Goal: Task Accomplishment & Management: Use online tool/utility

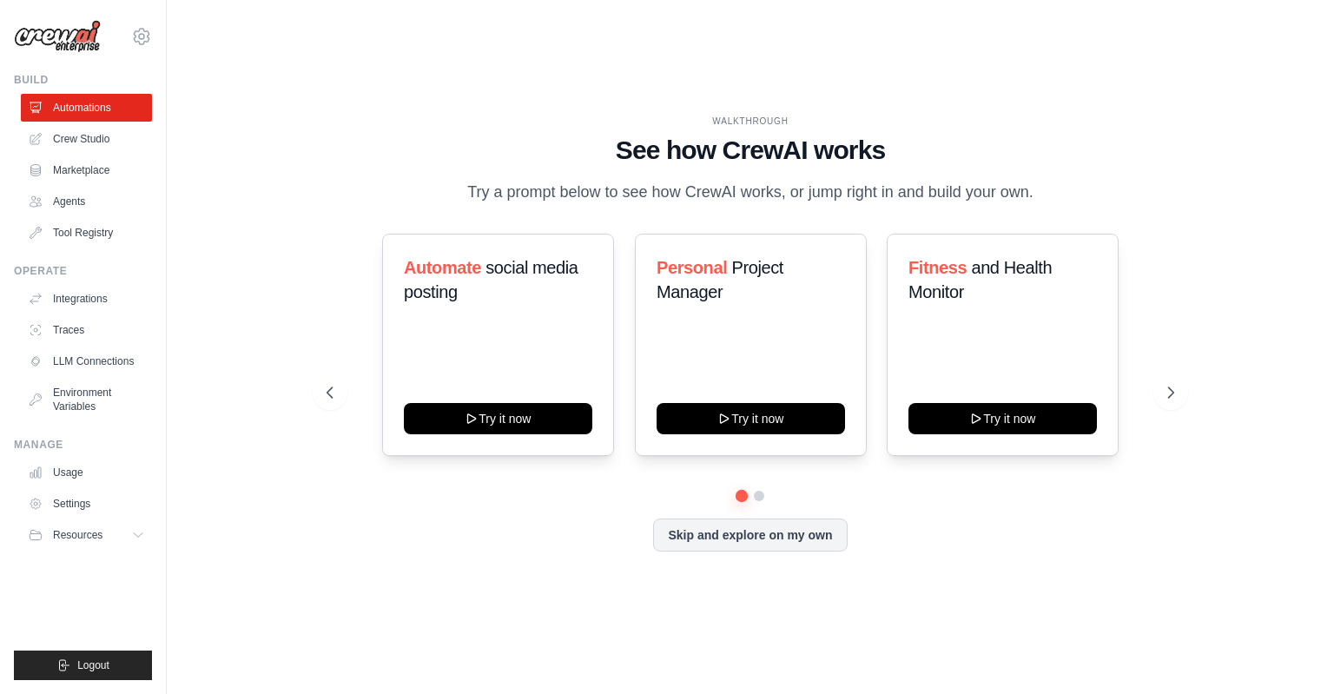
click at [943, 501] on div at bounding box center [749, 496] width 847 height 10
click at [792, 272] on h3 "Personal Project Manager" at bounding box center [750, 279] width 188 height 49
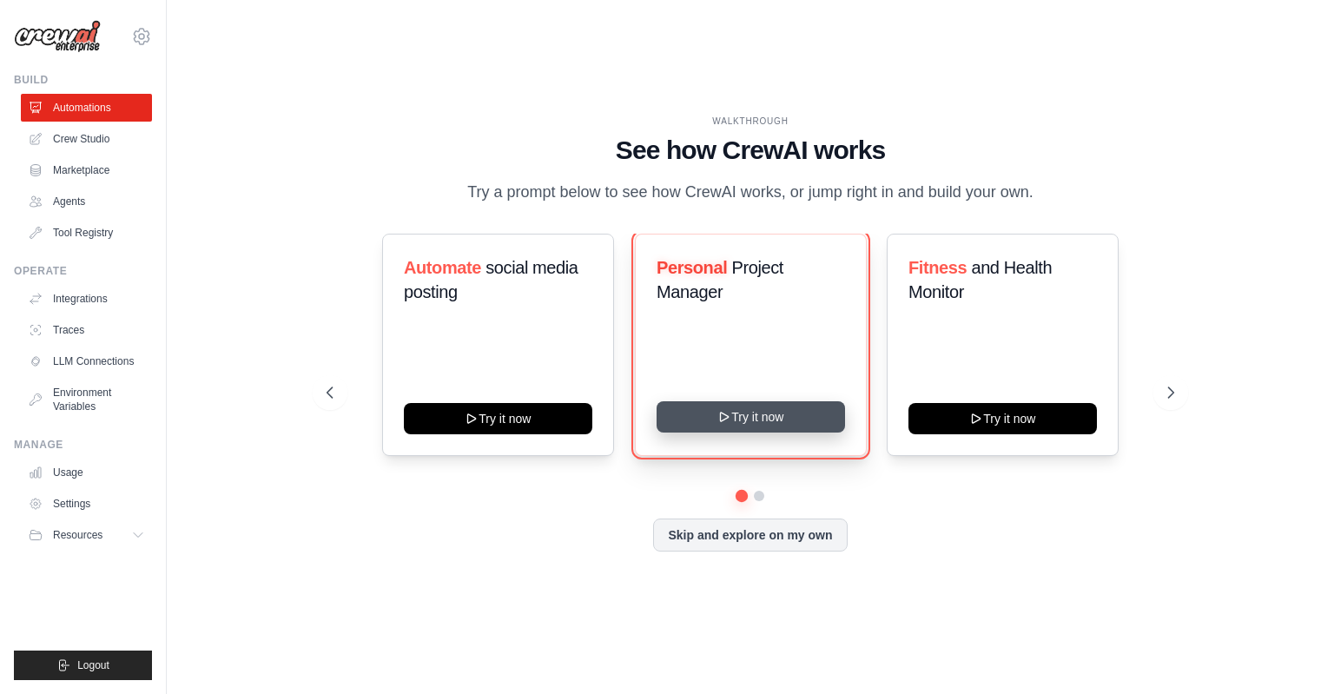
click at [812, 432] on button "Try it now" at bounding box center [750, 416] width 188 height 31
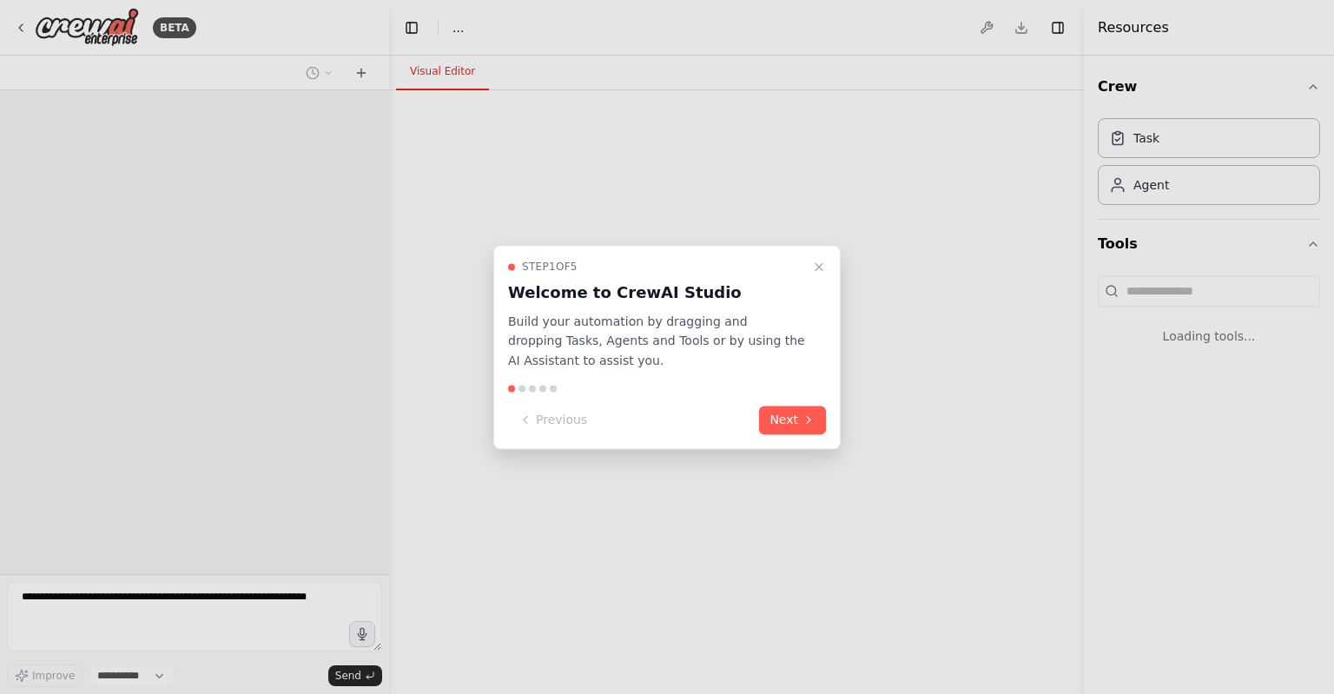
select select "****"
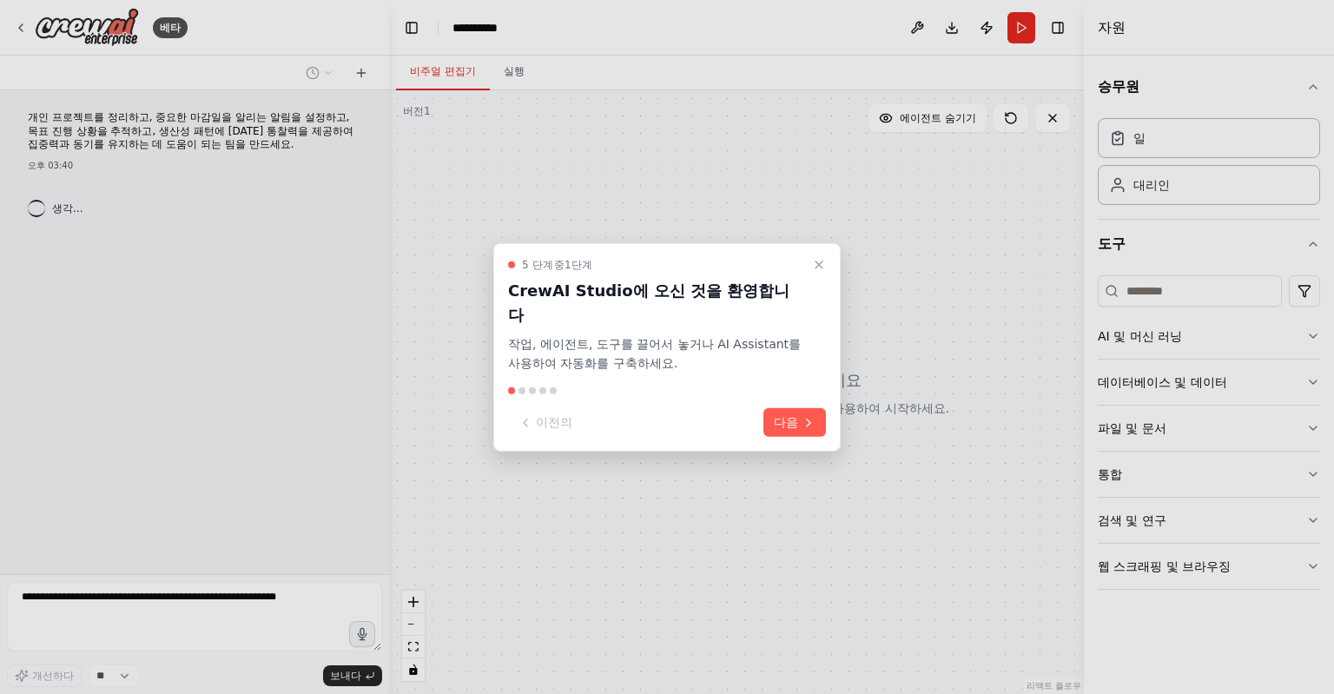
click at [751, 356] on p "작업, 에이전트, 도구를 끌어서 놓거나 AI Assistant를 사용하여 자동화를 구축하세요." at bounding box center [656, 353] width 297 height 40
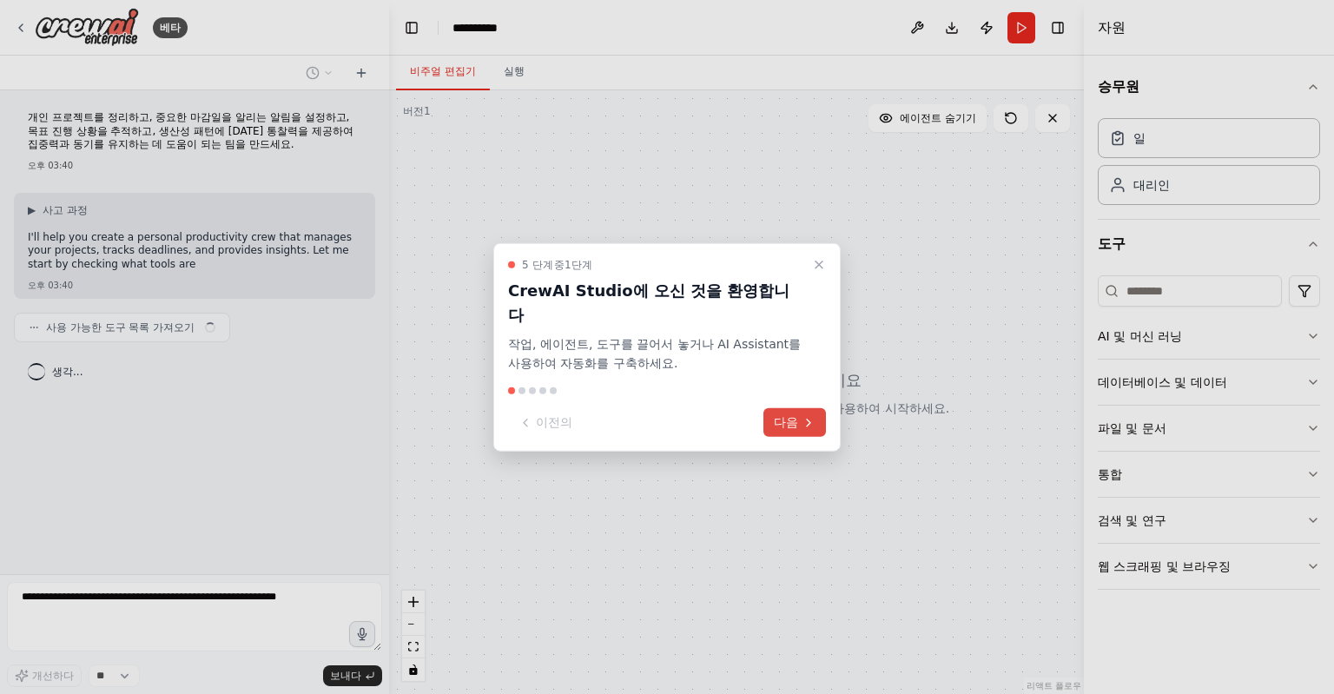
click at [784, 415] on font "다음" at bounding box center [786, 422] width 24 height 14
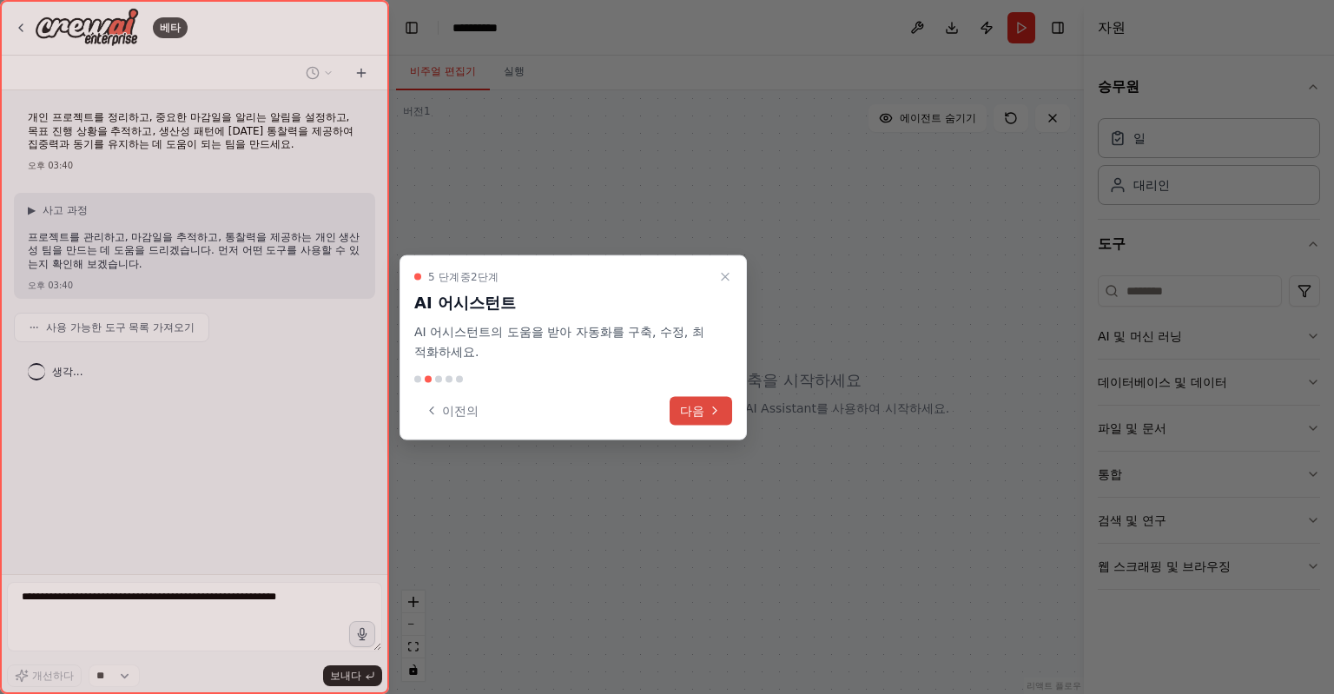
click at [689, 407] on font "다음" at bounding box center [692, 410] width 24 height 14
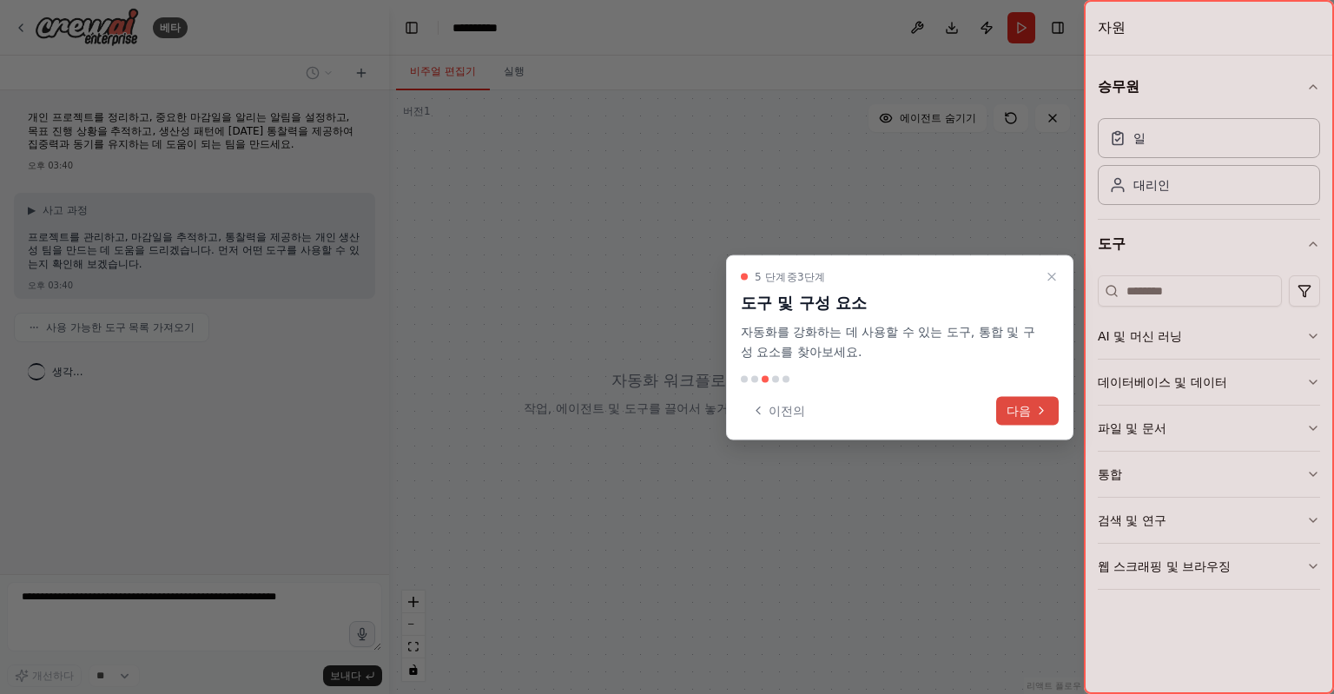
click at [1019, 403] on font "다음" at bounding box center [1018, 410] width 24 height 14
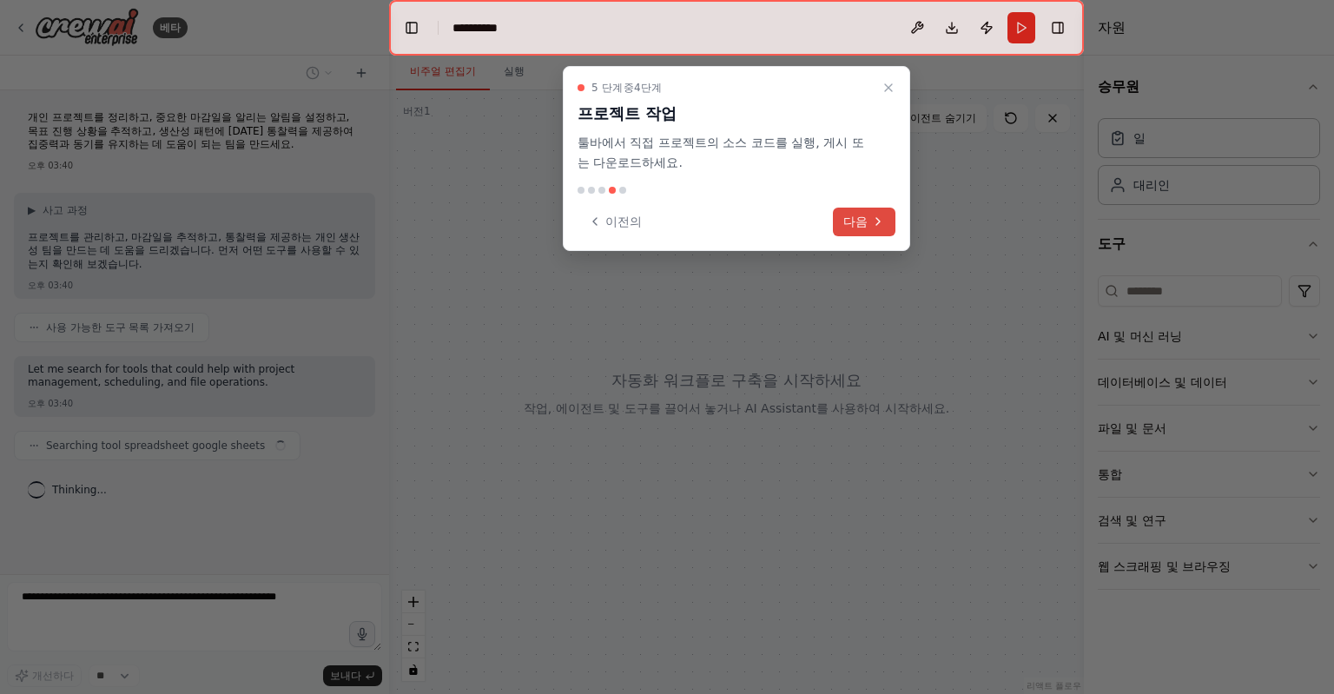
click at [867, 227] on font "다음" at bounding box center [855, 221] width 24 height 14
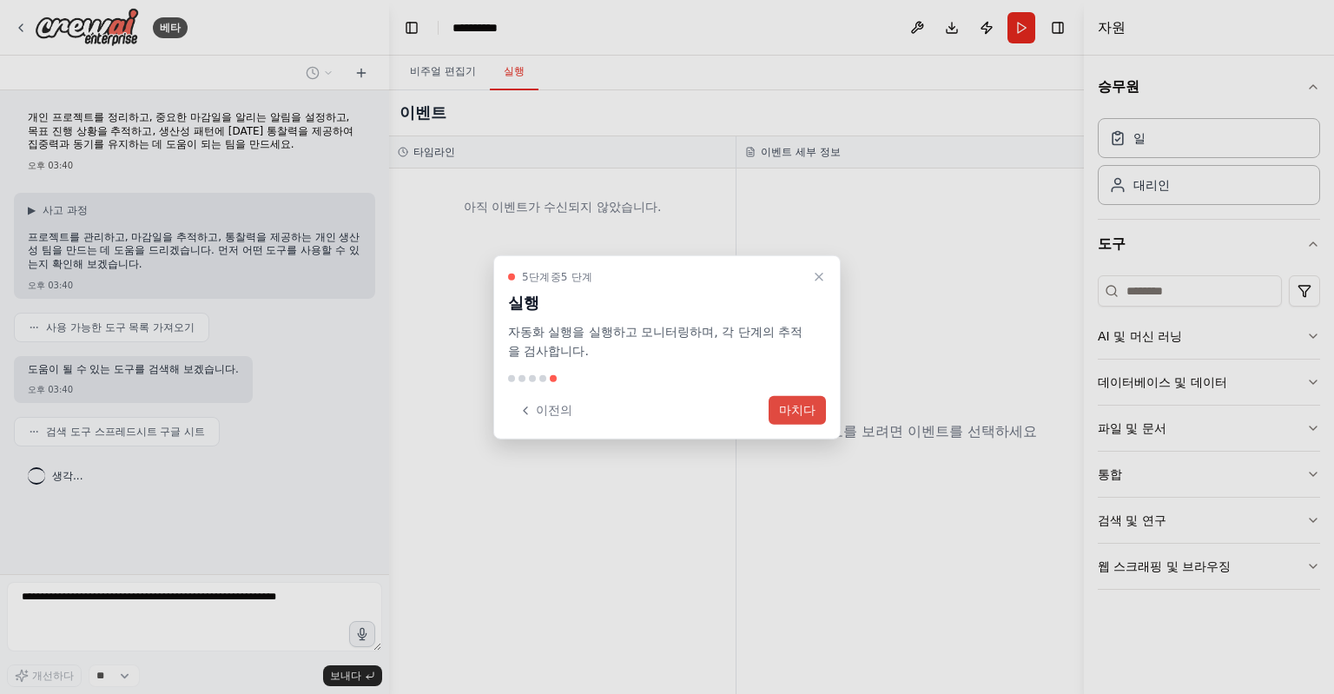
click at [785, 403] on font "마치다" at bounding box center [797, 410] width 36 height 14
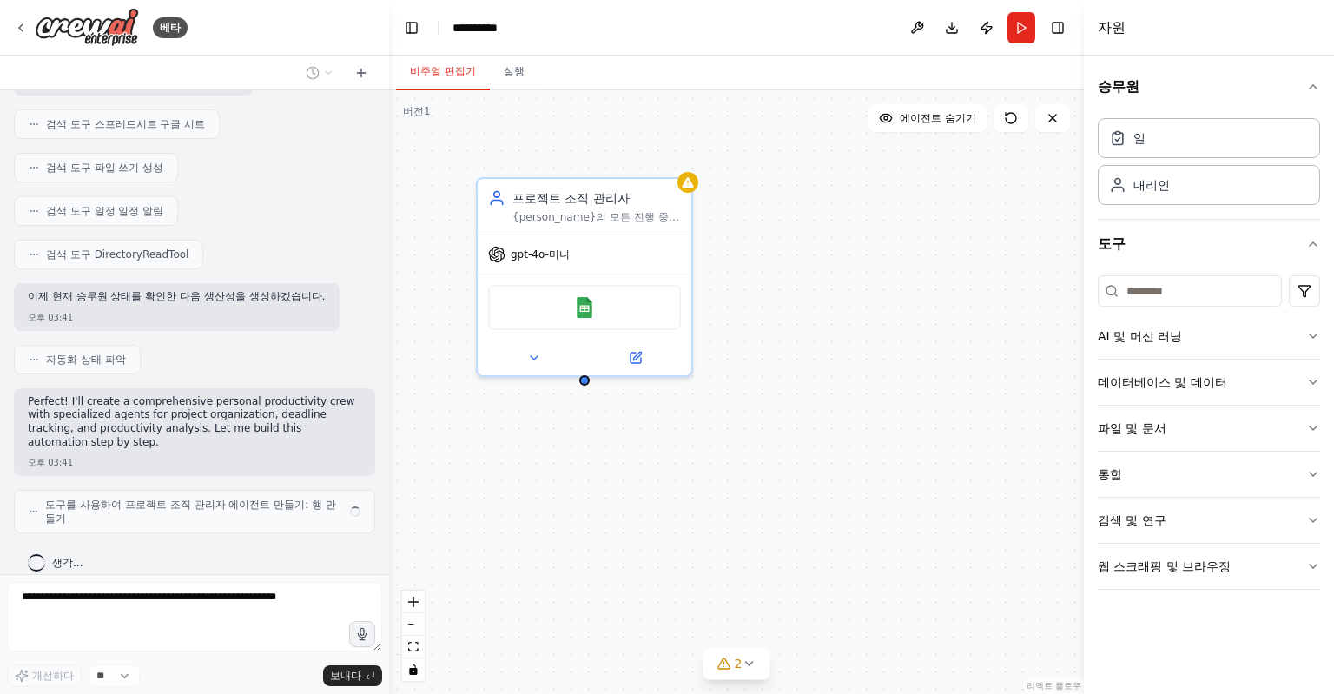
scroll to position [307, 0]
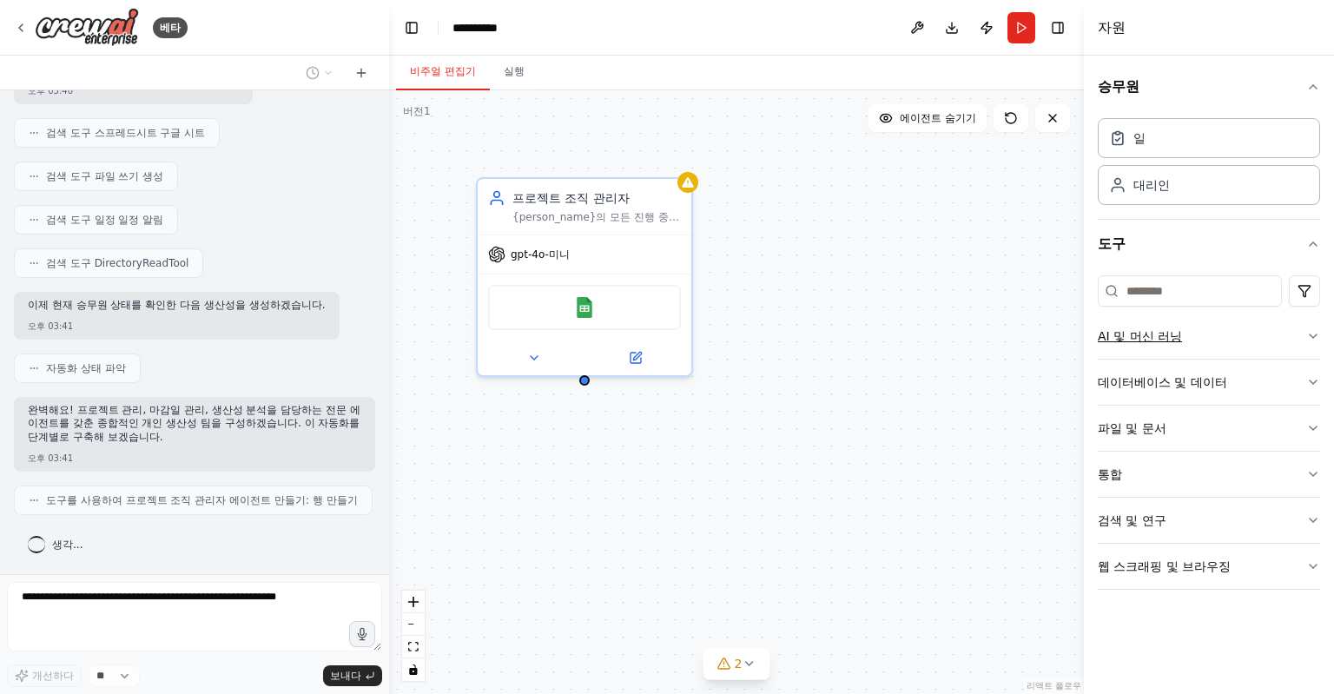
click at [1188, 340] on button "AI 및 머신 러닝" at bounding box center [1209, 335] width 222 height 45
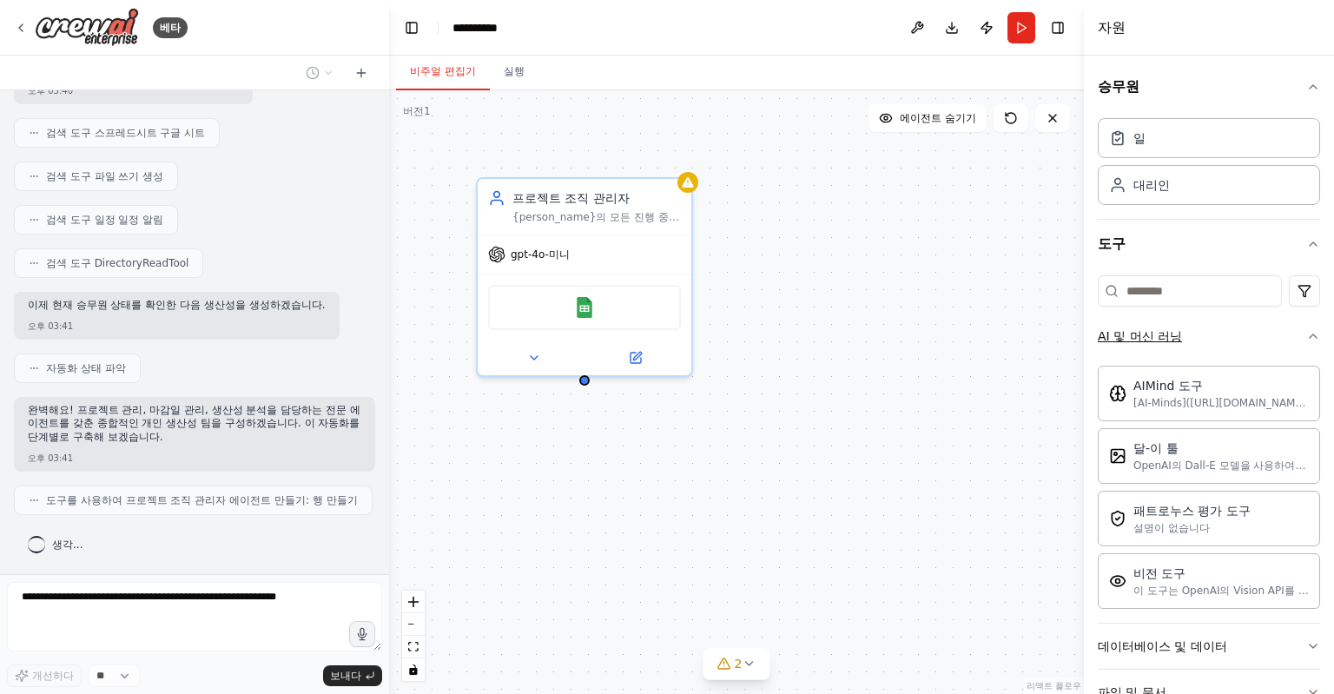
click at [1211, 342] on button "AI 및 머신 러닝" at bounding box center [1209, 335] width 222 height 45
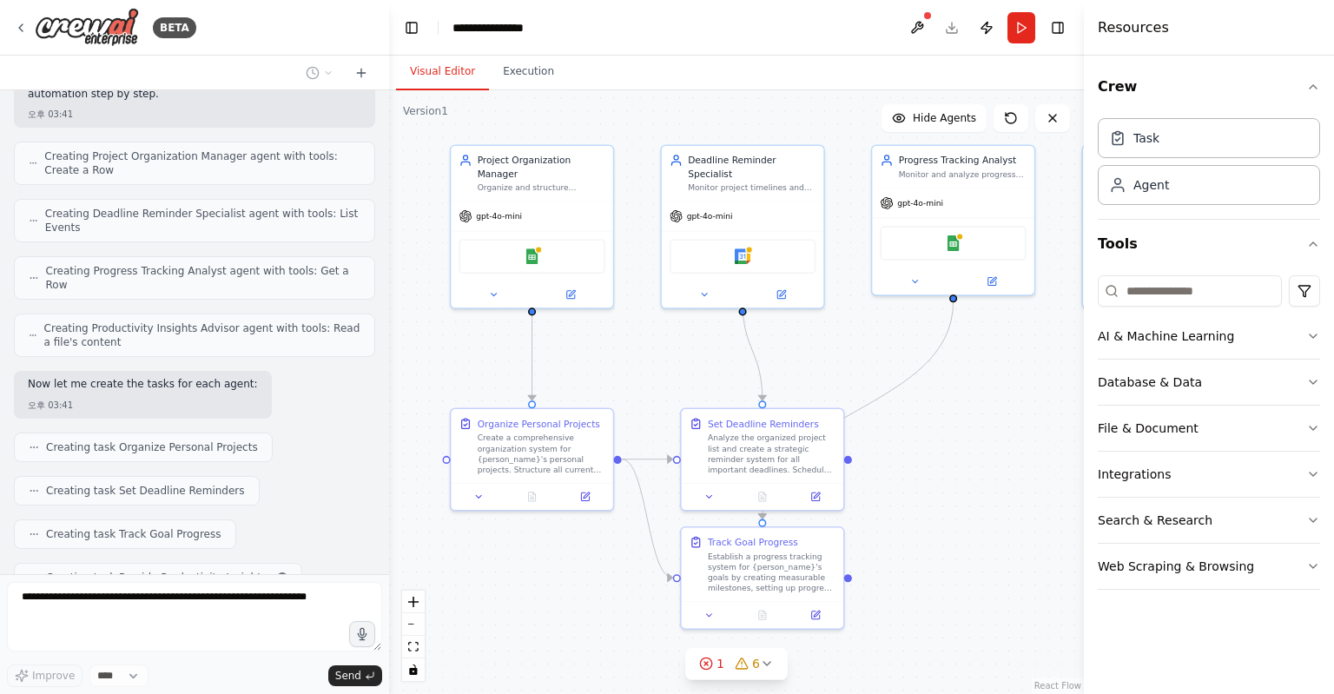
scroll to position [726, 0]
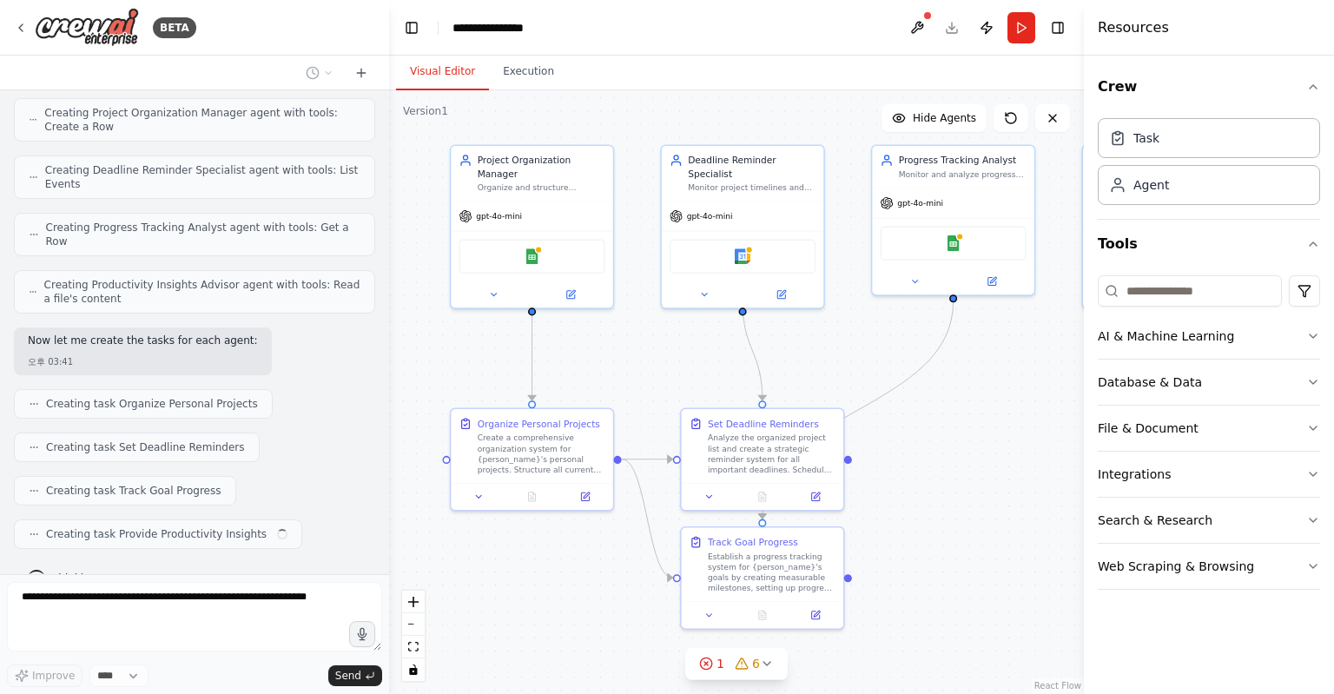
drag, startPoint x: 1003, startPoint y: 444, endPoint x: 872, endPoint y: 368, distance: 151.3
click at [872, 368] on div ".deletable-edge-delete-btn { width: 20px; height: 20px; border: 0px solid #ffff…" at bounding box center [736, 391] width 695 height 603
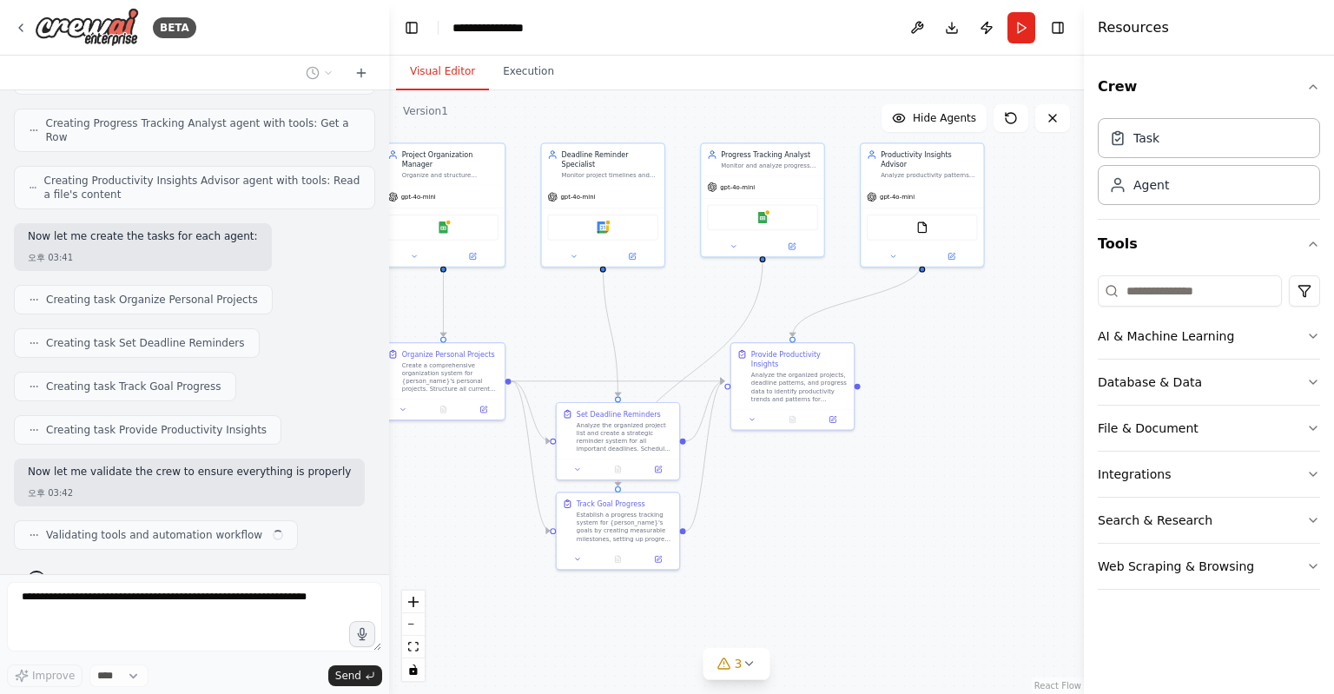
scroll to position [843, 0]
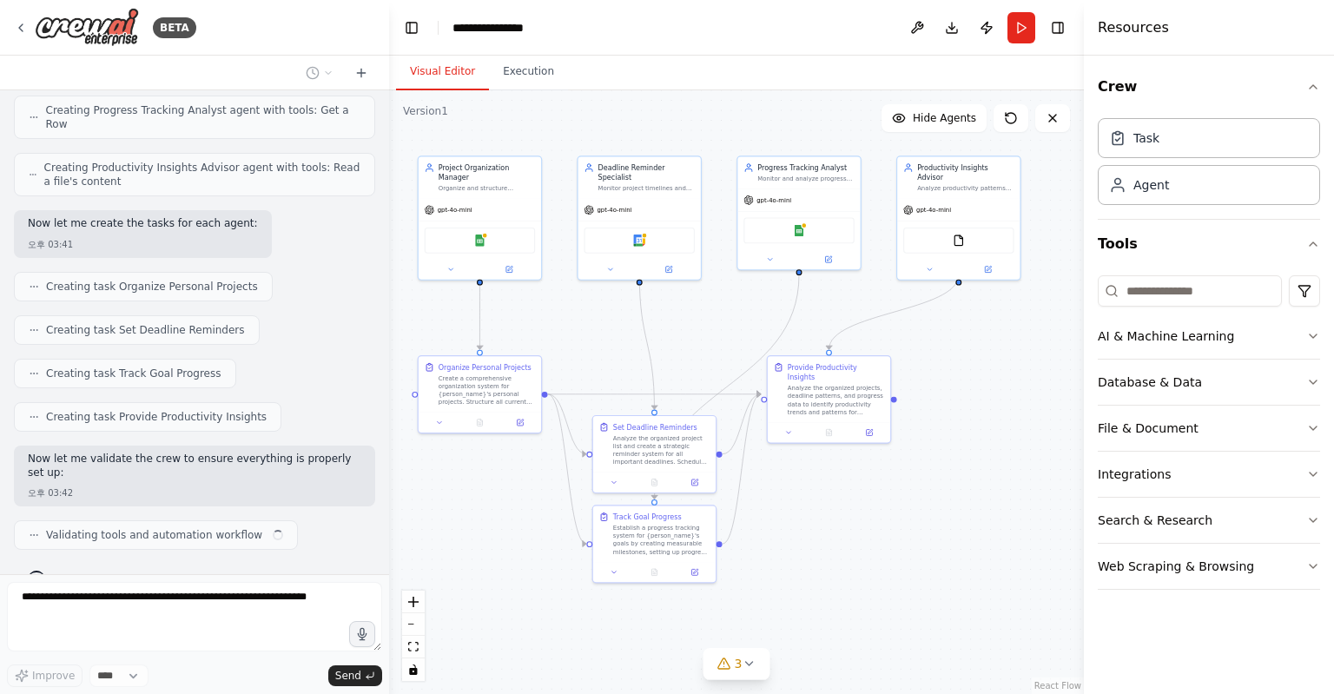
drag, startPoint x: 987, startPoint y: 543, endPoint x: 860, endPoint y: 492, distance: 137.2
click at [860, 492] on div ".deletable-edge-delete-btn { width: 20px; height: 20px; border: 0px solid #ffff…" at bounding box center [736, 391] width 695 height 603
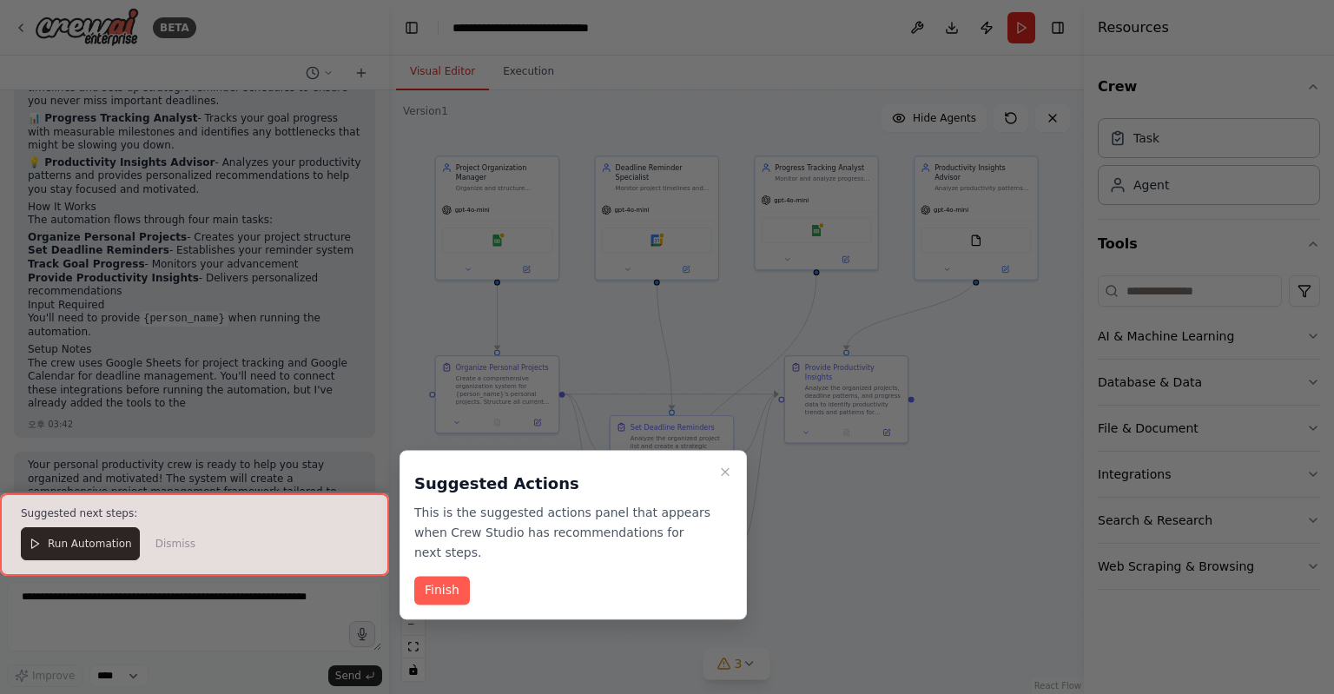
scroll to position [1553, 0]
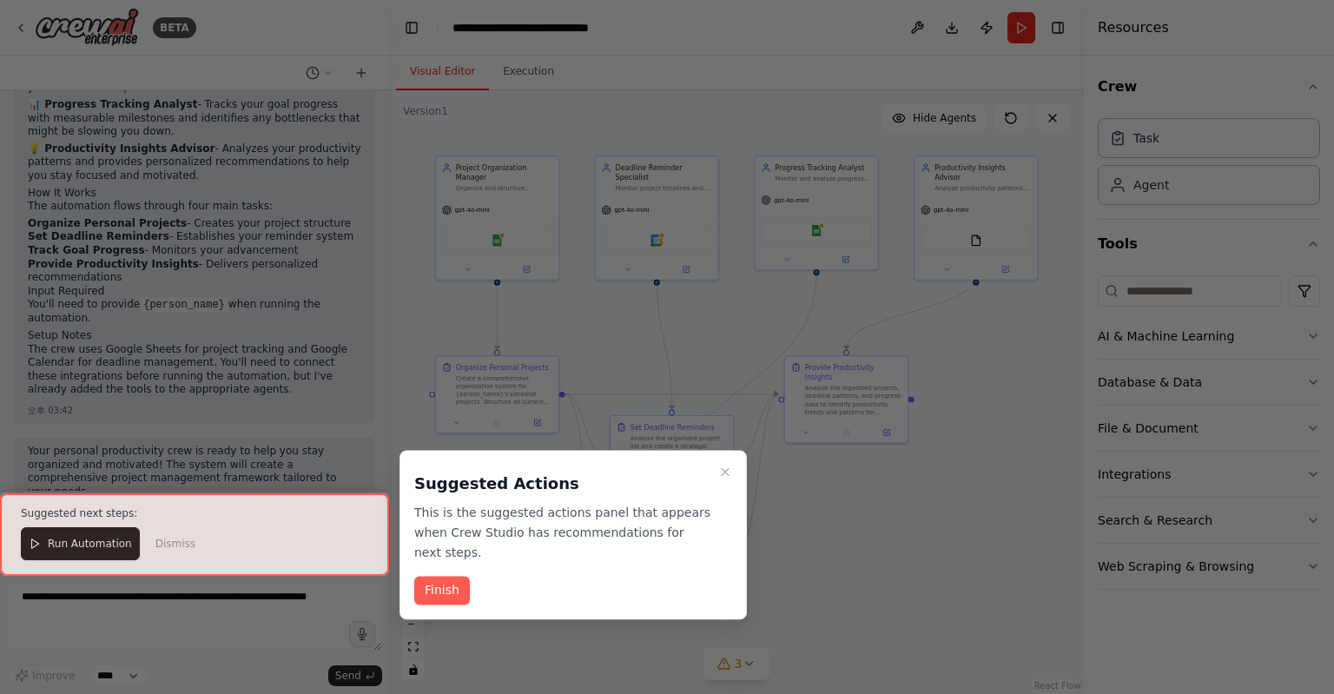
click at [541, 514] on p "This is the suggested actions panel that appears when Crew Studio has recommend…" at bounding box center [562, 532] width 297 height 59
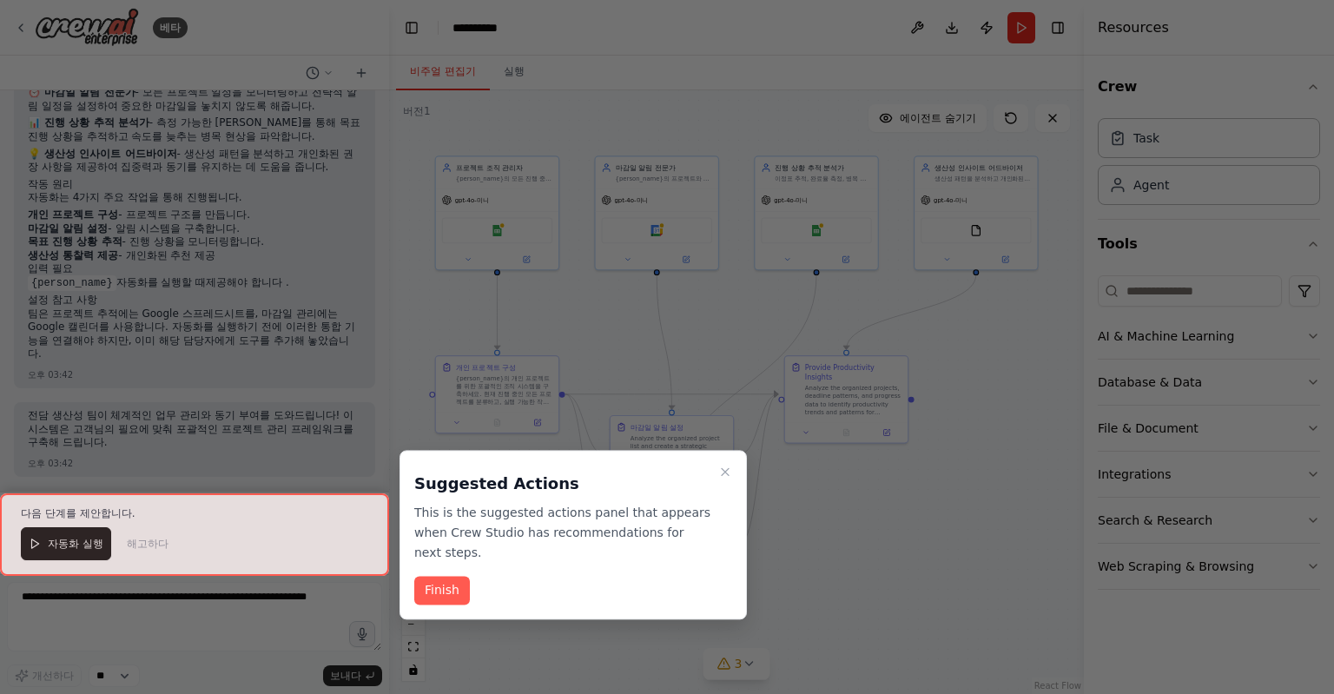
scroll to position [1445, 0]
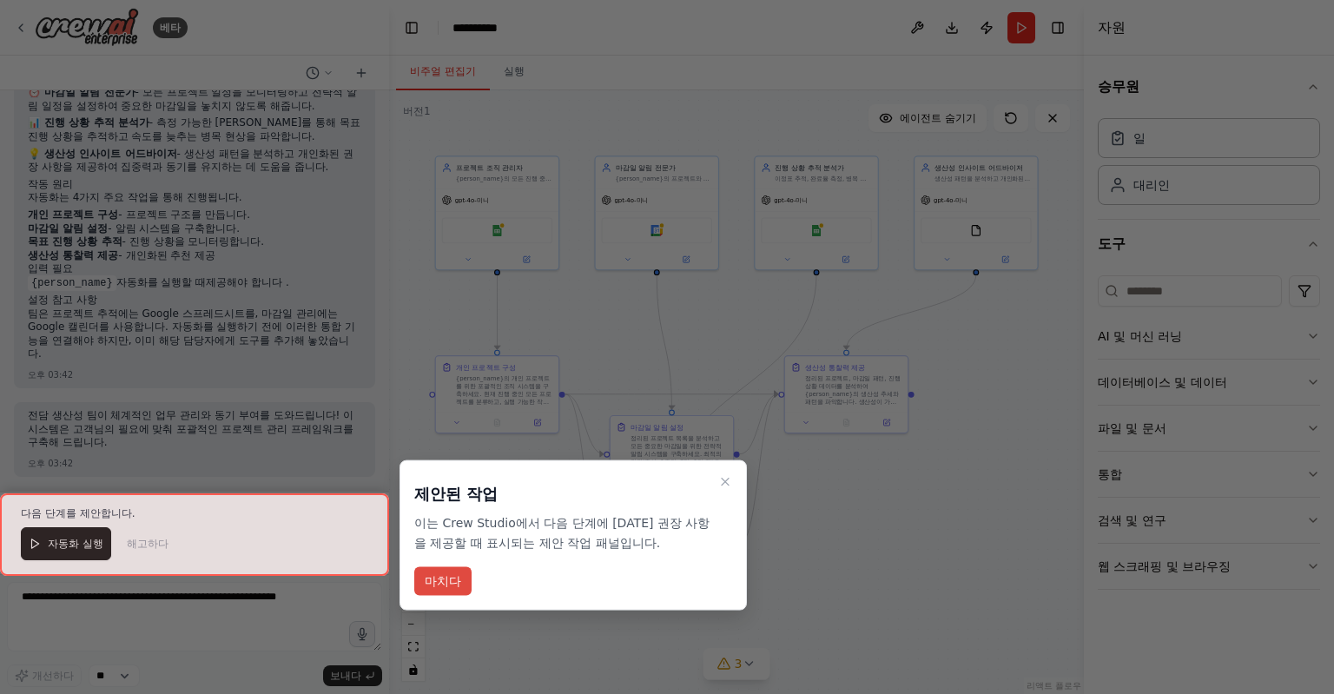
click at [458, 579] on font "마치다" at bounding box center [443, 580] width 36 height 14
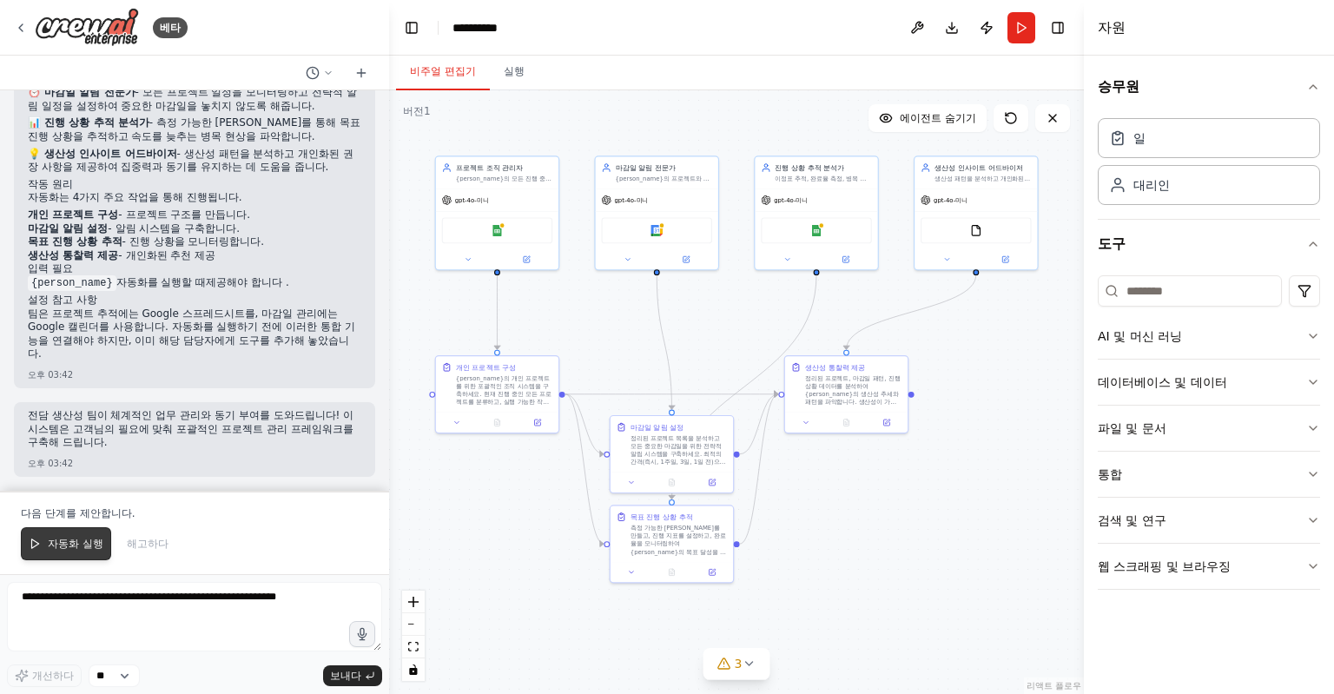
click at [68, 544] on font "자동화 실행" at bounding box center [76, 543] width 56 height 12
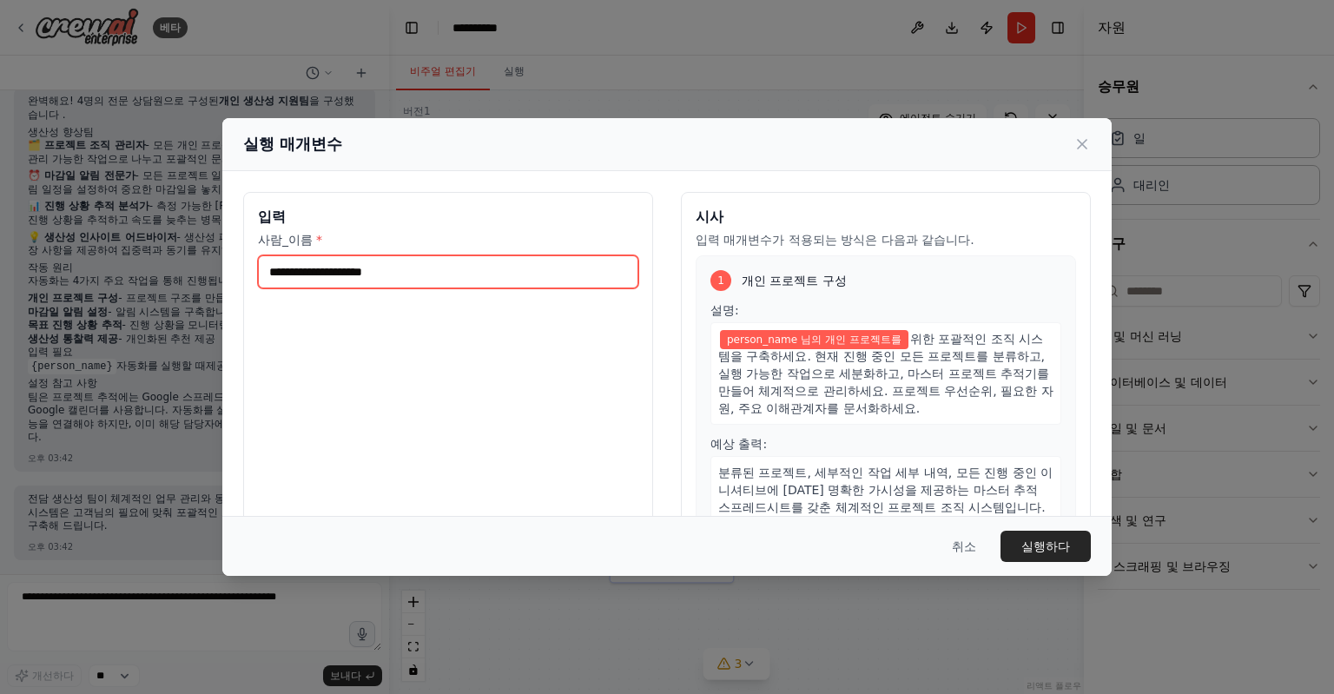
click at [552, 264] on input "사람_이름 *" at bounding box center [448, 271] width 380 height 33
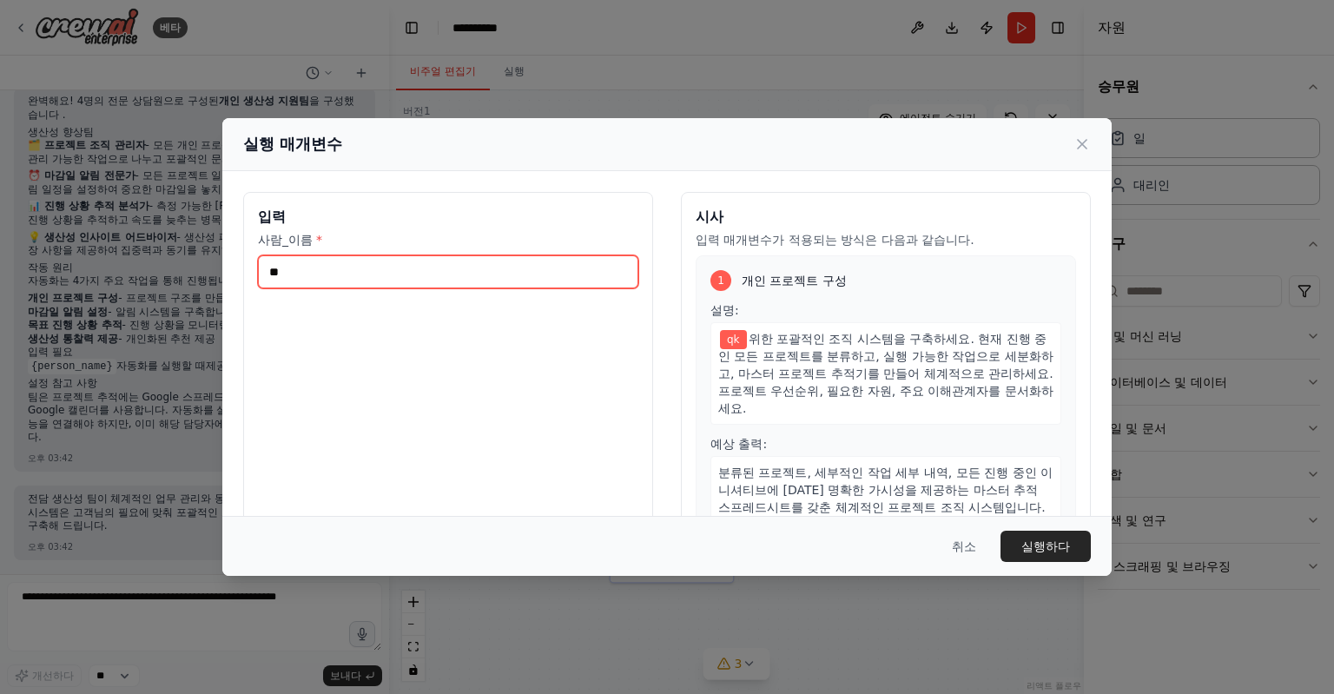
type input "*"
type input "***"
click at [563, 277] on input "***" at bounding box center [448, 271] width 380 height 33
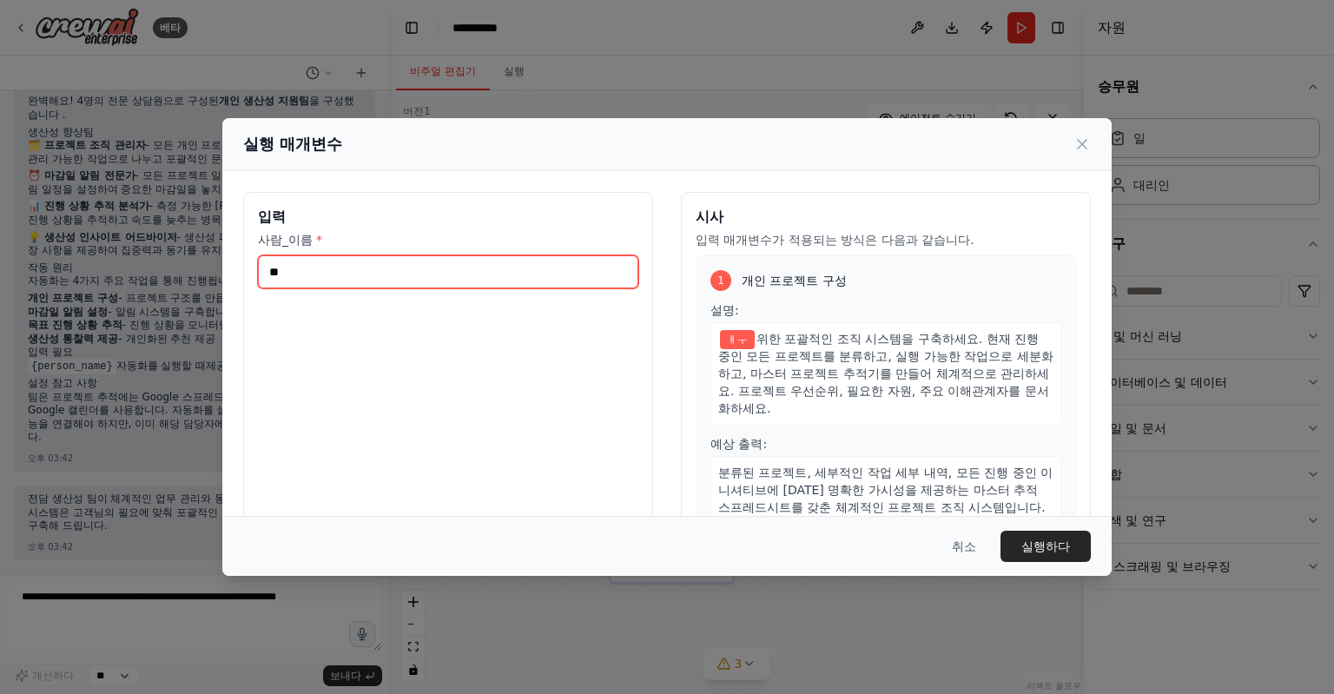
type input "*"
type input "*****"
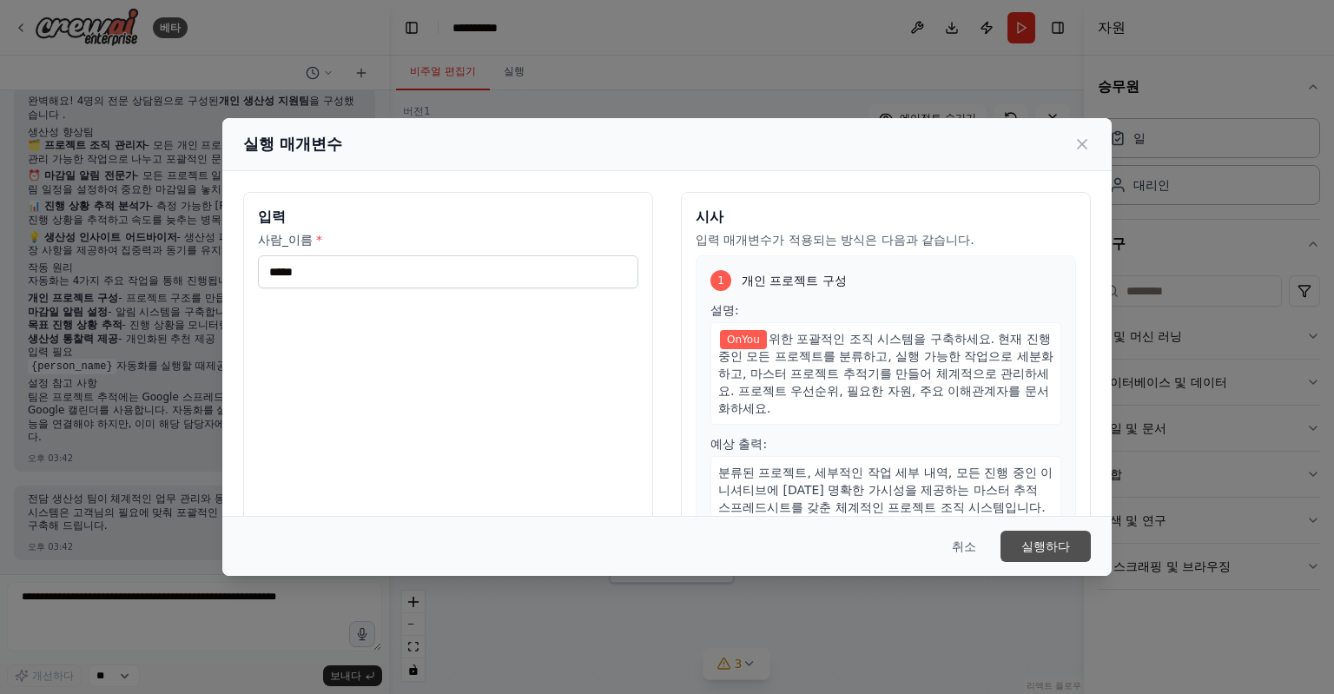
click at [1042, 543] on font "실행하다" at bounding box center [1045, 546] width 49 height 14
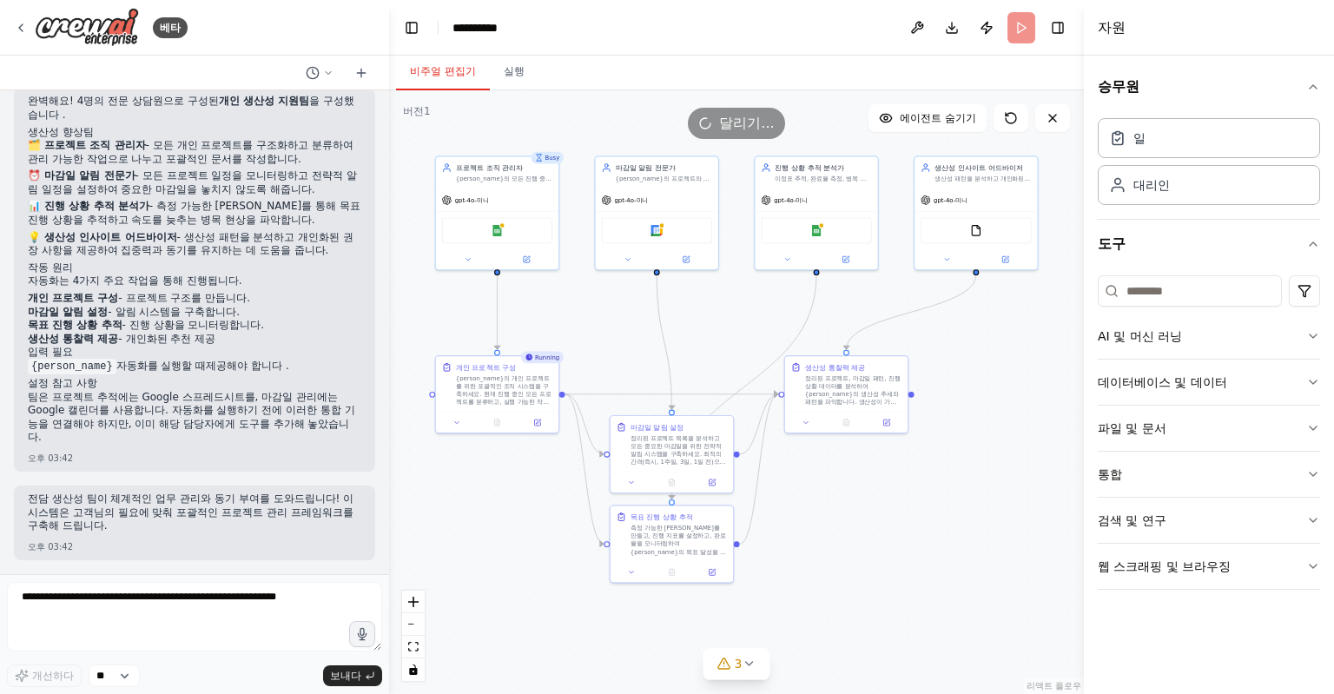
click at [822, 45] on header "**********" at bounding box center [736, 28] width 695 height 56
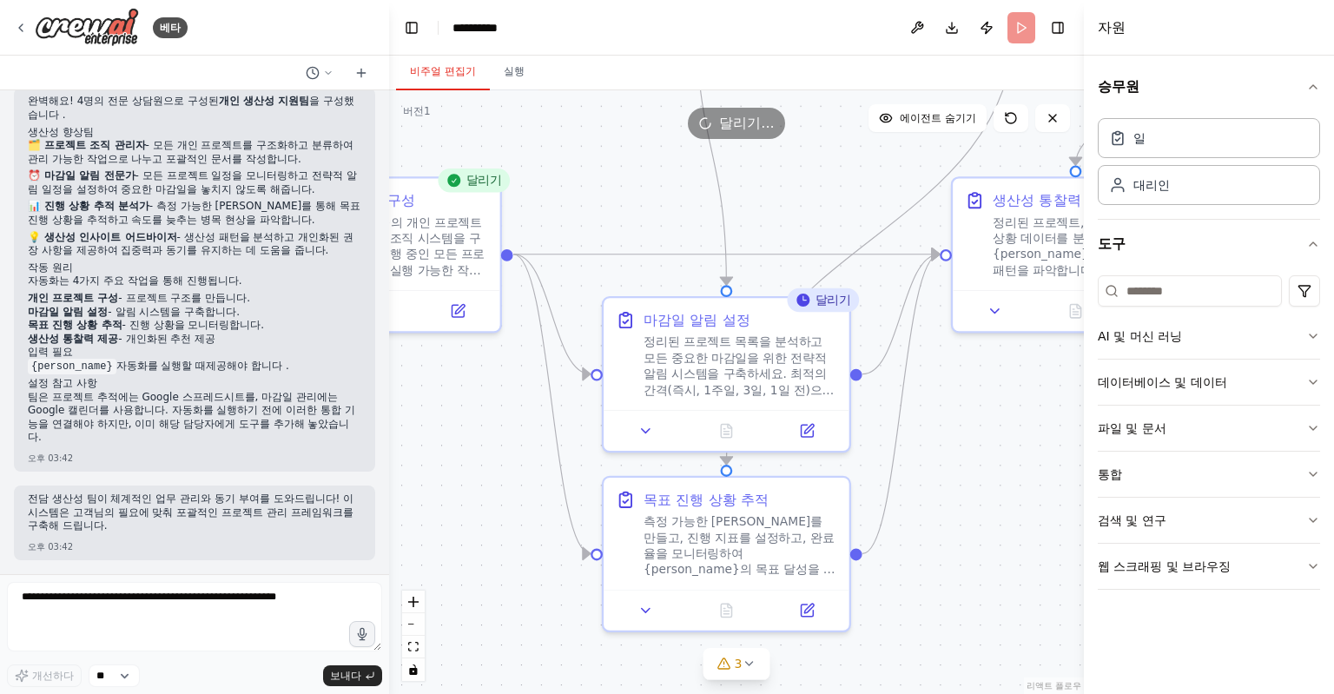
drag, startPoint x: 905, startPoint y: 544, endPoint x: 1015, endPoint y: 432, distance: 157.8
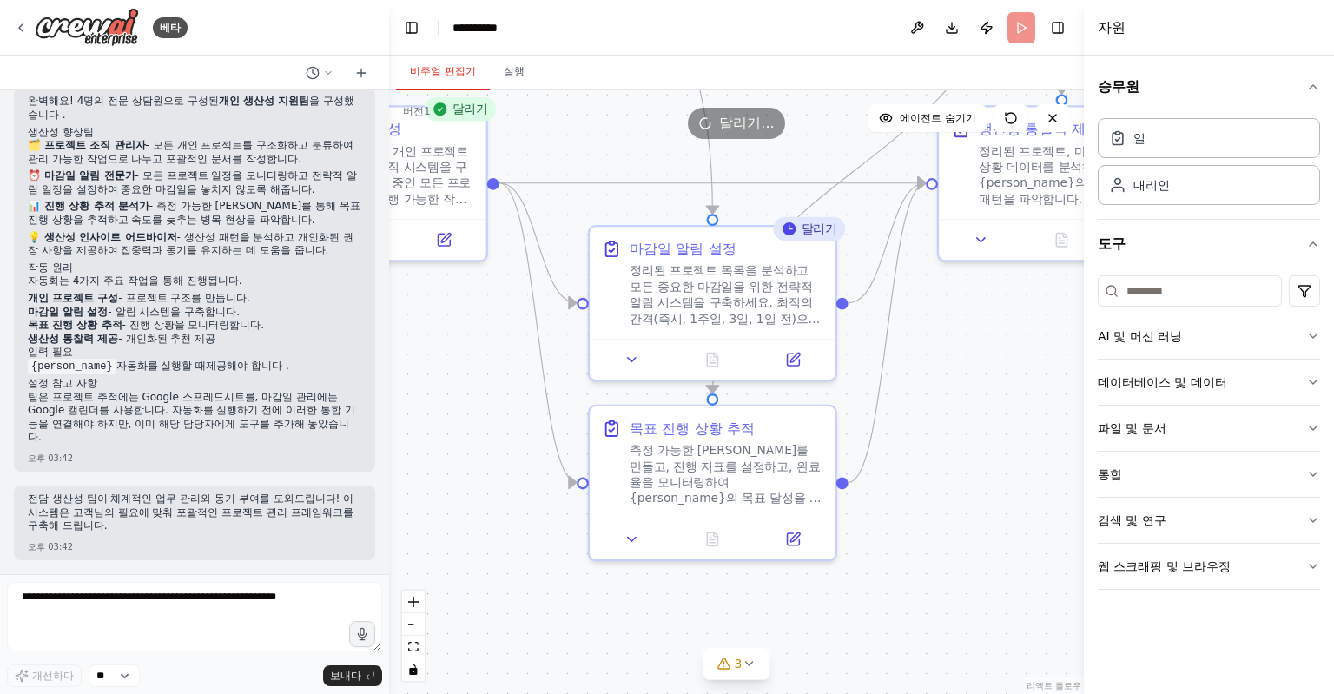
drag, startPoint x: 409, startPoint y: 406, endPoint x: 399, endPoint y: 336, distance: 71.0
click at [395, 336] on div ".deletable-edge-delete-btn { width: 20px; height: 20px; border: 0px solid #ffff…" at bounding box center [736, 391] width 695 height 603
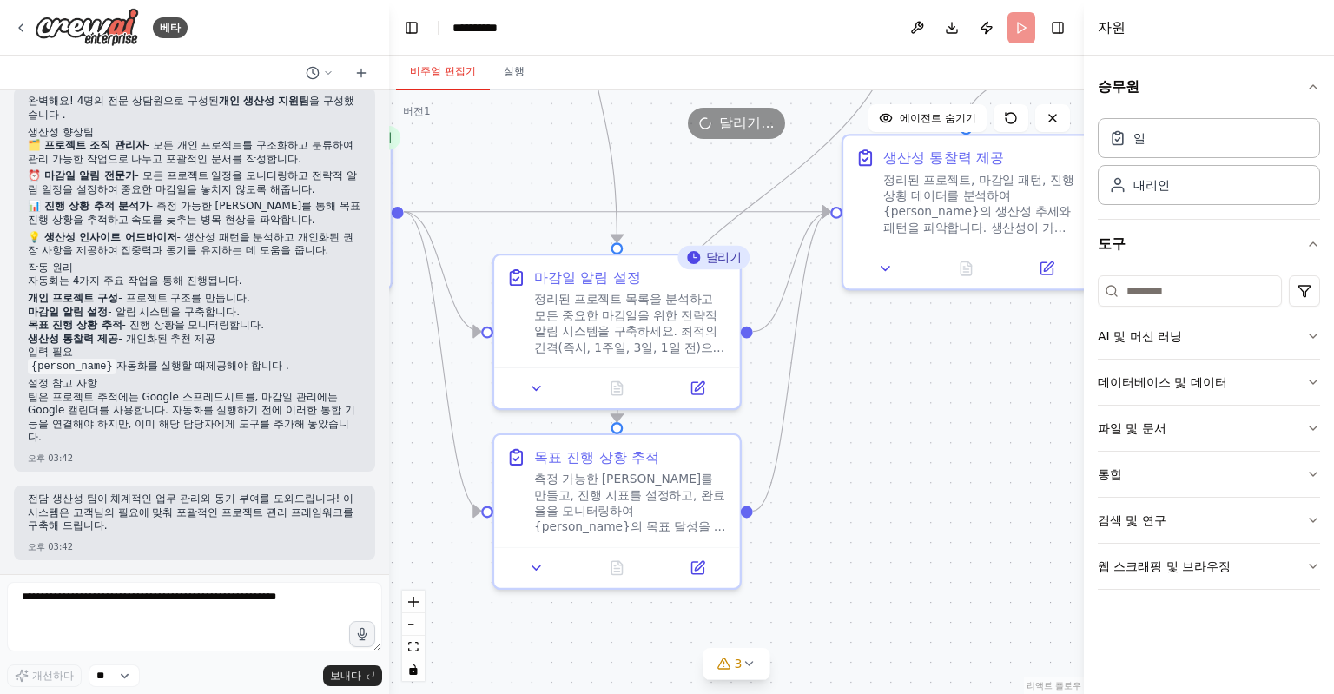
drag, startPoint x: 1050, startPoint y: 424, endPoint x: 941, endPoint y: 459, distance: 114.2
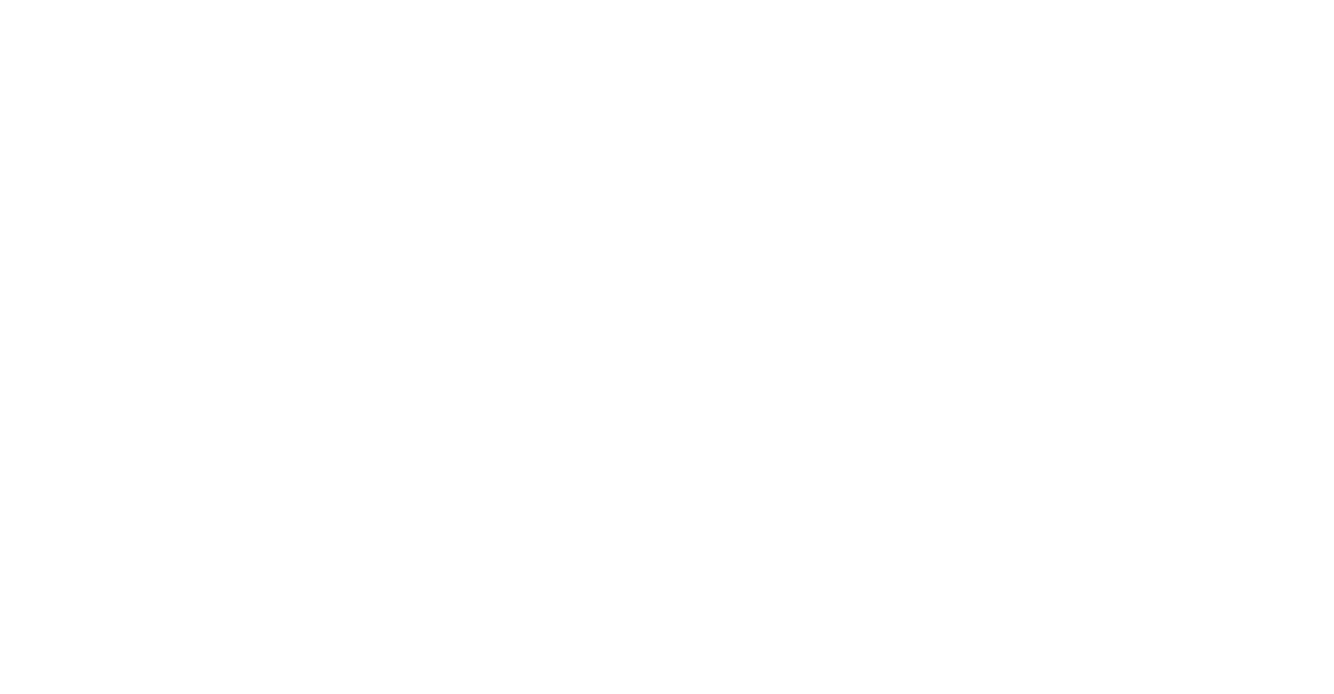
click at [547, 0] on html "원본 텍스트 번역 평가 보내주신 의견은 Google 번역을 개선하는 데 사용됩니다." at bounding box center [667, 0] width 1334 height 0
click at [917, 0] on html "원본 텍스트 번역 평가 보내주신 의견은 Google 번역을 개선하는 데 사용됩니다." at bounding box center [667, 0] width 1334 height 0
click at [787, 0] on html "원본 텍스트 번역 평가 보내주신 의견은 Google 번역을 개선하는 데 사용됩니다." at bounding box center [667, 0] width 1334 height 0
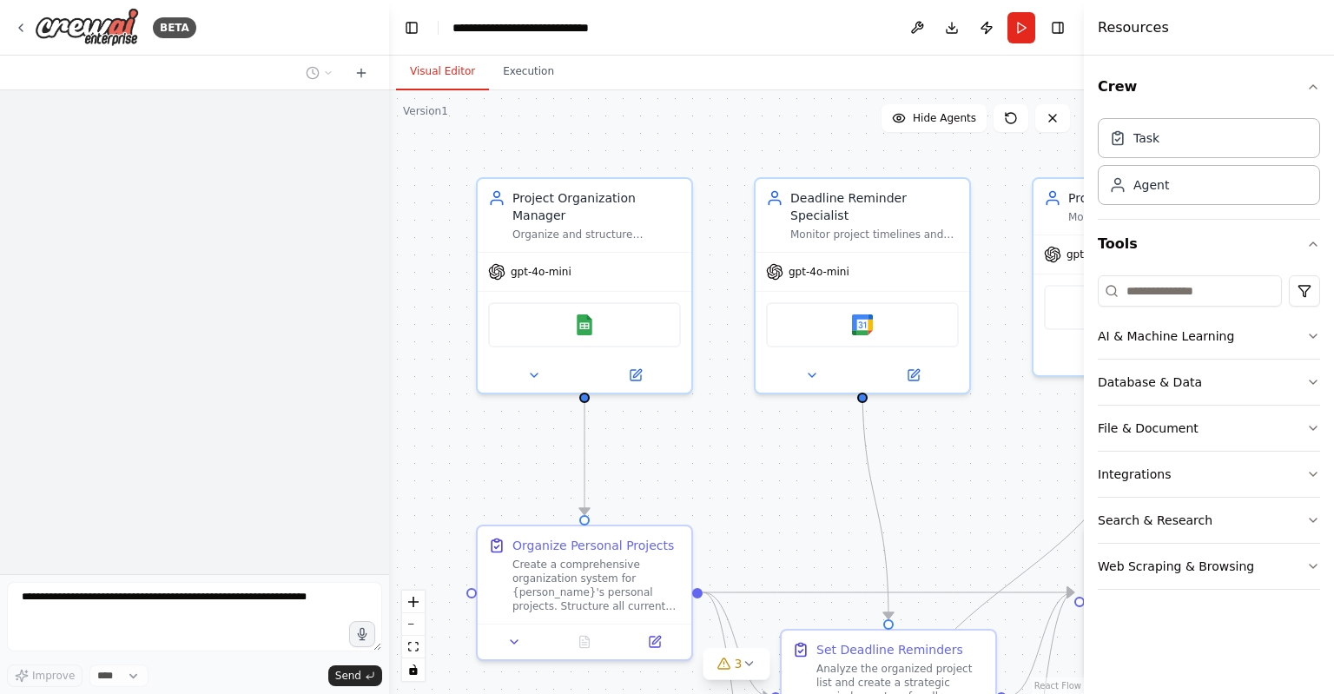
scroll to position [954, 0]
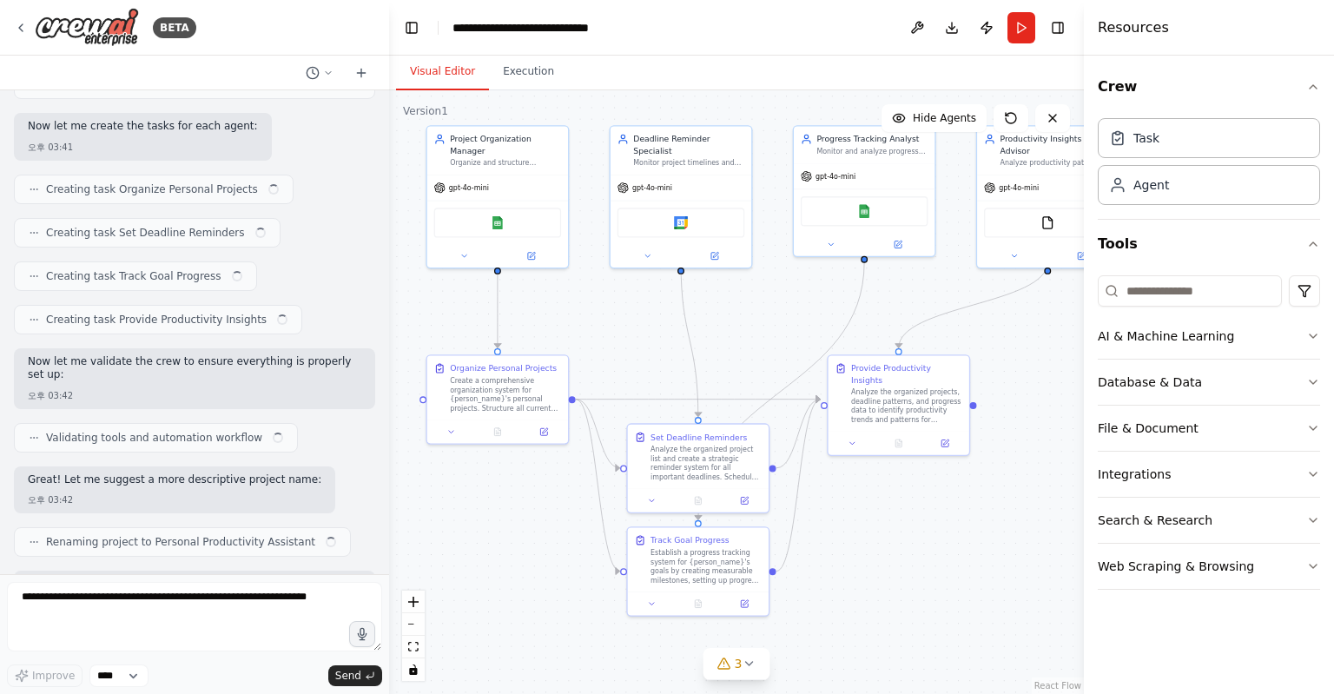
drag, startPoint x: 993, startPoint y: 490, endPoint x: 781, endPoint y: 340, distance: 259.7
click at [781, 340] on div ".deletable-edge-delete-btn { width: 20px; height: 20px; border: 0px solid #ffff…" at bounding box center [736, 391] width 695 height 603
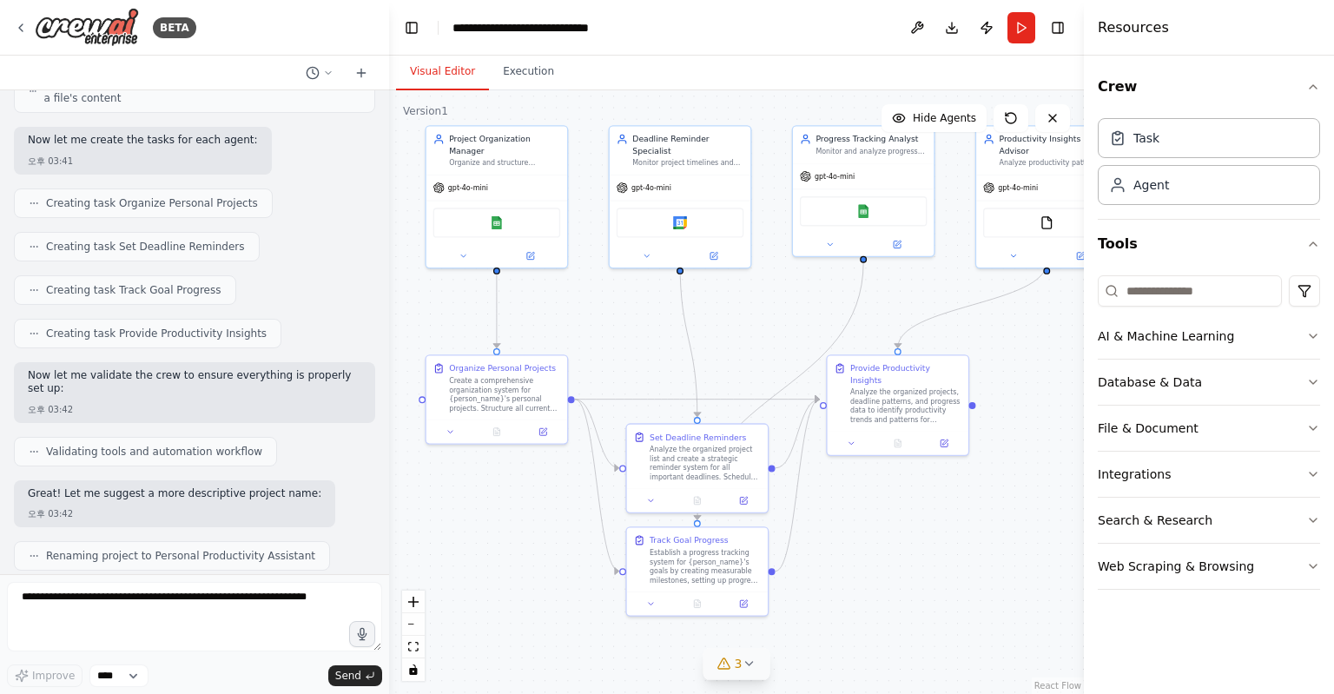
click at [736, 656] on span "3" at bounding box center [739, 663] width 8 height 17
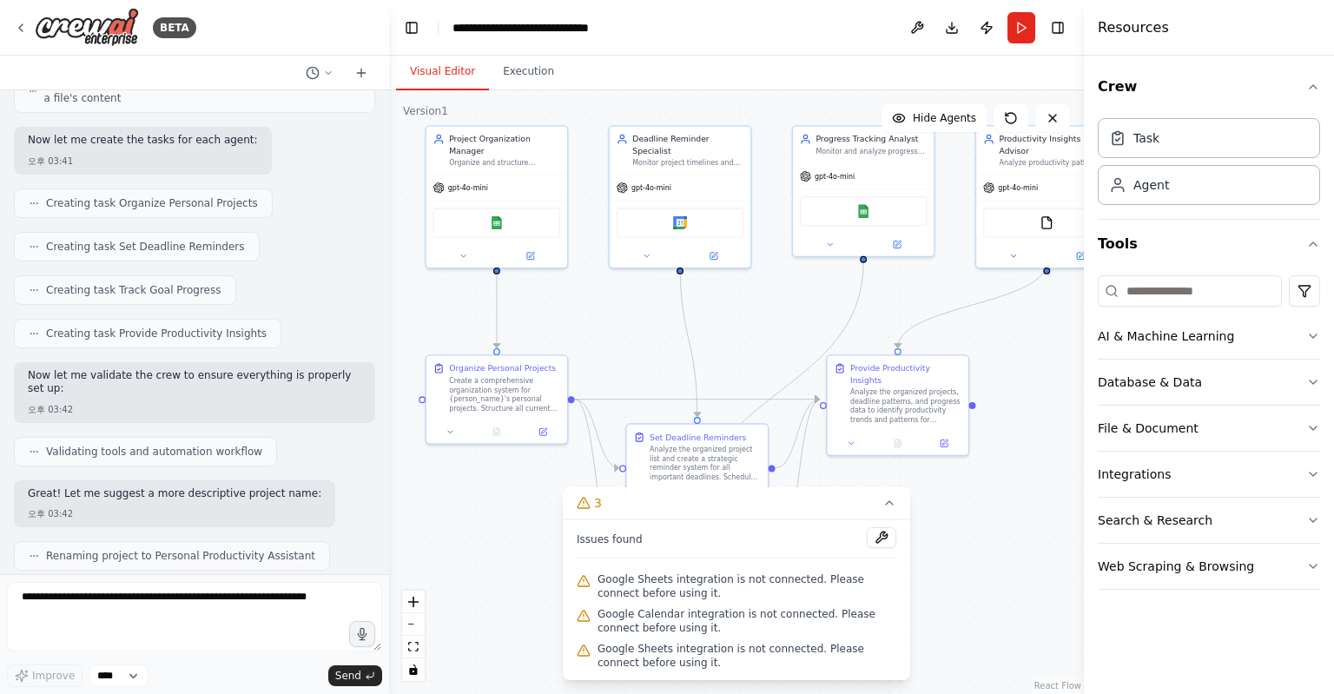
drag, startPoint x: 765, startPoint y: 555, endPoint x: 733, endPoint y: 524, distance: 44.8
click at [714, 523] on div "Issues found Google Sheets integration is not connected. Please connect before …" at bounding box center [736, 599] width 347 height 161
click at [886, 531] on button at bounding box center [882, 537] width 30 height 21
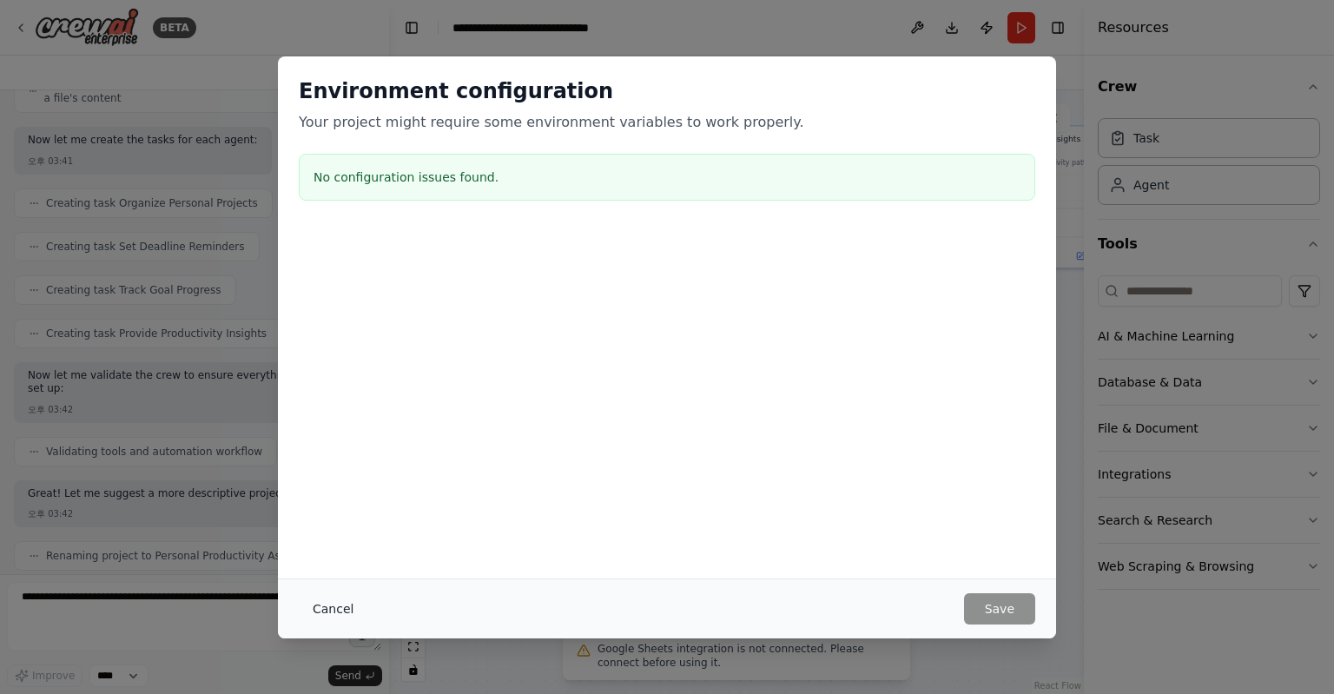
click at [339, 597] on button "Cancel" at bounding box center [333, 608] width 69 height 31
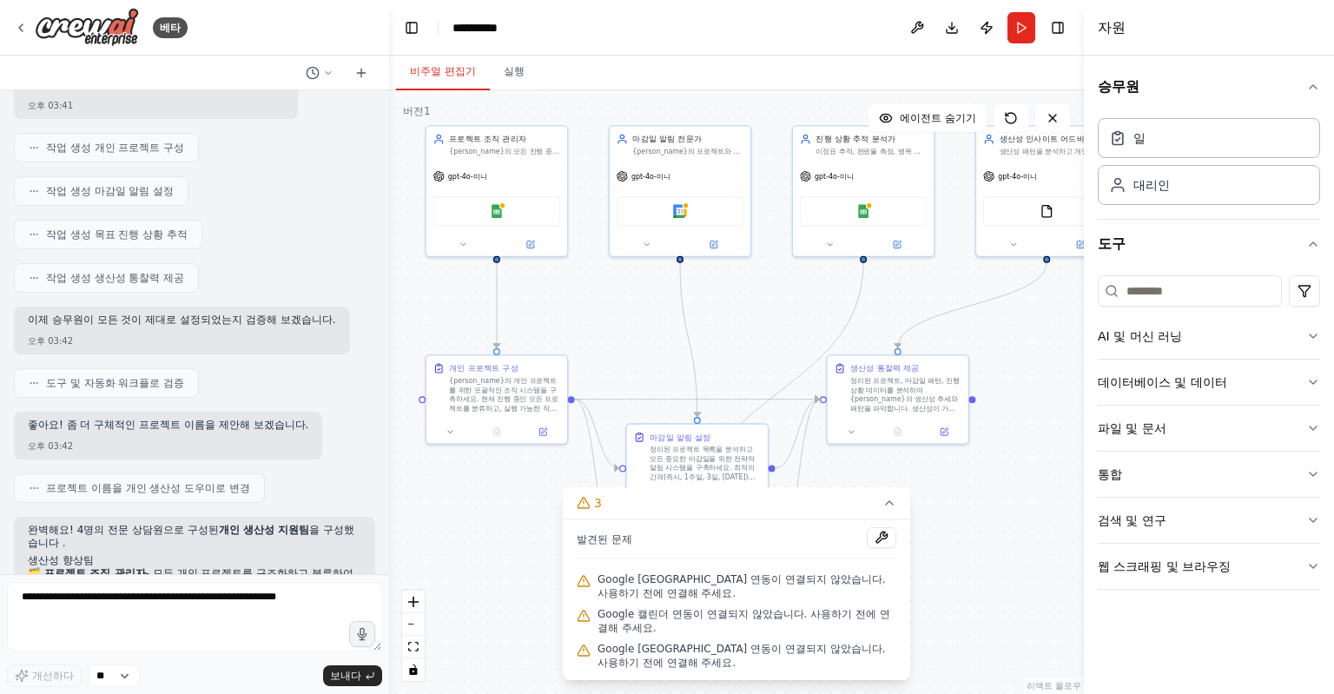
click at [744, 577] on font "Google 스프레드시트 연동이 연결되지 않았습니다. 사용하기 전에 연결해 주세요." at bounding box center [741, 586] width 288 height 26
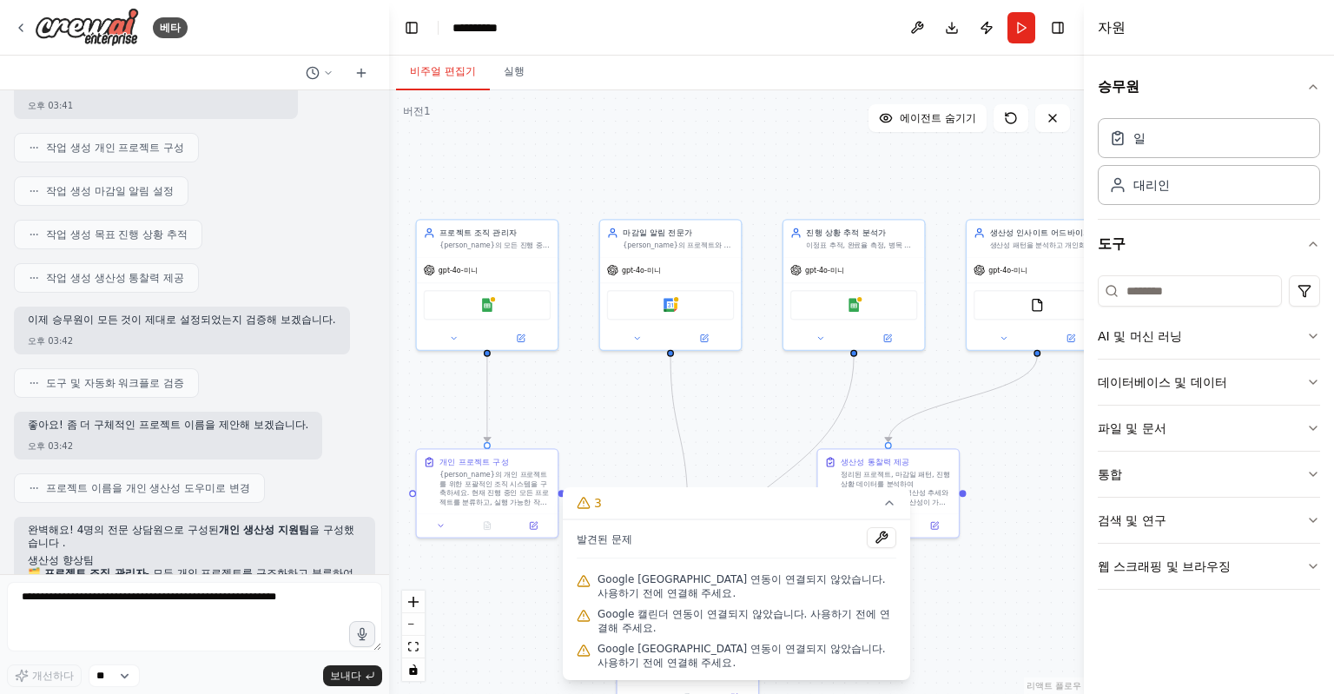
drag, startPoint x: 747, startPoint y: 359, endPoint x: 737, endPoint y: 452, distance: 94.3
click at [479, 304] on div "구글 시트" at bounding box center [487, 302] width 127 height 30
click at [483, 304] on img at bounding box center [487, 303] width 14 height 14
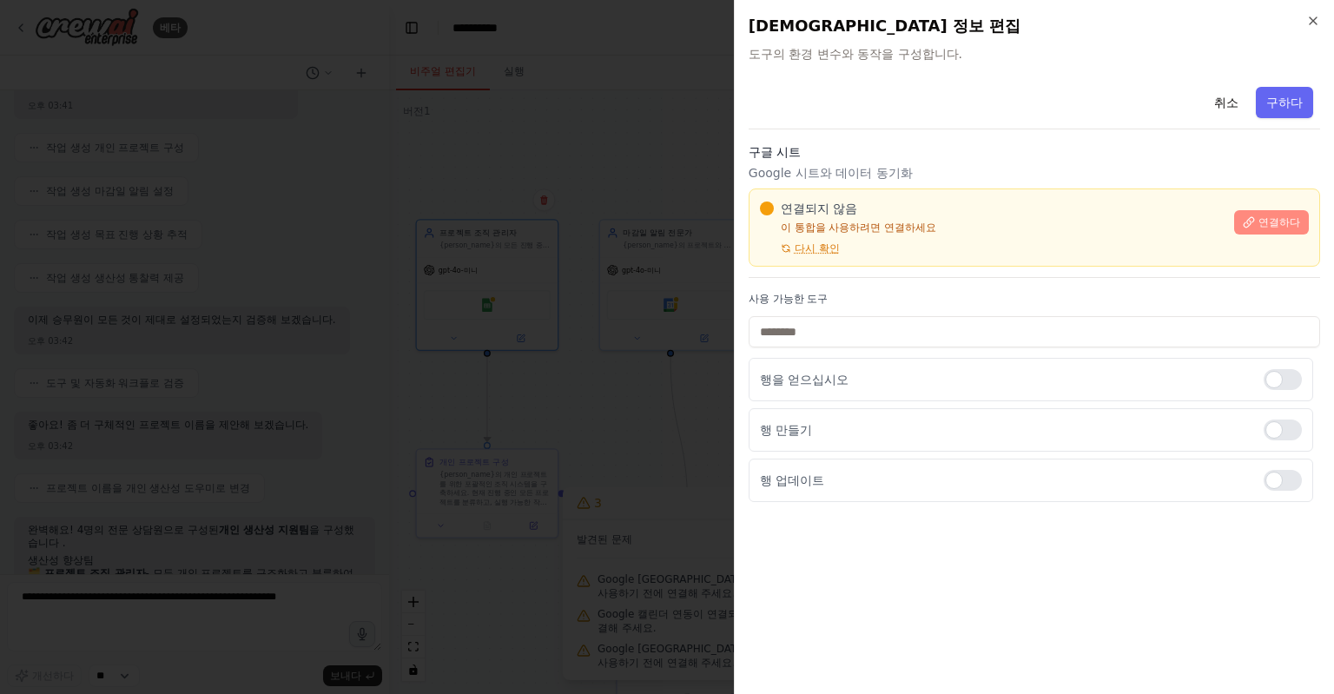
click at [1268, 223] on font "연결하다" at bounding box center [1279, 222] width 42 height 12
click at [1313, 19] on icon "button" at bounding box center [1313, 21] width 14 height 14
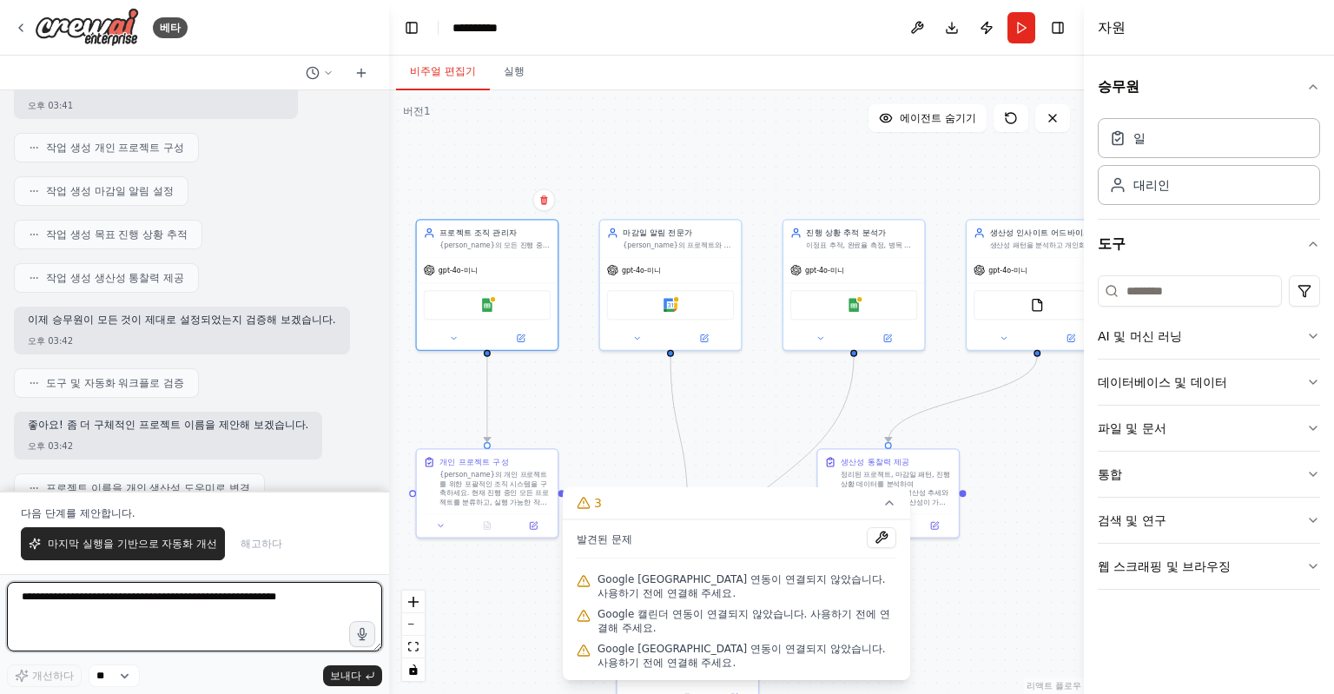
click at [176, 631] on textarea at bounding box center [194, 616] width 375 height 69
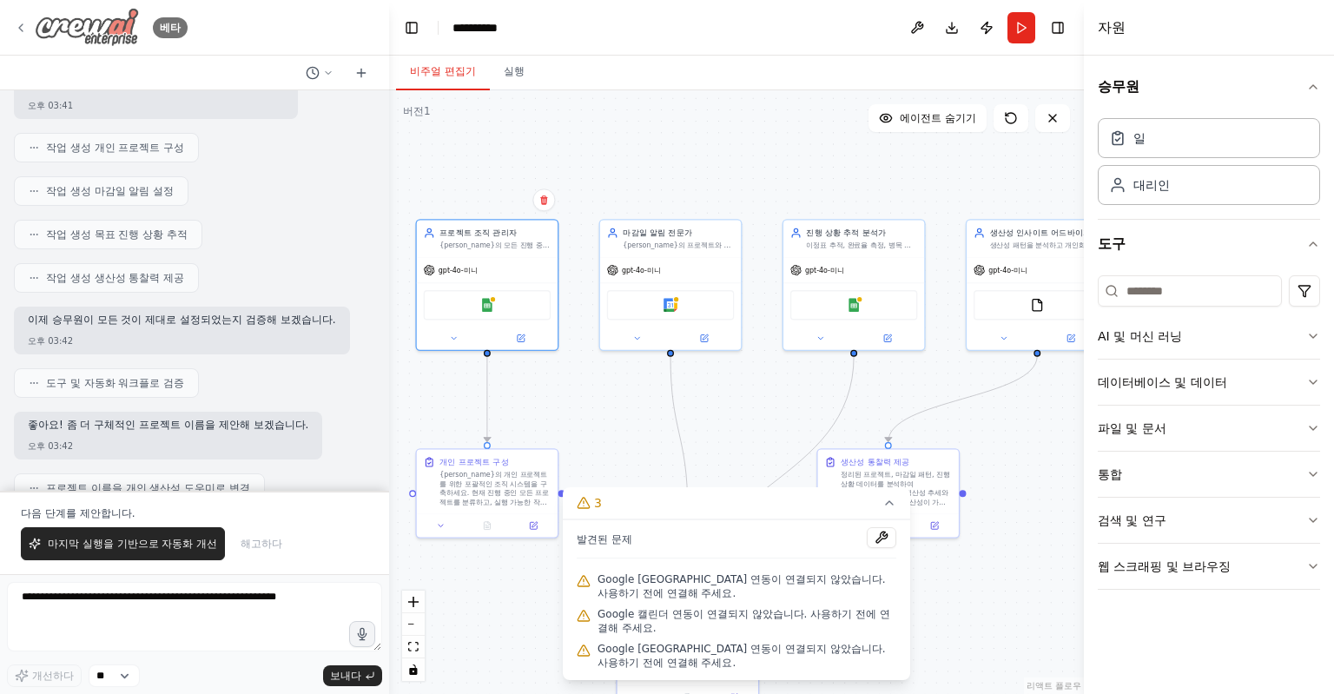
click at [28, 23] on div "베타" at bounding box center [101, 27] width 174 height 39
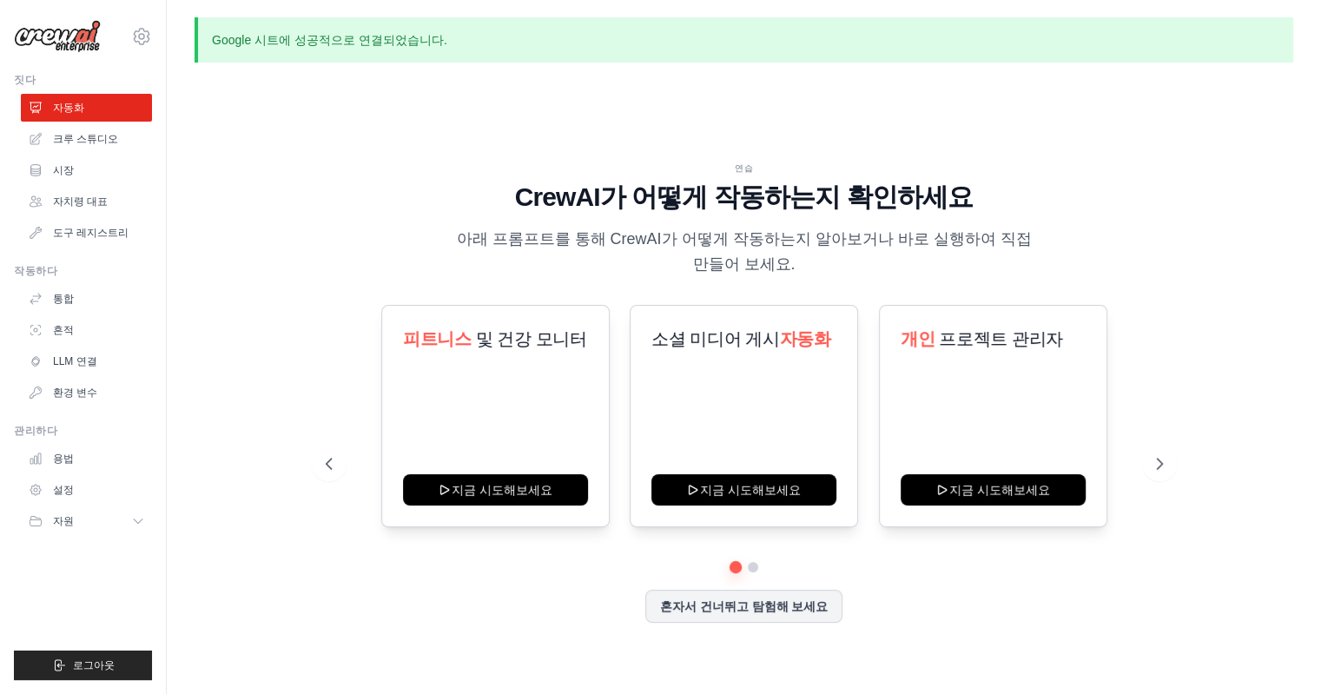
click at [1038, 142] on div "연습 CrewAI가 어떻게 작동하는지 확인하세요 아래 프롬프트를 통해 CrewAI가 어떻게 작동하는지 알아보거나 바로 실행하여 직접 만들어 보…" at bounding box center [744, 405] width 1098 height 659
click at [1157, 455] on icon at bounding box center [1160, 463] width 17 height 17
click at [1152, 455] on icon at bounding box center [1160, 463] width 17 height 17
click at [100, 146] on link "크루 스튜디오" at bounding box center [88, 139] width 131 height 28
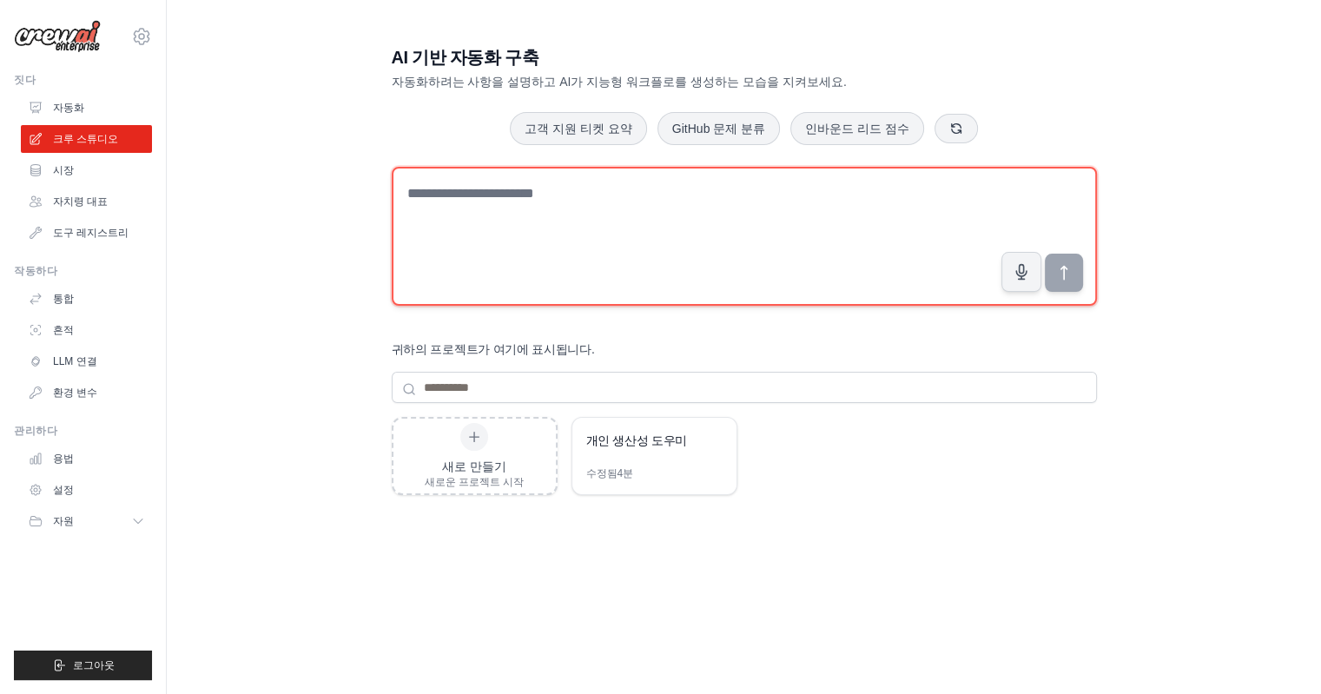
click at [583, 227] on textarea at bounding box center [744, 236] width 705 height 139
click at [597, 202] on textarea at bounding box center [744, 236] width 705 height 139
type textarea "*"
type textarea "**********"
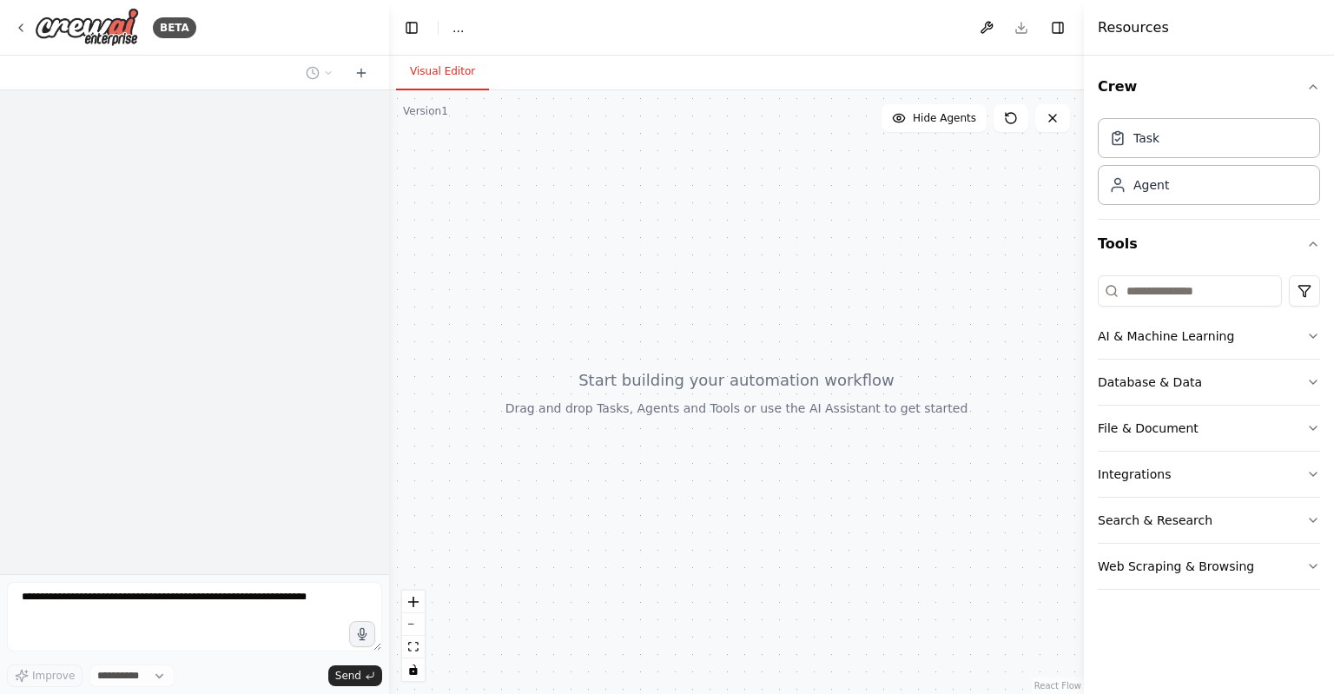
select select "****"
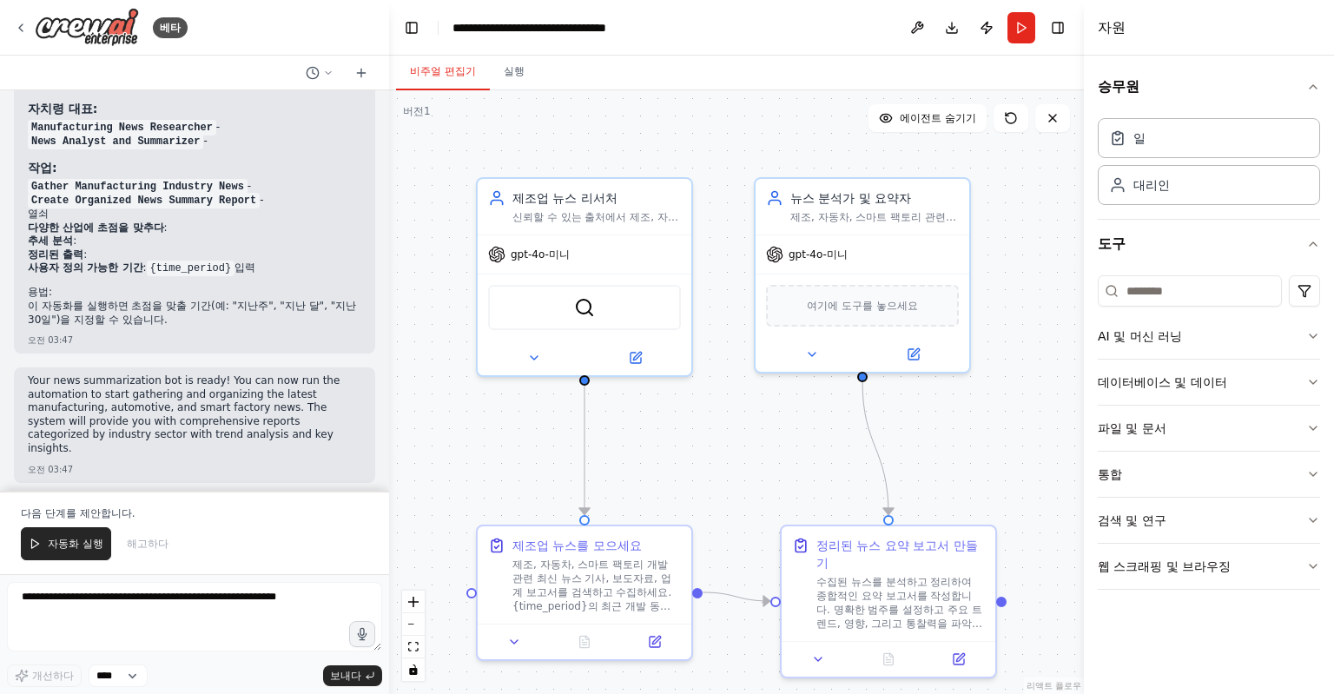
scroll to position [775, 0]
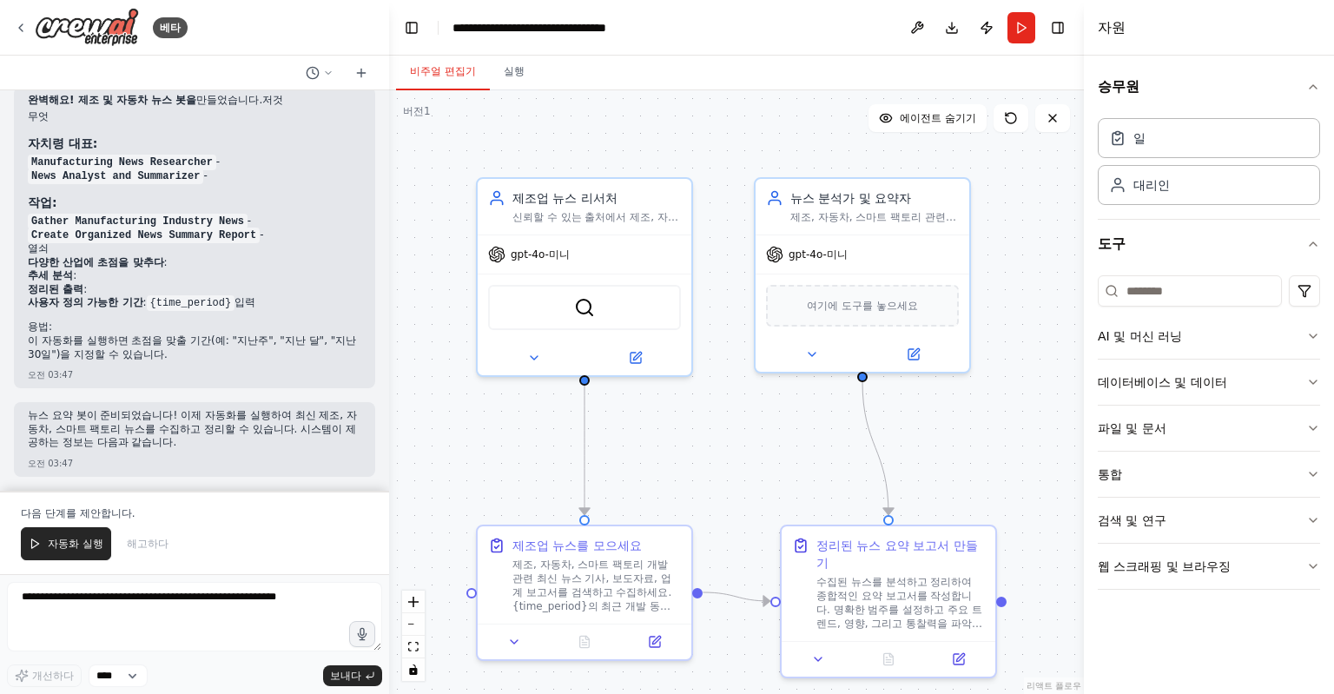
click at [1151, 626] on div "승무원 일 대리인 도구 AI 및 머신 러닝 데이터베이스 및 데이터 파일 및 문서 통합 검색 및 연구 웹 스크래핑 및 브라우징" at bounding box center [1209, 375] width 250 height 638
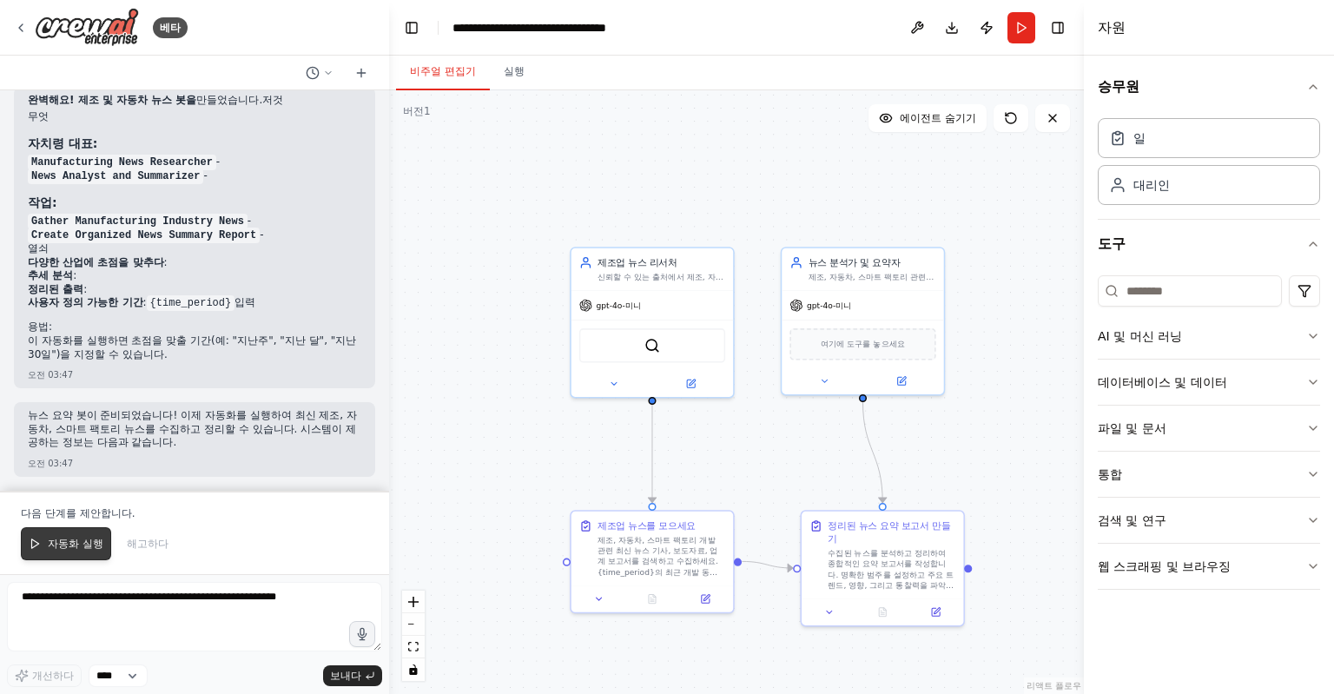
click at [82, 548] on font "자동화 실행" at bounding box center [76, 543] width 56 height 12
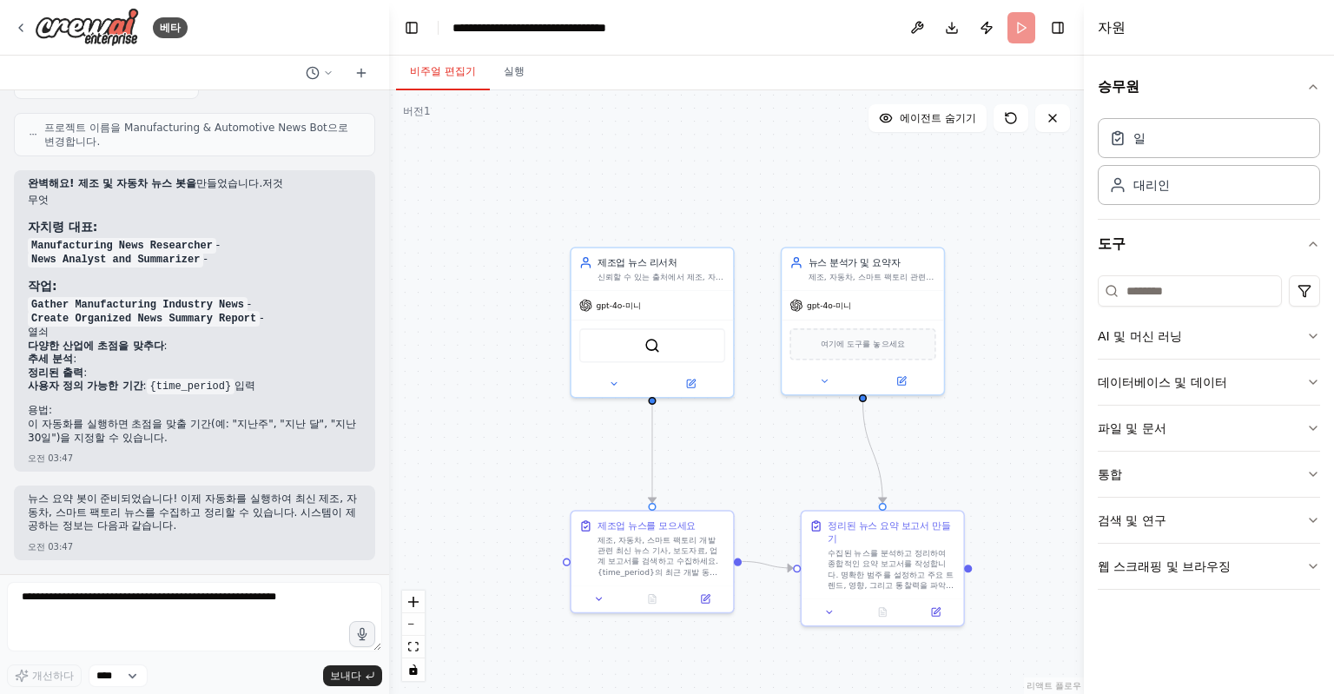
scroll to position [691, 0]
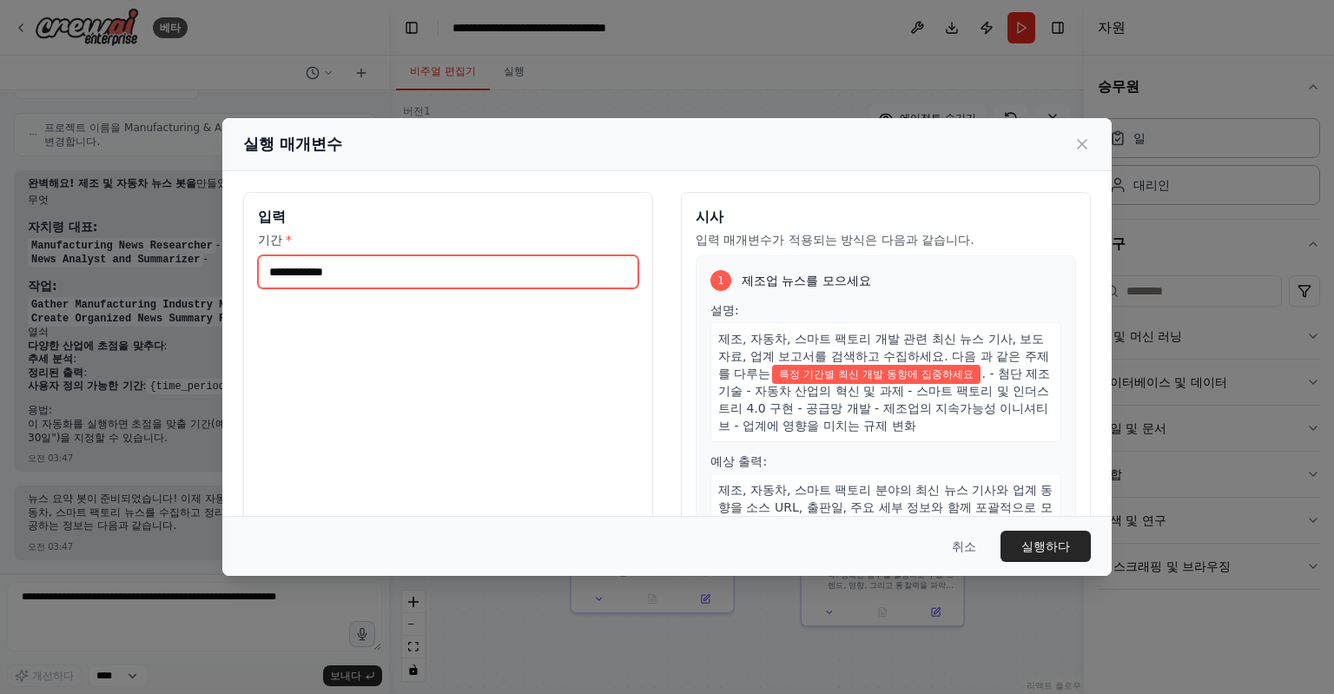
click at [551, 273] on input "기간 *" at bounding box center [448, 271] width 380 height 33
type input "*"
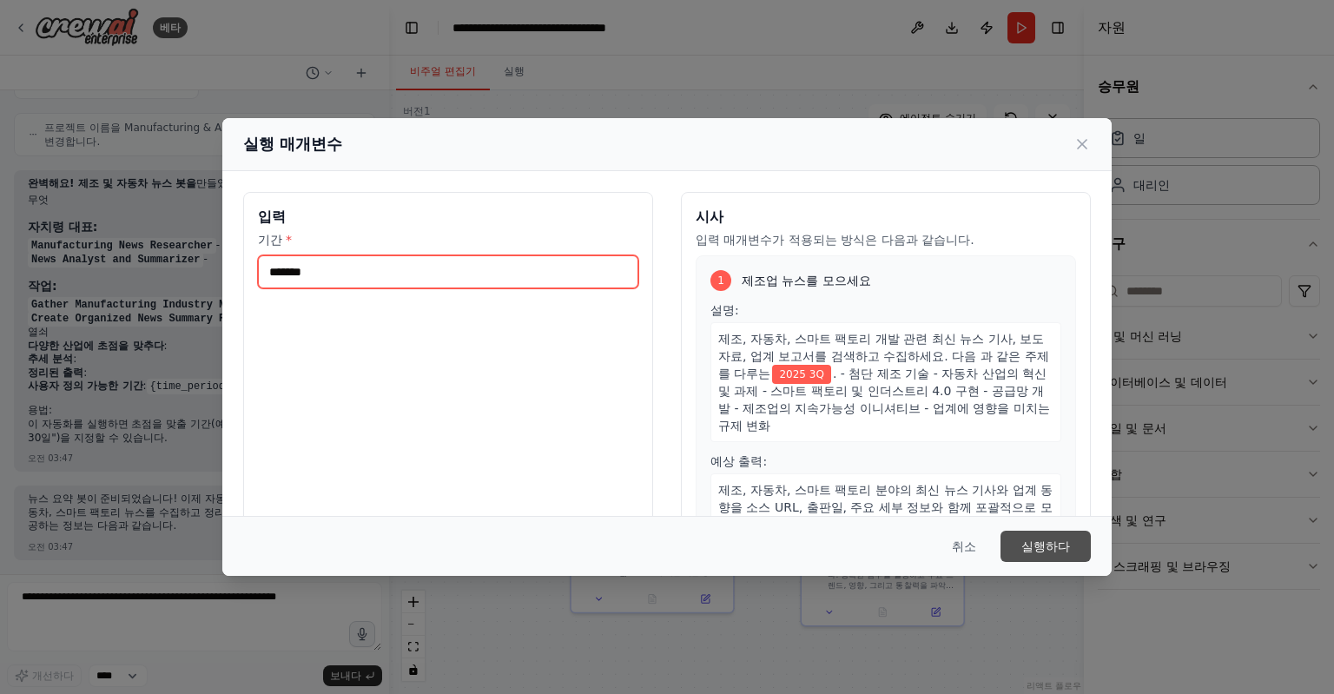
type input "*******"
click at [1034, 542] on font "실행하다" at bounding box center [1045, 546] width 49 height 14
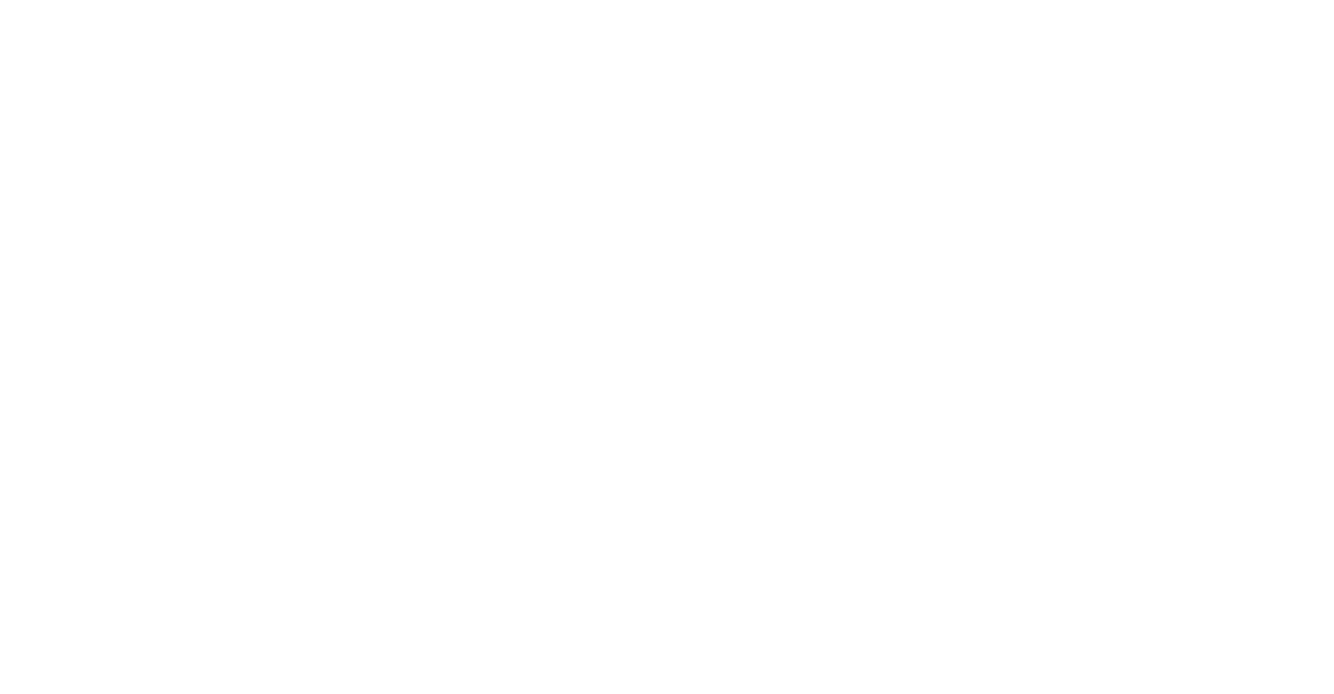
click at [622, 0] on html "원본 텍스트 번역 평가 보내주신 의견은 Google 번역을 개선하는 데 사용됩니다." at bounding box center [667, 0] width 1334 height 0
drag, startPoint x: 881, startPoint y: 293, endPoint x: 901, endPoint y: 278, distance: 25.4
click at [881, 0] on html "원본 텍스트 번역 평가 보내주신 의견은 Google 번역을 개선하는 데 사용됩니다." at bounding box center [667, 0] width 1334 height 0
click at [1066, 0] on html "원본 텍스트 번역 평가 보내주신 의견은 Google 번역을 개선하는 데 사용됩니다." at bounding box center [667, 0] width 1334 height 0
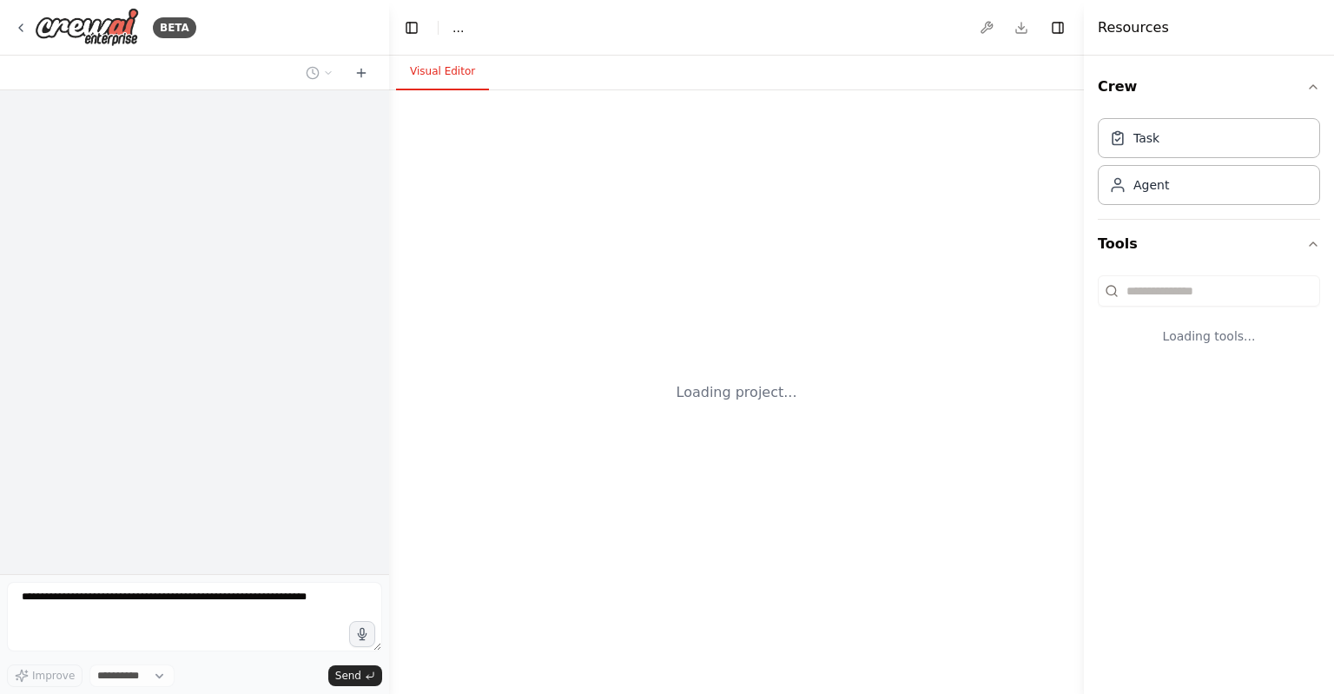
select select "****"
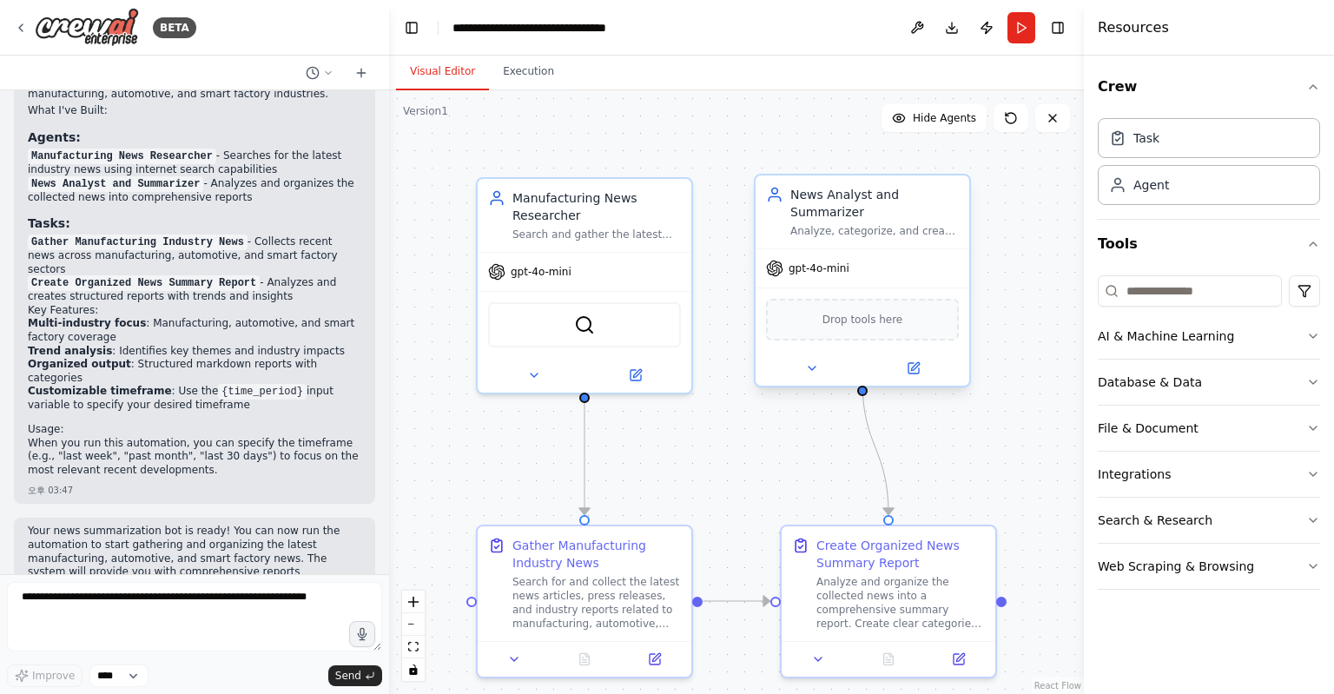
scroll to position [827, 0]
click at [883, 311] on span "Drop tools here" at bounding box center [862, 319] width 81 height 17
click at [595, 327] on div "SerperDevTool" at bounding box center [584, 321] width 193 height 45
click at [740, 427] on div ".deletable-edge-delete-btn { width: 20px; height: 20px; border: 0px solid #ffff…" at bounding box center [736, 391] width 695 height 603
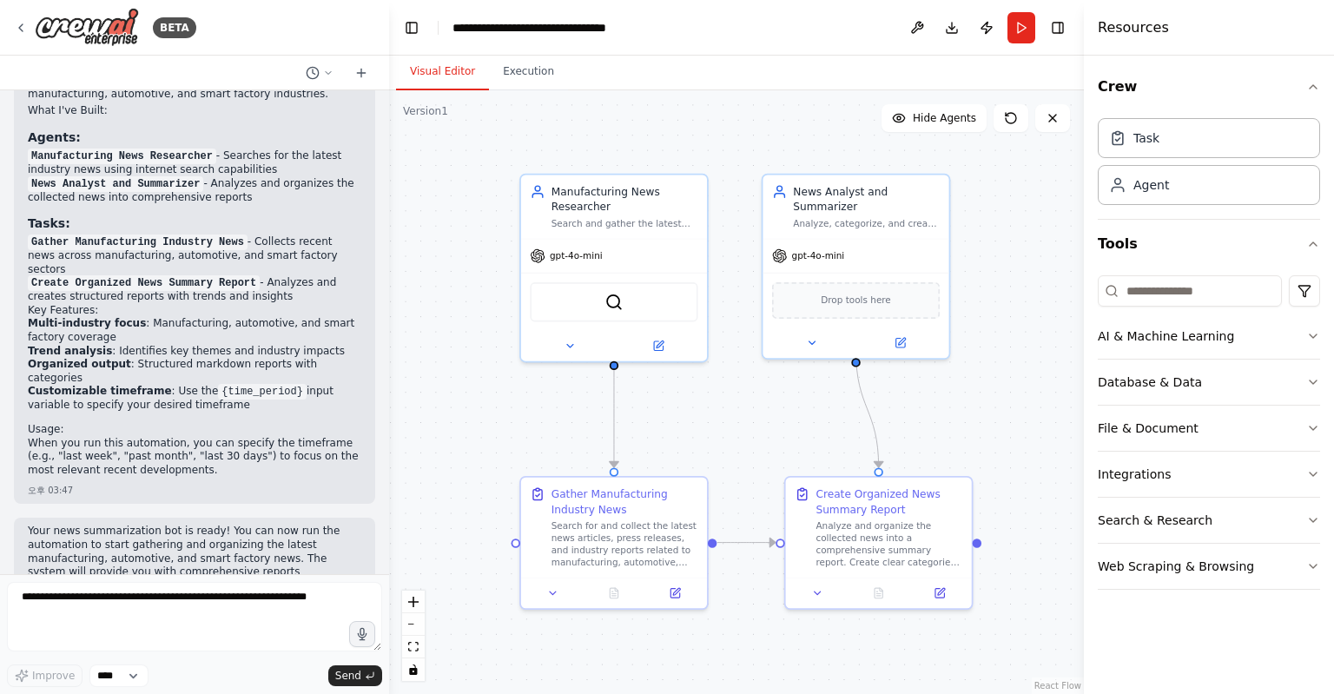
drag, startPoint x: 757, startPoint y: 496, endPoint x: 753, endPoint y: 445, distance: 51.4
click at [753, 445] on div ".deletable-edge-delete-btn { width: 20px; height: 20px; border: 0px solid #ffff…" at bounding box center [736, 391] width 695 height 603
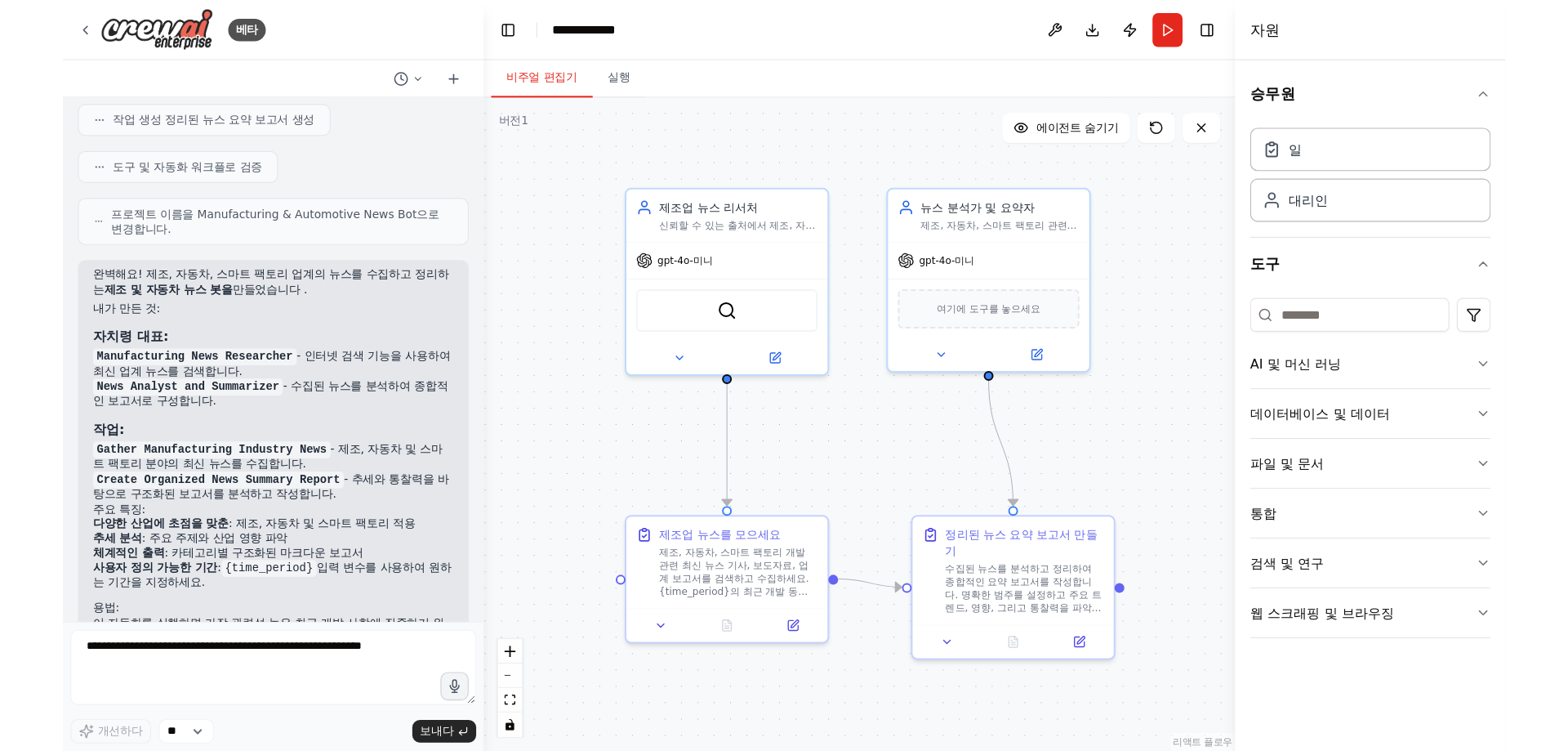
scroll to position [753, 0]
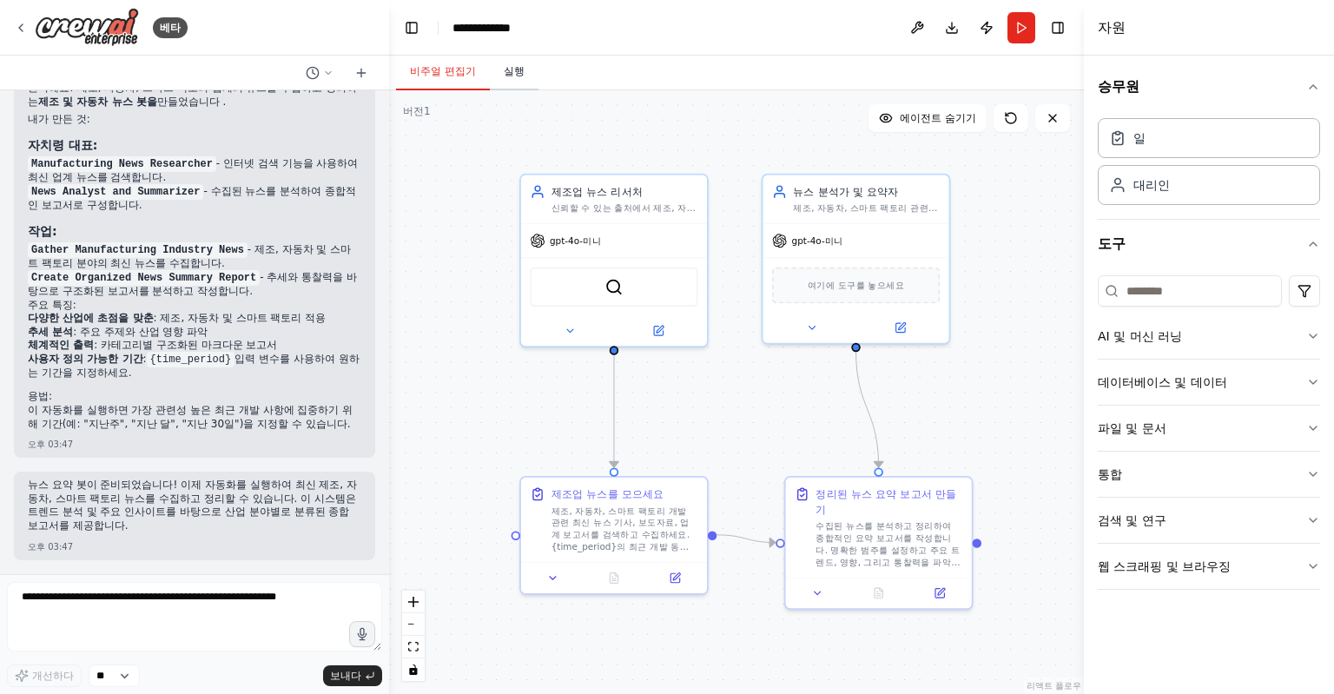
click at [519, 76] on font "실행" at bounding box center [514, 71] width 21 height 12
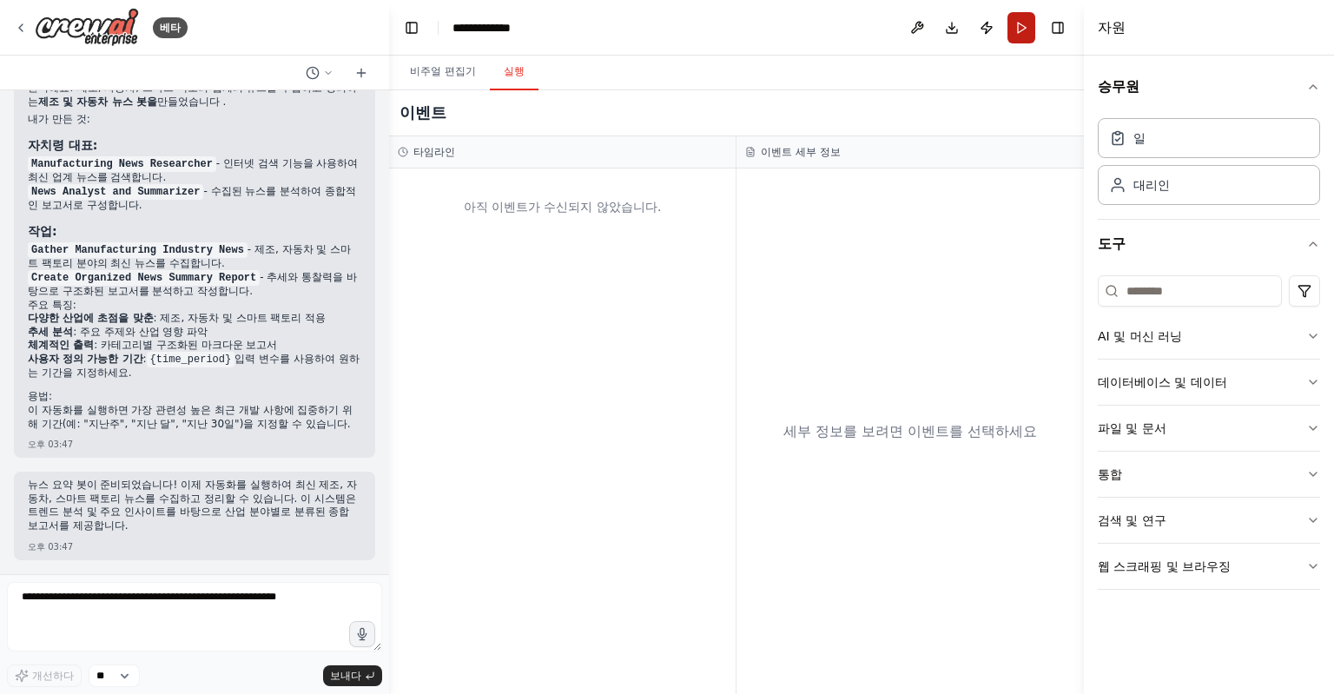
click at [1019, 23] on button "달리다" at bounding box center [1021, 27] width 28 height 31
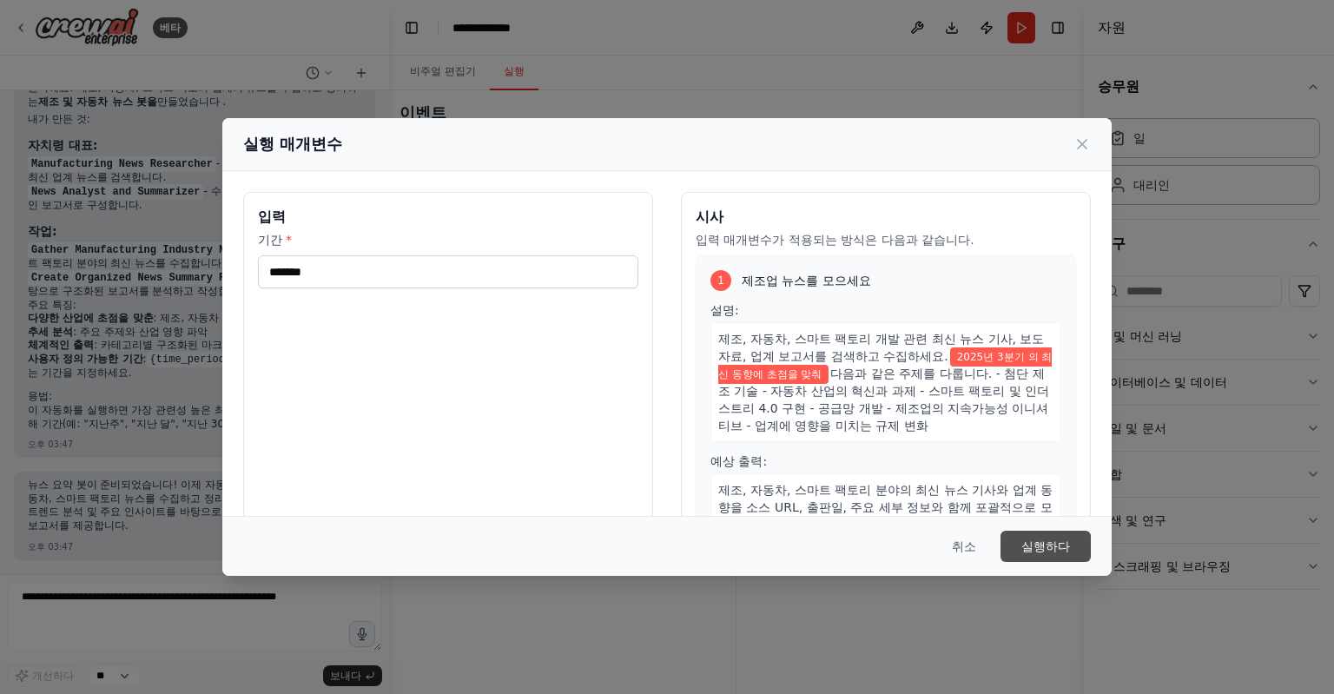
click at [1047, 549] on font "실행하다" at bounding box center [1045, 546] width 49 height 14
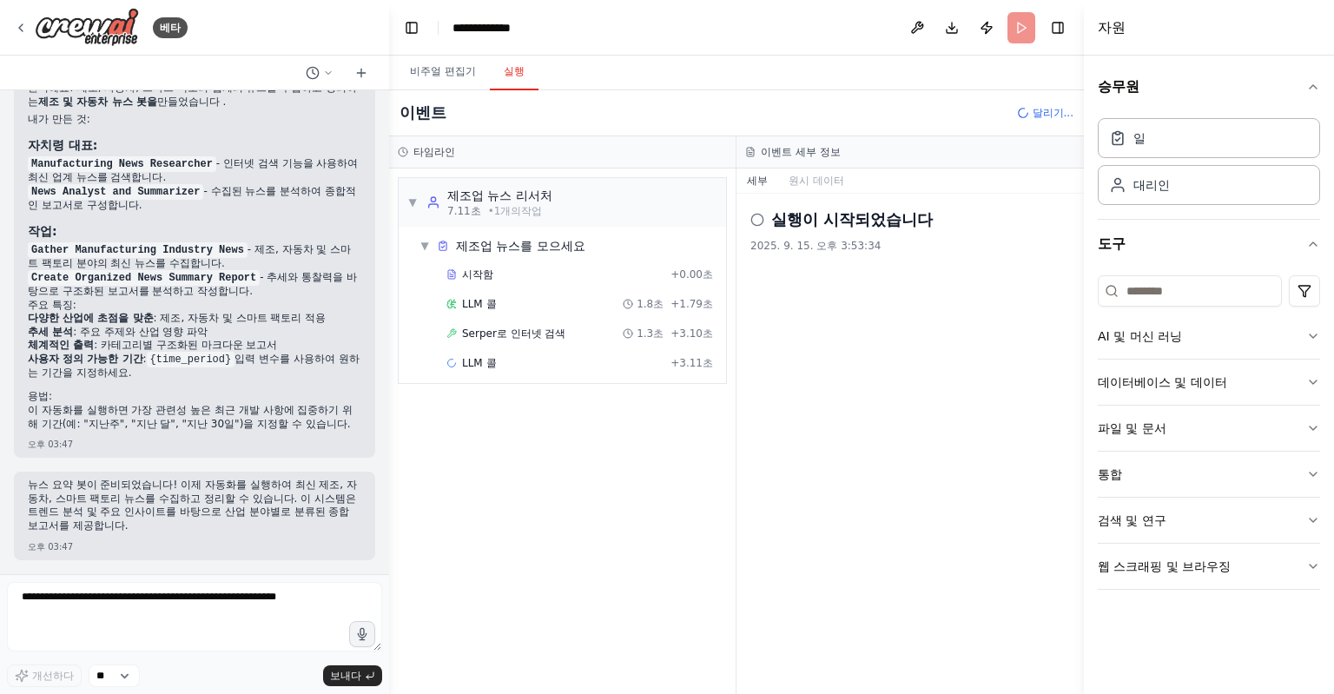
click at [894, 441] on div "실행이 시작되었습니다 2025. 9. 15. 오후 3:53:34" at bounding box center [909, 444] width 347 height 500
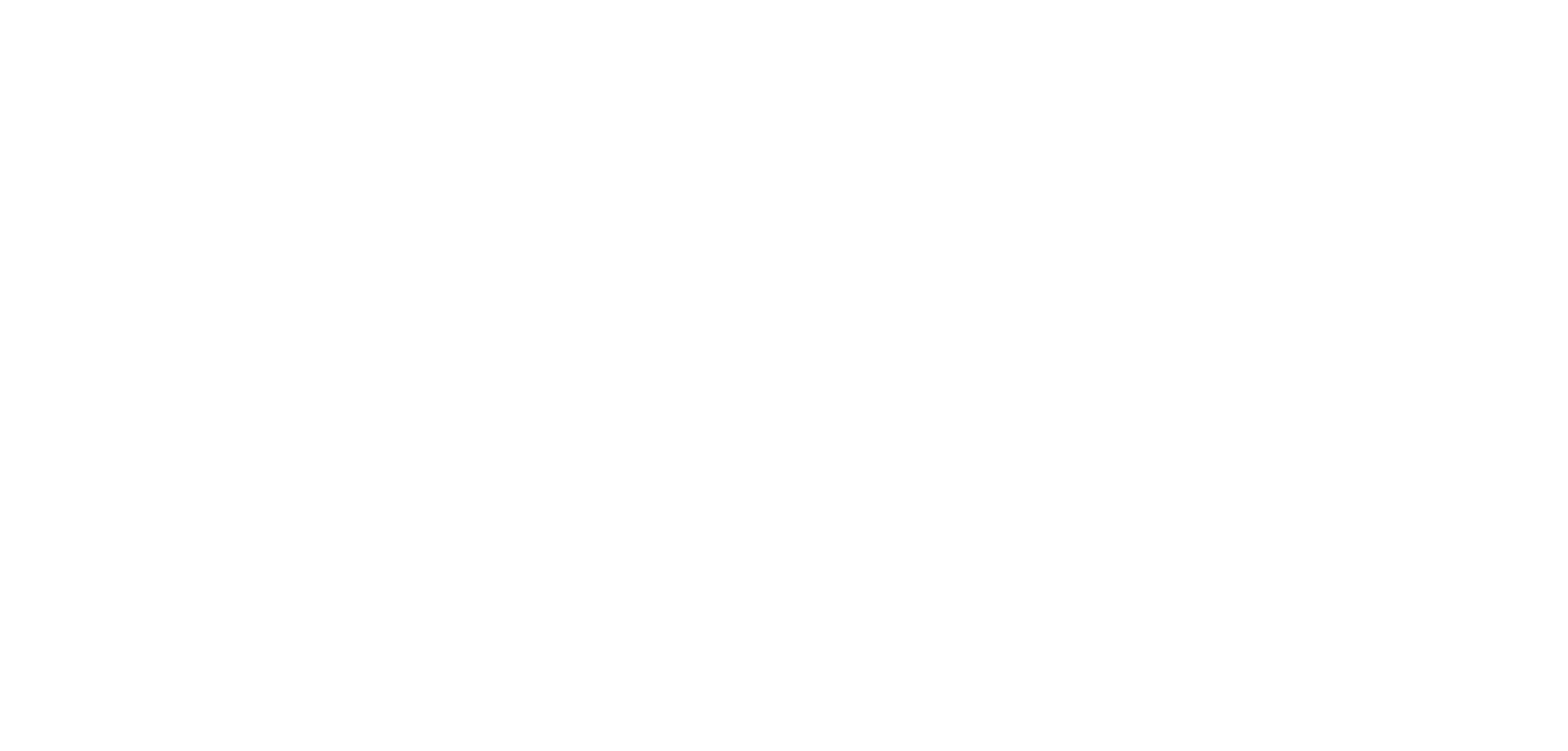
click at [1254, 0] on html "원본 텍스트 번역 평가 보내주신 의견은 Google 번역을 개선하는 데 사용됩니다." at bounding box center [784, 0] width 1568 height 0
click at [738, 0] on html "원본 텍스트 번역 평가 보내주신 의견은 Google 번역을 개선하는 데 사용됩니다." at bounding box center [784, 0] width 1568 height 0
drag, startPoint x: 741, startPoint y: 208, endPoint x: 722, endPoint y: 177, distance: 36.4
click at [722, 0] on html "원본 텍스트 번역 평가 보내주신 의견은 Google 번역을 개선하는 데 사용됩니다." at bounding box center [784, 0] width 1568 height 0
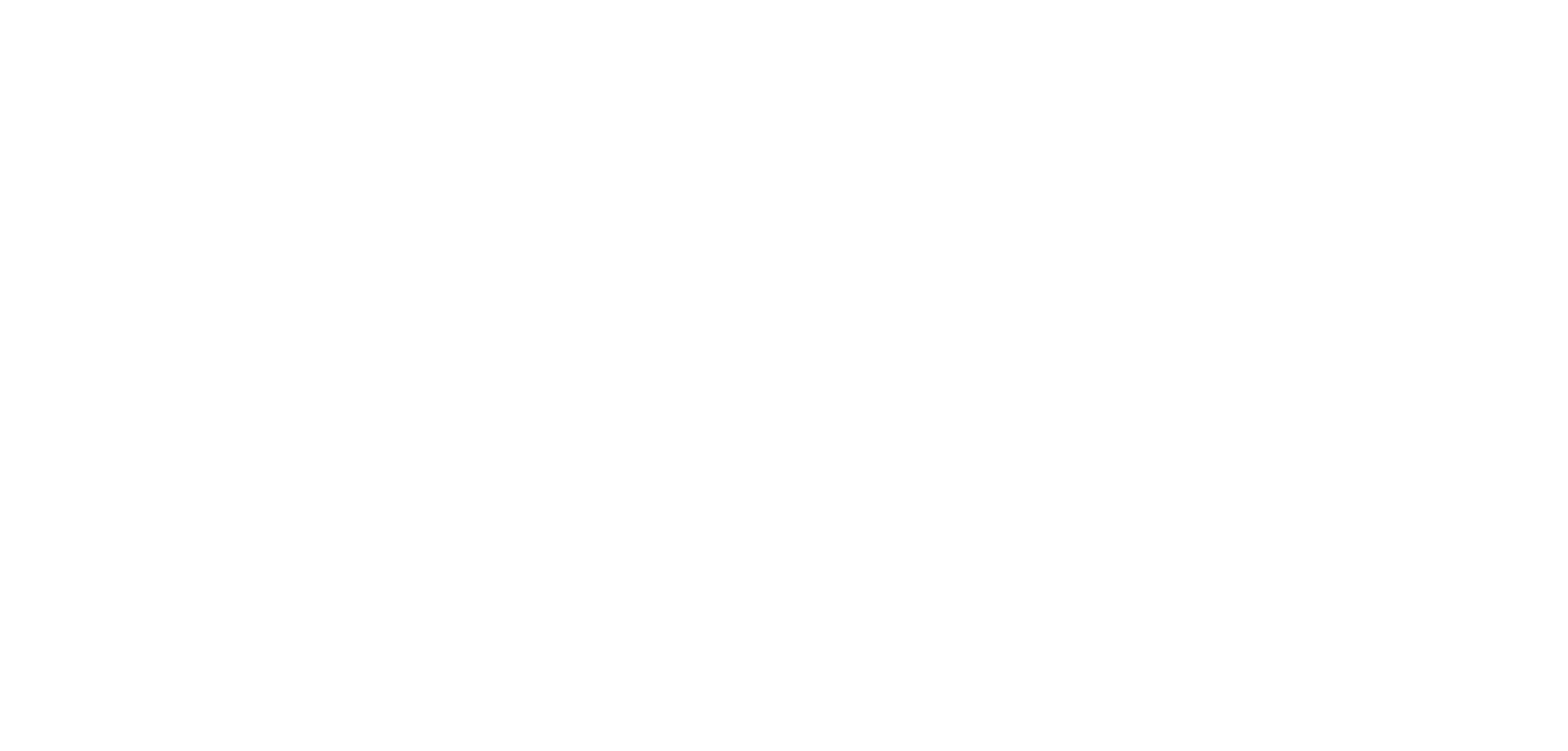
click at [722, 0] on html "원본 텍스트 번역 평가 보내주신 의견은 Google 번역을 개선하는 데 사용됩니다." at bounding box center [784, 0] width 1568 height 0
click at [946, 0] on html "원본 텍스트 번역 평가 보내주신 의견은 Google 번역을 개선하는 데 사용됩니다." at bounding box center [784, 0] width 1568 height 0
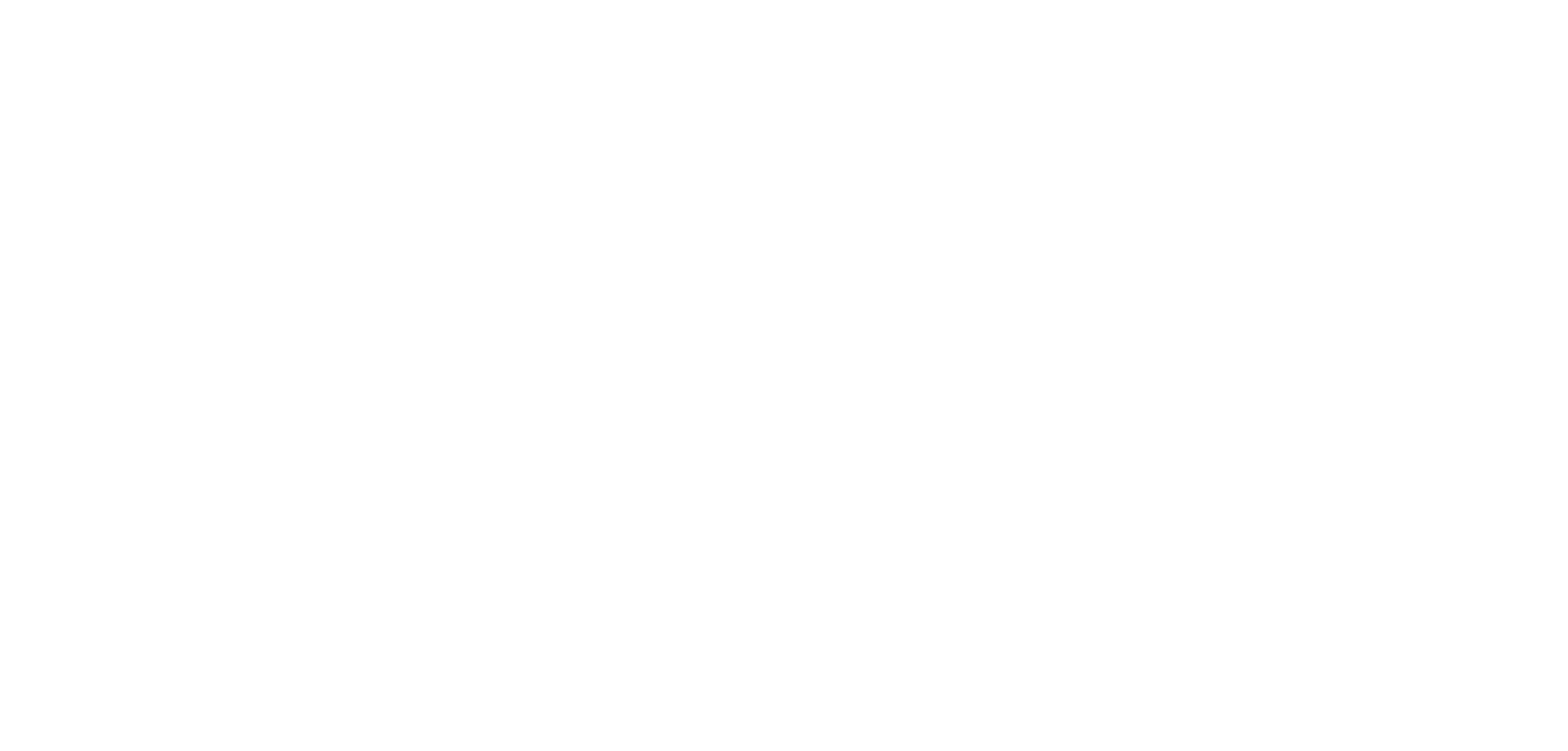
click at [950, 0] on html "원본 텍스트 번역 평가 보내주신 의견은 Google 번역을 개선하는 데 사용됩니다." at bounding box center [784, 0] width 1568 height 0
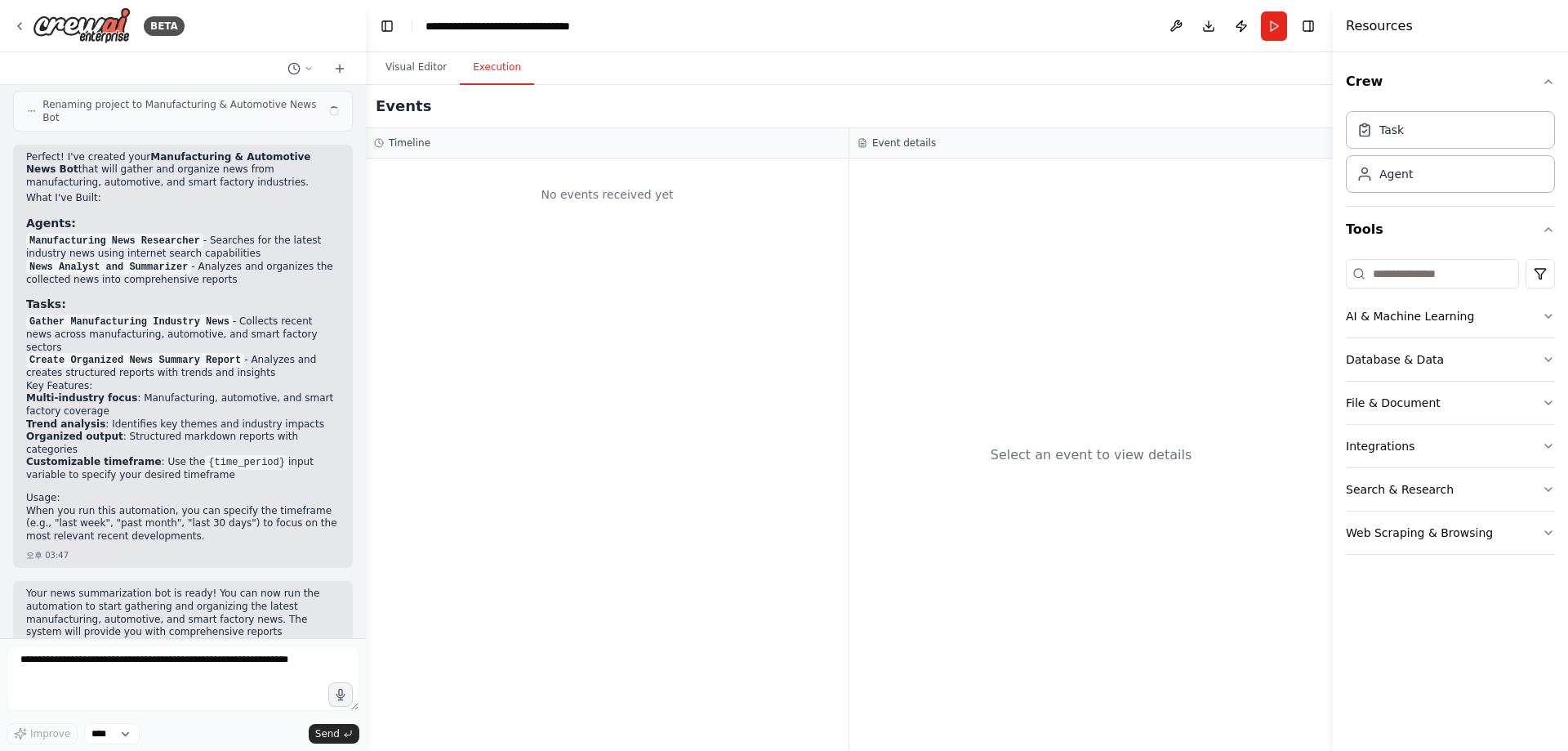
click at [487, 77] on button "Execution" at bounding box center [497, 68] width 74 height 34
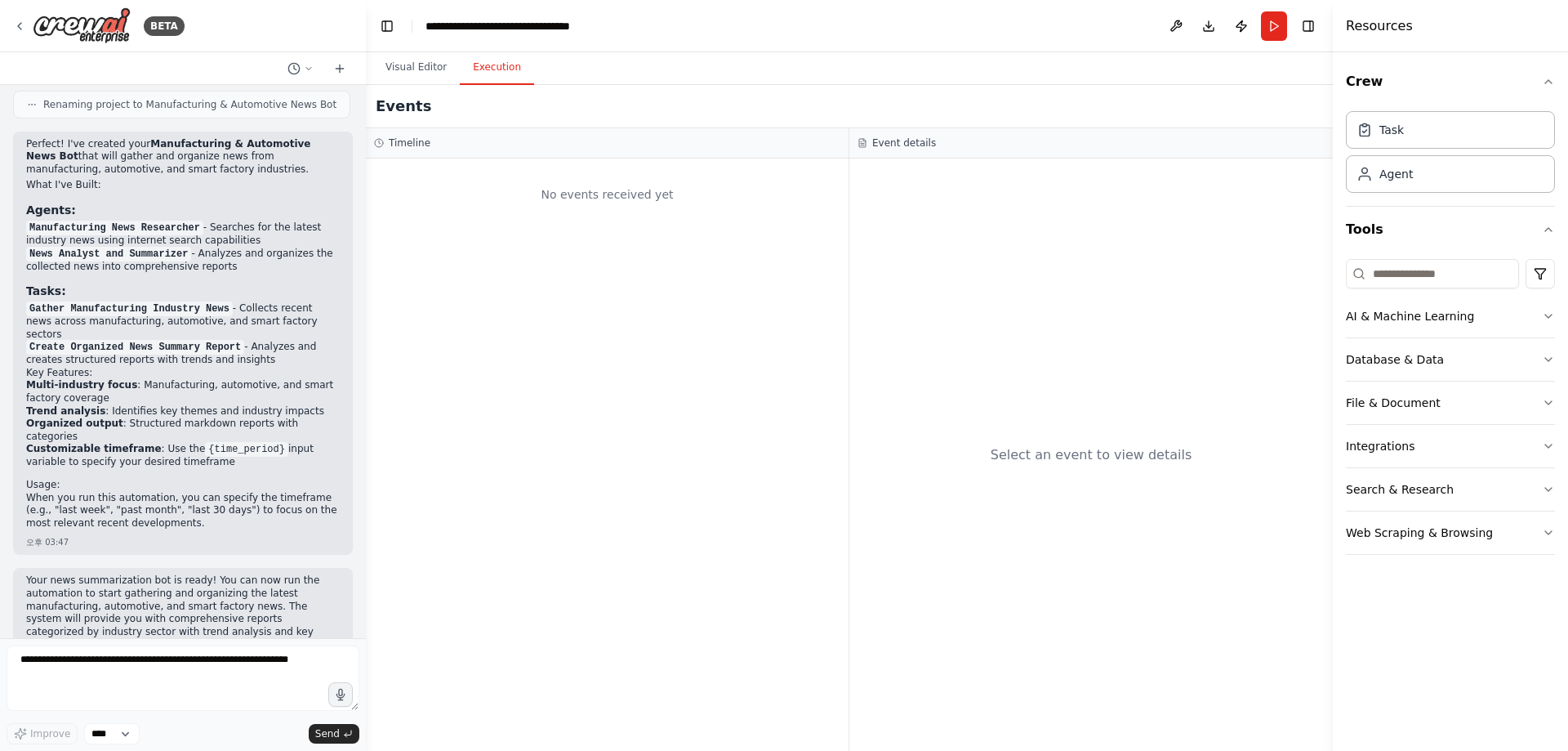
scroll to position [684, 0]
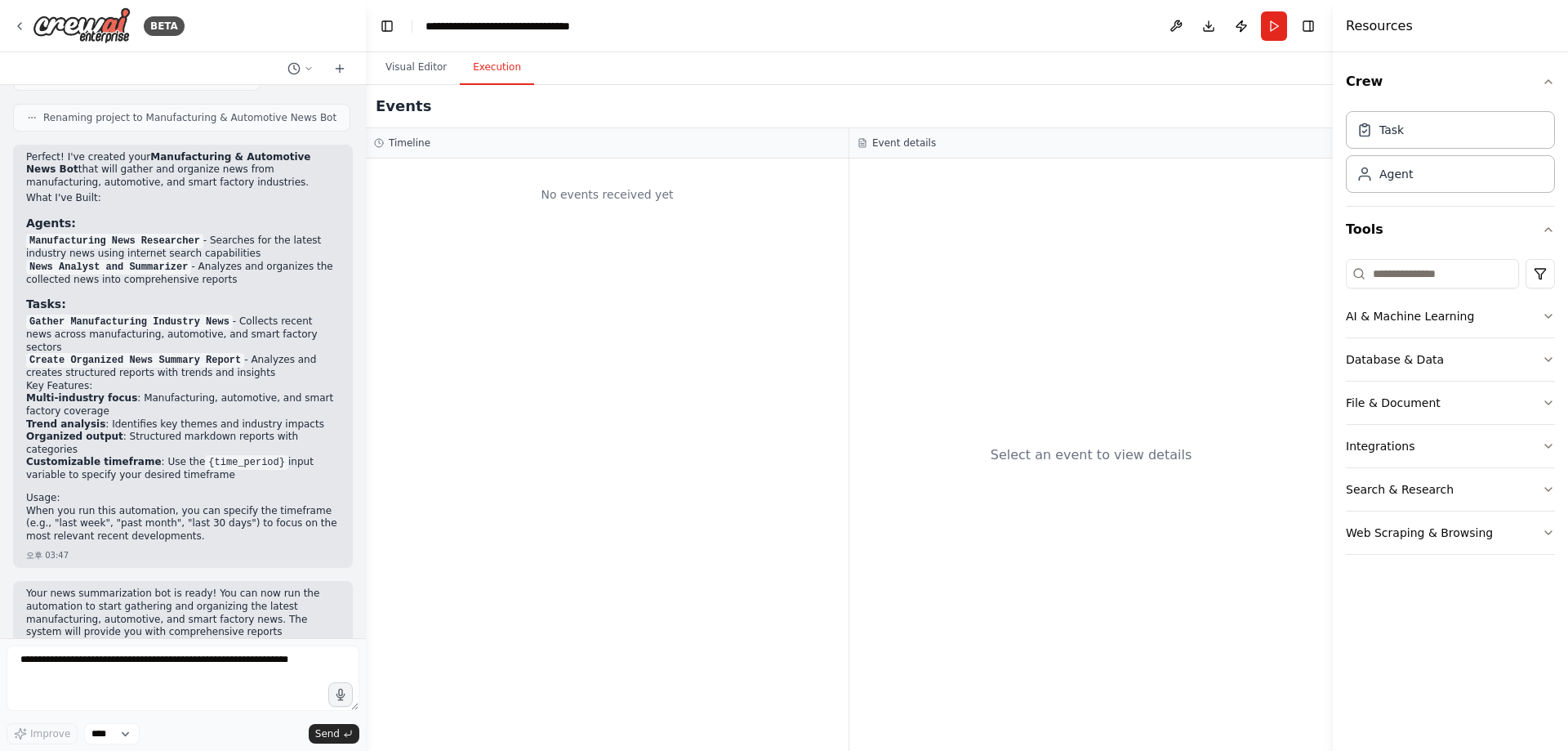
click at [731, 233] on div "No events received yet" at bounding box center [607, 455] width 483 height 593
click at [1022, 302] on div "Select an event to view details" at bounding box center [1091, 455] width 483 height 593
drag, startPoint x: 1181, startPoint y: 229, endPoint x: 1174, endPoint y: 137, distance: 92.3
click at [1159, 189] on div "Select an event to view details" at bounding box center [1091, 455] width 483 height 593
click at [1185, 28] on button at bounding box center [1176, 25] width 26 height 29
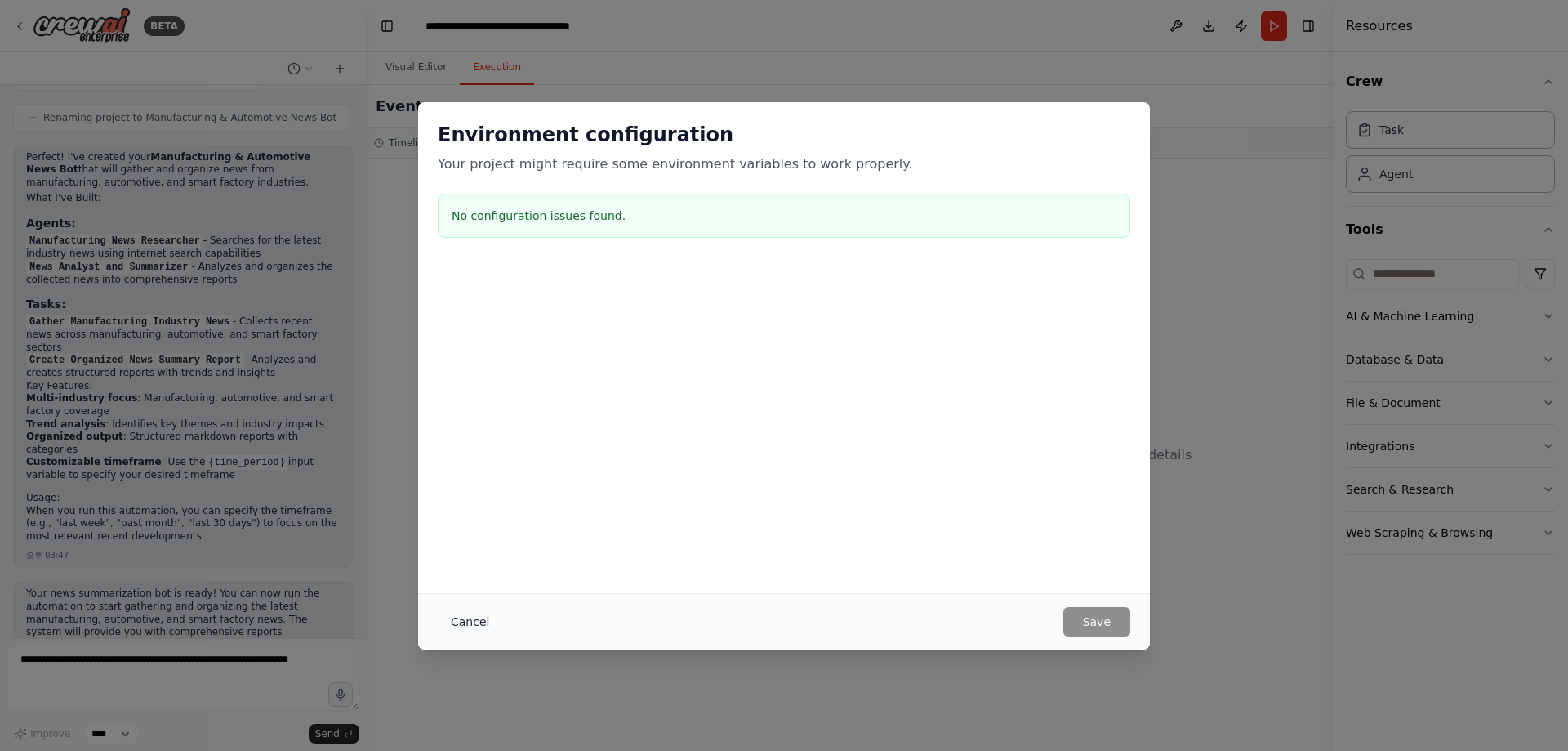
click at [474, 615] on button "Cancel" at bounding box center [469, 621] width 65 height 29
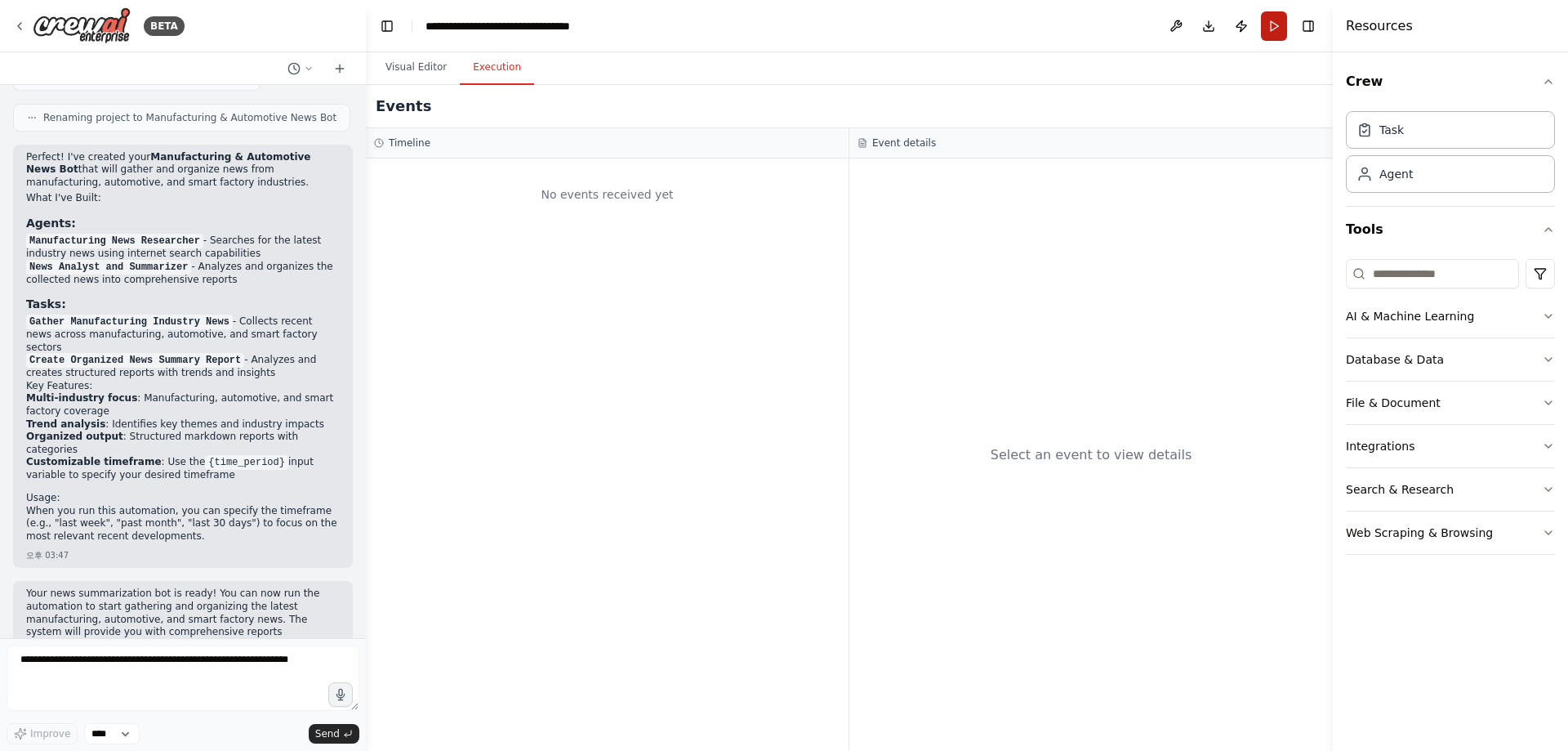
click at [1277, 29] on button "Run" at bounding box center [1275, 25] width 26 height 29
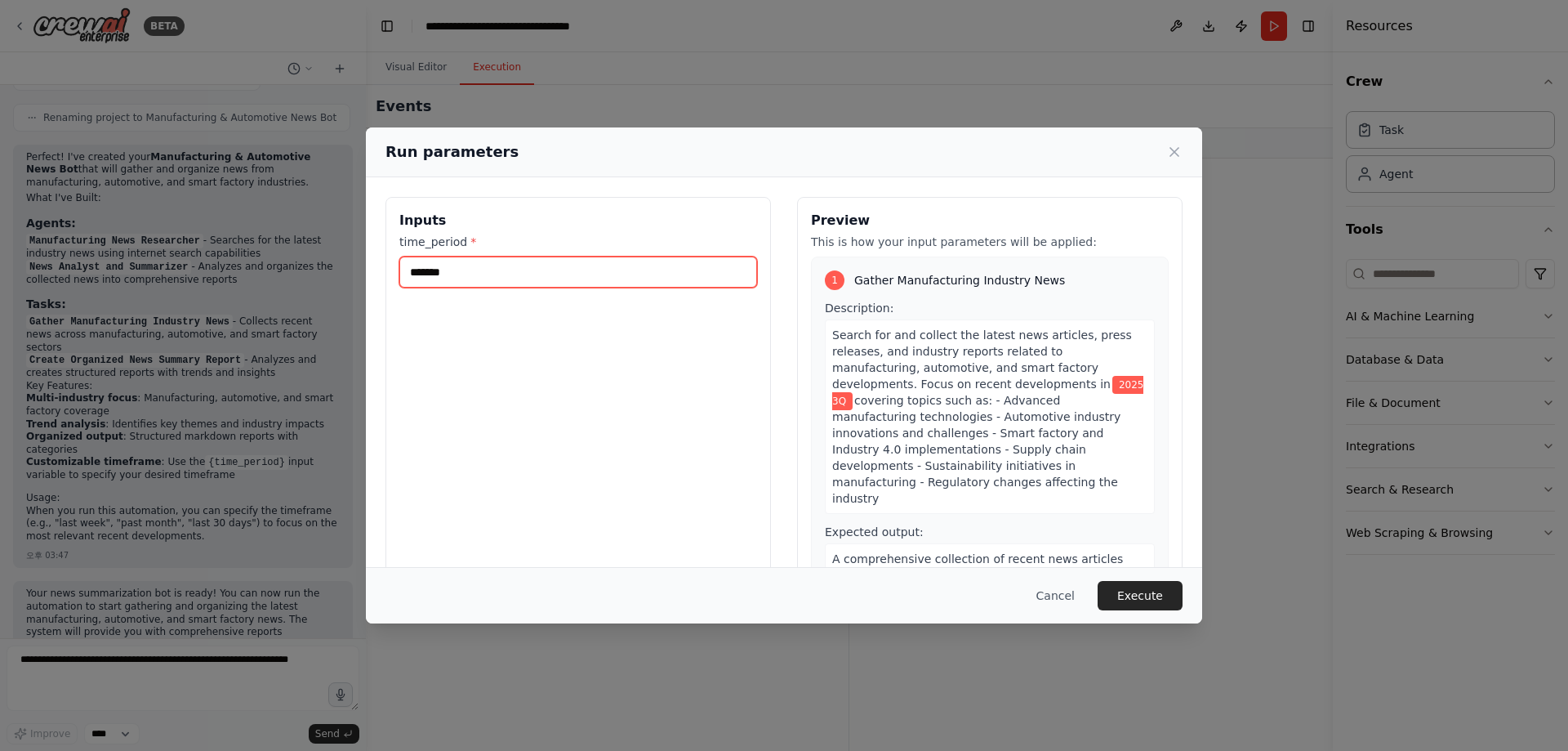
click at [617, 276] on input "*******" at bounding box center [578, 272] width 357 height 31
click at [1098, 450] on div "Search for and collect the latest news articles, press releases, and industry r…" at bounding box center [990, 417] width 330 height 195
click at [1154, 591] on button "Execute" at bounding box center [1140, 595] width 85 height 29
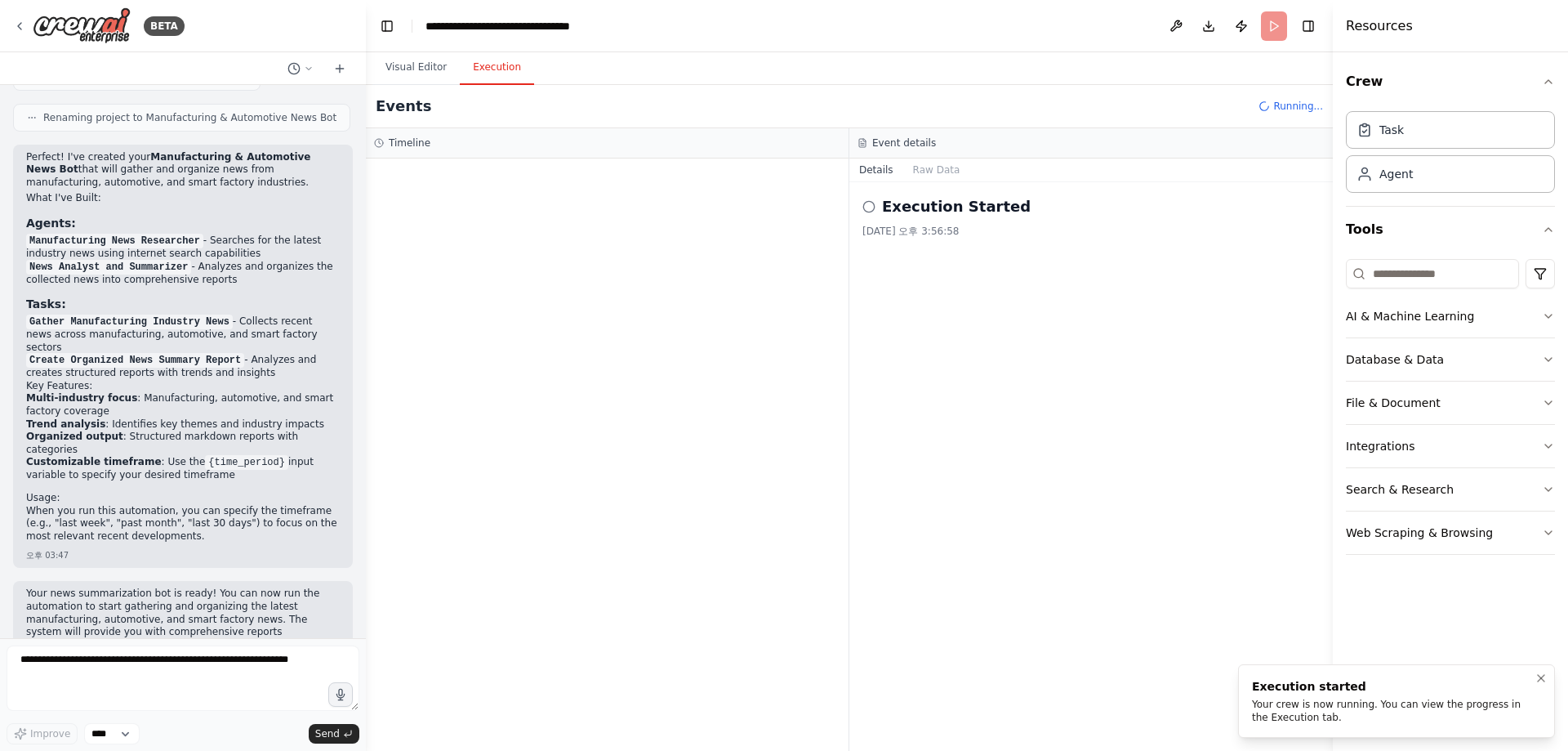
click at [1373, 686] on div "Execution started" at bounding box center [1393, 686] width 282 height 16
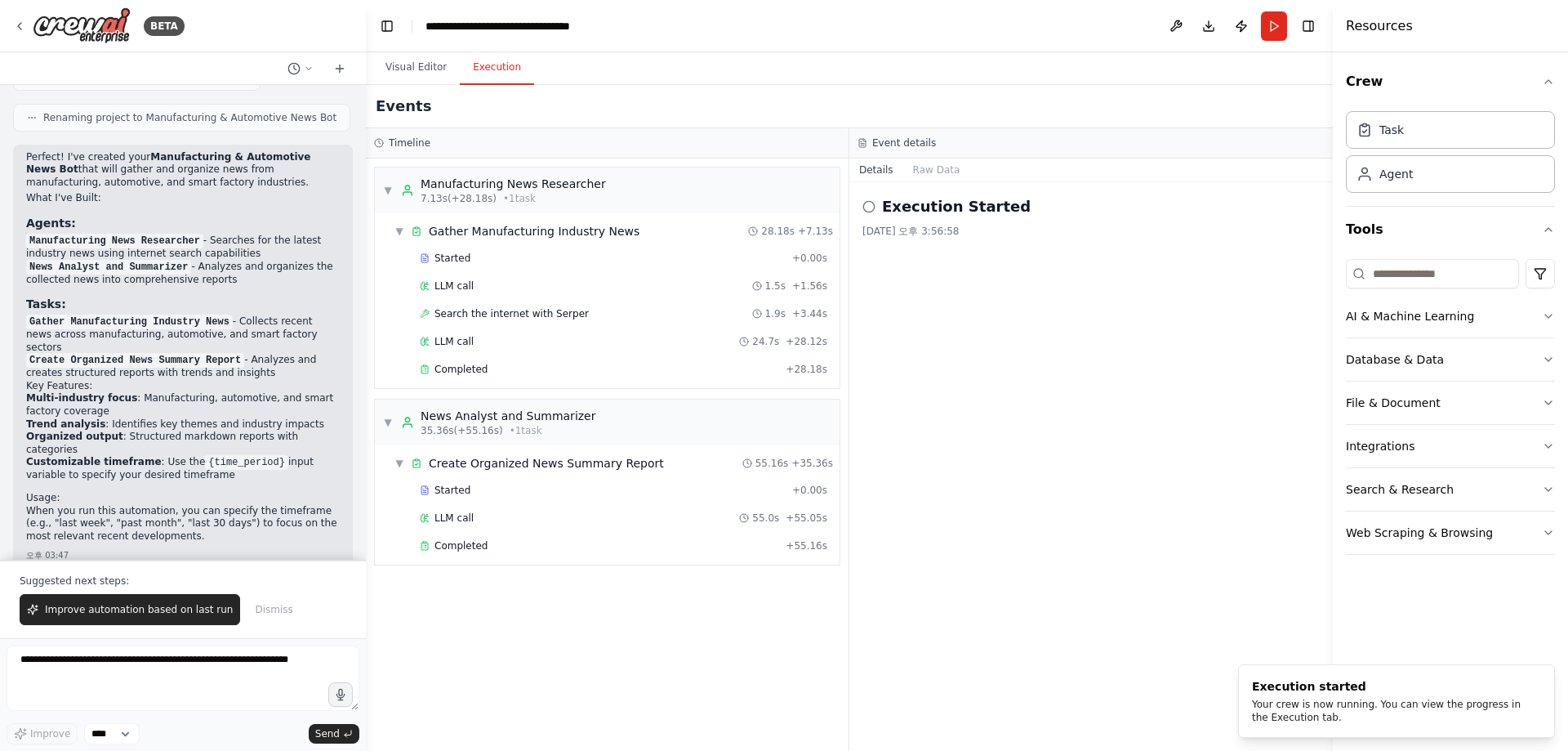
drag, startPoint x: 985, startPoint y: 203, endPoint x: 972, endPoint y: 204, distance: 13.0
click at [985, 203] on h2 "Execution Started" at bounding box center [957, 207] width 149 height 23
click at [871, 206] on icon at bounding box center [869, 207] width 13 height 13
click at [921, 171] on button "Raw Data" at bounding box center [936, 169] width 67 height 23
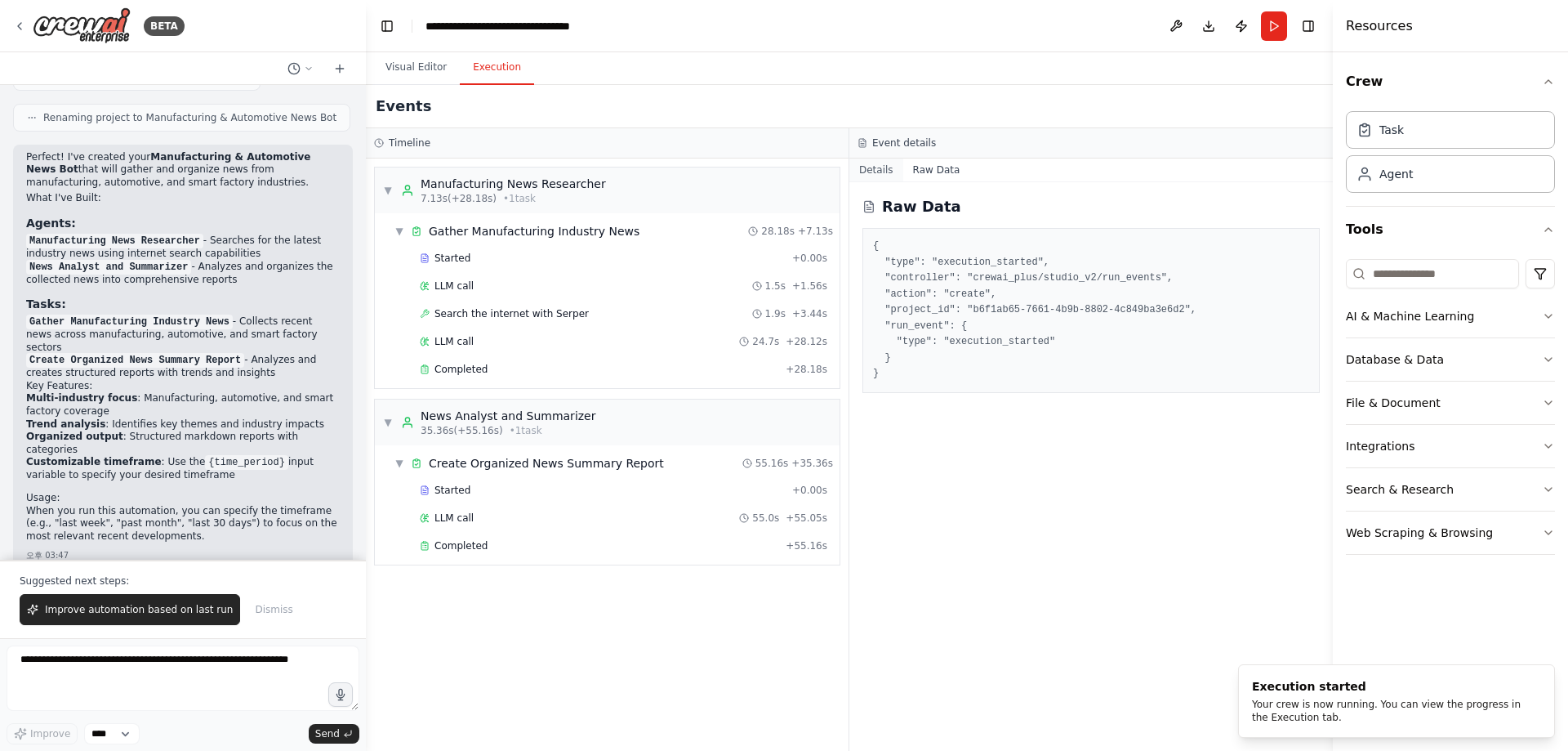
click at [878, 165] on button "Details" at bounding box center [876, 169] width 54 height 23
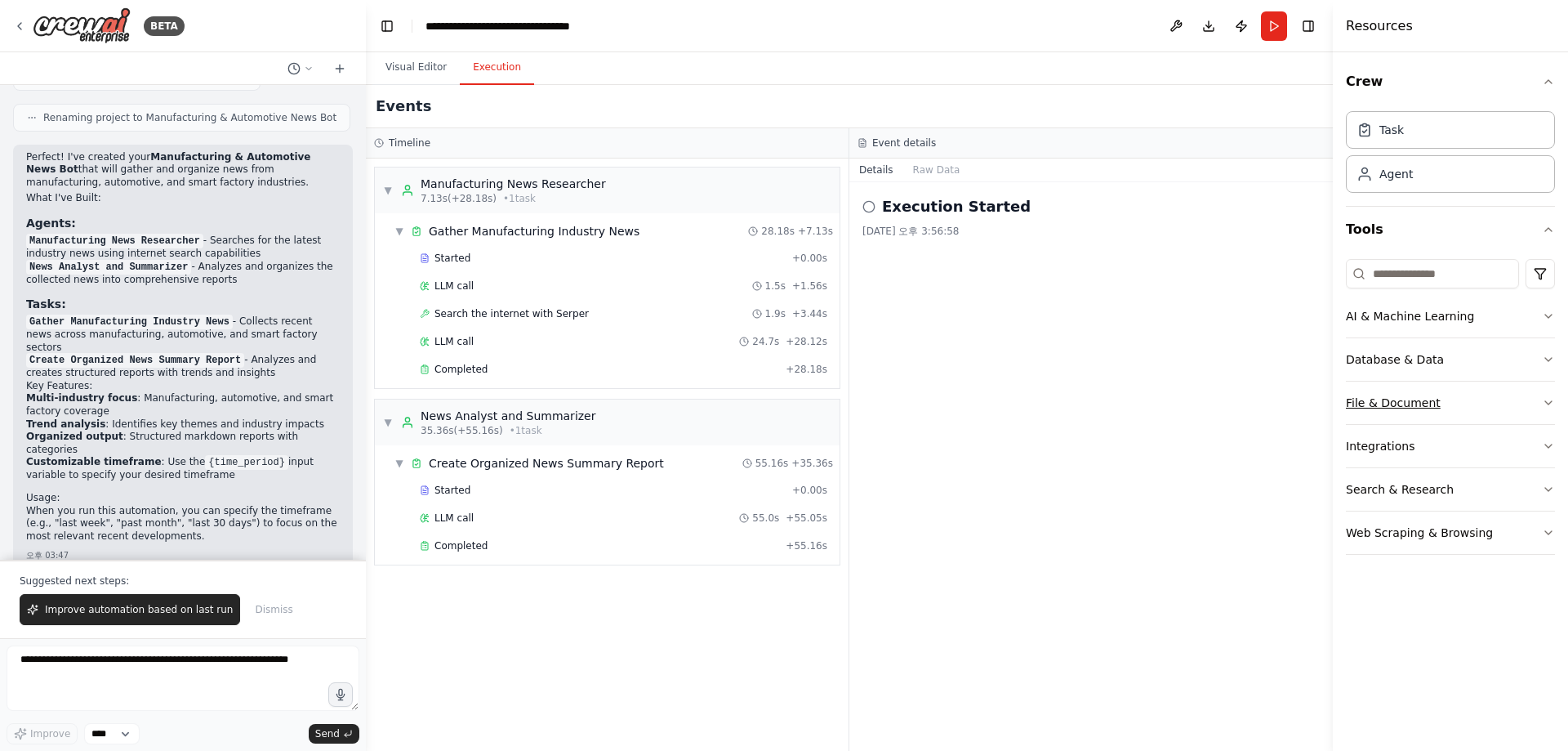
click at [1453, 400] on button "File & Document" at bounding box center [1450, 402] width 209 height 42
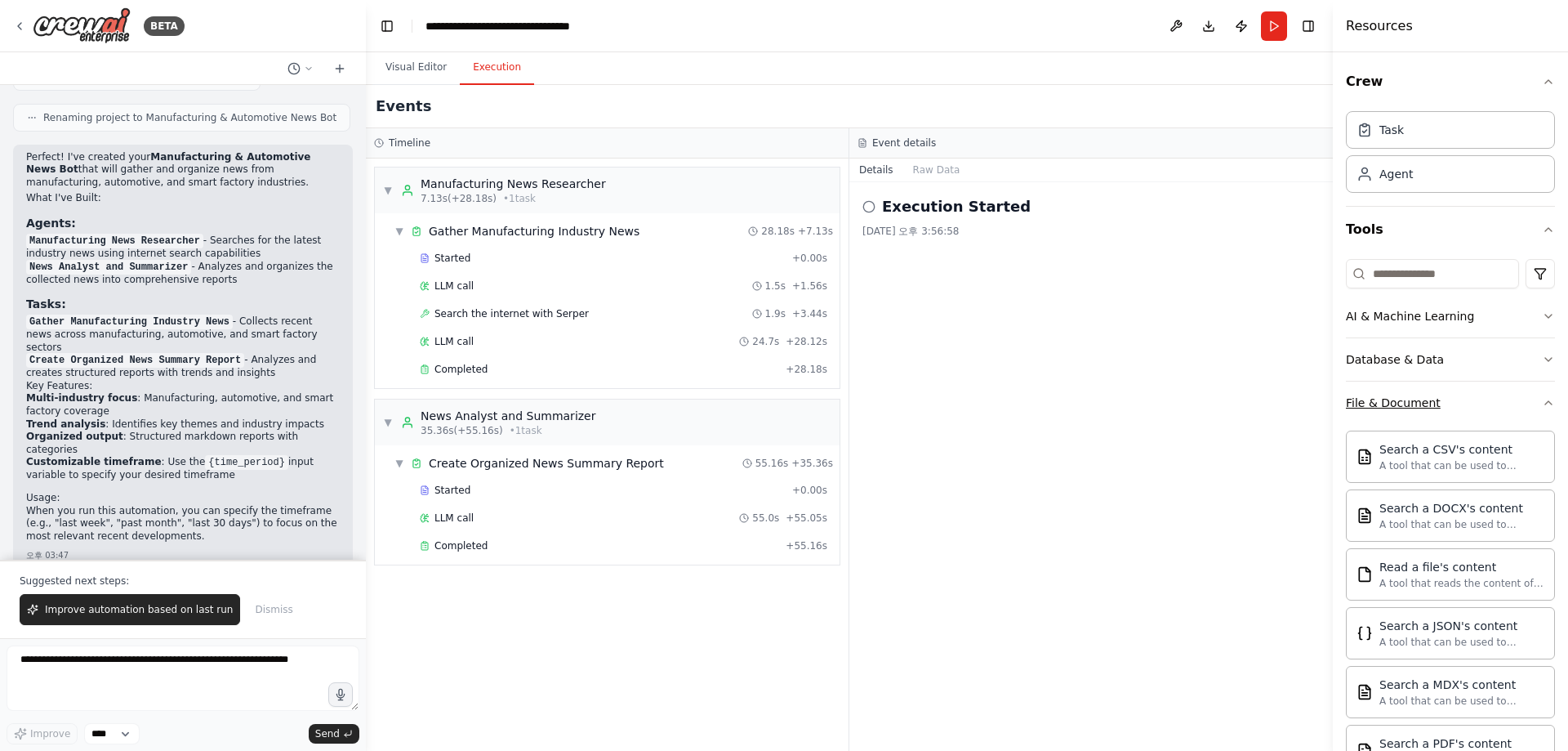
click at [1453, 400] on button "File & Document" at bounding box center [1450, 402] width 209 height 42
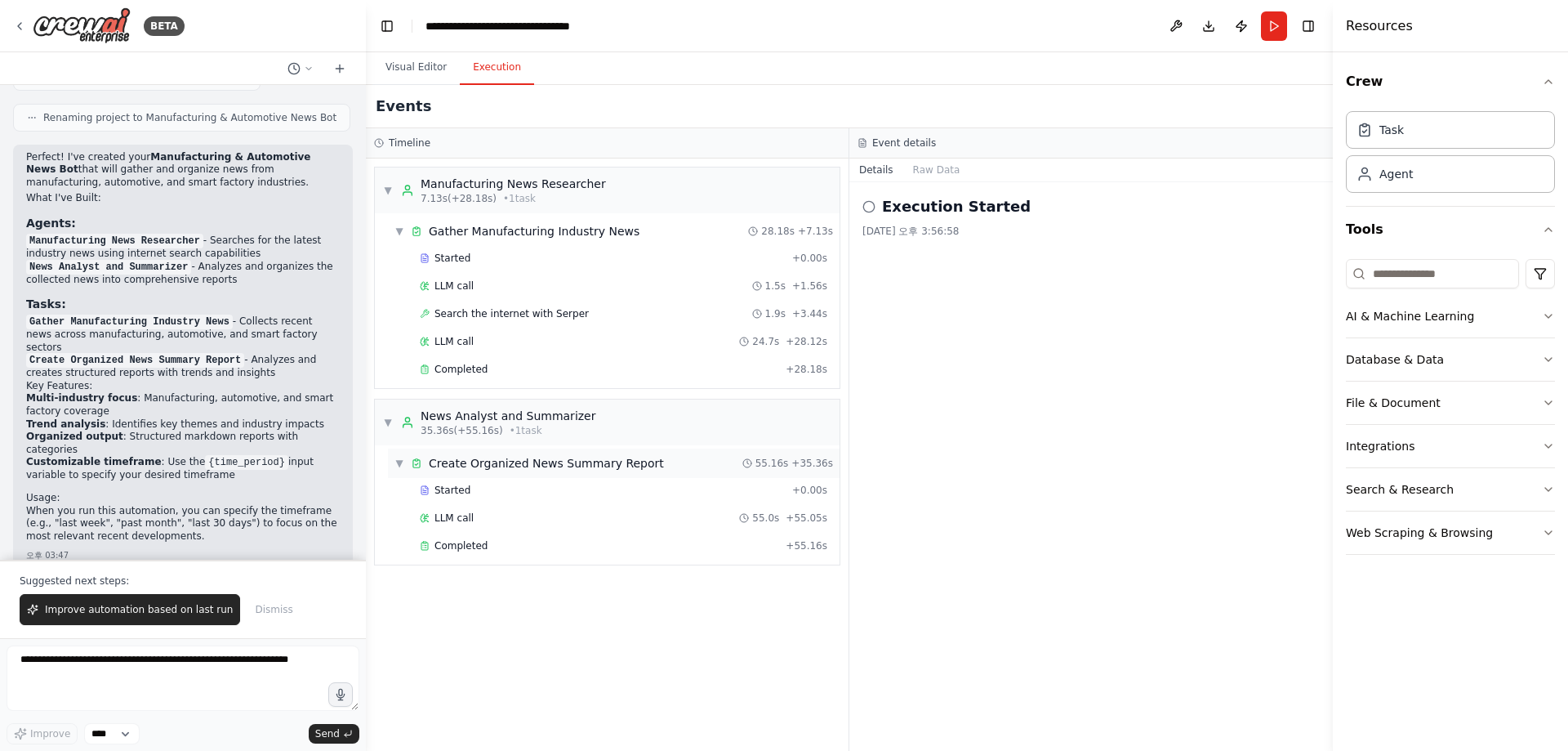
click at [549, 464] on div "Create Organized News Summary Report" at bounding box center [546, 463] width 235 height 16
click at [537, 491] on div "Started" at bounding box center [602, 490] width 366 height 13
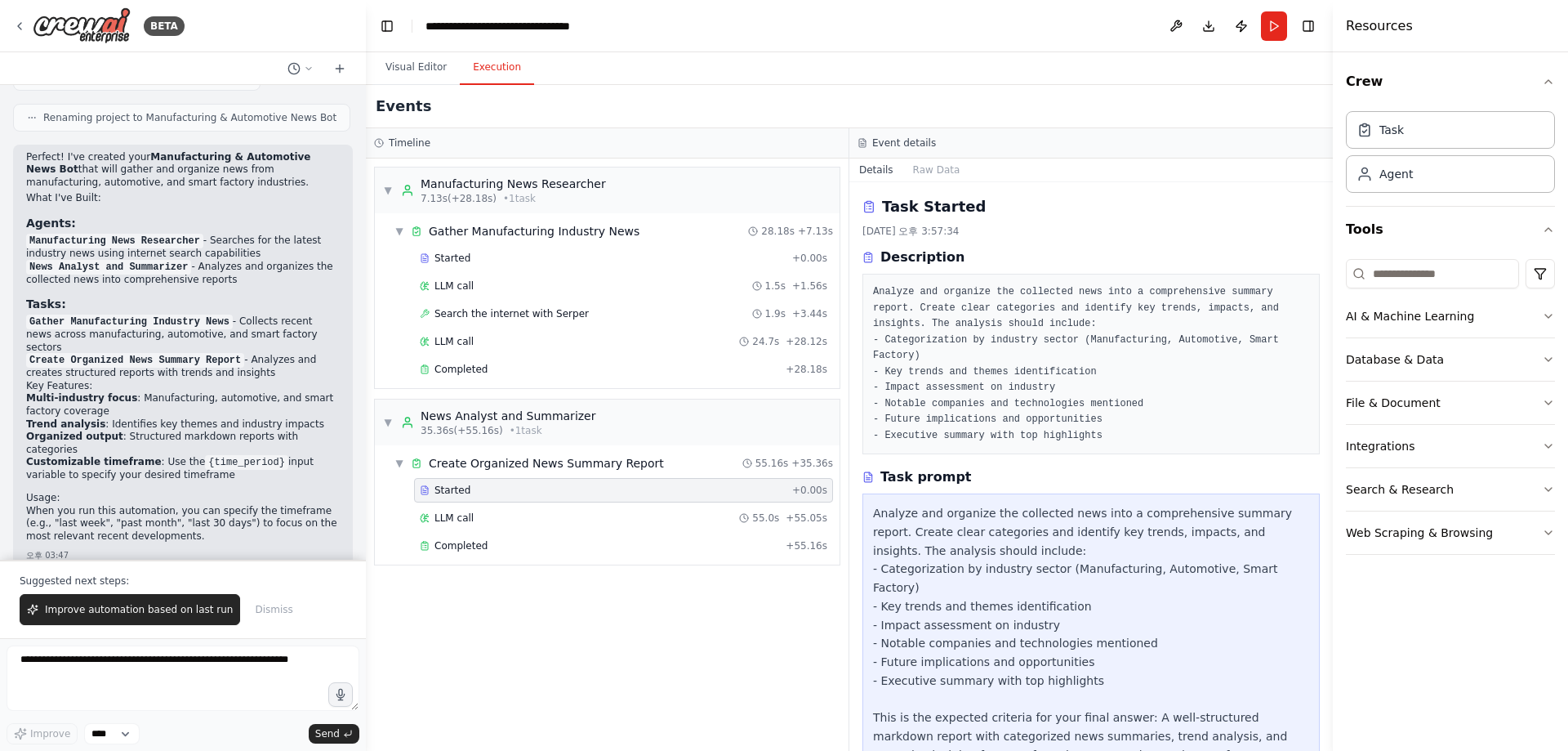
click at [543, 505] on div "Started + 0.00s LLM call 55.0s + 55.05s Completed + 55.16s" at bounding box center [613, 519] width 451 height 84
click at [543, 521] on div "LLM call 55.0s + 55.05s" at bounding box center [623, 519] width 407 height 13
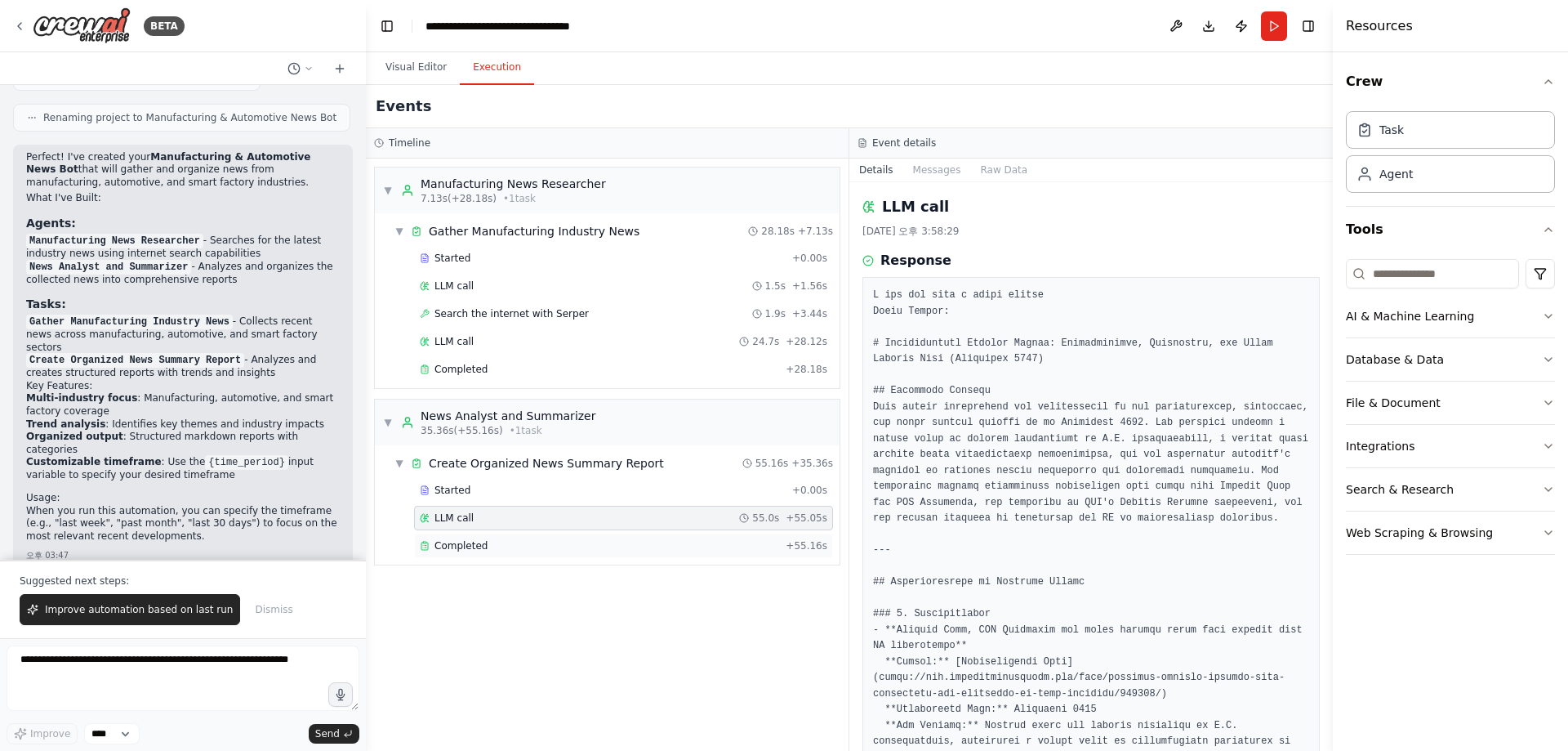
click at [543, 534] on div "Completed + 55.16s" at bounding box center [623, 546] width 419 height 24
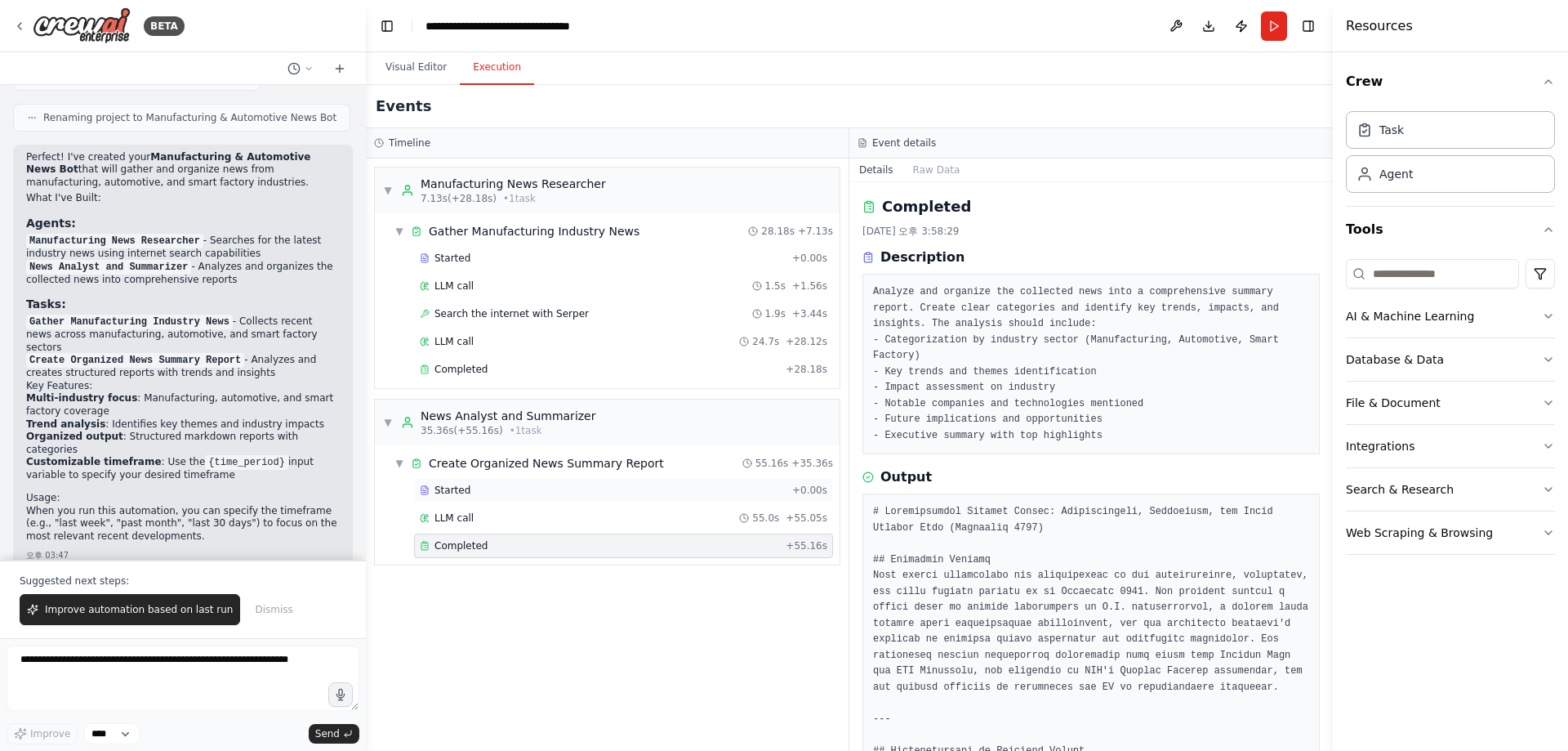
click at [562, 492] on div "Started" at bounding box center [602, 490] width 366 height 13
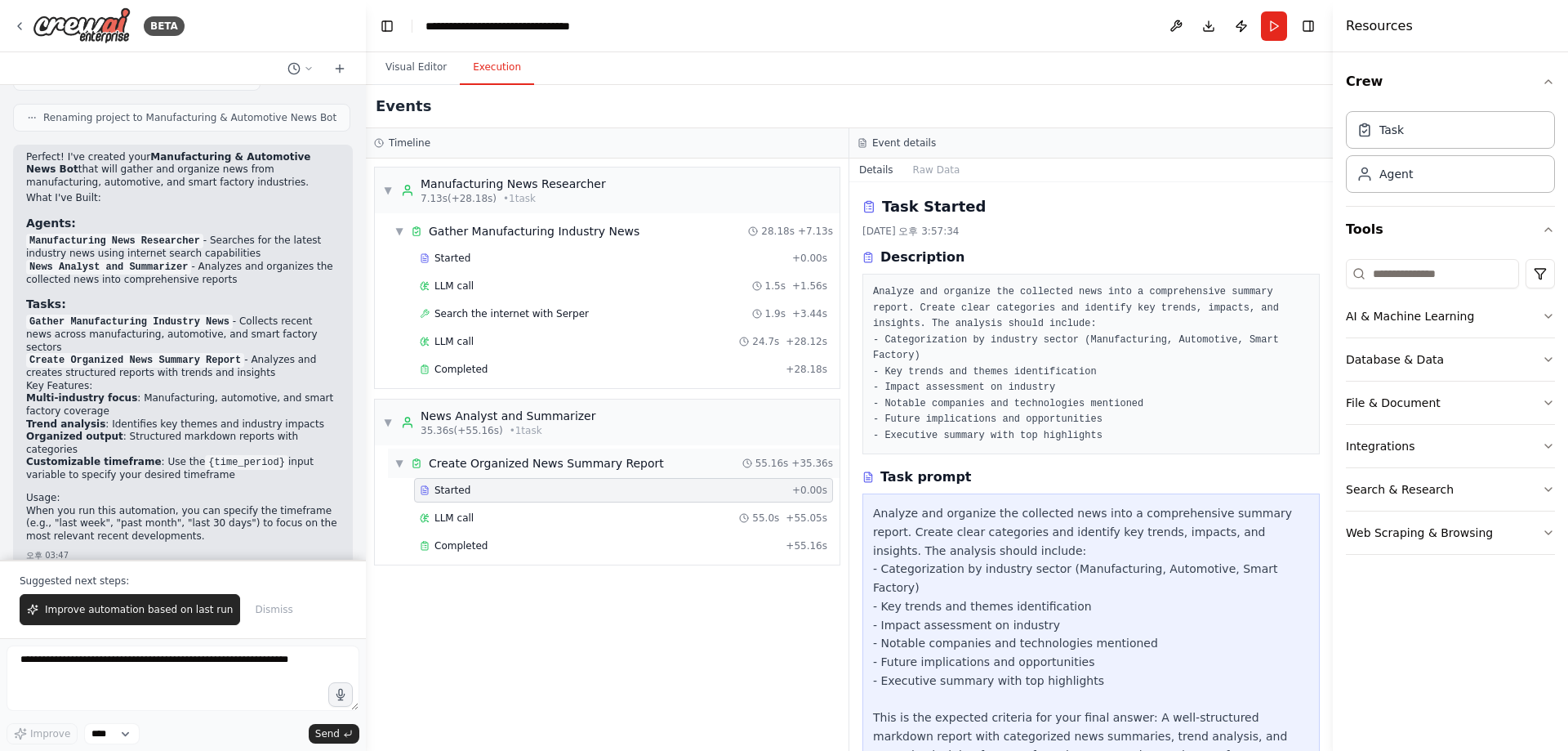
click at [562, 463] on div "Create Organized News Summary Report" at bounding box center [546, 463] width 235 height 16
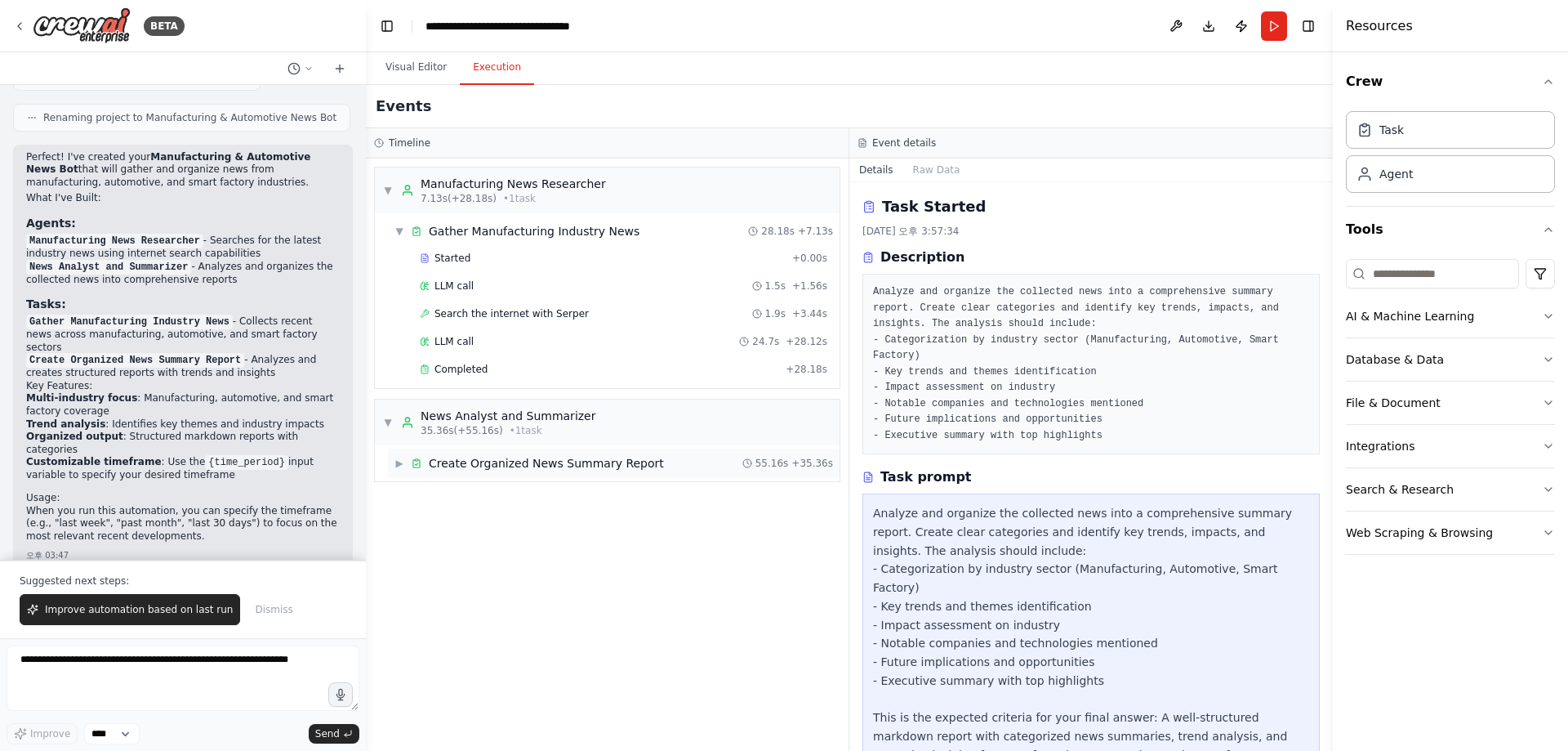
click at [536, 456] on div "Create Organized News Summary Report" at bounding box center [546, 463] width 235 height 16
click at [504, 417] on div "News Analyst and Summarizer" at bounding box center [508, 415] width 175 height 16
click at [524, 200] on span "• 1 task" at bounding box center [519, 199] width 33 height 13
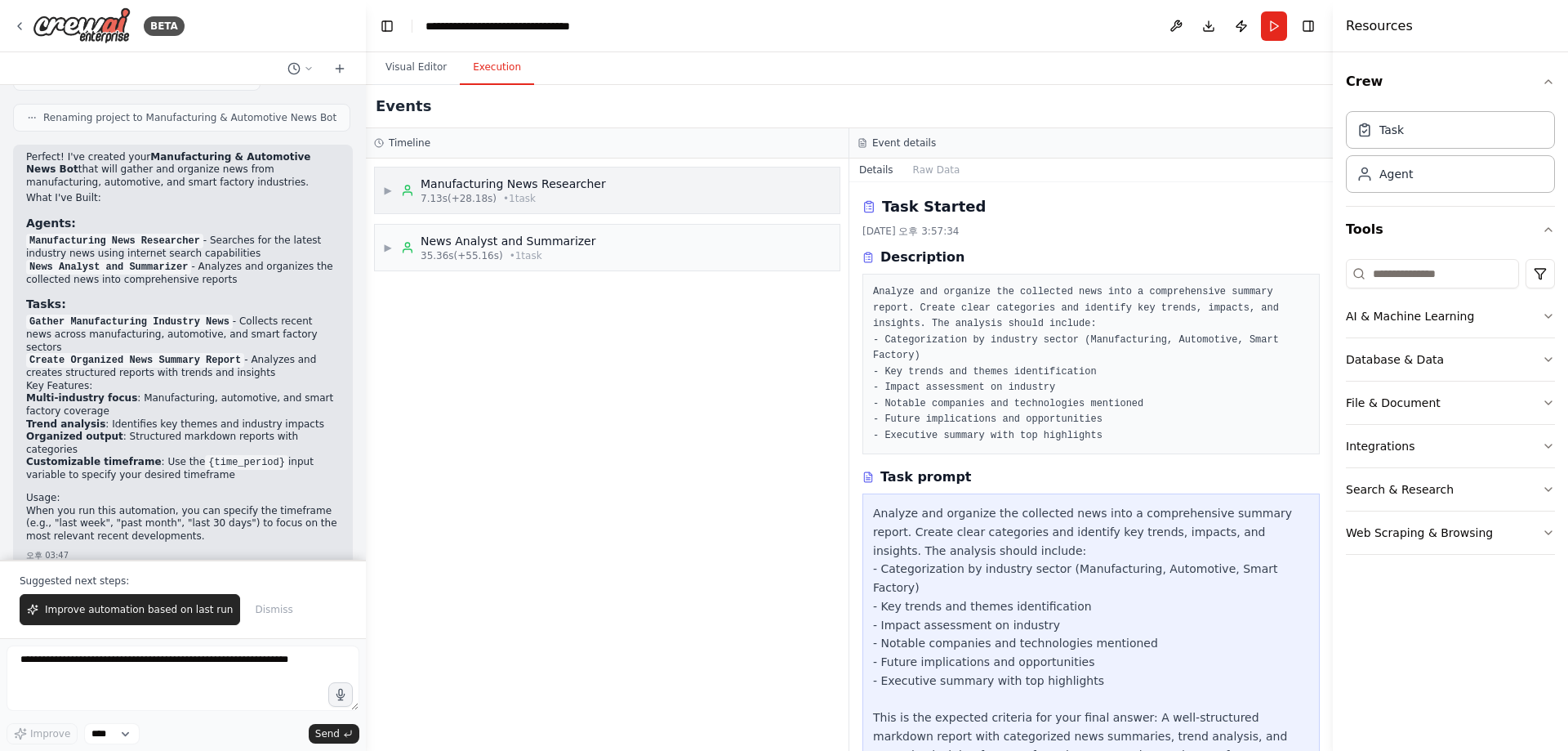
click at [531, 189] on div "Manufacturing News Researcher" at bounding box center [513, 184] width 185 height 16
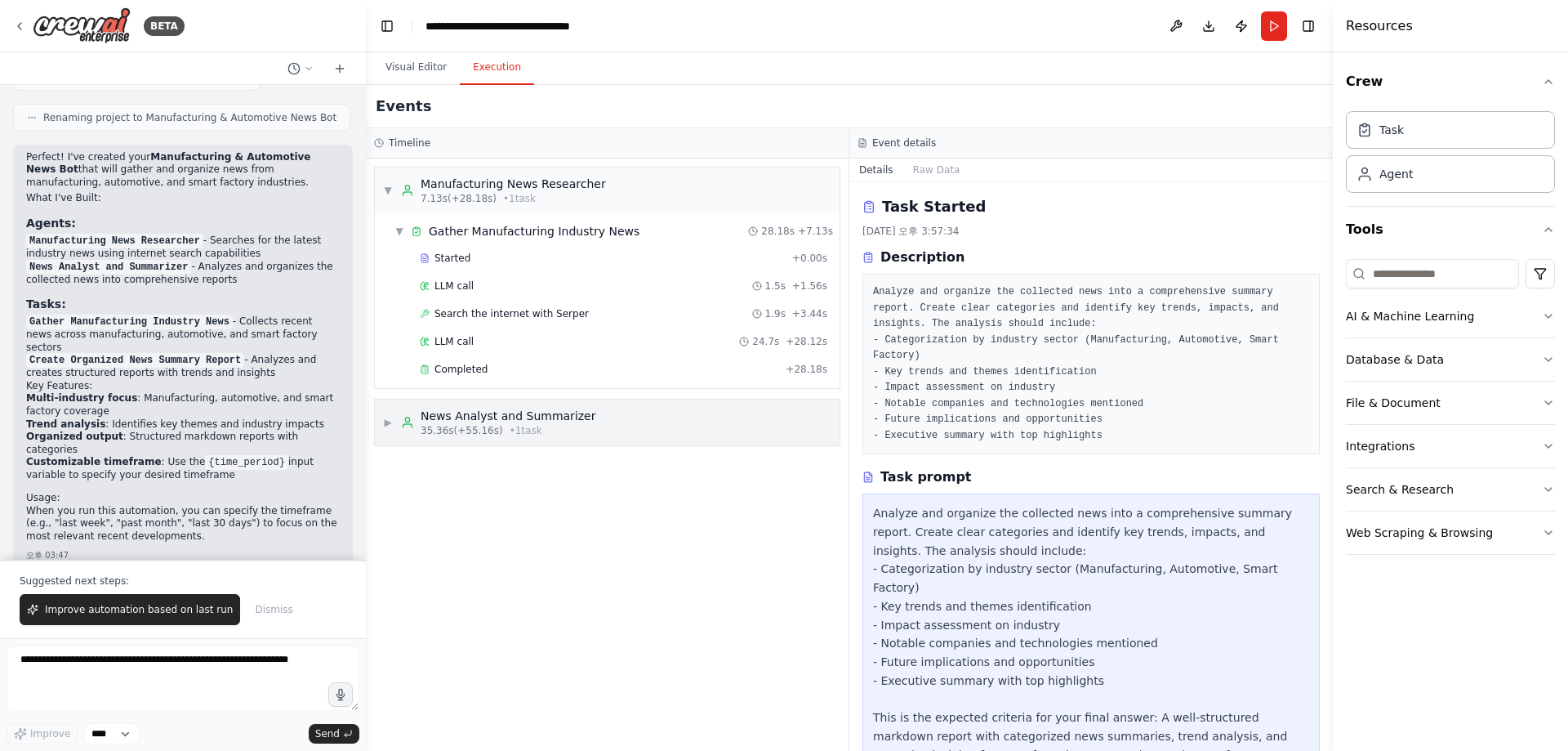
click at [498, 419] on div "News Analyst and Summarizer" at bounding box center [508, 415] width 175 height 16
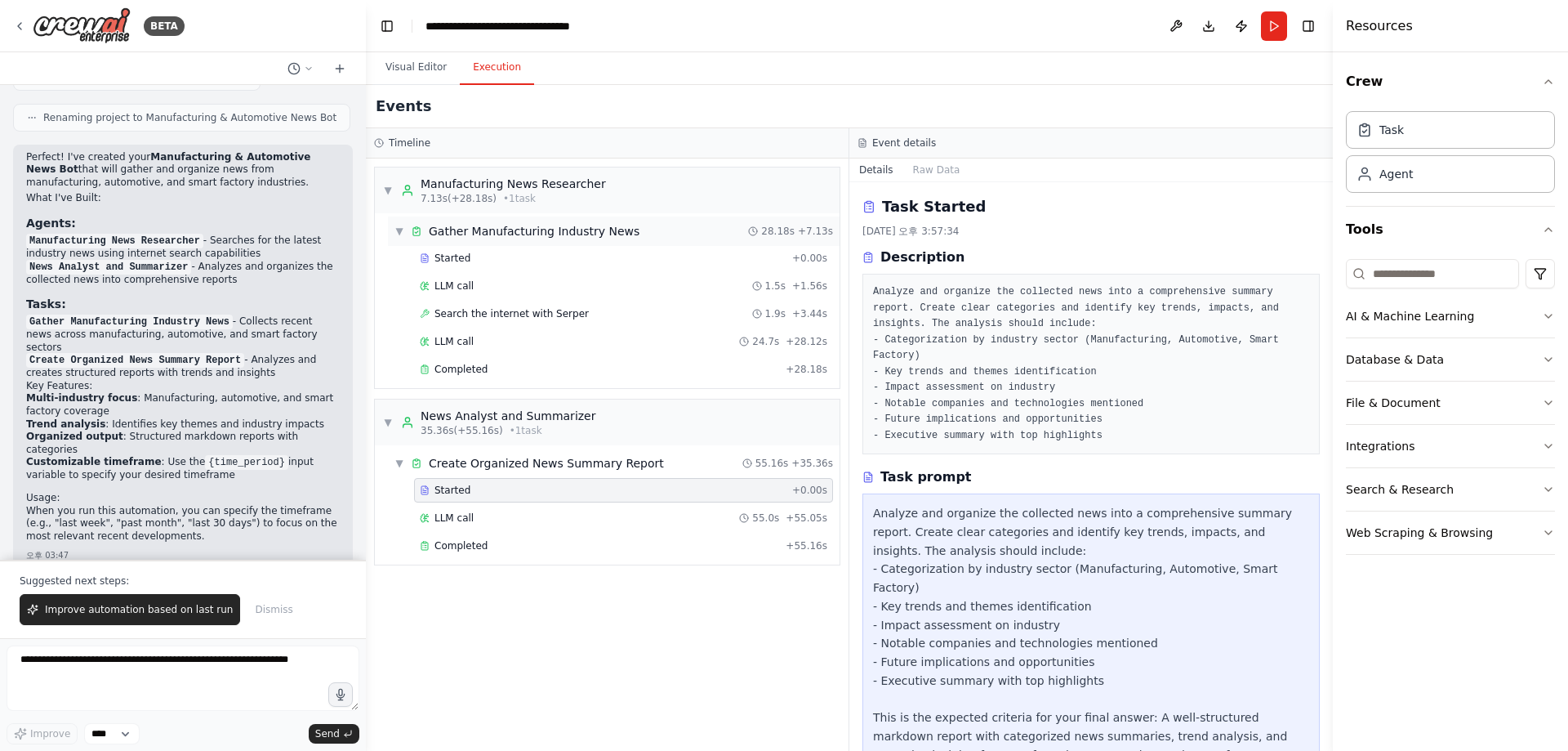
click at [571, 233] on div "Gather Manufacturing Industry News" at bounding box center [534, 231] width 211 height 16
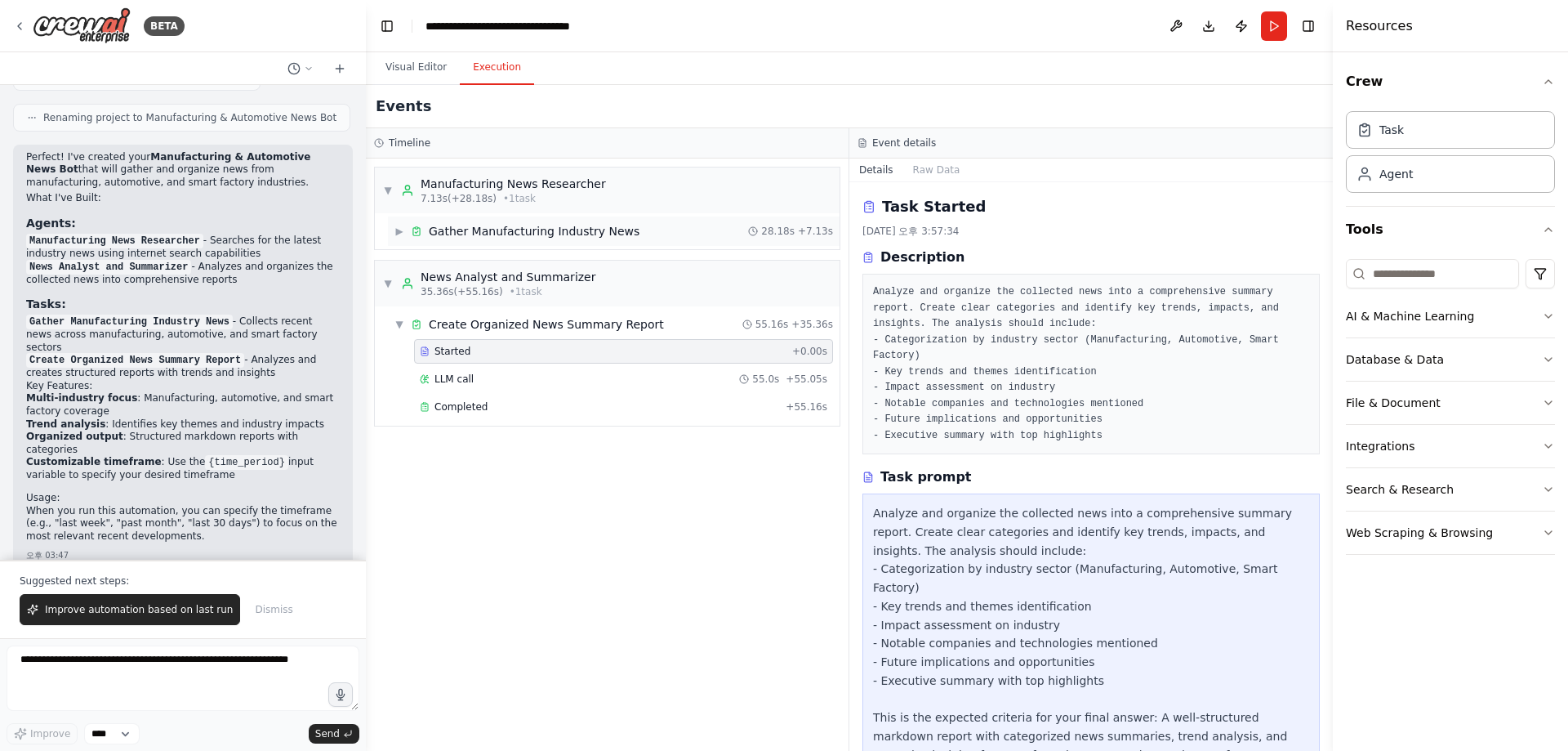
click at [571, 233] on div "Gather Manufacturing Industry News" at bounding box center [534, 231] width 211 height 16
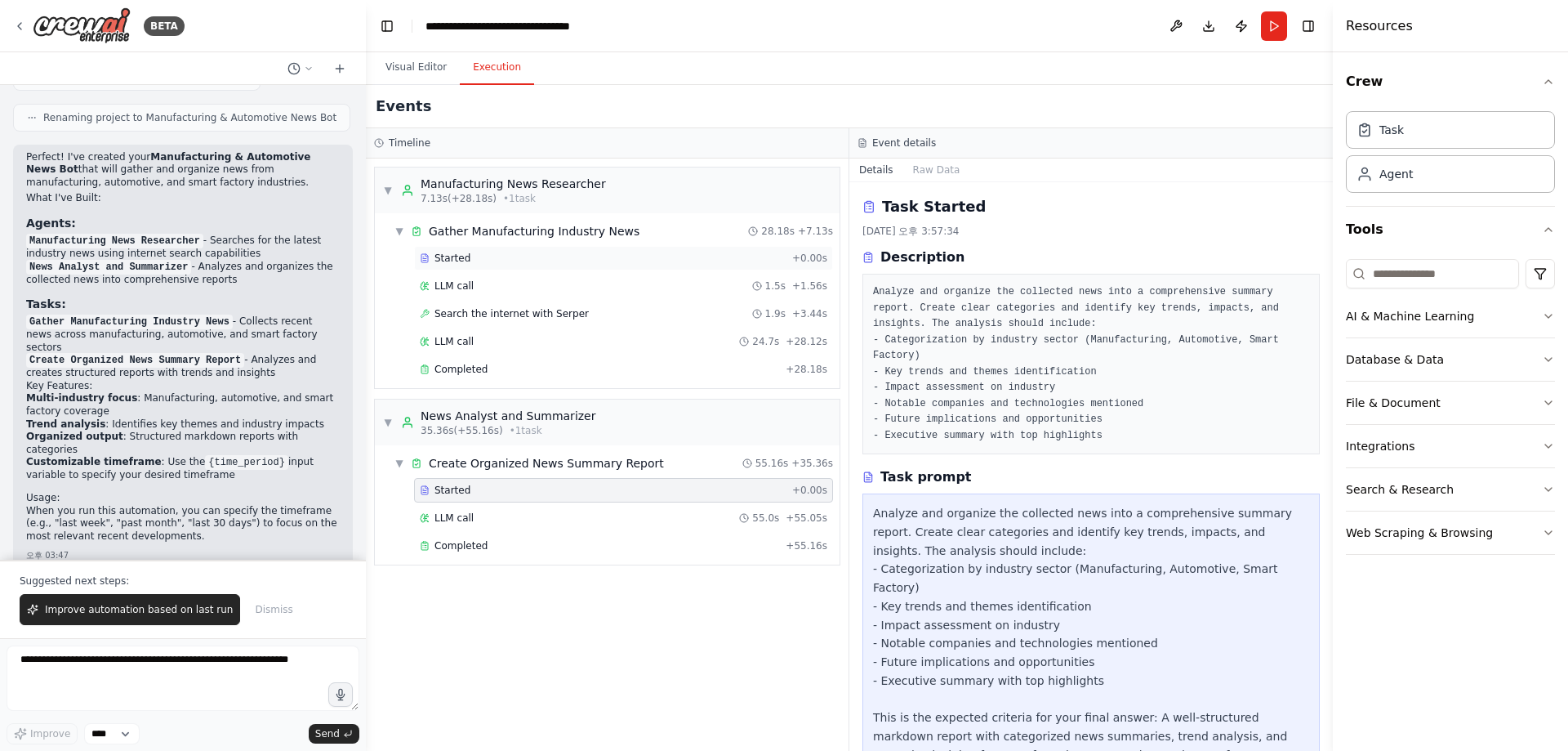
click at [562, 255] on div "Started" at bounding box center [602, 258] width 366 height 13
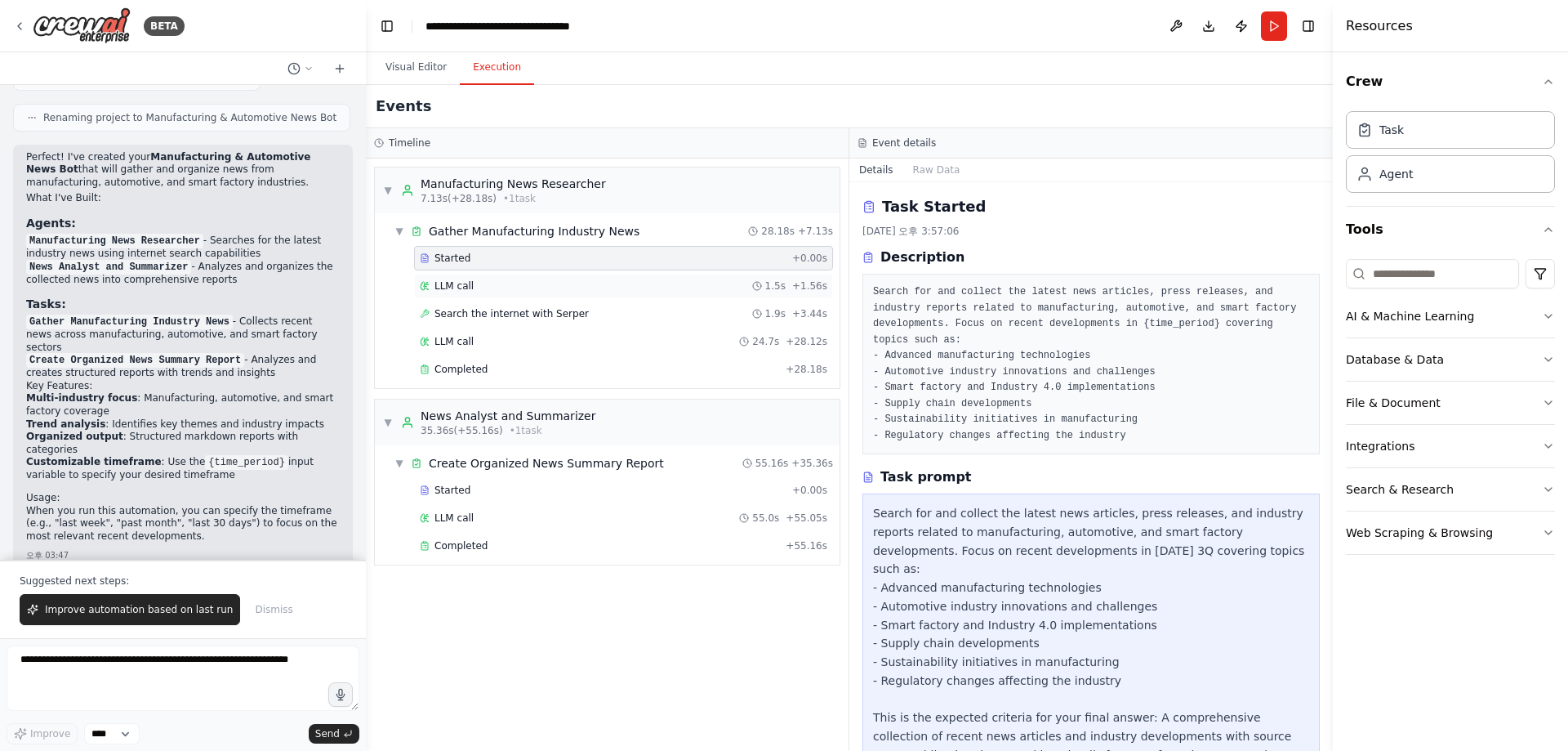
click at [534, 288] on div "LLM call 1.5s + 1.56s" at bounding box center [623, 286] width 407 height 13
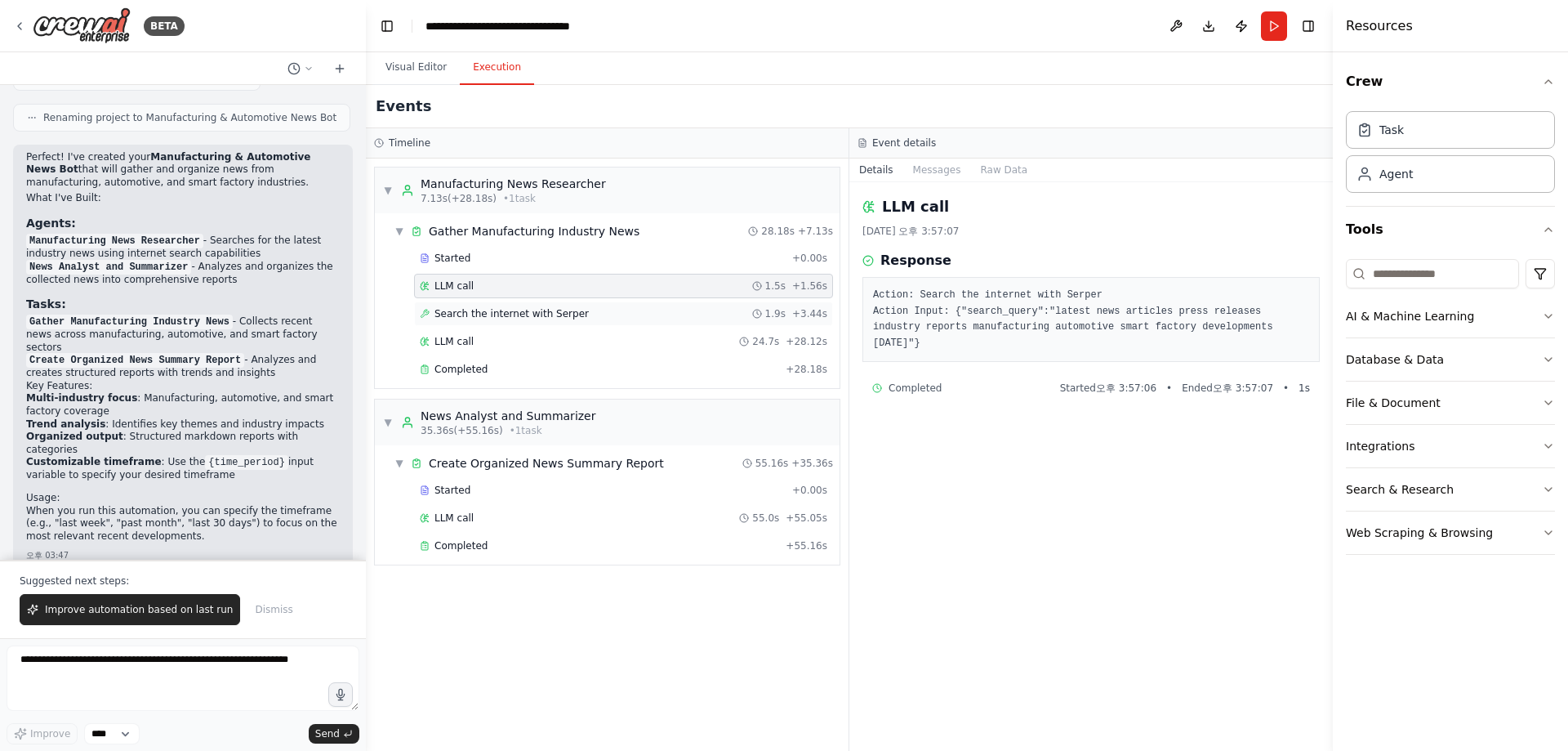
click at [533, 306] on div "Search the internet with Serper 1.9s + 3.44s" at bounding box center [623, 313] width 419 height 24
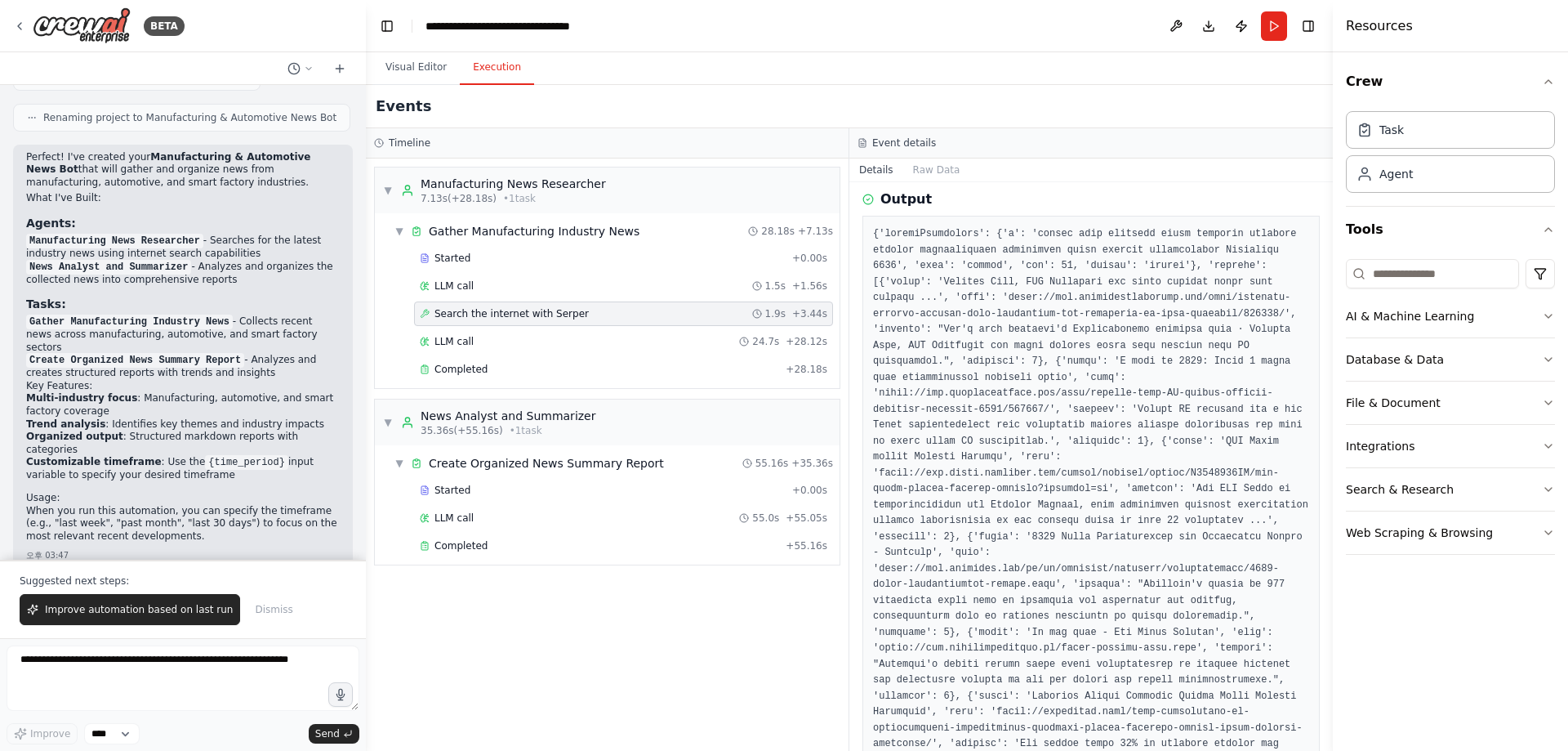
scroll to position [0, 0]
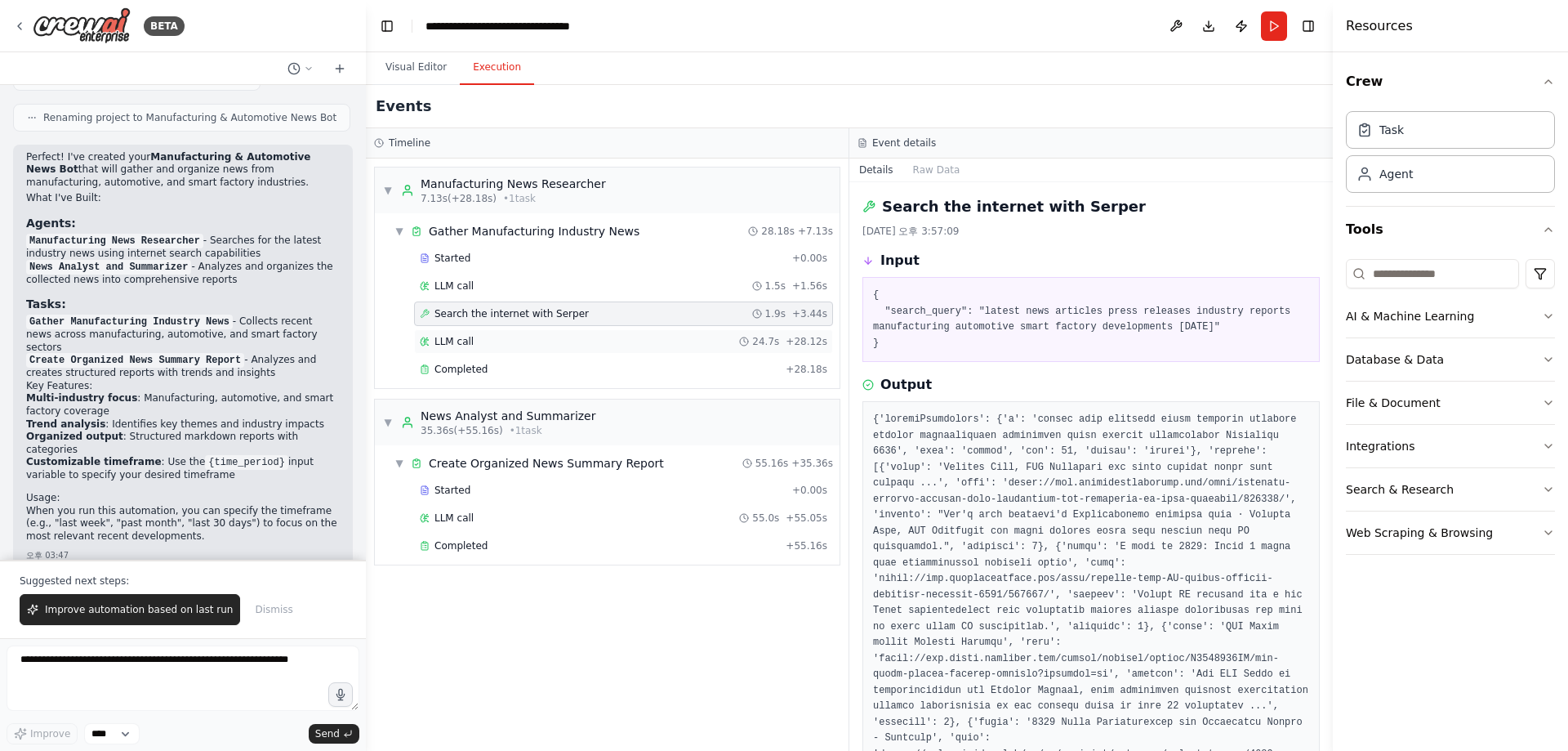
click at [532, 350] on div "LLM call 24.7s + 28.12s" at bounding box center [623, 342] width 419 height 24
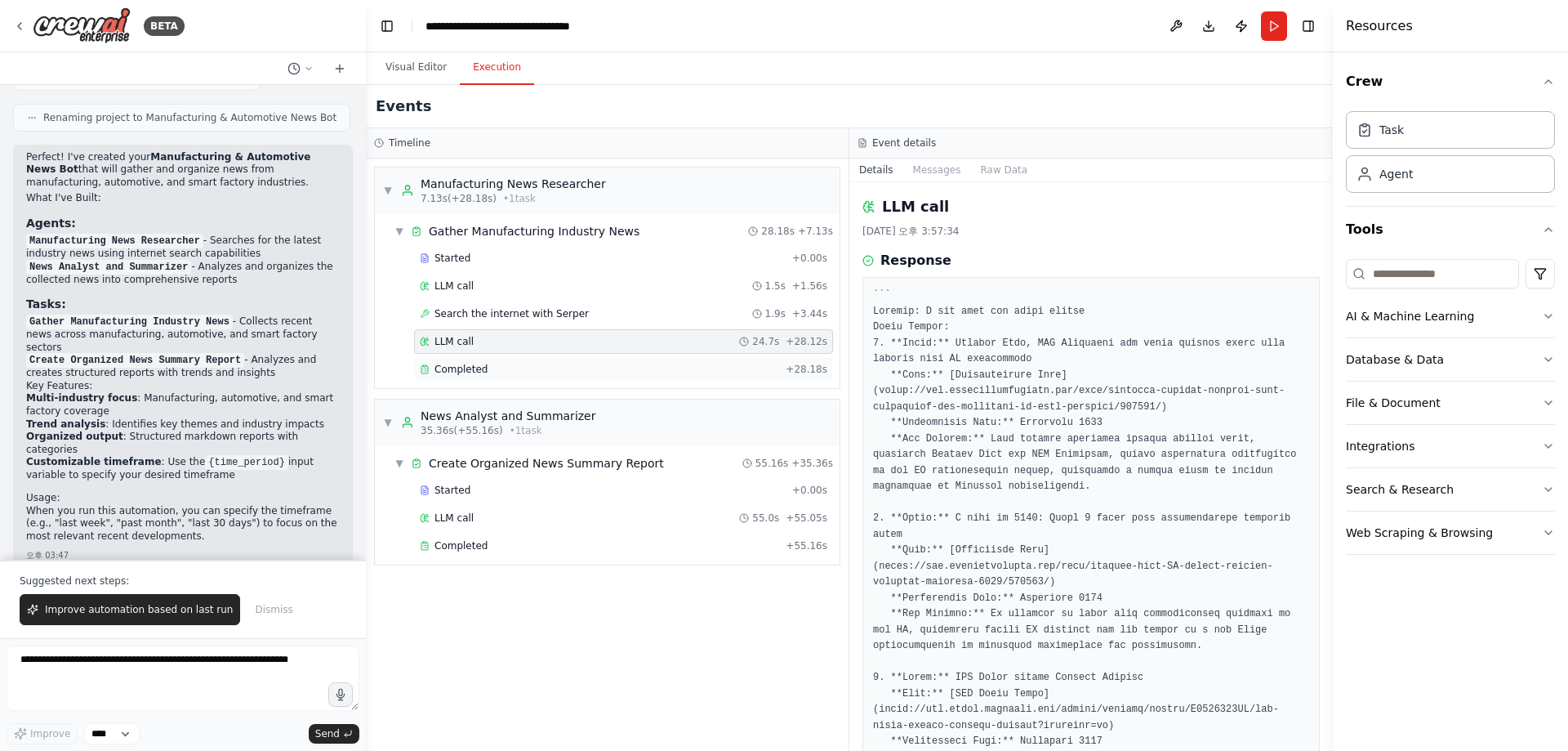
click at [531, 362] on div "Completed + 28.18s" at bounding box center [623, 369] width 419 height 24
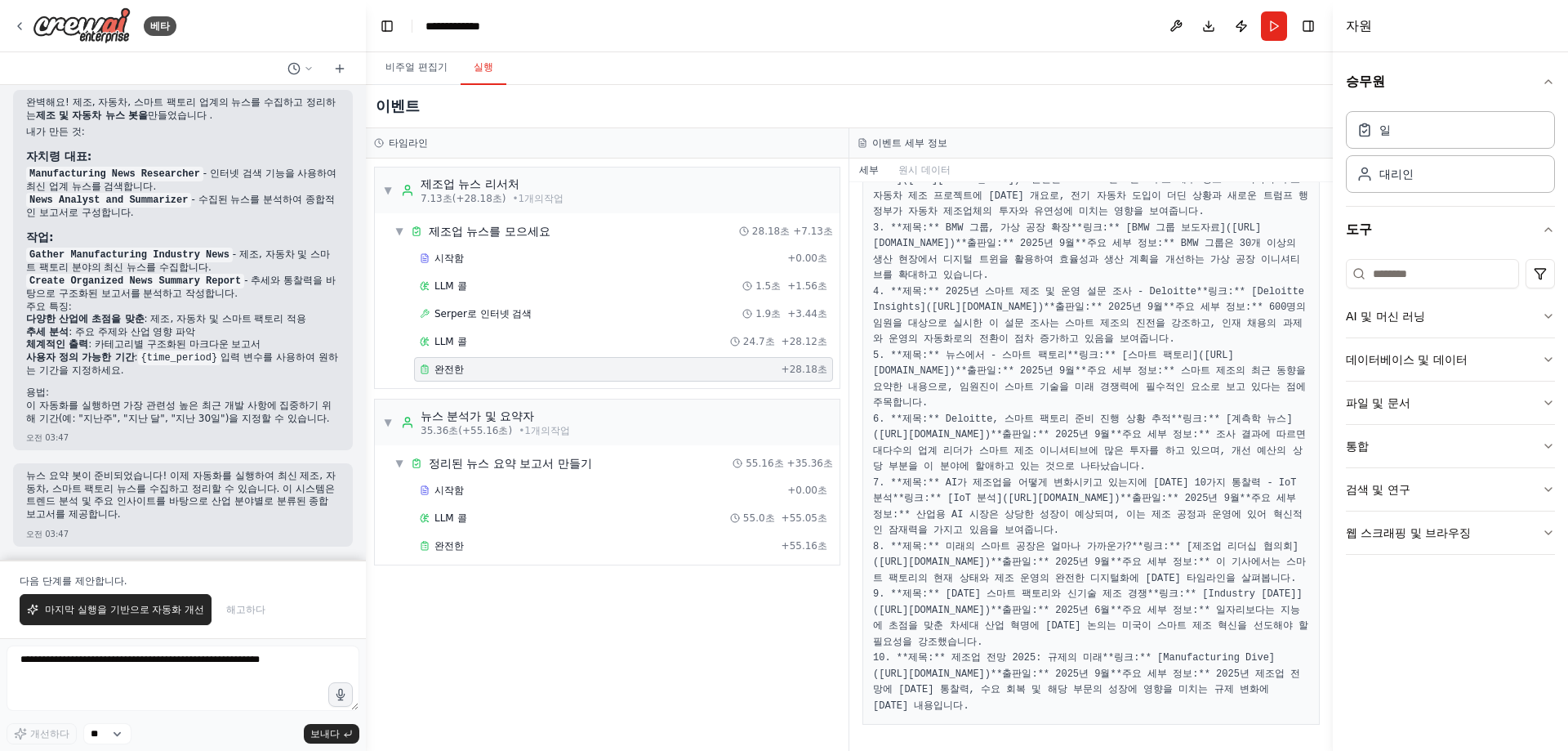
scroll to position [1001, 0]
click at [550, 544] on div "완전한" at bounding box center [597, 546] width 356 height 13
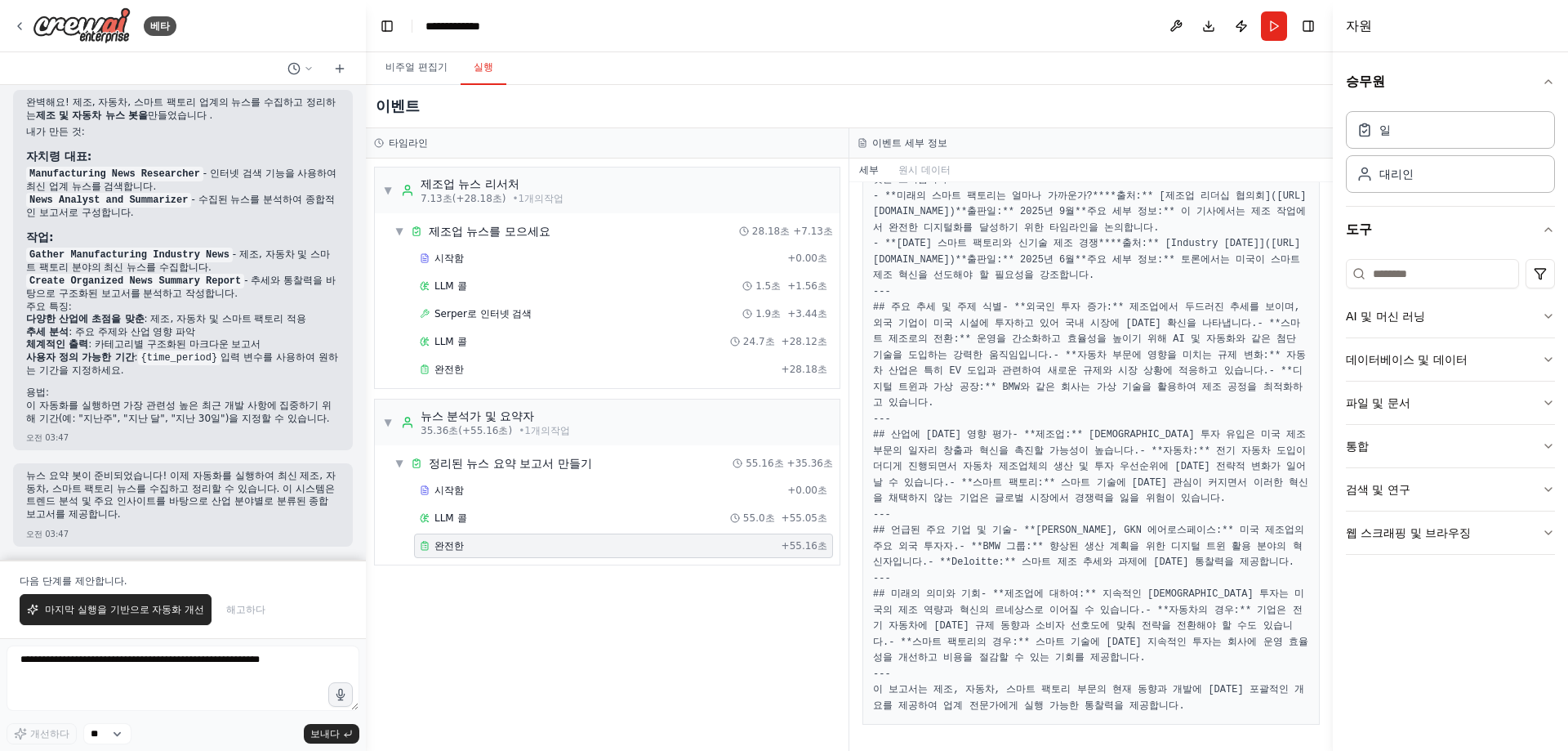
scroll to position [1846, 0]
click at [177, 607] on font "마지막 실행을 기반으로 자동화 개선" at bounding box center [124, 610] width 159 height 11
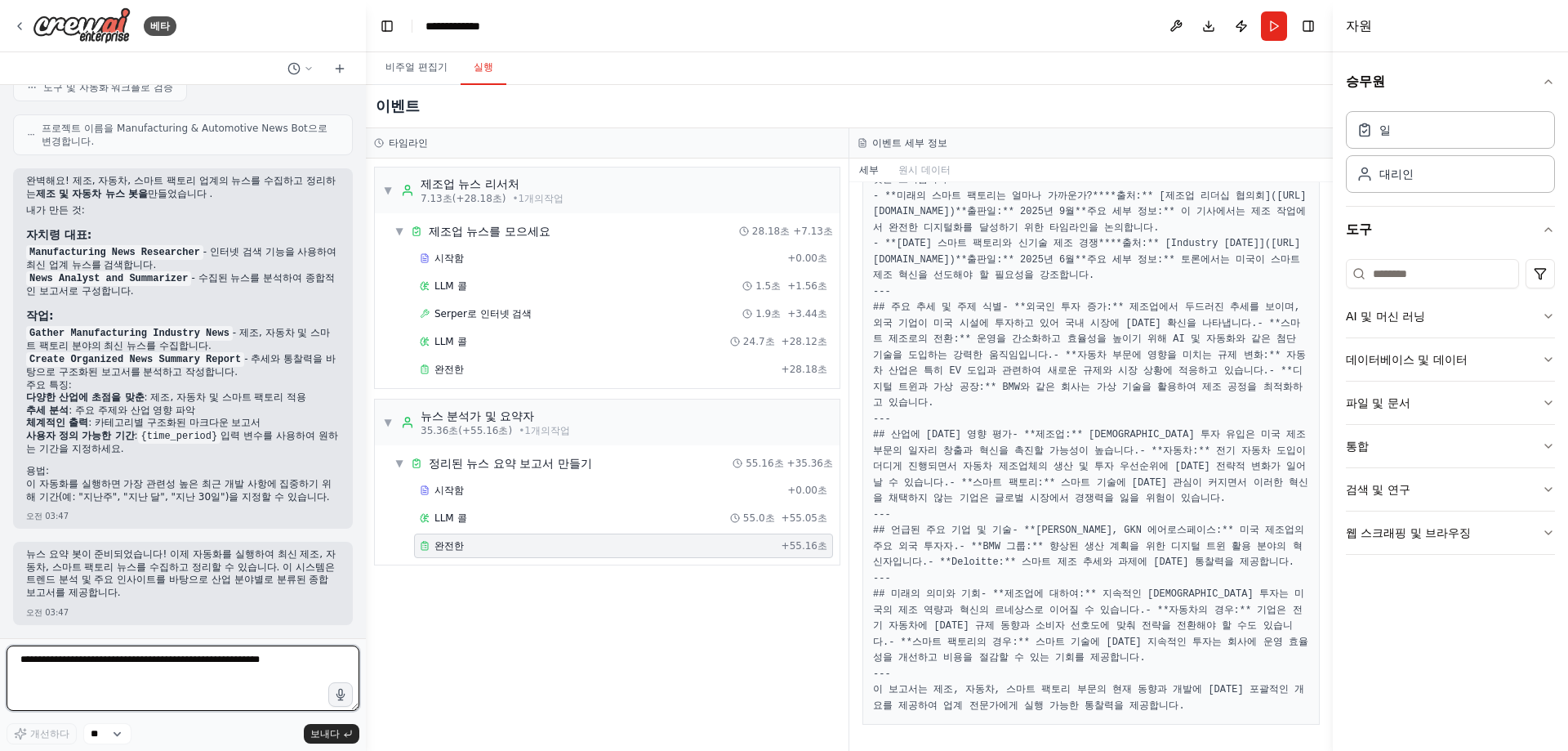
click at [182, 672] on textarea at bounding box center [182, 678] width 353 height 65
click at [179, 687] on textarea at bounding box center [182, 678] width 353 height 65
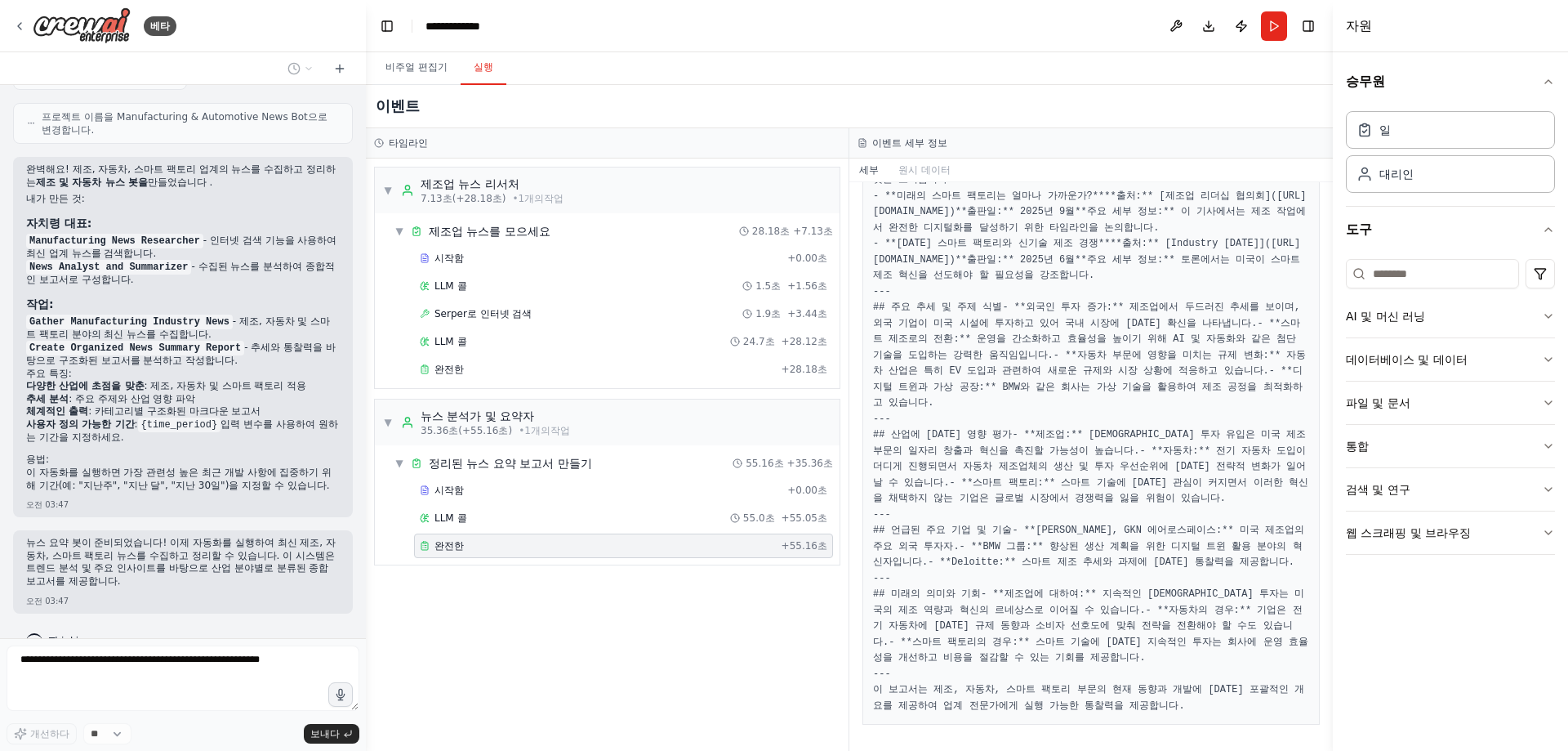
scroll to position [701, 0]
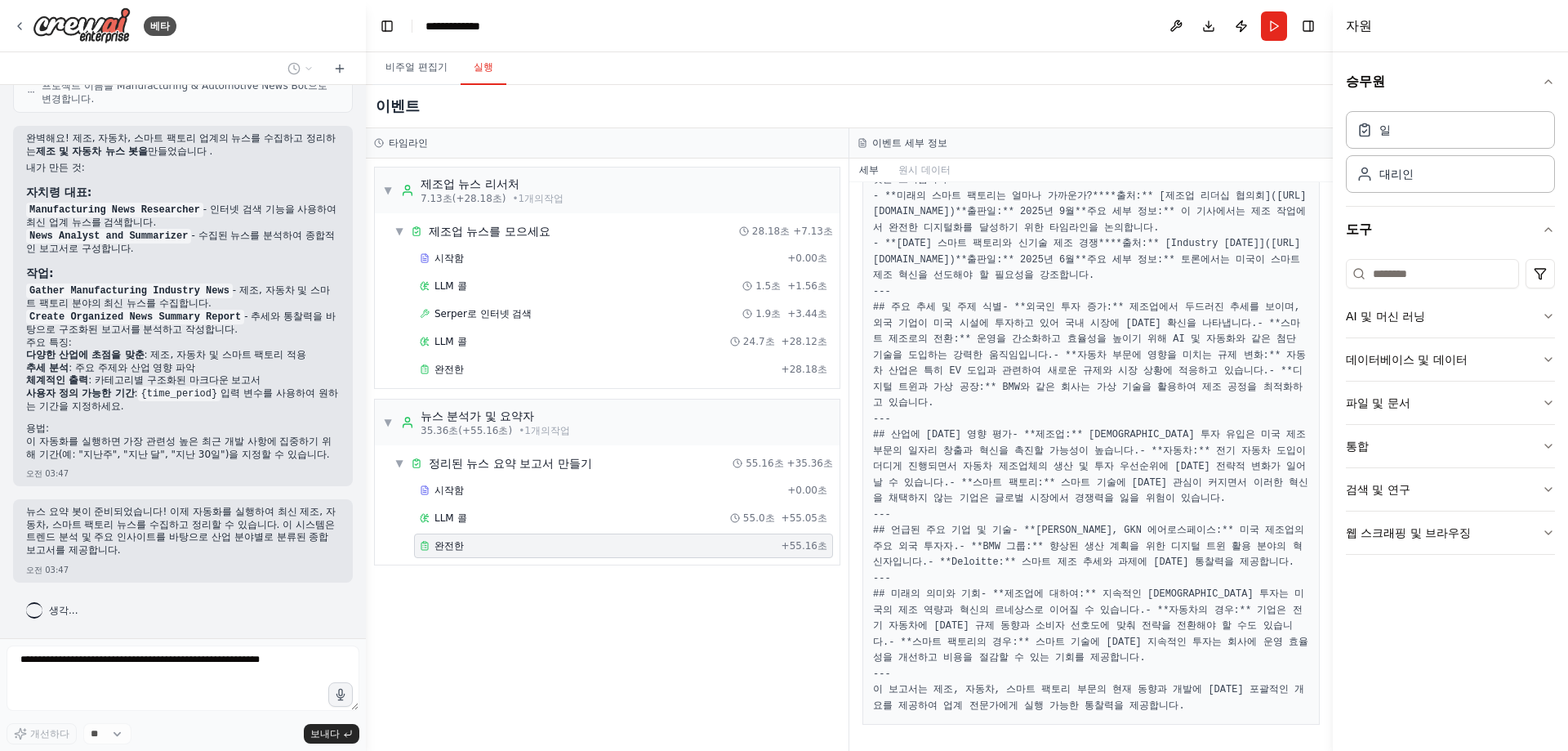
click at [457, 667] on div "▼ 제조업 뉴스 리서처 7.13초 (+28.18초) • 1개의 작업 ▼ 제조업 뉴스를 모으세요 28.18초 + 7.13초 시작함 + 0.00초…" at bounding box center [607, 455] width 483 height 593
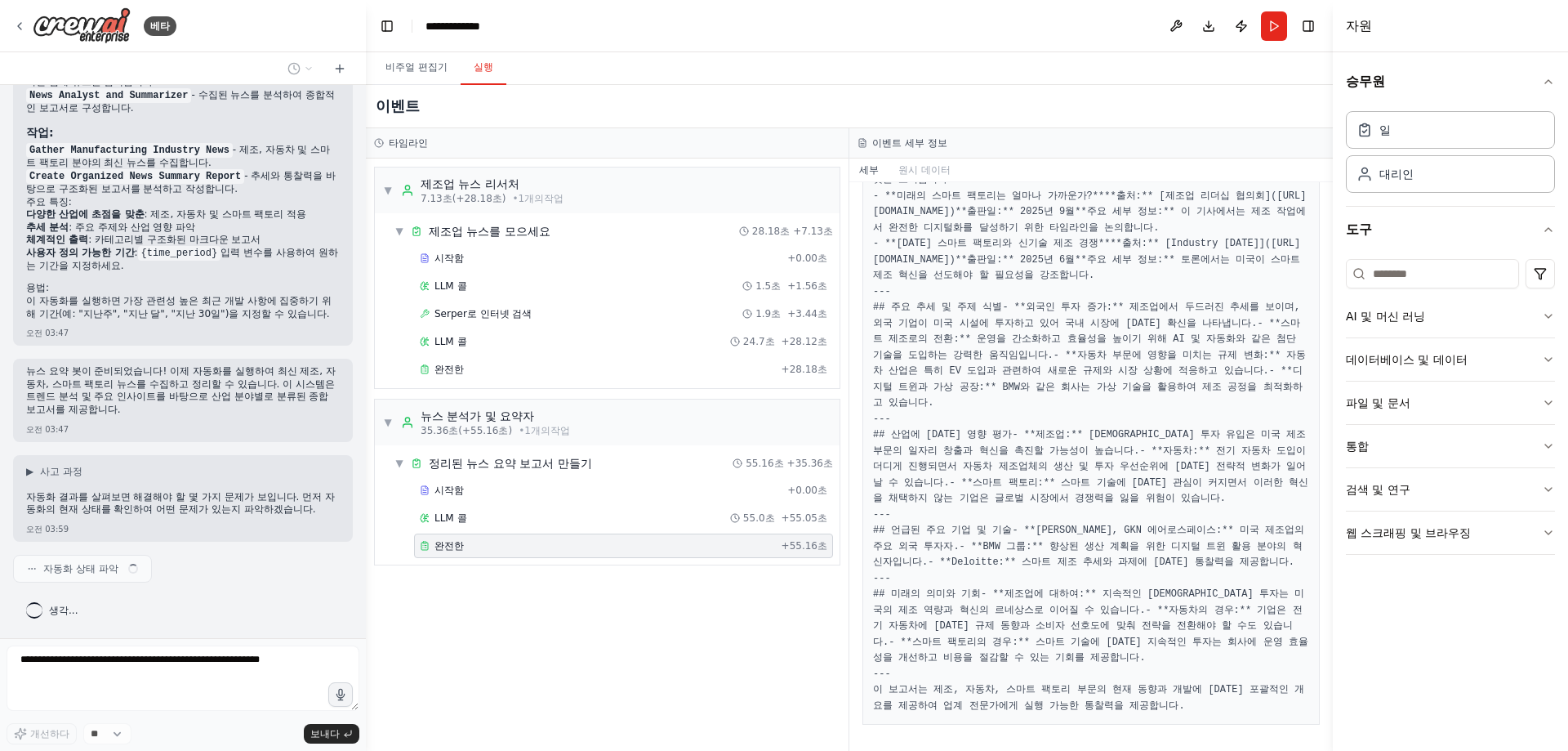
scroll to position [841, 0]
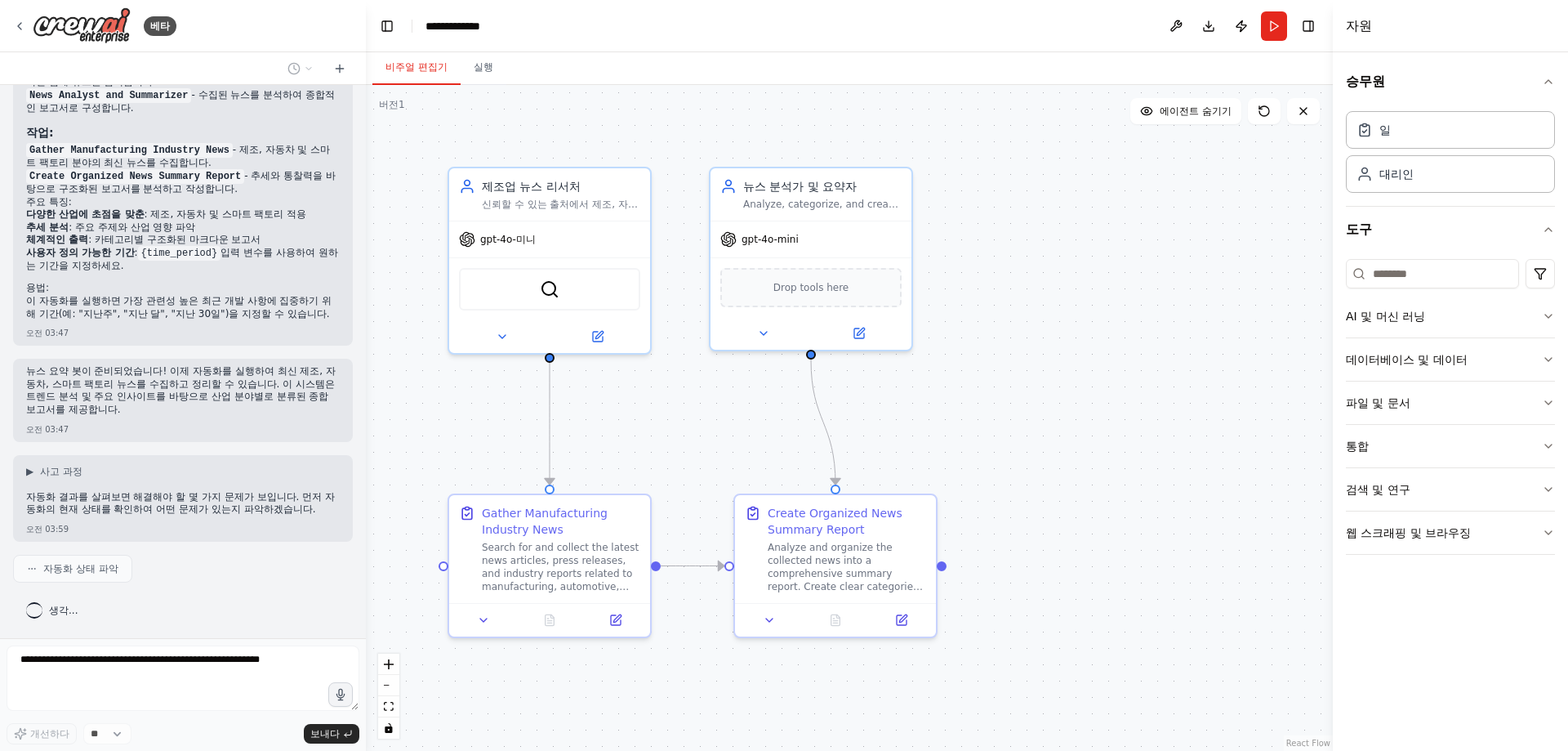
click at [416, 67] on font "비주얼 편집기" at bounding box center [417, 67] width 62 height 11
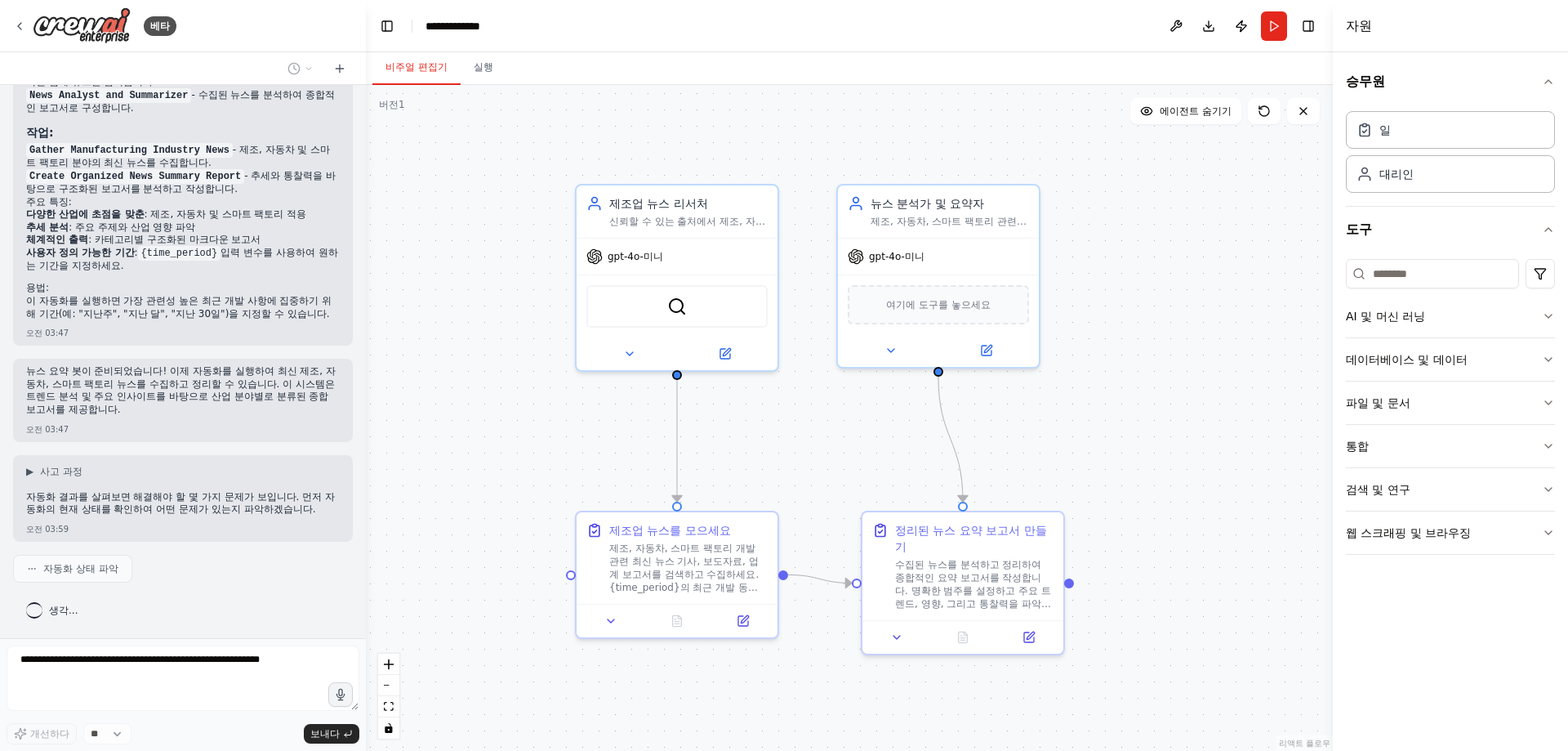
drag, startPoint x: 710, startPoint y: 440, endPoint x: 842, endPoint y: 457, distance: 133.1
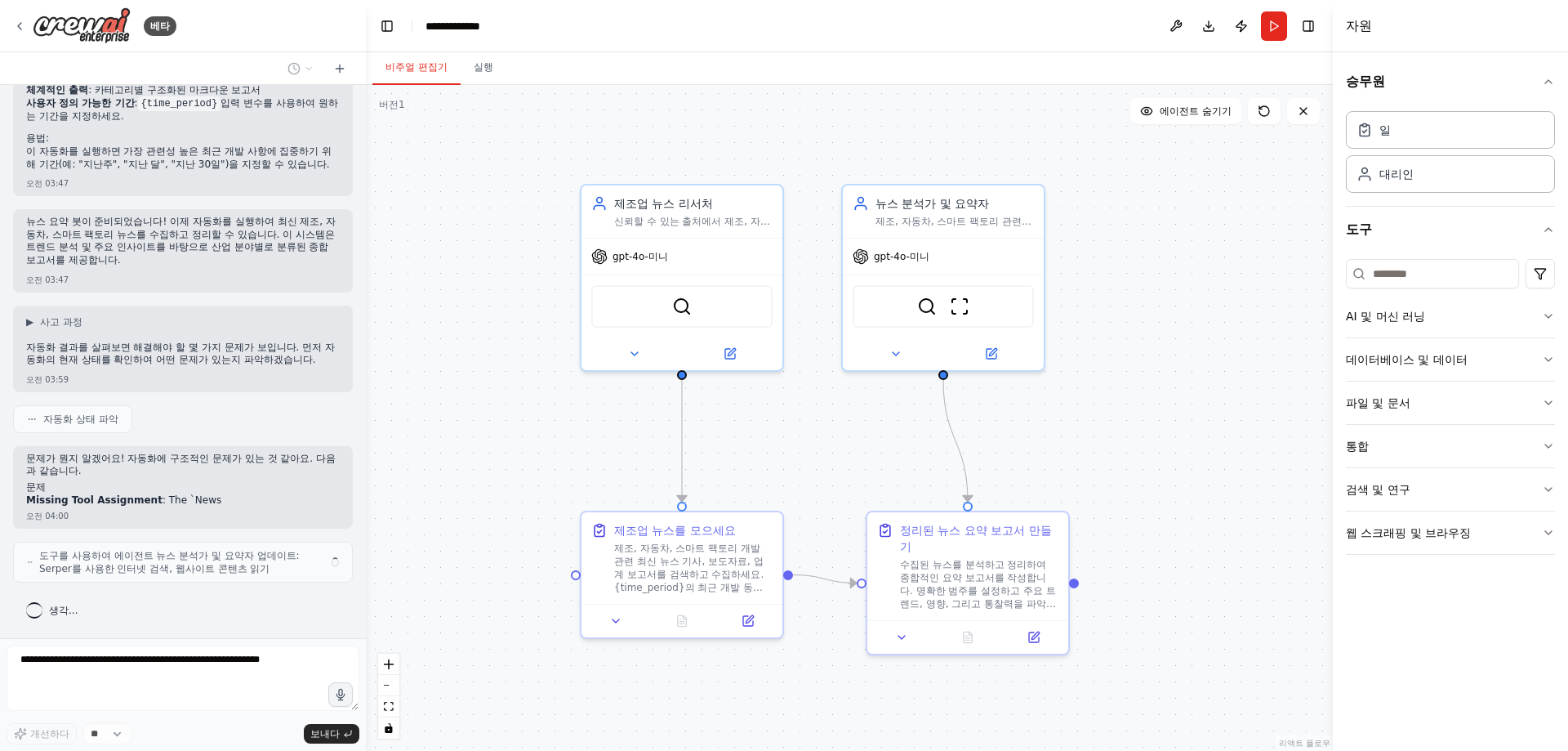
scroll to position [992, 0]
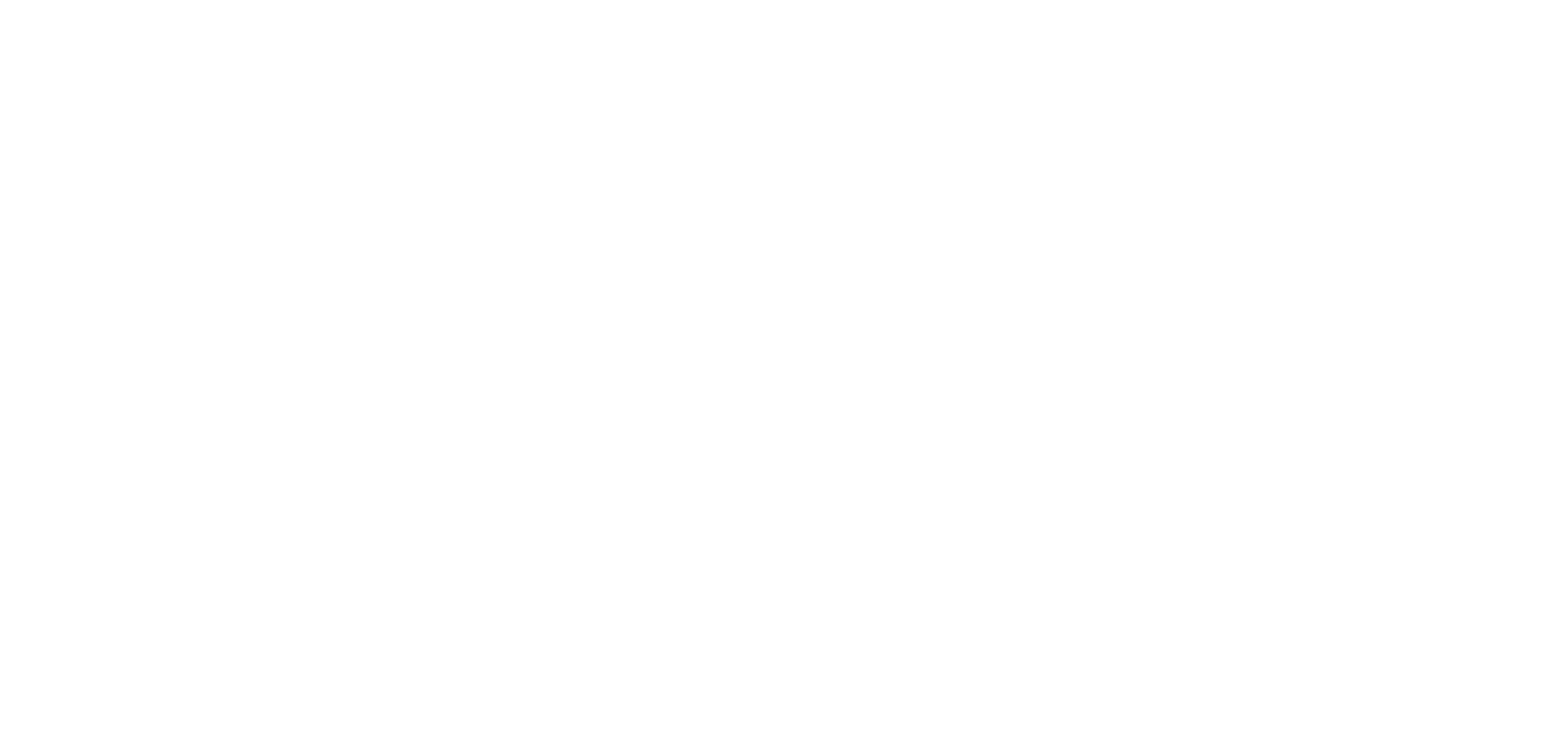
click at [1249, 0] on html "원본 텍스트 번역 평가 보내주신 의견은 Google 번역을 개선하는 데 사용됩니다." at bounding box center [784, 0] width 1568 height 0
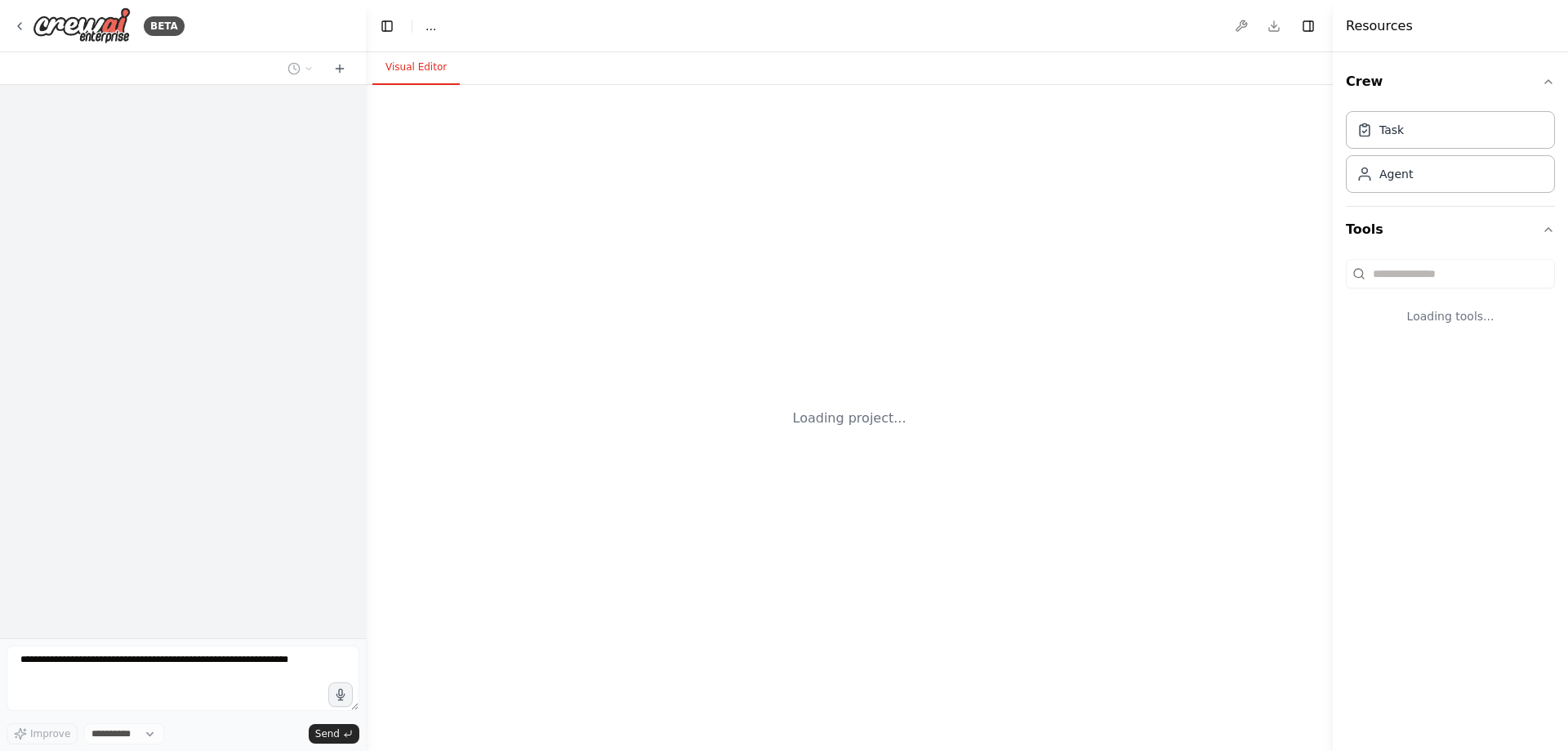
select select "****"
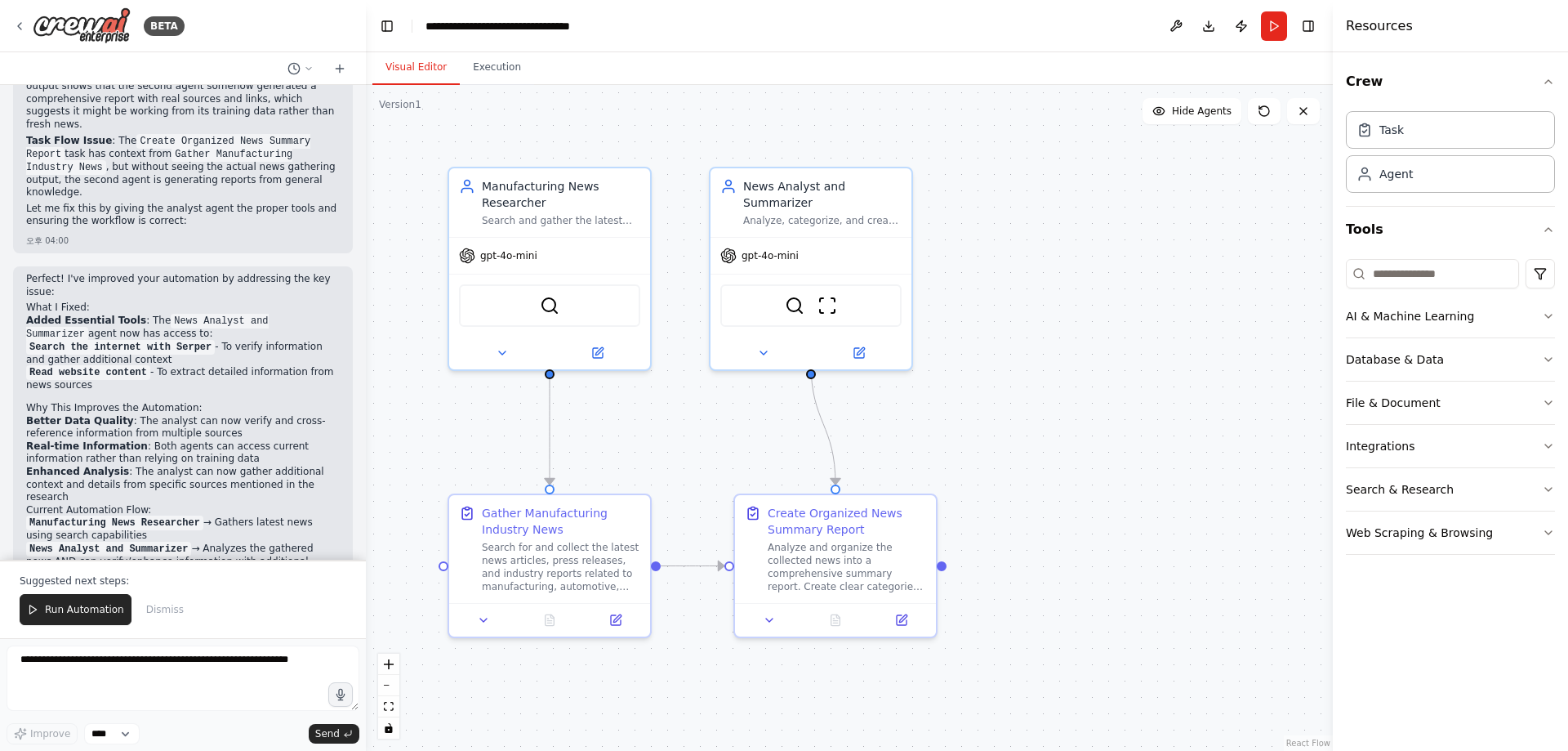
scroll to position [2178, 0]
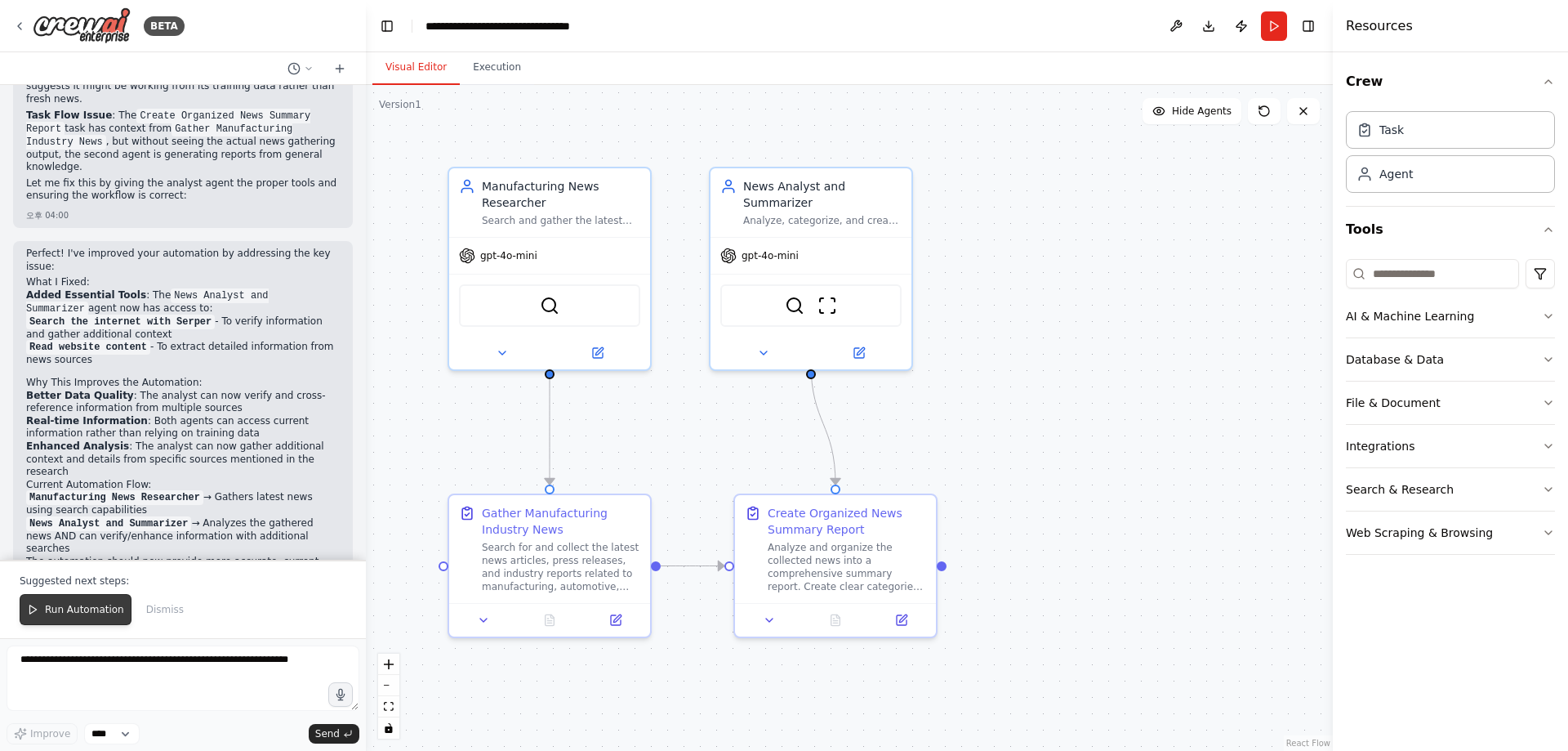
click at [80, 608] on span "Run Automation" at bounding box center [85, 610] width 79 height 13
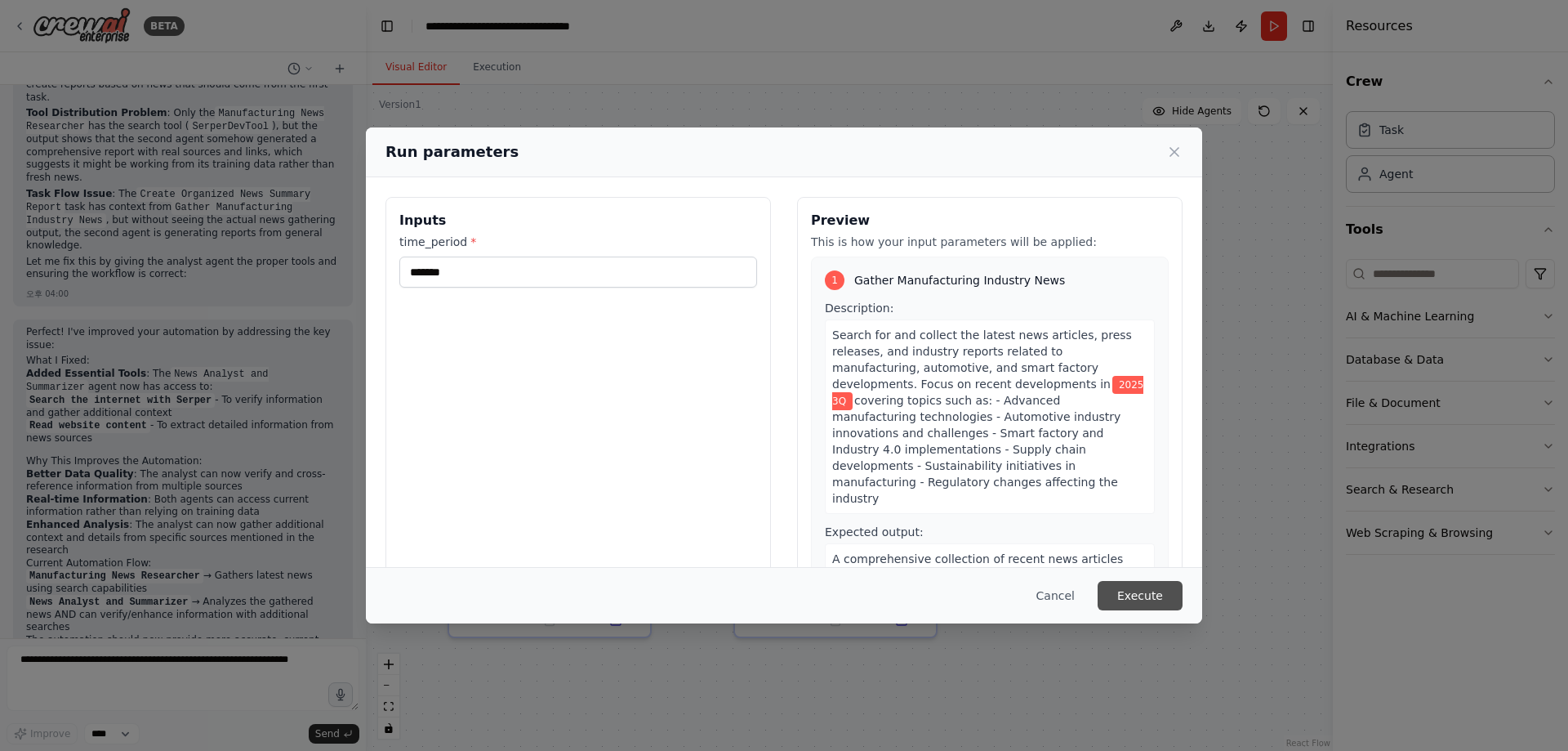
click at [1157, 596] on button "Execute" at bounding box center [1140, 595] width 85 height 29
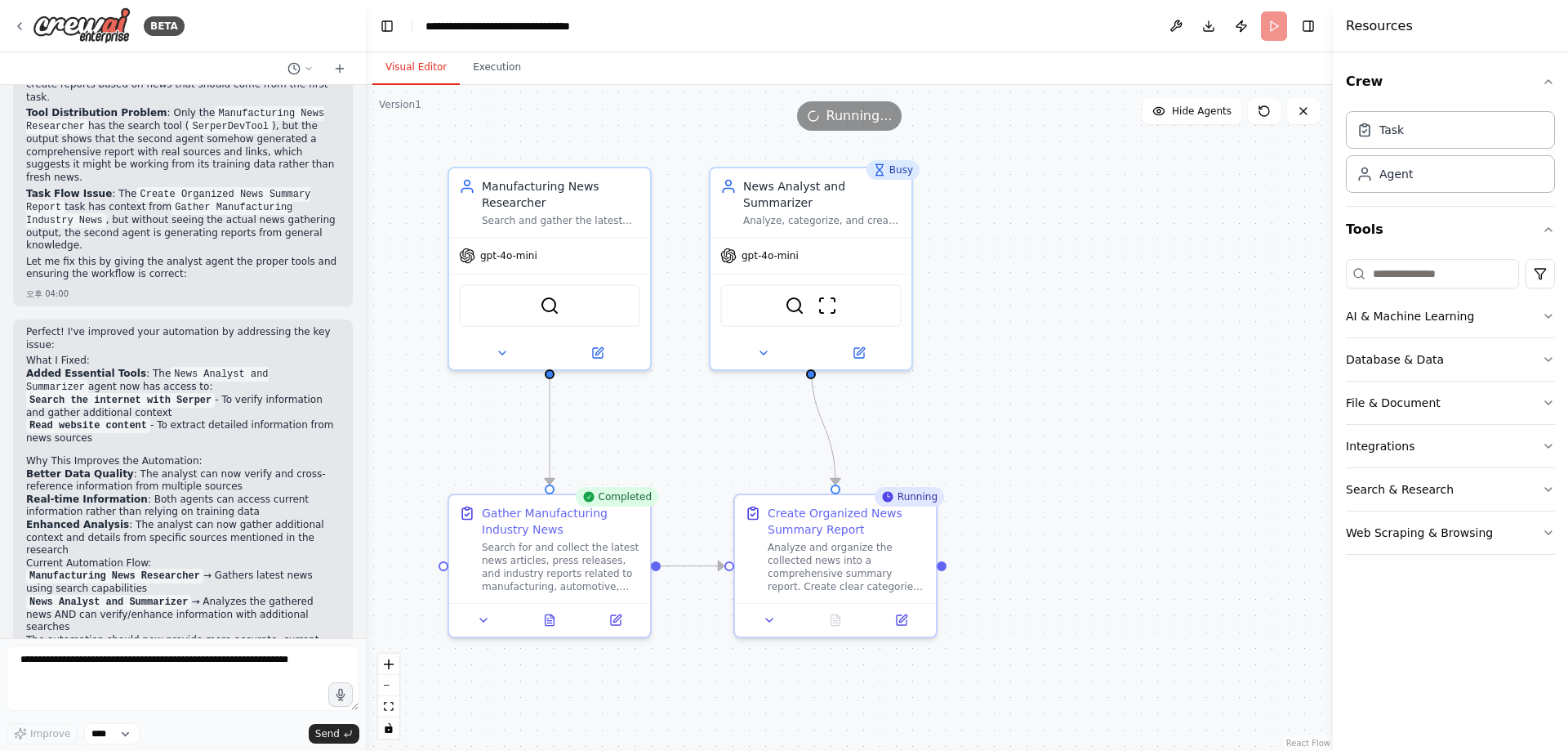
click at [484, 88] on div ".deletable-edge-delete-btn { width: 20px; height: 20px; border: 0px solid #ffff…" at bounding box center [849, 418] width 967 height 666
click at [503, 77] on button "Execution" at bounding box center [497, 68] width 74 height 34
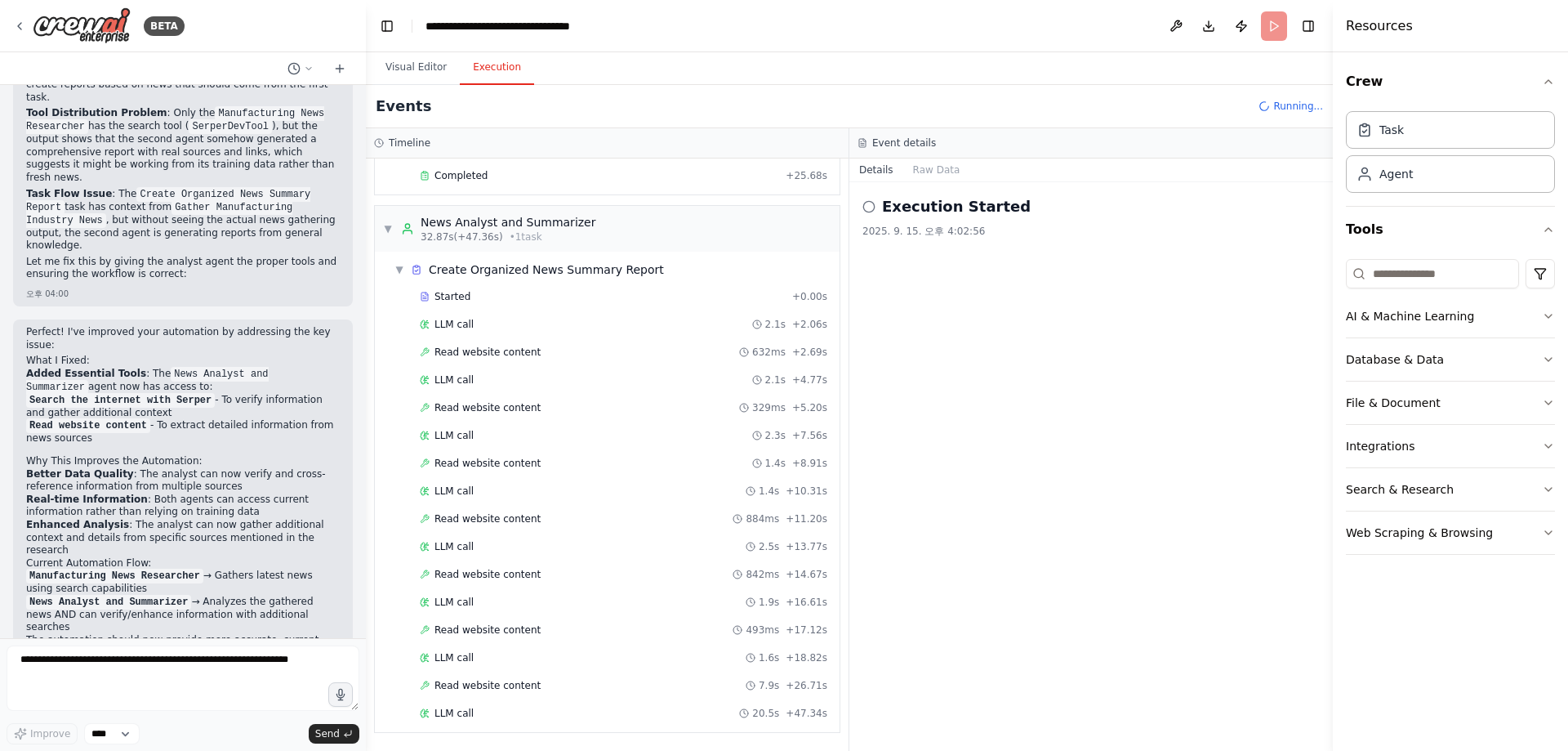
scroll to position [2178, 0]
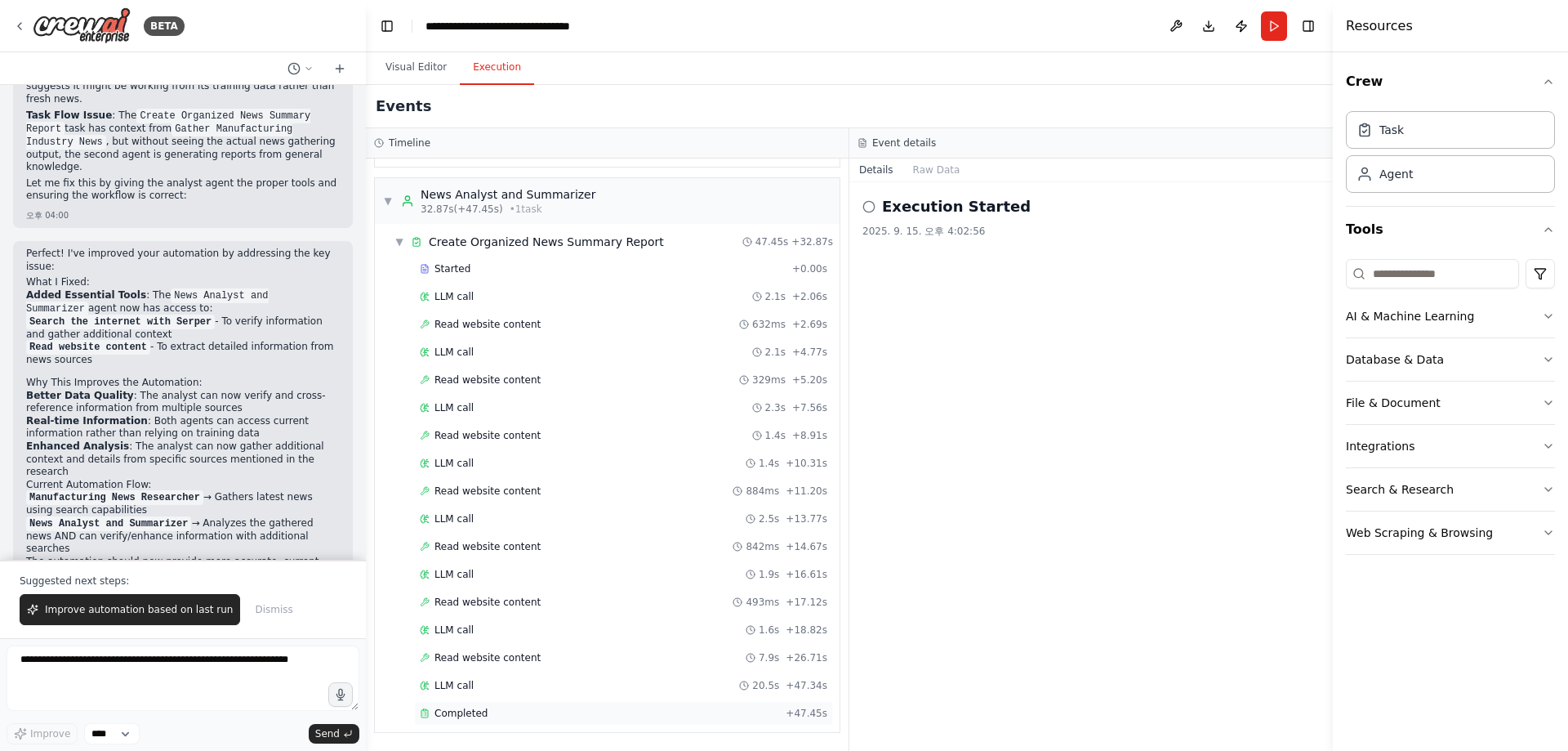
click at [515, 711] on div "Completed" at bounding box center [599, 713] width 359 height 13
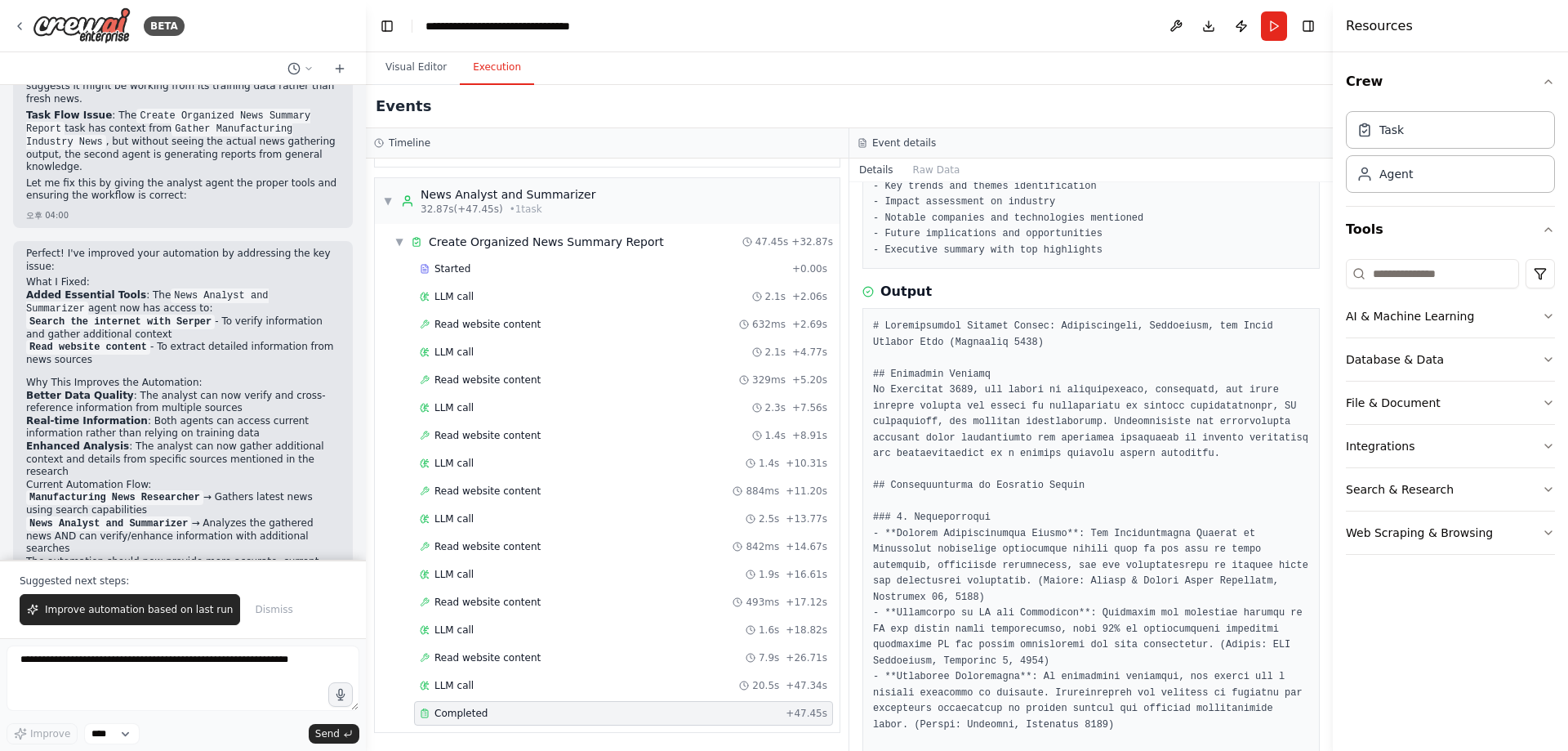
scroll to position [0, 0]
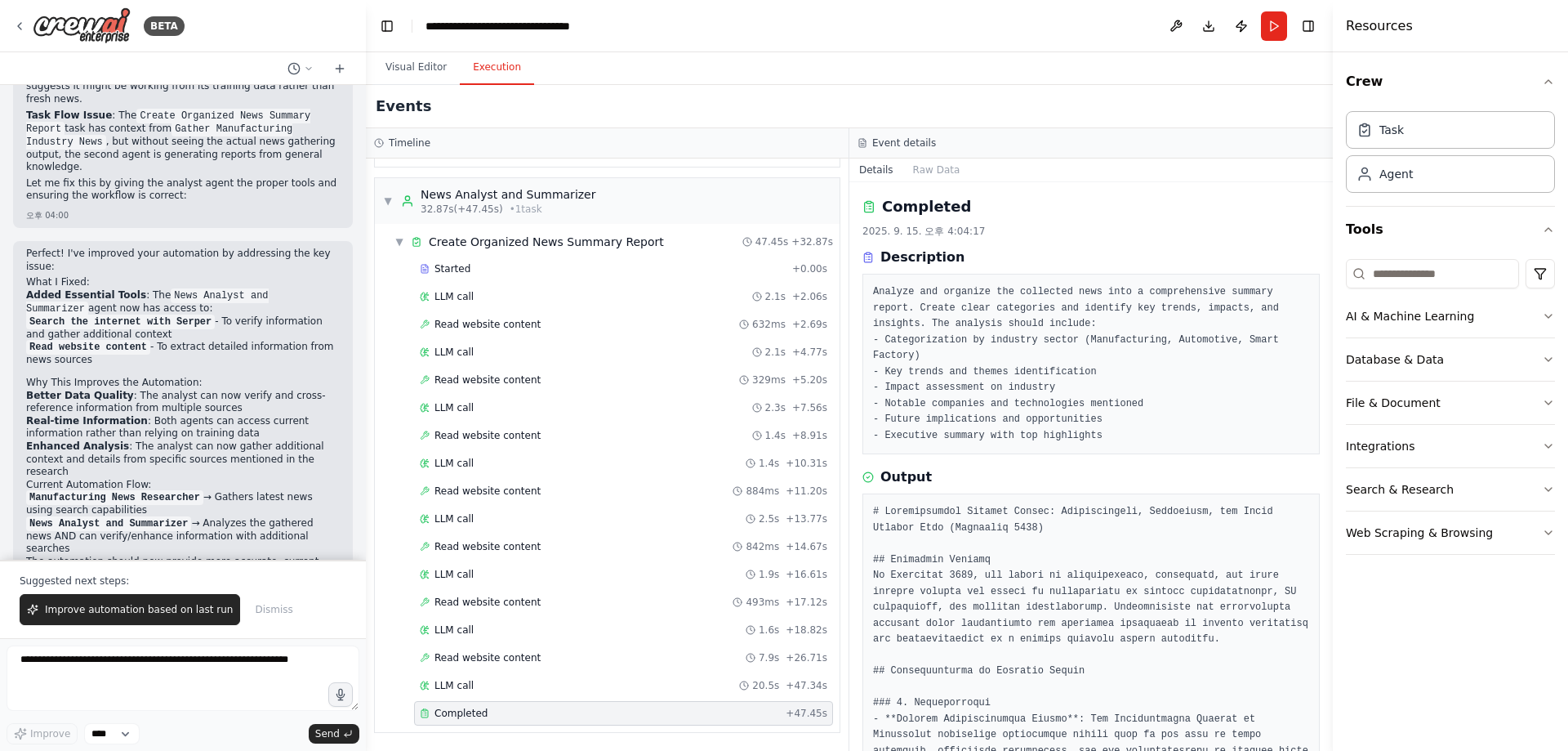
drag, startPoint x: 1119, startPoint y: 446, endPoint x: 991, endPoint y: 316, distance: 182.4
click at [990, 316] on pre "Analyze and organize the collected news into a comprehensive summary report. Cr…" at bounding box center [1091, 363] width 436 height 159
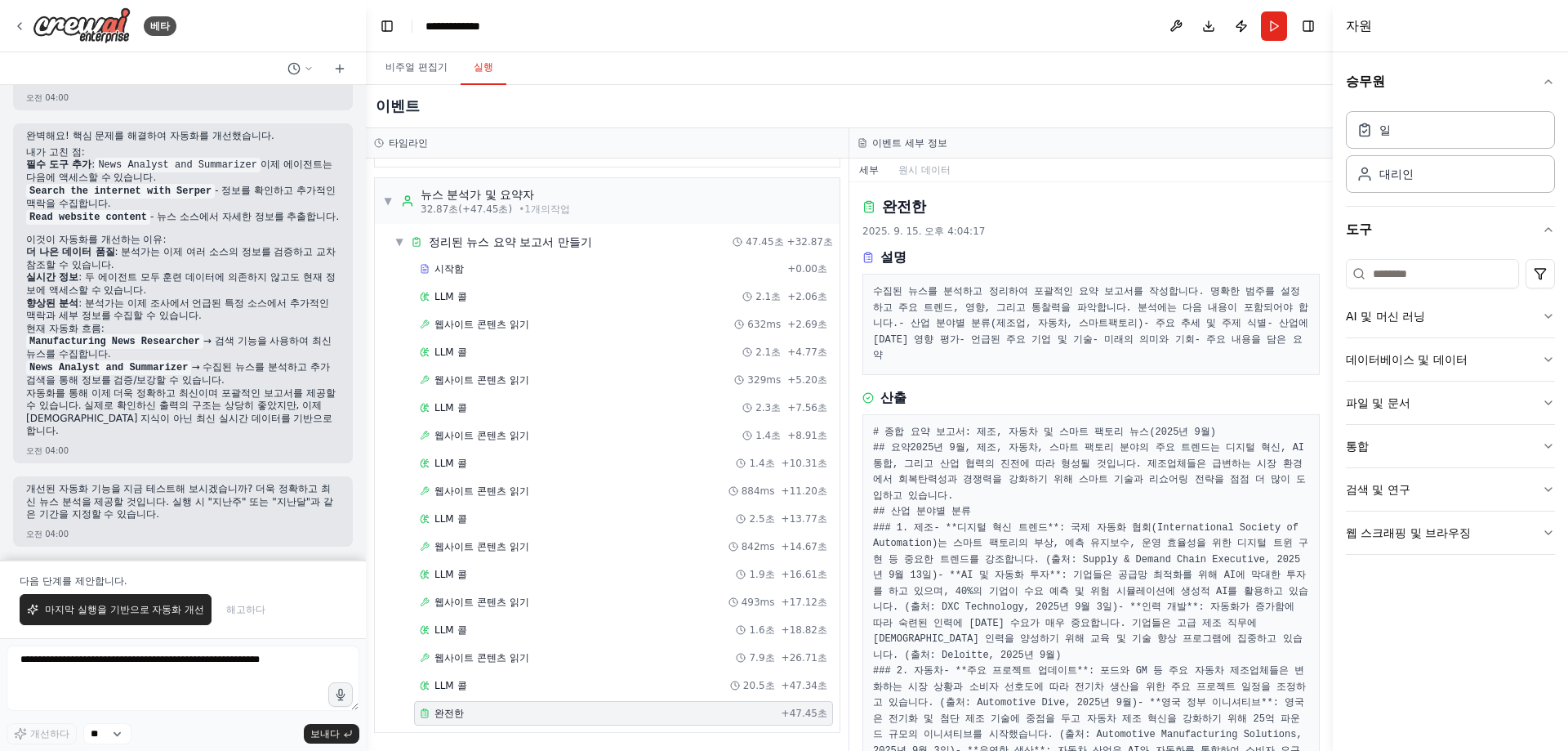
scroll to position [2101, 0]
click at [1137, 351] on pre "수집된 뉴스를 분석하고 정리하여 포괄적인 요약 보고서를 작성합니다. 명확한 범주를 설정하고 주요 트렌드, 영향, 그리고 통찰력을 파악합니다. …" at bounding box center [1091, 324] width 436 height 80
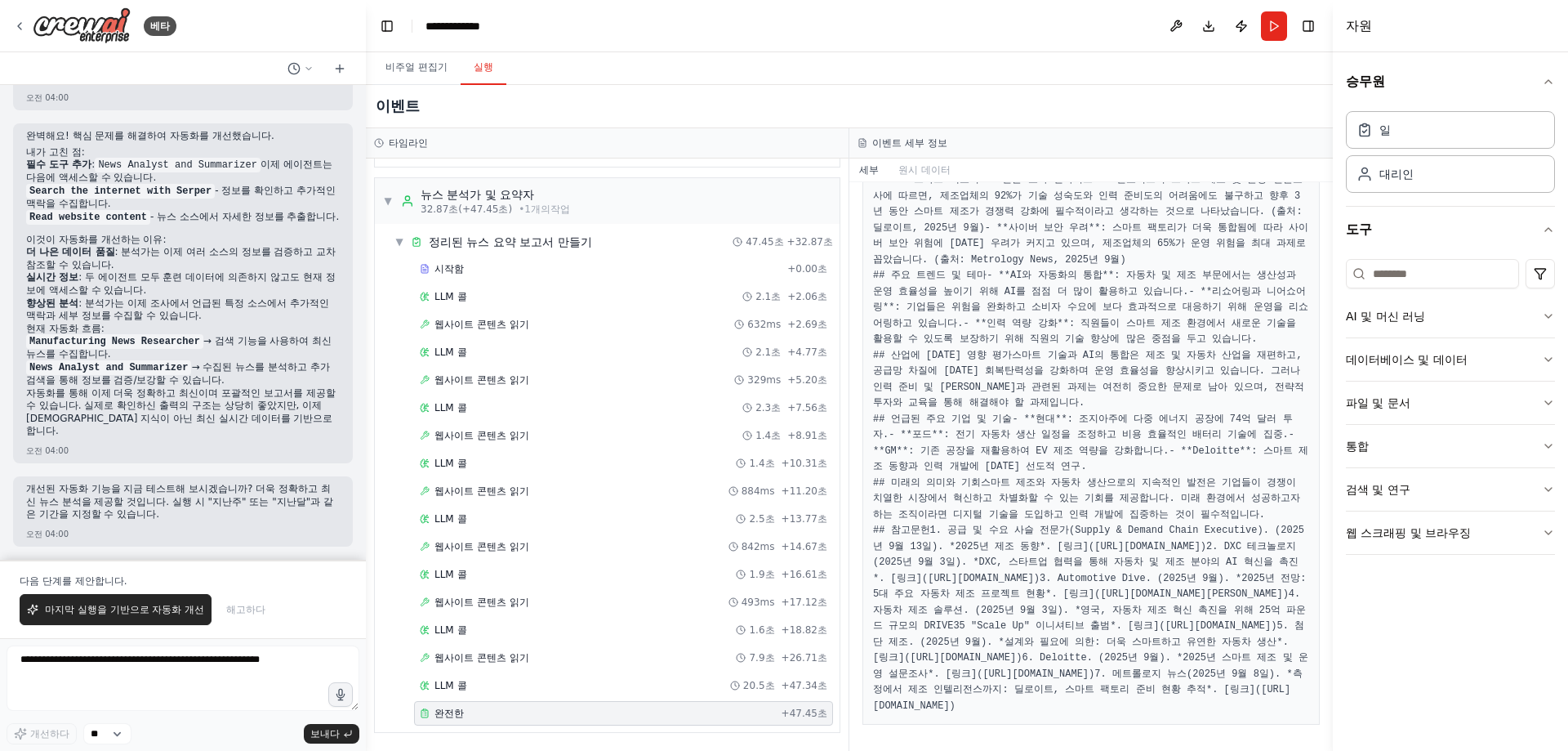
scroll to position [1240, 0]
drag, startPoint x: 1083, startPoint y: 370, endPoint x: 1014, endPoint y: 342, distance: 74.5
click at [1014, 524] on font "1. 공급 및 수요 사슬 전문가(Supply & Demand Chain Executive). (2025년 9월 13일). *2025년 제조 동…" at bounding box center [1088, 538] width 431 height 28
drag, startPoint x: 1077, startPoint y: 414, endPoint x: 1085, endPoint y: 417, distance: 8.5
click at [1077, 541] on font "2. DXC 테크놀로지(2025년 9월 3일). *DXC, 스타트업 협력을 통해 자동차 및 제조 분야의 AI 혁신을 촉진*. [링크](http…" at bounding box center [1085, 563] width 425 height 43
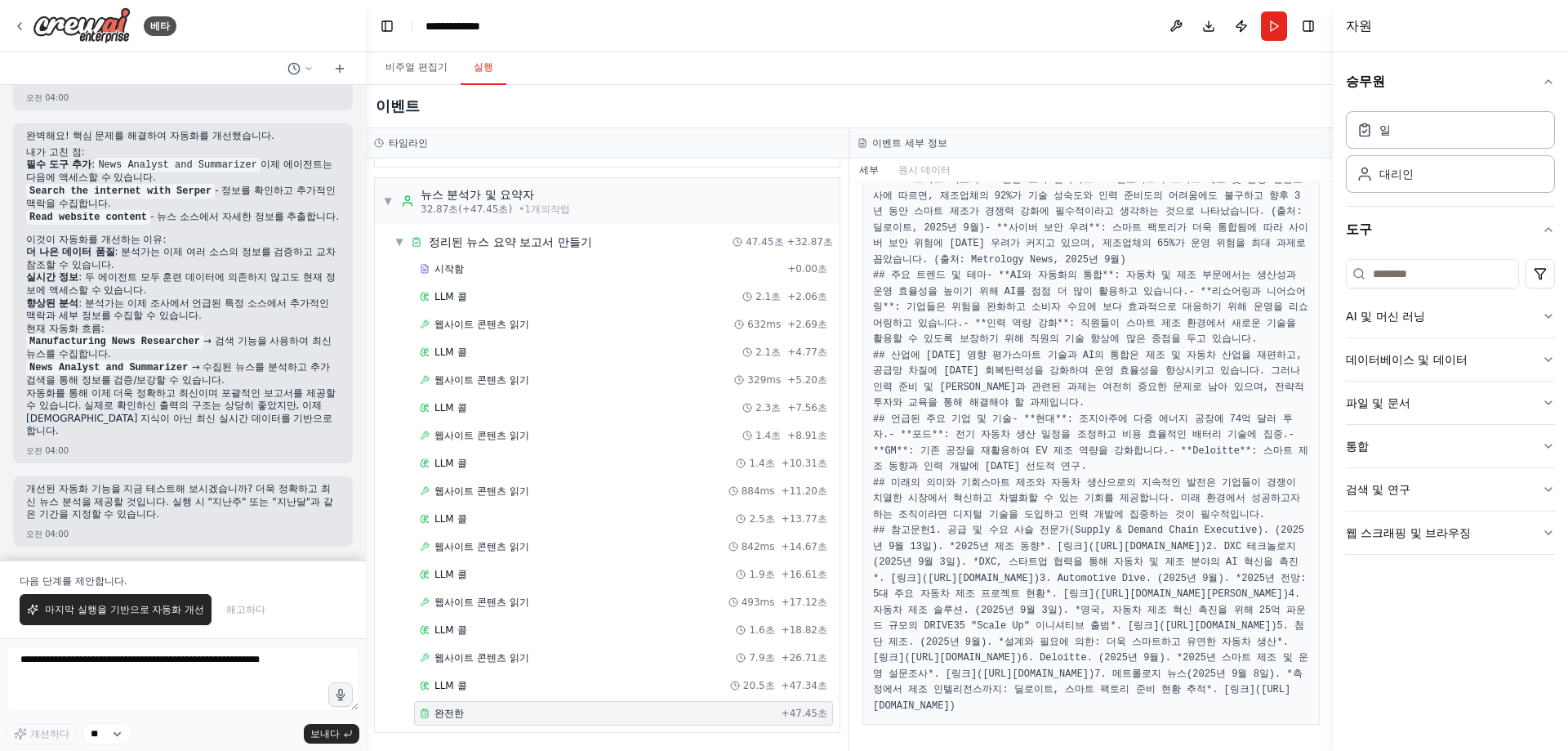
drag, startPoint x: 1099, startPoint y: 431, endPoint x: 997, endPoint y: 403, distance: 105.8
click at [997, 541] on font "2. DXC 테크놀로지(2025년 9월 3일). *DXC, 스타트업 협력을 통해 자동차 및 제조 분야의 AI 혁신을 촉진*. [링크](http…" at bounding box center [1085, 563] width 425 height 43
click at [1023, 617] on pre "# 종합 요약 보고서: 제조, 자동차 및 스마트 팩토리 뉴스(2025년 9월) ## 요약 2025년 9월, 제조, 자동차, 스마트 팩토리 분야…" at bounding box center [1091, 261] width 436 height 909
drag, startPoint x: 1328, startPoint y: 437, endPoint x: 1328, endPoint y: 459, distance: 22.0
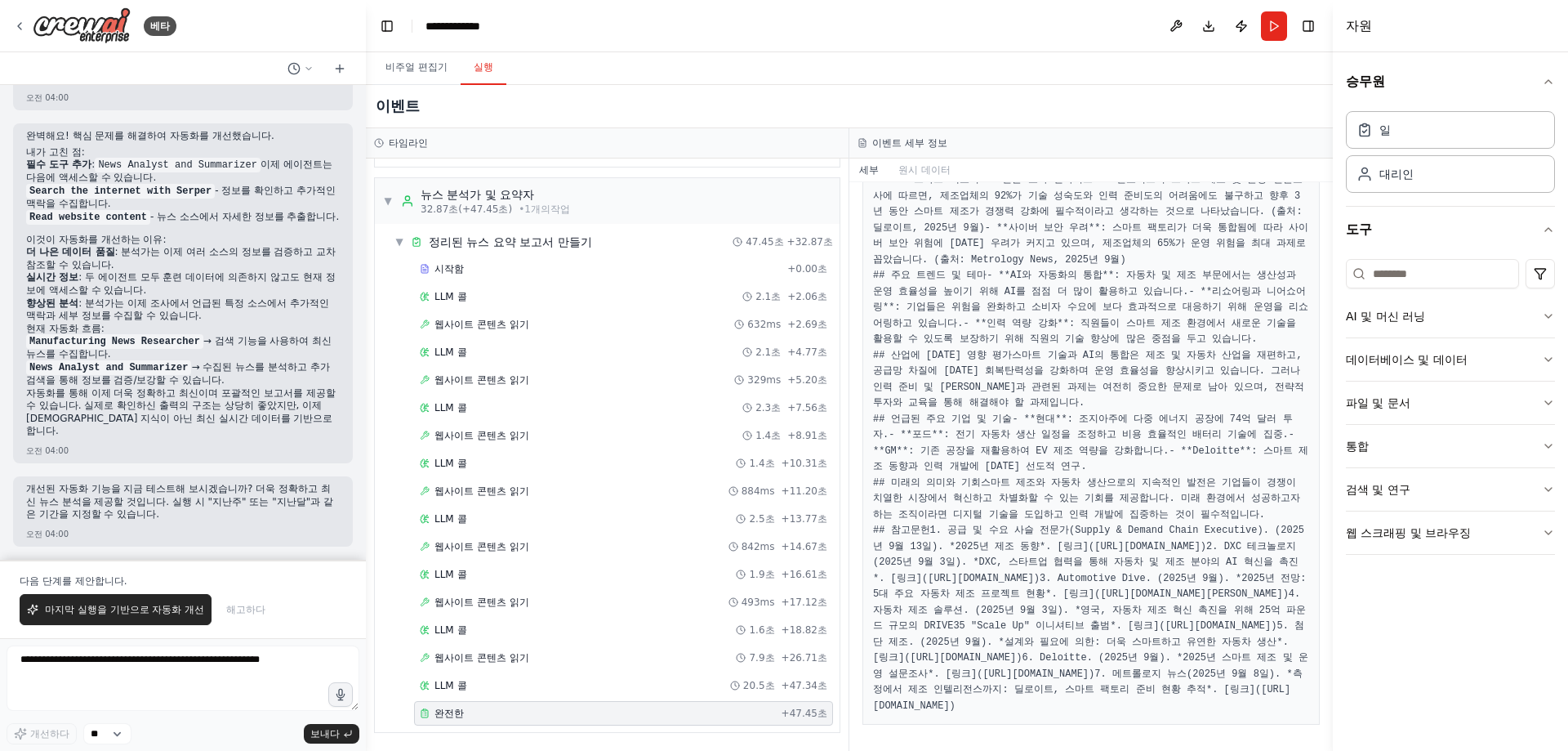
click at [1328, 459] on button "사이드바 전환" at bounding box center [1333, 376] width 13 height 751
click at [1326, 475] on button "사이드바 전환" at bounding box center [1333, 376] width 13 height 751
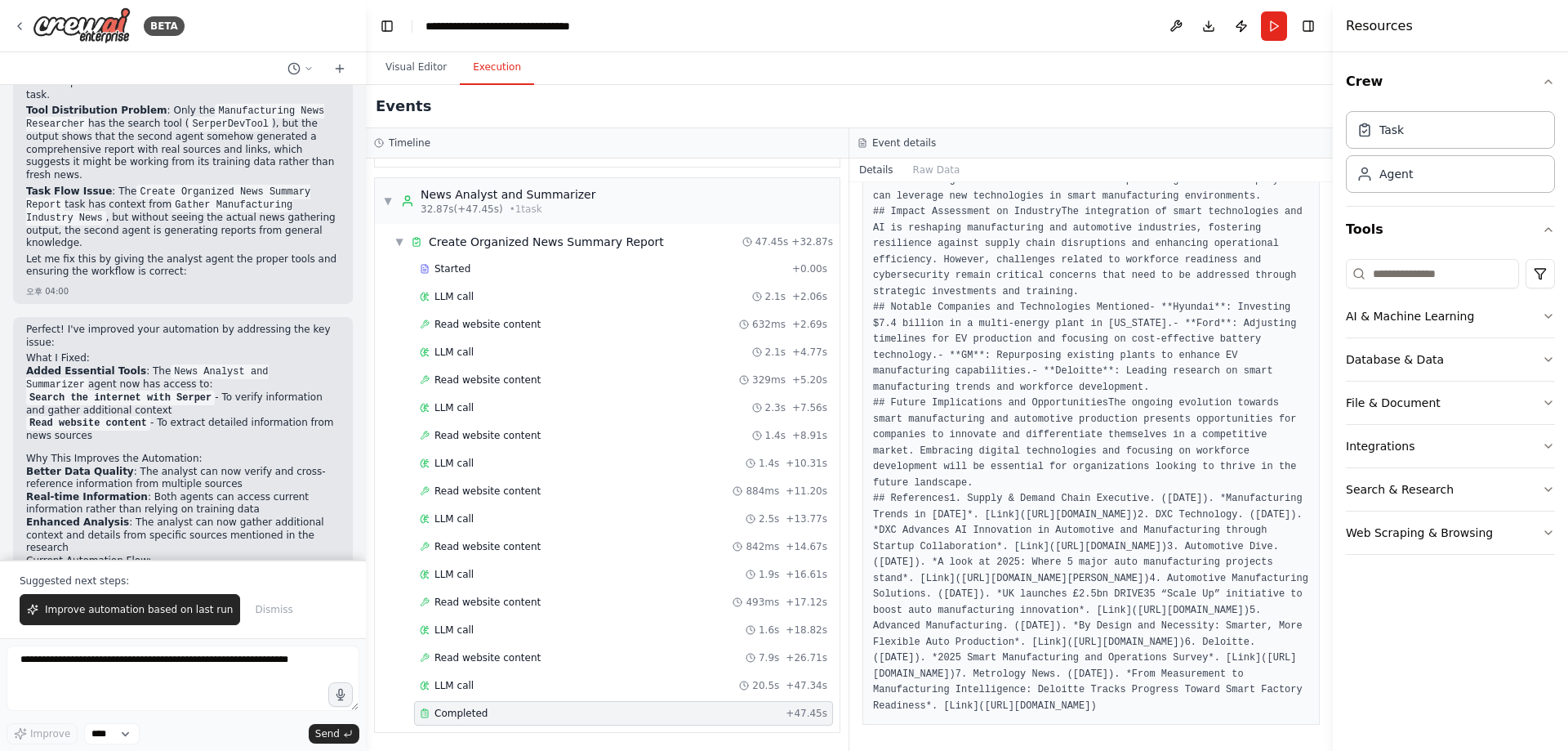
scroll to position [2178, 0]
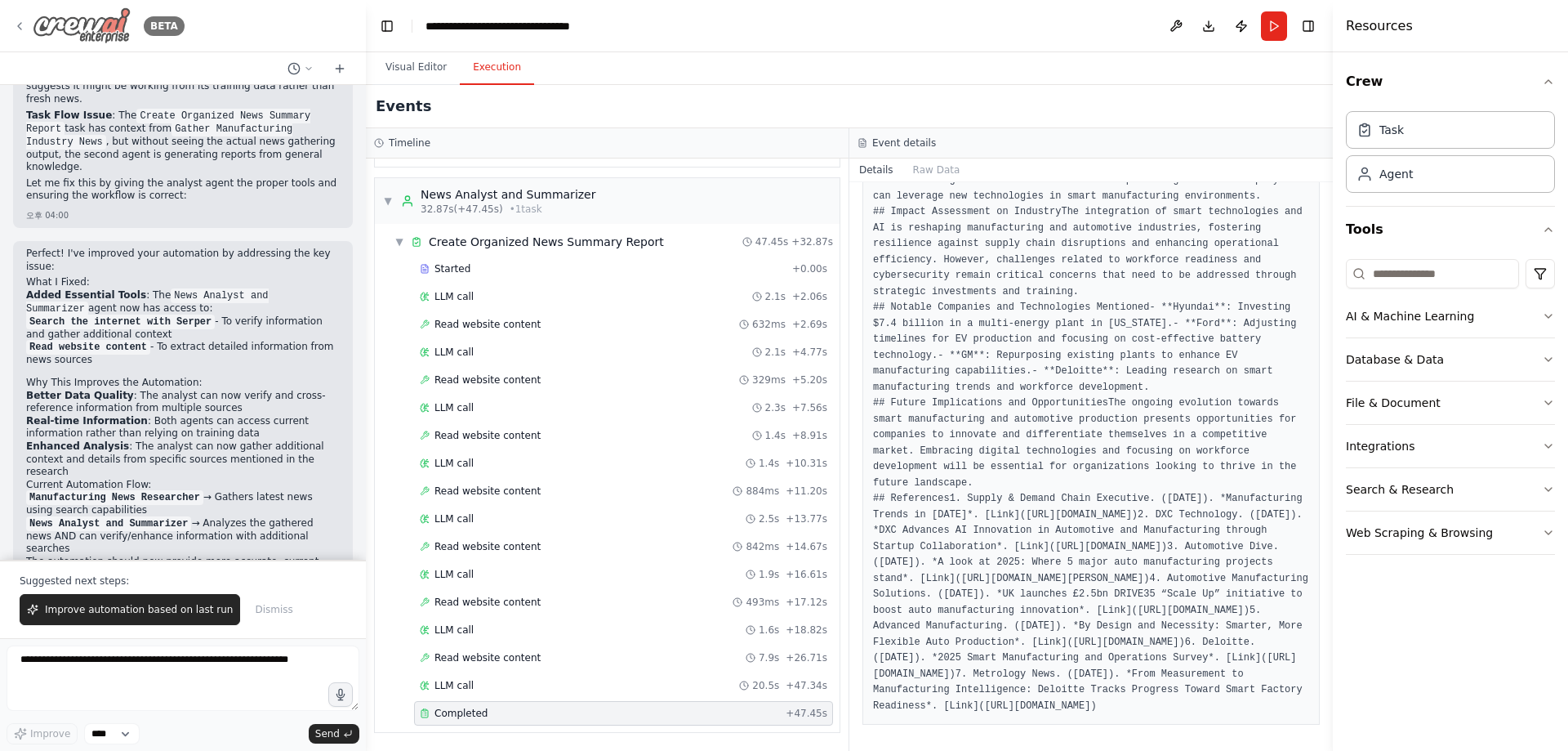
click at [105, 23] on img at bounding box center [82, 25] width 98 height 37
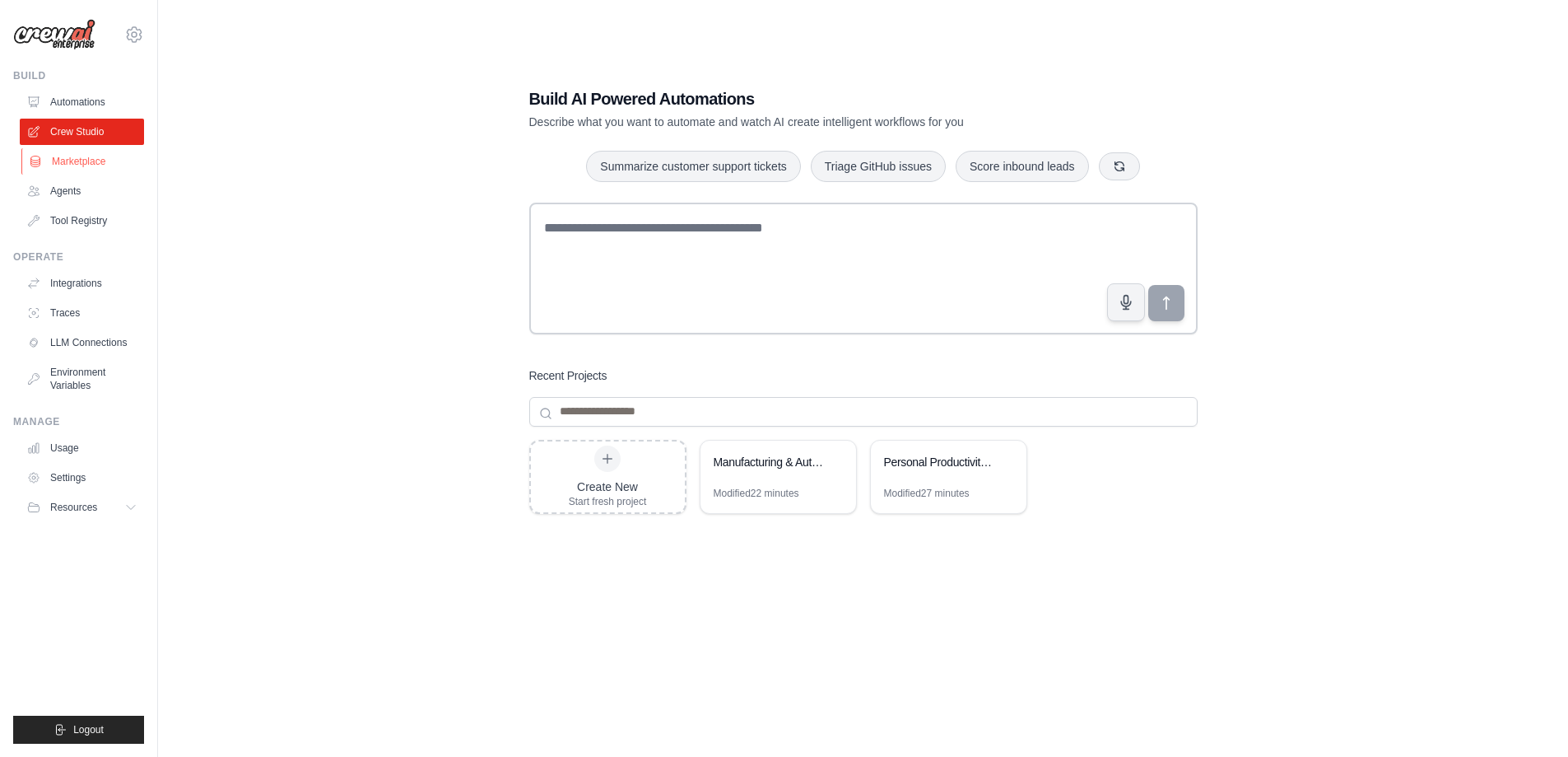
click at [93, 155] on link "Marketplace" at bounding box center [83, 161] width 124 height 27
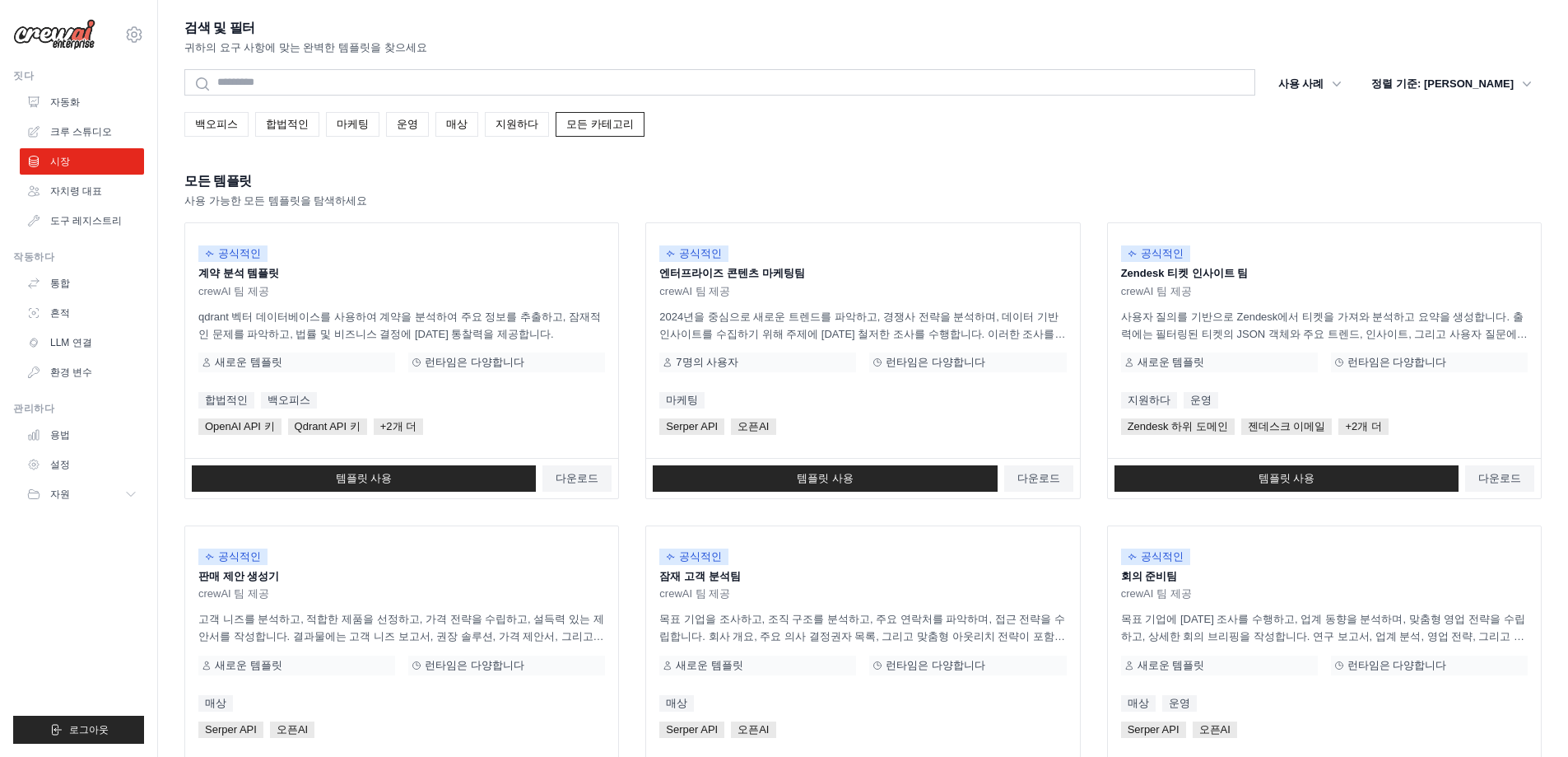
click at [788, 184] on div "모든 템플릿 사용 가능한 모든 템플릿을 탐색하세요" at bounding box center [864, 190] width 1358 height 40
click at [222, 124] on font "백오피스" at bounding box center [216, 123] width 43 height 12
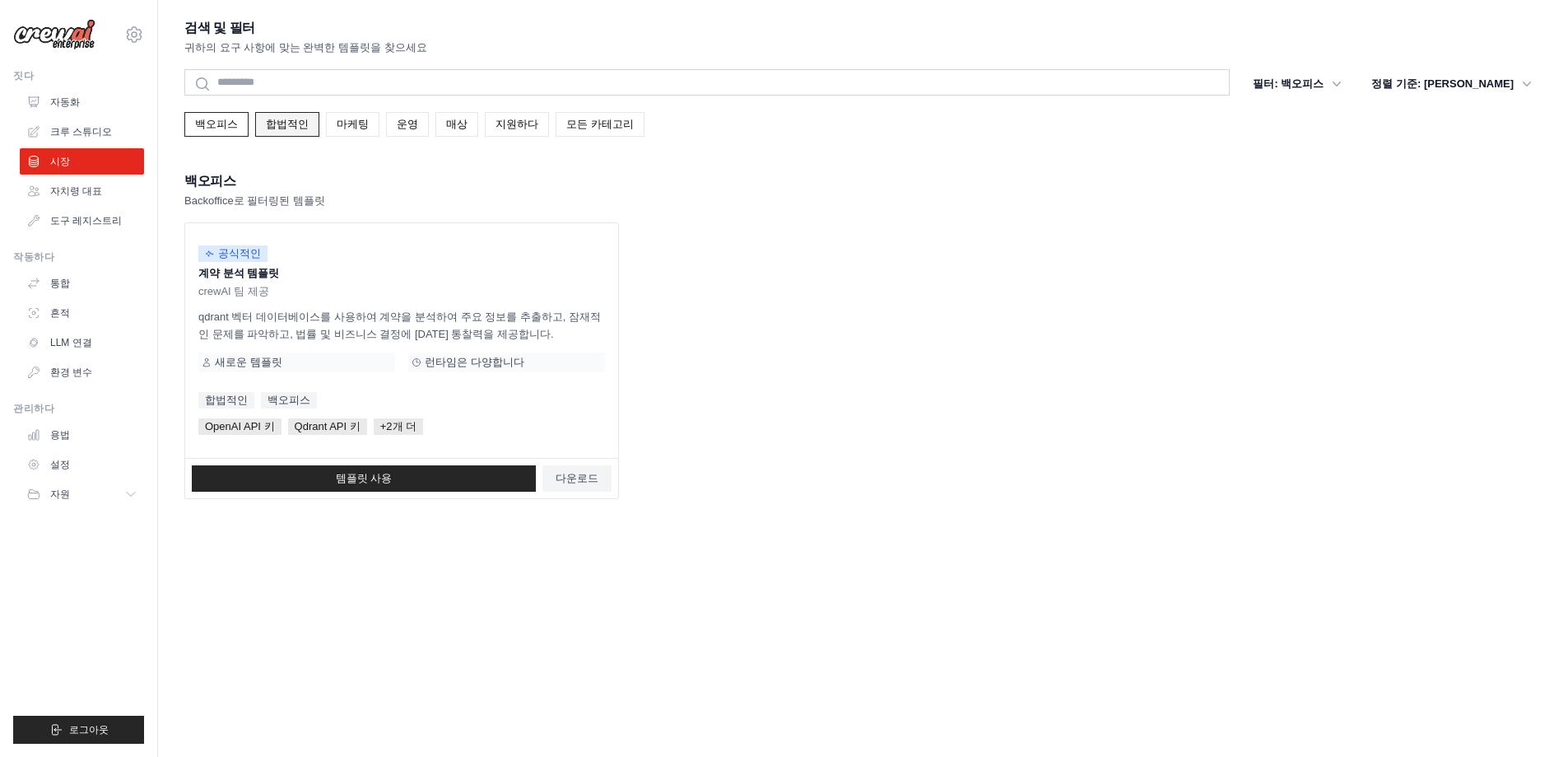
click at [291, 124] on font "합법적인" at bounding box center [286, 123] width 43 height 12
click at [364, 135] on link "마케팅" at bounding box center [353, 124] width 53 height 25
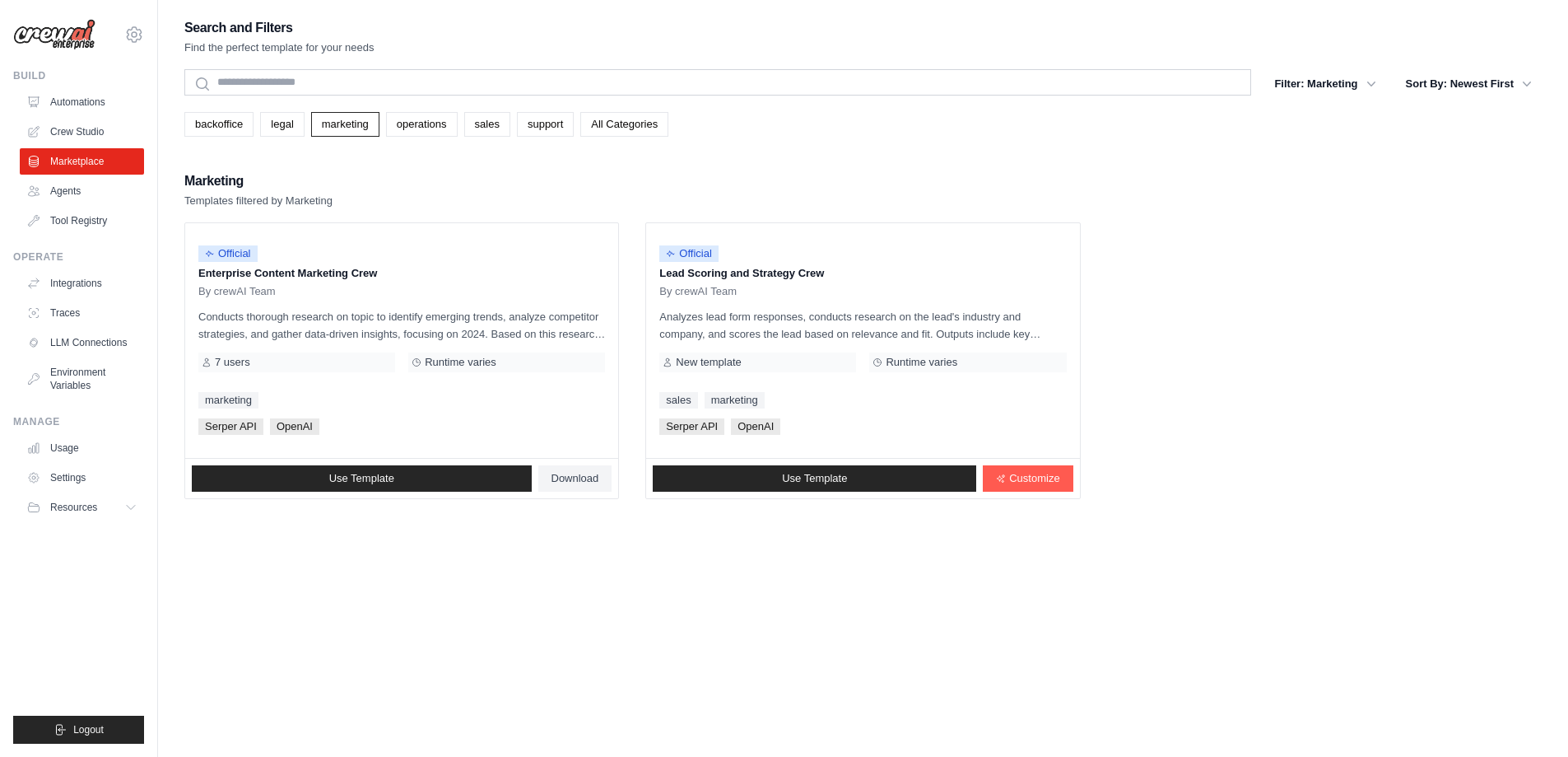
click at [362, 129] on link "marketing" at bounding box center [345, 124] width 68 height 25
click at [421, 127] on link "operations" at bounding box center [422, 124] width 72 height 25
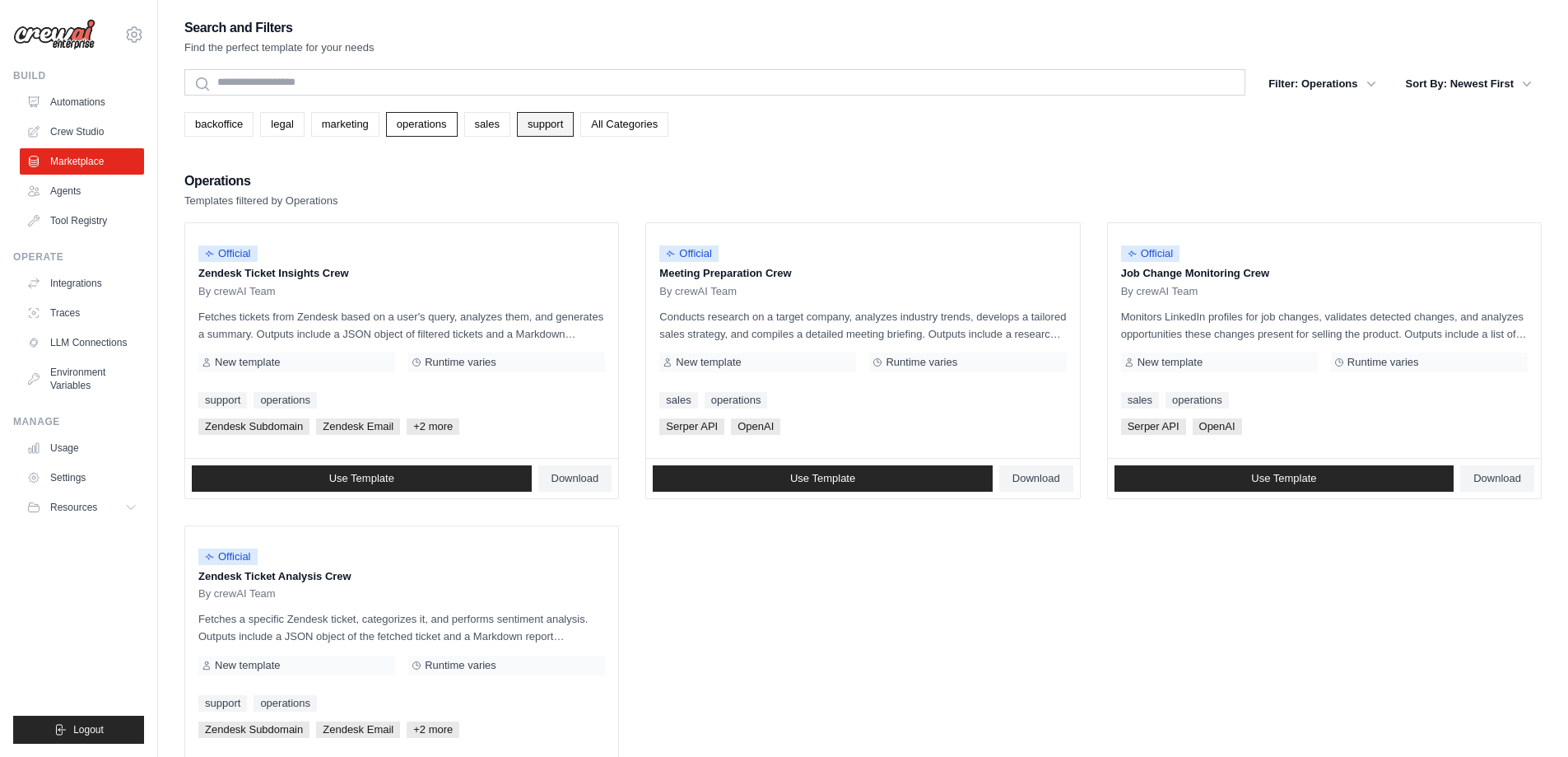
click at [574, 122] on link "support" at bounding box center [545, 124] width 57 height 25
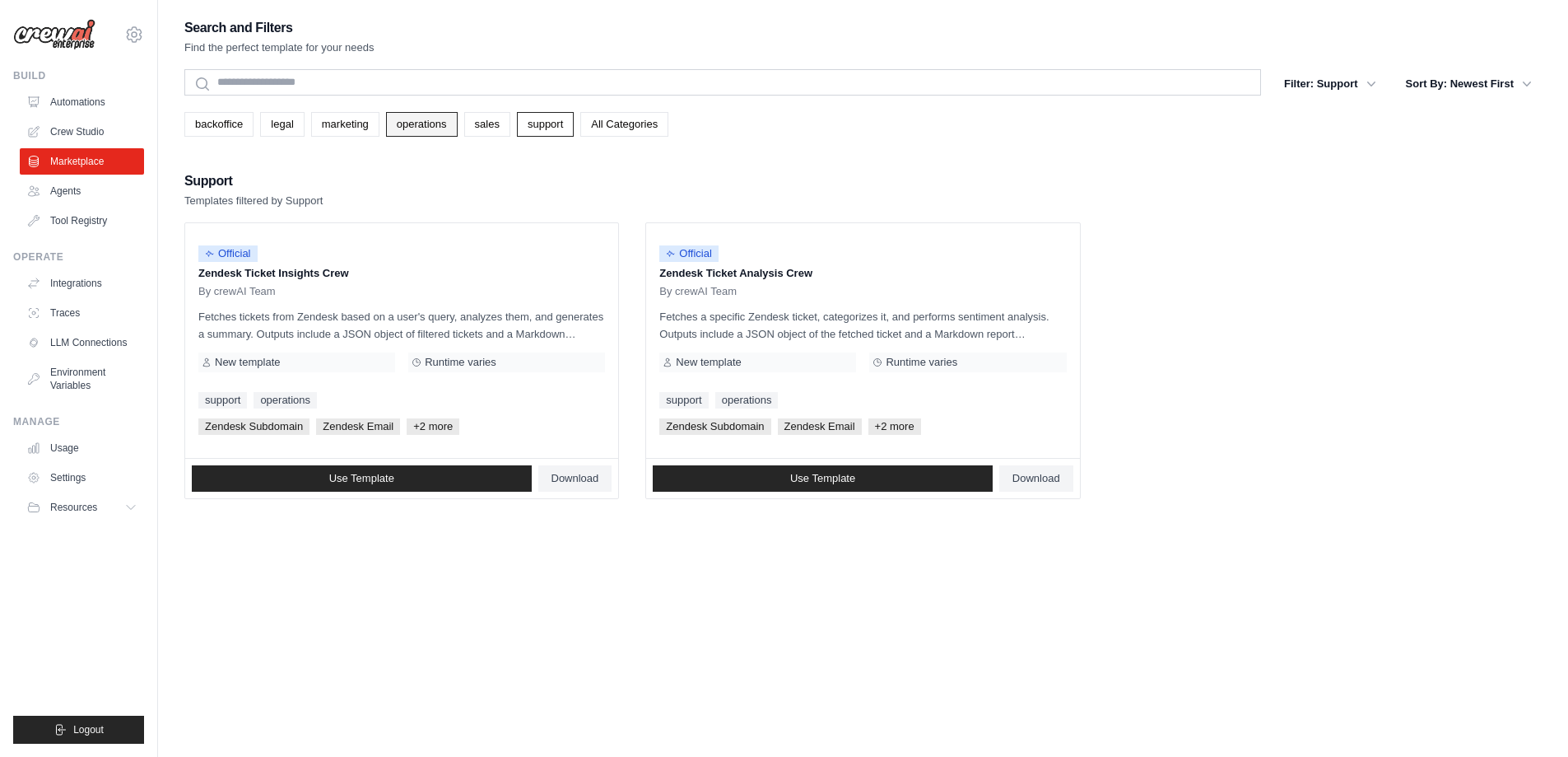
click at [428, 128] on link "operations" at bounding box center [422, 124] width 72 height 25
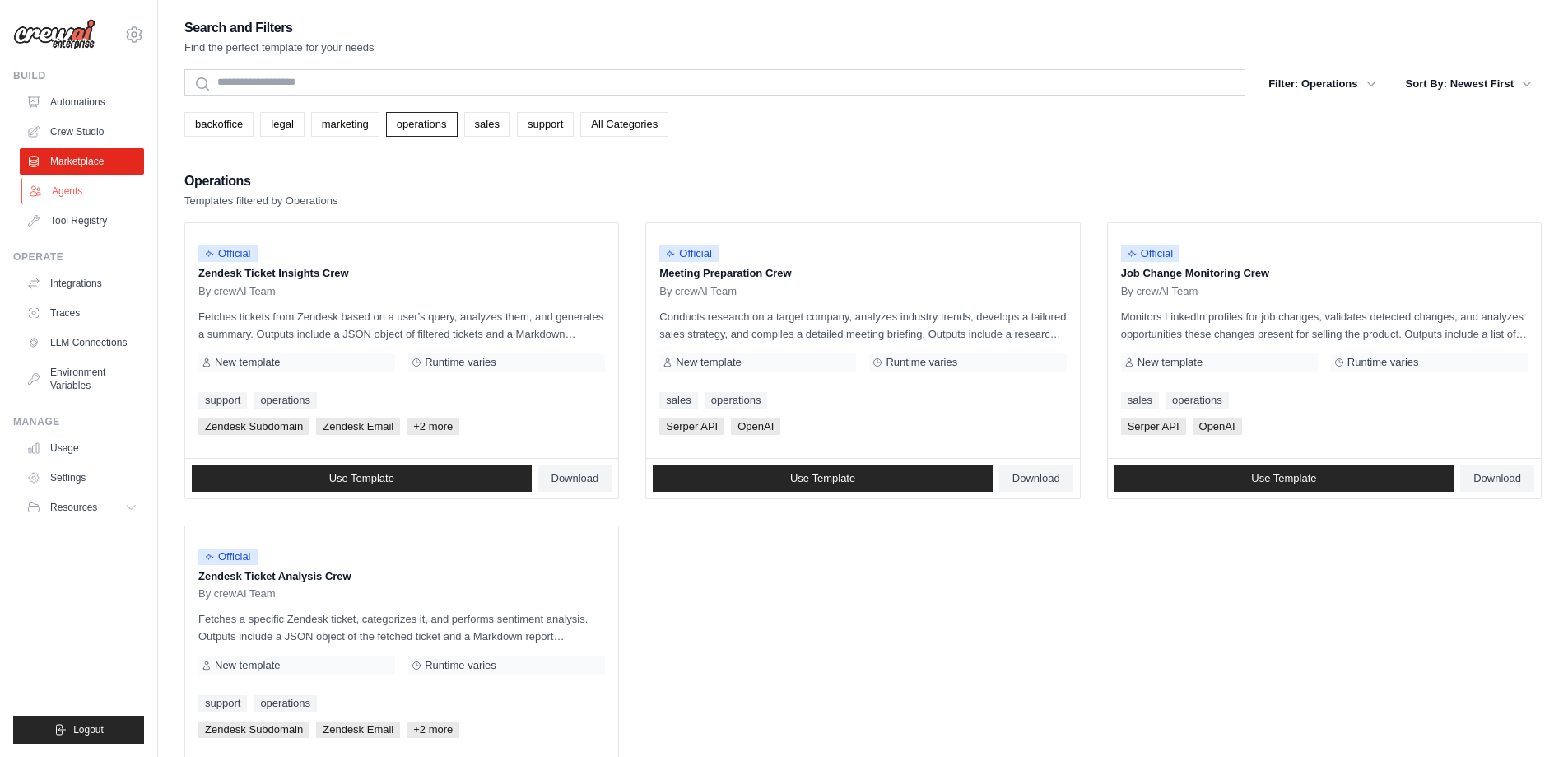
click at [82, 191] on link "Agents" at bounding box center [83, 192] width 124 height 27
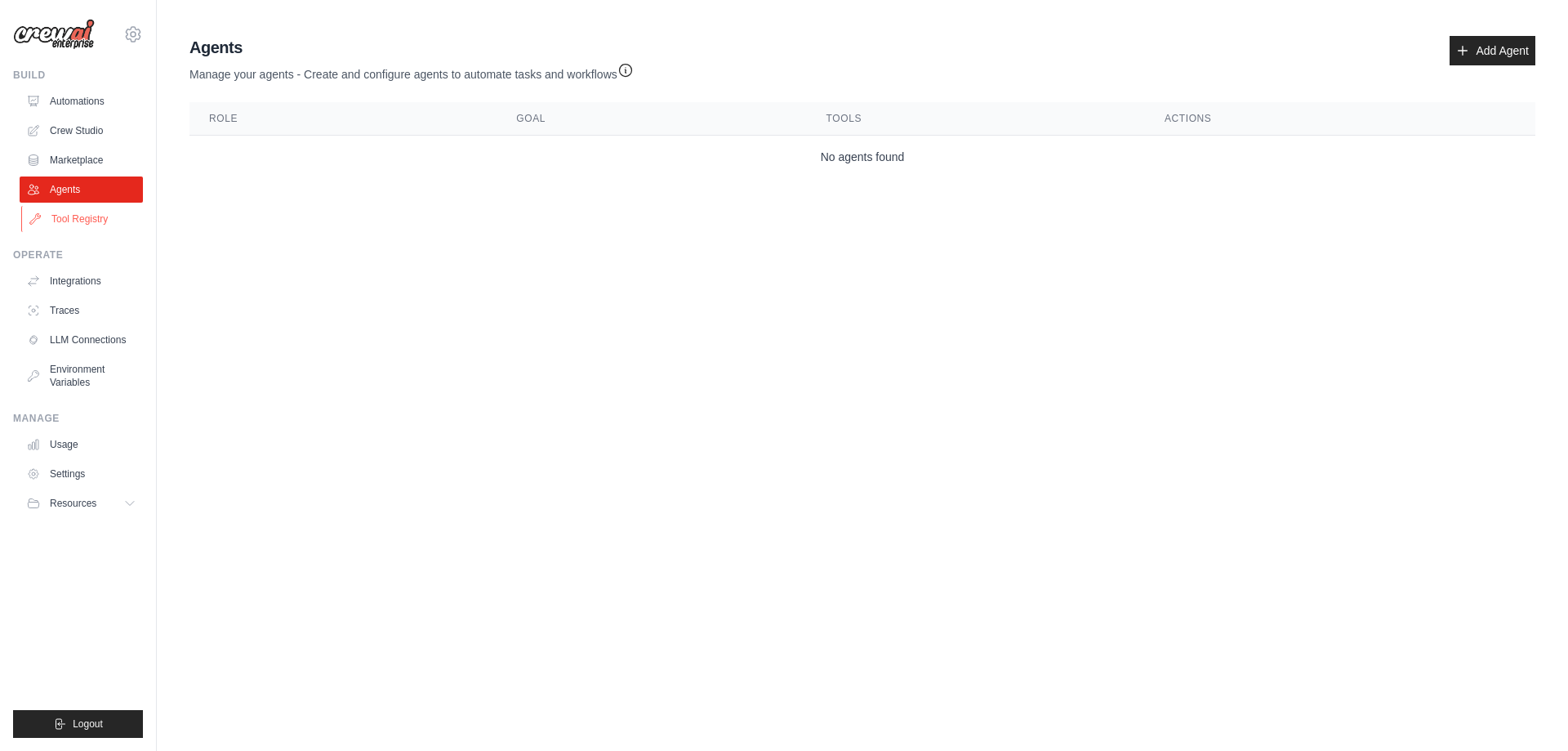
click at [96, 216] on link "Tool Registry" at bounding box center [83, 219] width 123 height 26
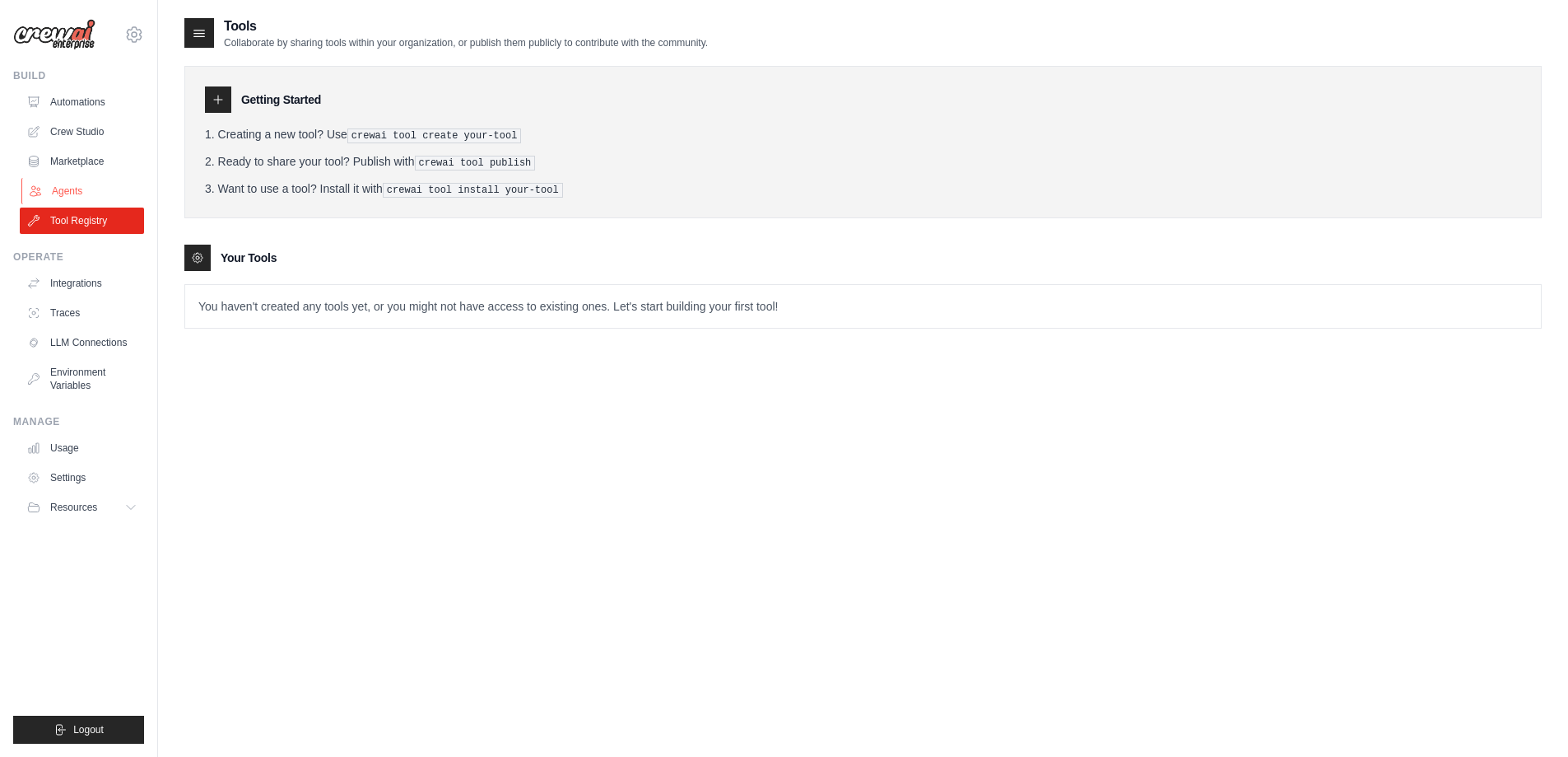
click at [72, 197] on link "Agents" at bounding box center [83, 192] width 124 height 27
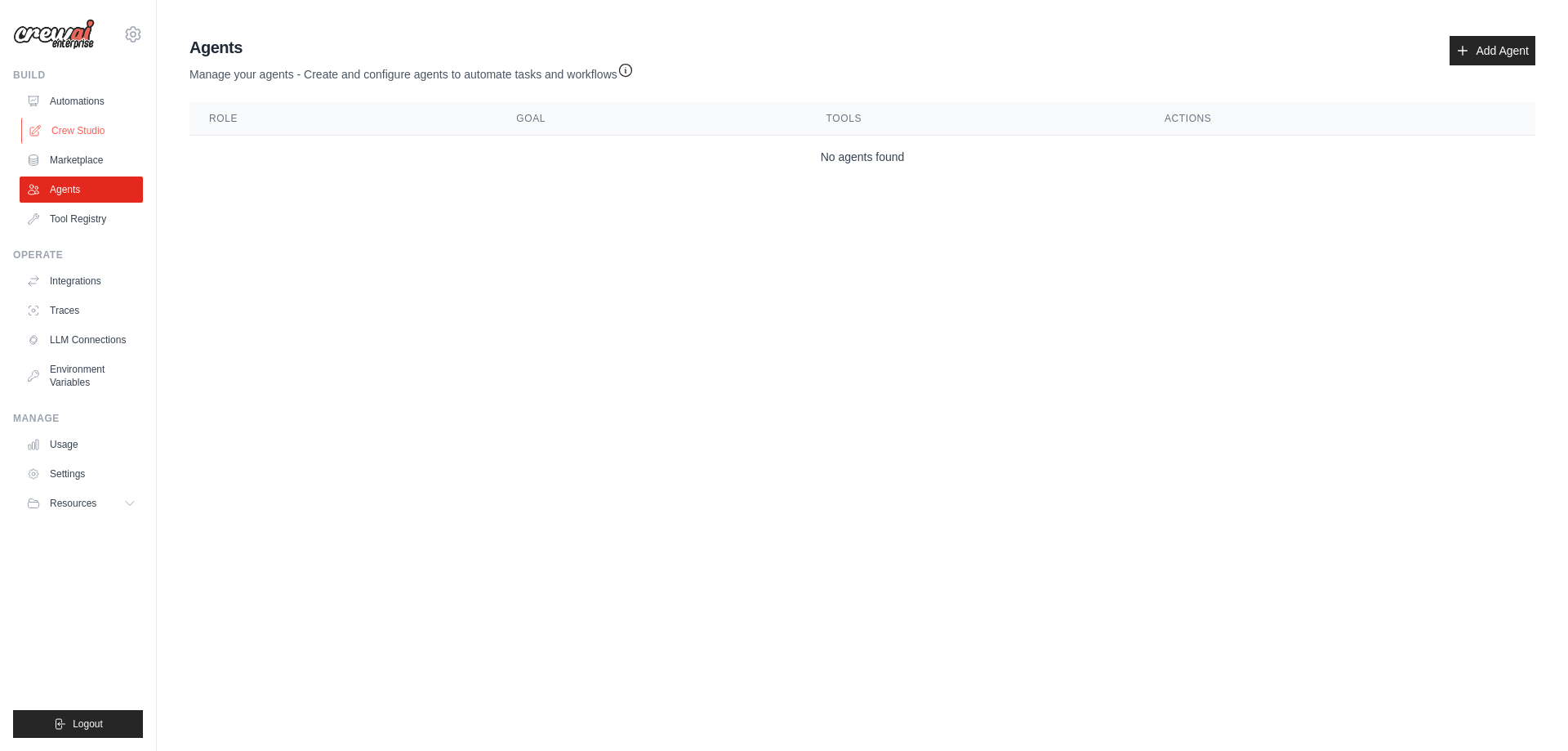
click at [58, 123] on link "Crew Studio" at bounding box center [83, 131] width 123 height 26
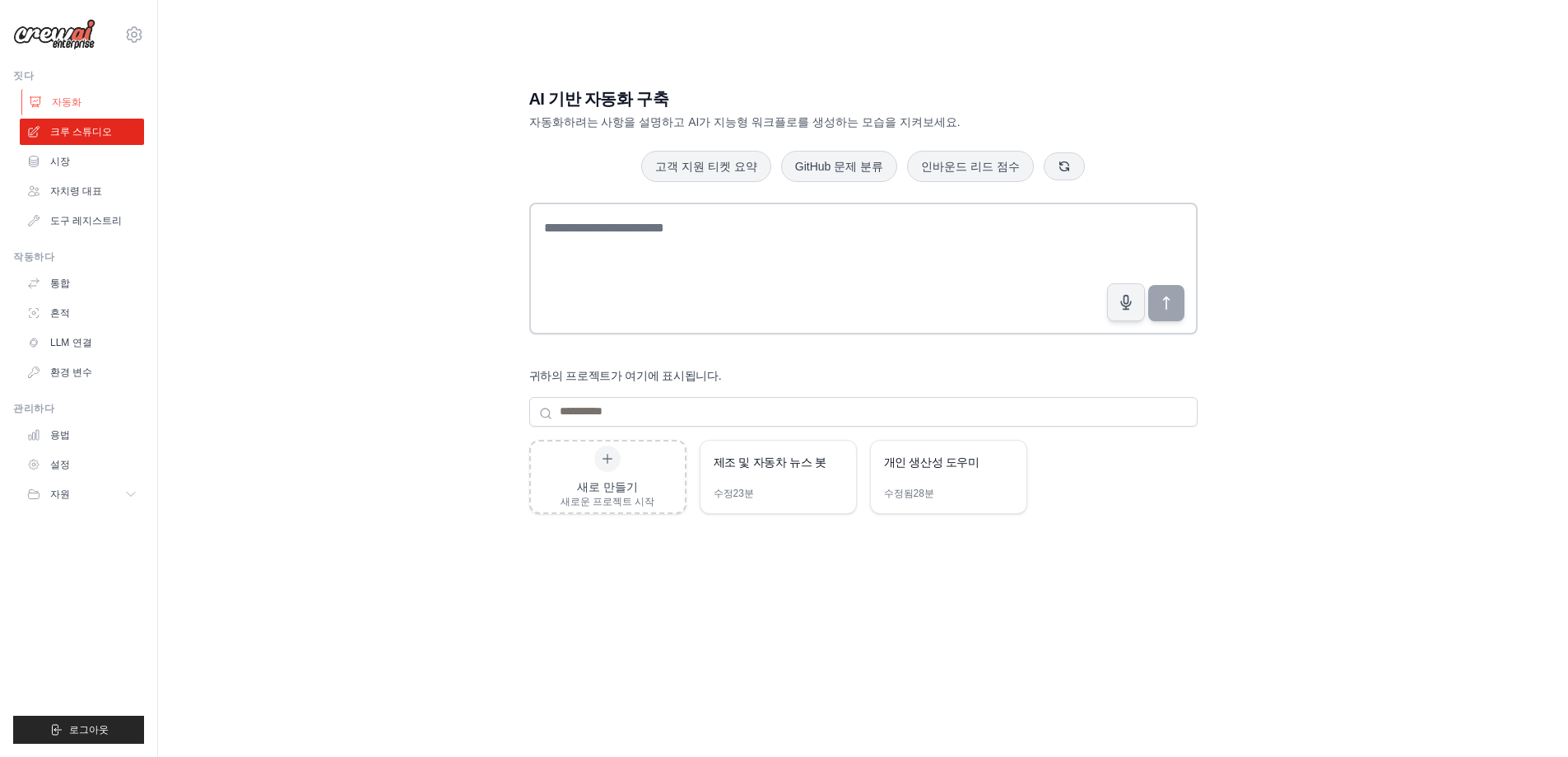
click at [95, 105] on link "자동화" at bounding box center [83, 102] width 124 height 27
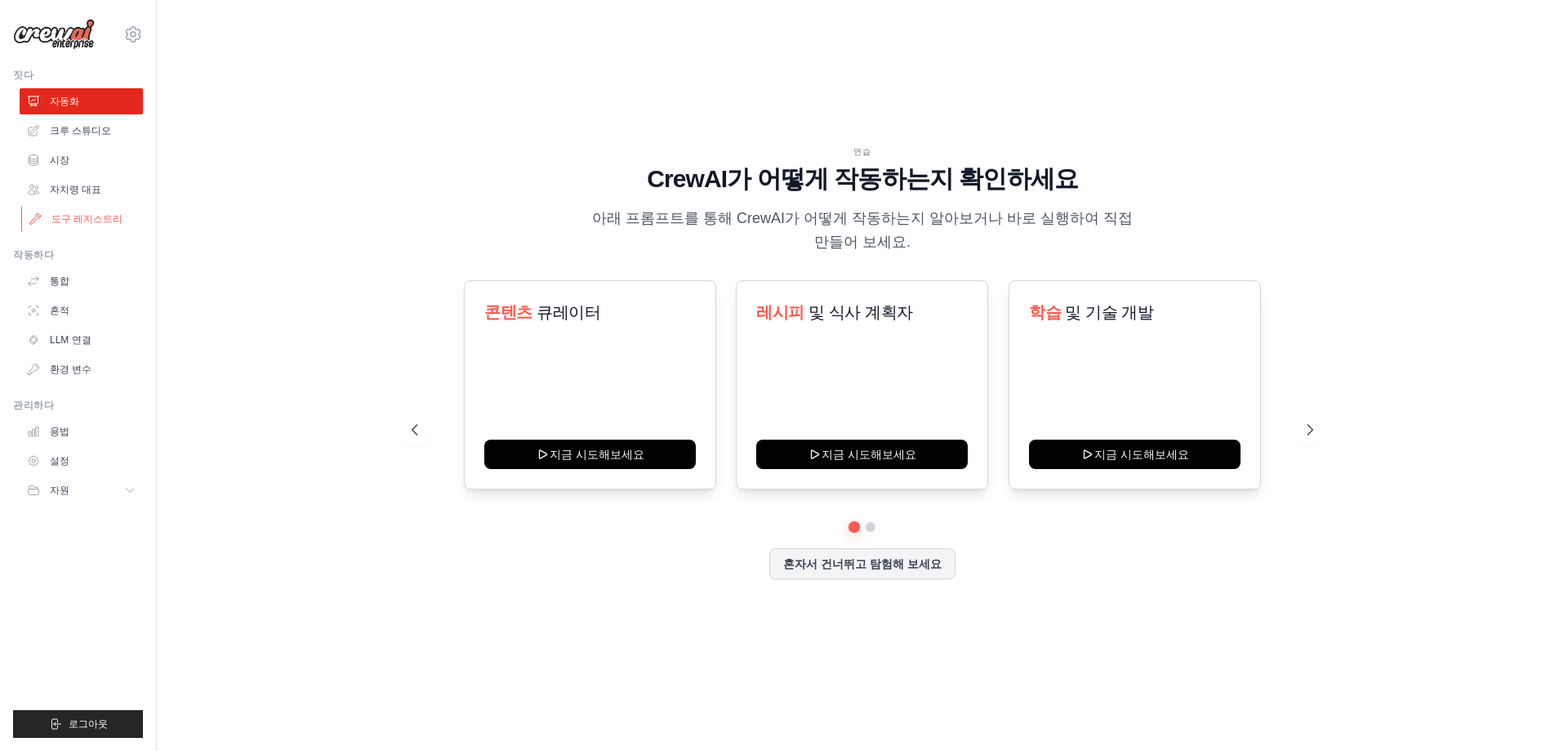
click at [83, 217] on font "도구 레지스트리" at bounding box center [87, 219] width 71 height 11
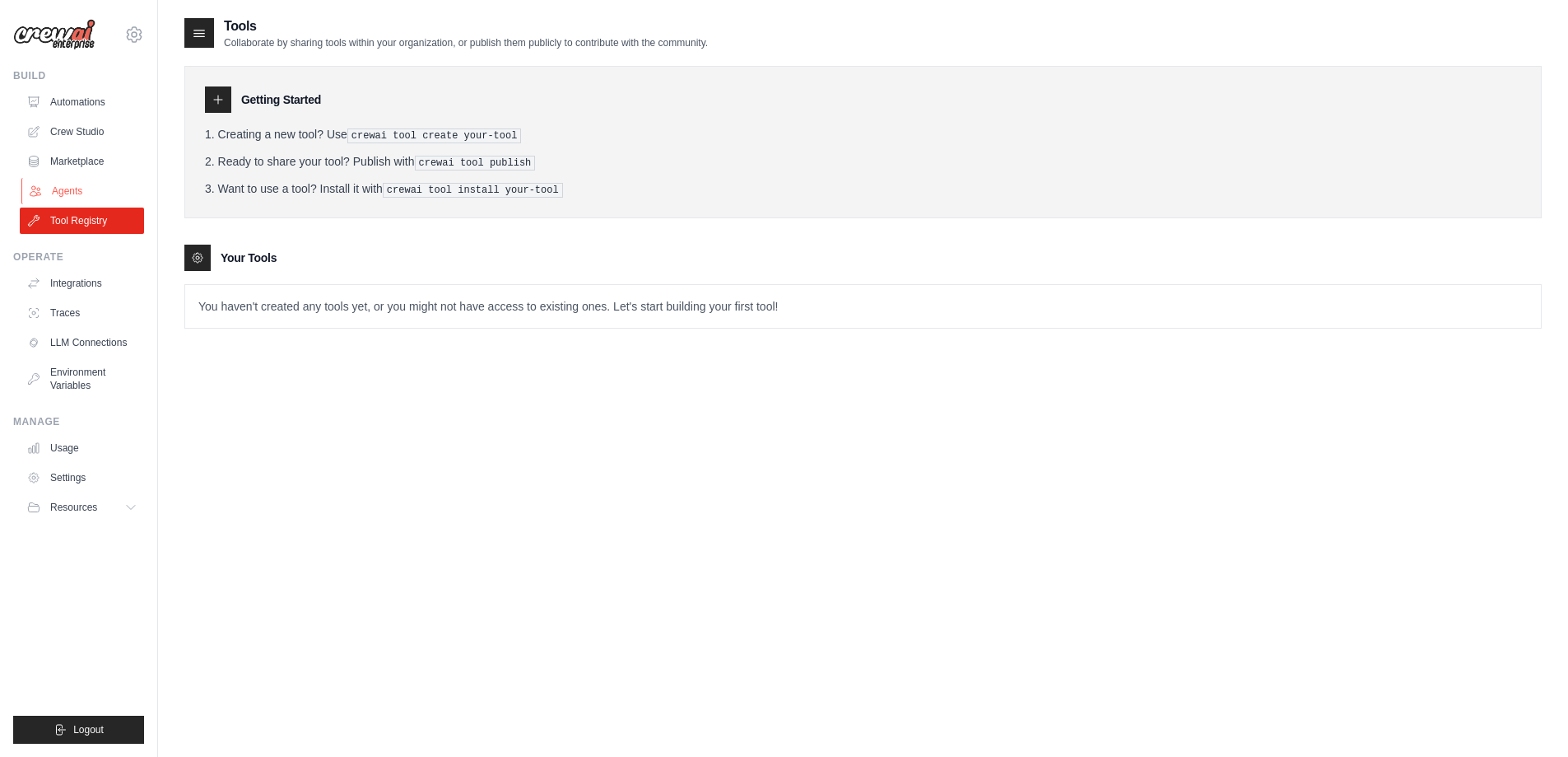
click at [77, 185] on link "Agents" at bounding box center [83, 192] width 124 height 27
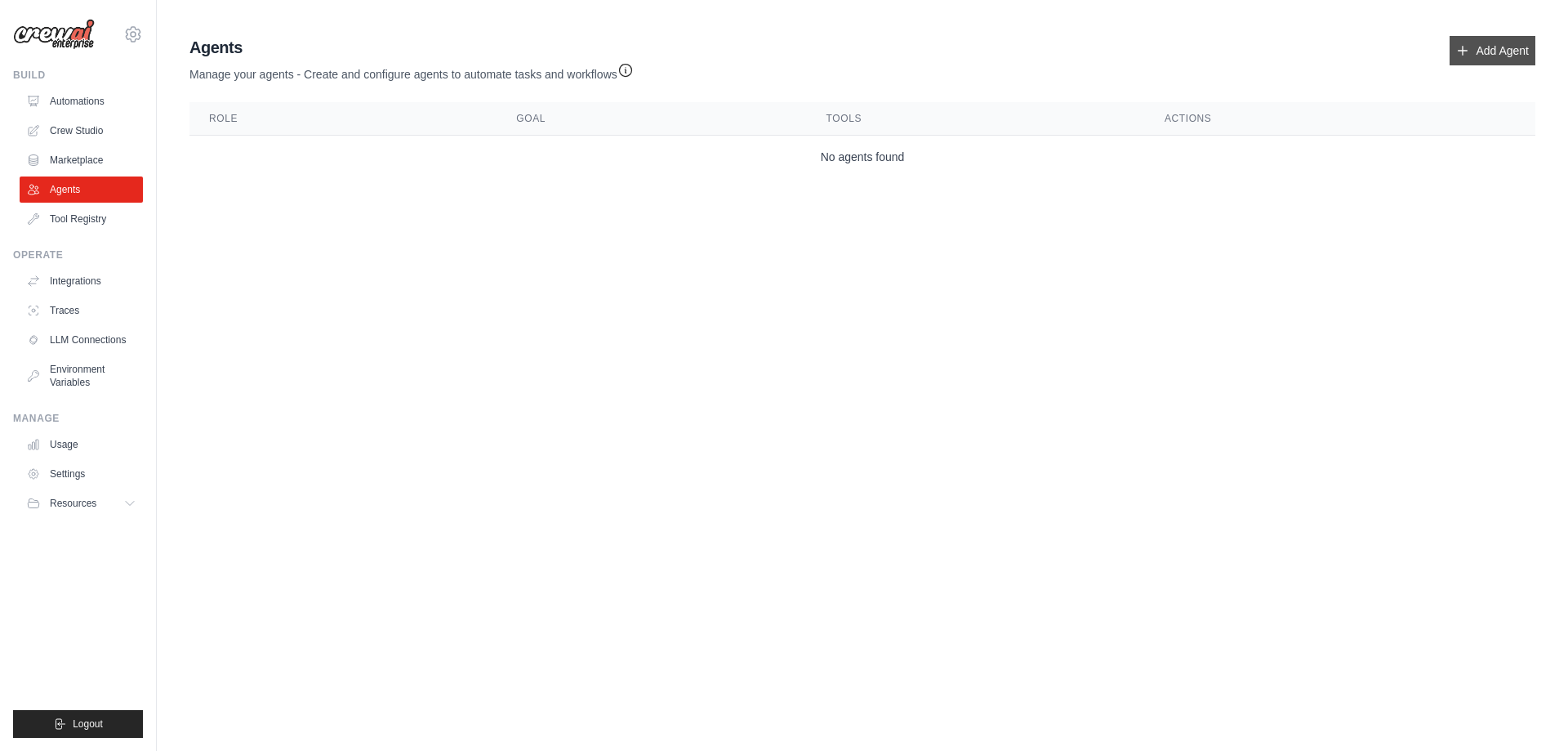
click at [1484, 59] on link "Add Agent" at bounding box center [1492, 50] width 86 height 29
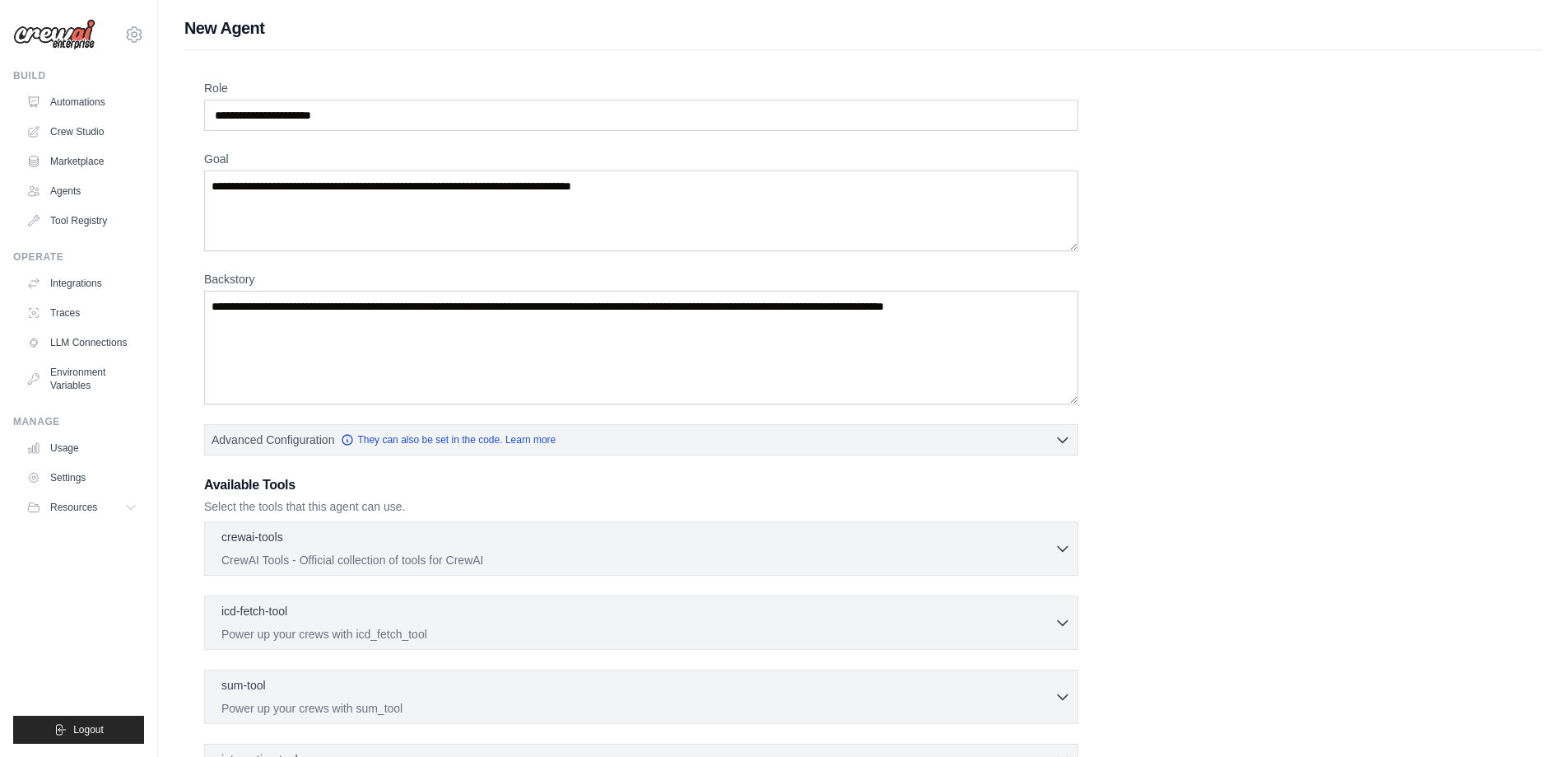
click at [1339, 143] on div "Role Goal Backstory Advanced Configuration They can also be set in the code. Le…" at bounding box center [863, 481] width 1318 height 803
drag, startPoint x: 1414, startPoint y: 73, endPoint x: 1403, endPoint y: 1, distance: 72.8
click at [1412, 67] on div "Role Goal Backstory Advanced Configuration They can also be set in the code. Le…" at bounding box center [864, 496] width 1358 height 892
drag, startPoint x: 1385, startPoint y: 78, endPoint x: 1393, endPoint y: 62, distance: 17.9
click at [1385, 76] on div "Role Goal Backstory Advanced Configuration They can also be set in the code. Le…" at bounding box center [864, 496] width 1358 height 892
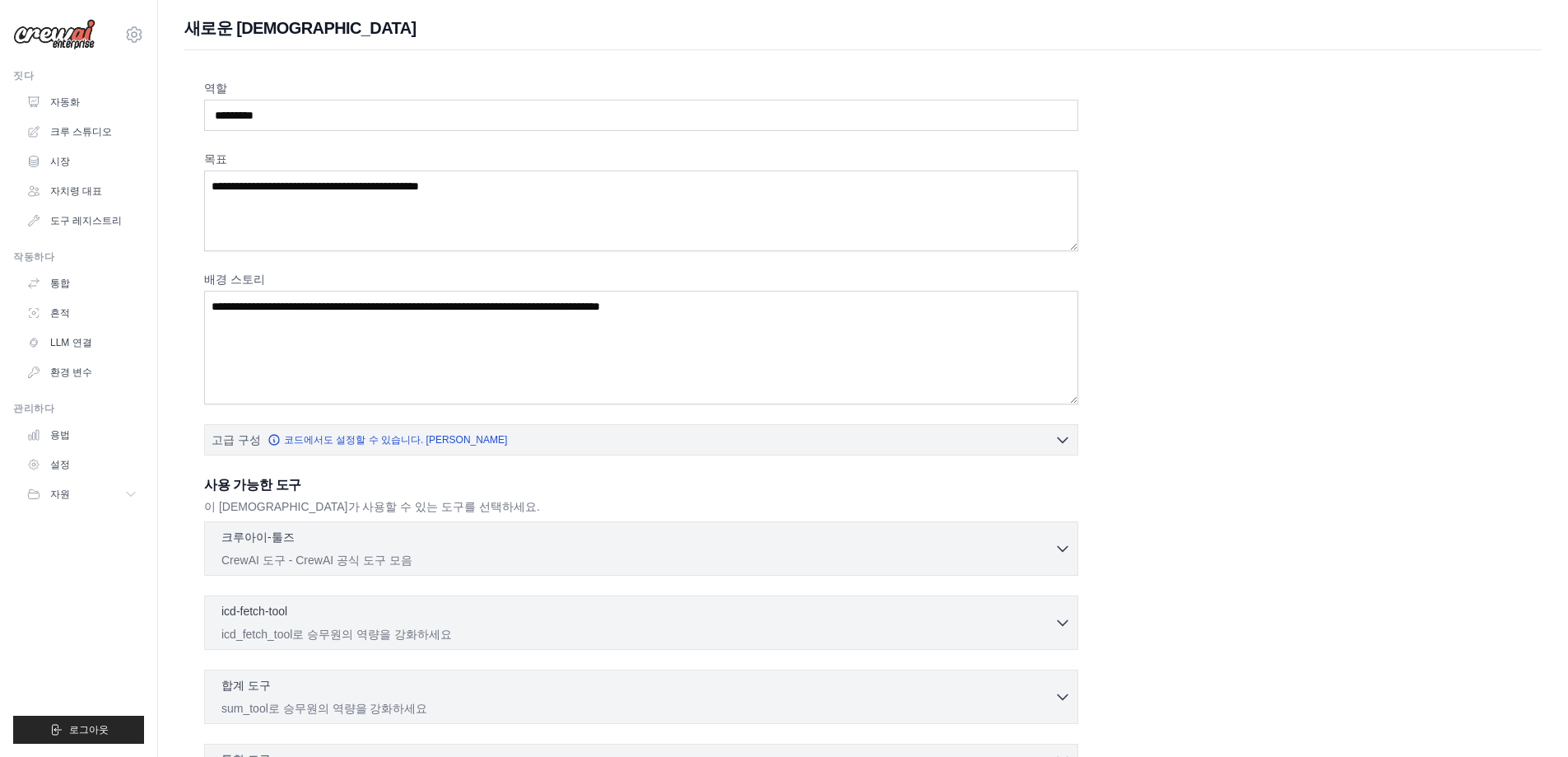
click at [1327, 249] on div "역할 목표 배경 스토리 고급 구성 코드에서도 설정할 수 있습니다. 자세히 알아보기" at bounding box center [863, 481] width 1318 height 803
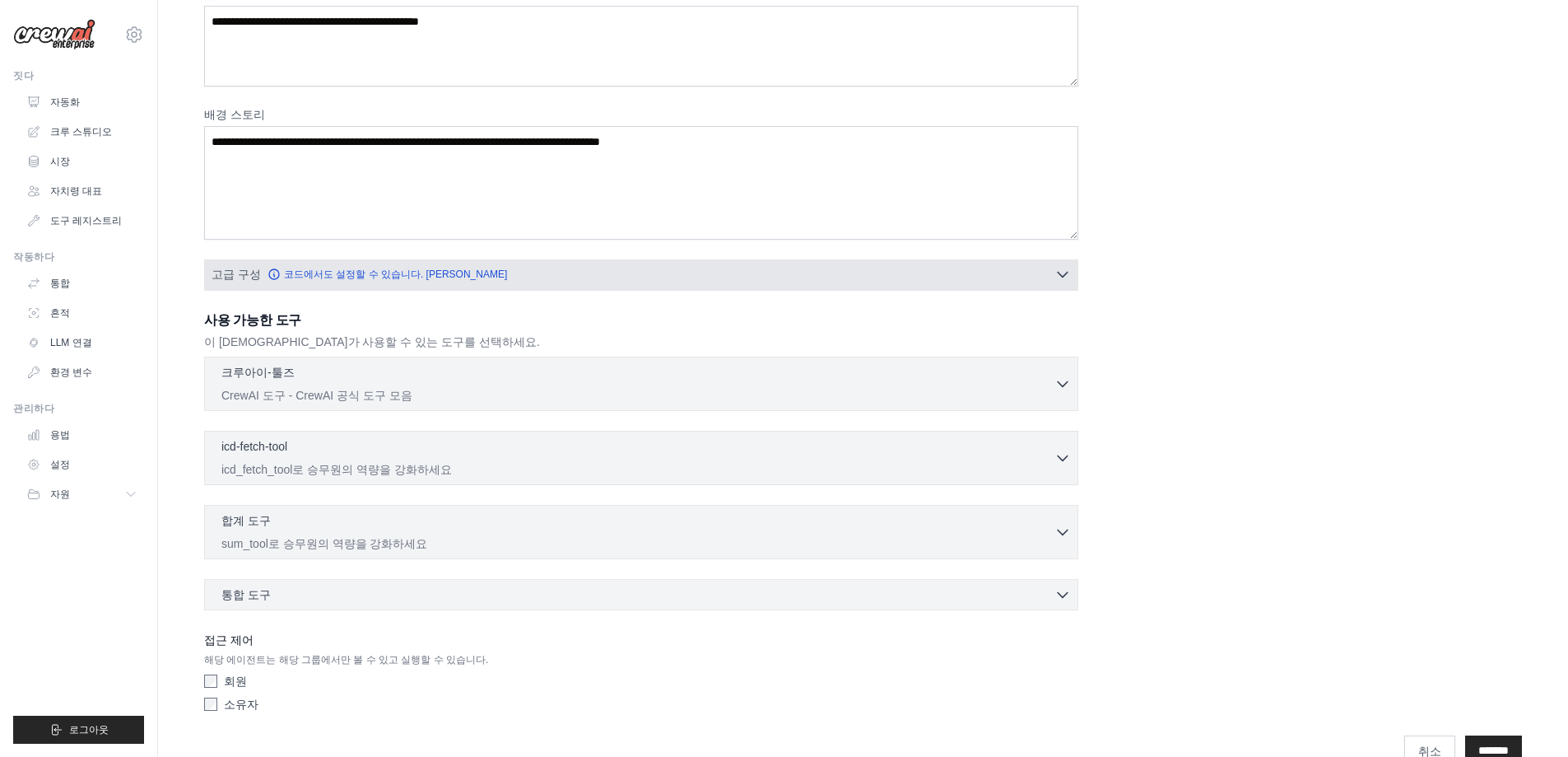
click at [583, 278] on button "고급 구성 코드에서도 설정할 수 있습니다. 자세히 알아보기" at bounding box center [641, 274] width 872 height 29
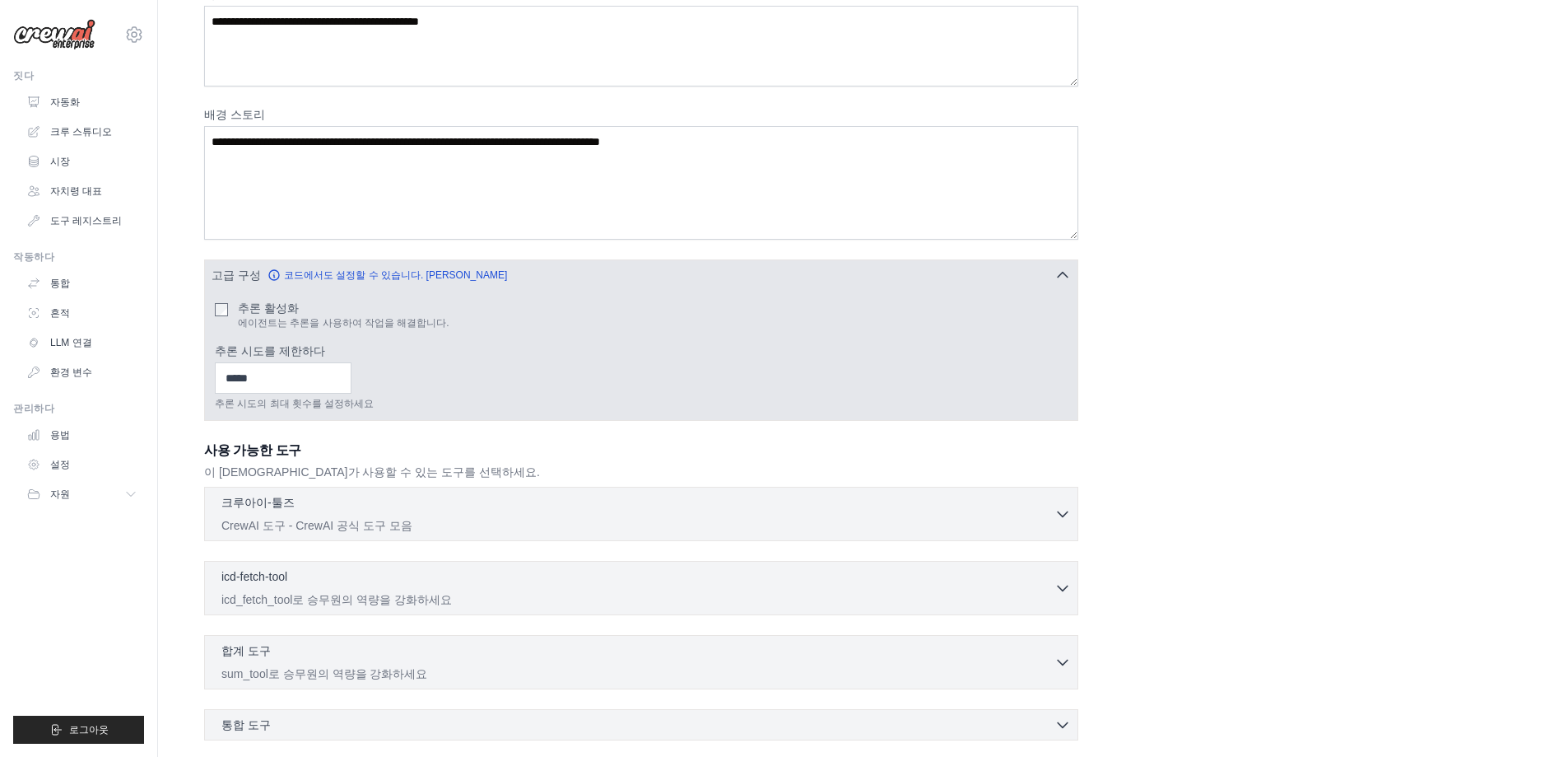
click at [327, 322] on font "에이전트는 추론을 사용하여 작업을 해결합니다." at bounding box center [343, 323] width 211 height 11
click at [319, 376] on input "추론 시도를 제한하다" at bounding box center [283, 378] width 137 height 31
click at [352, 383] on input "*" at bounding box center [283, 378] width 137 height 31
click at [352, 372] on input "*" at bounding box center [283, 378] width 137 height 31
click at [352, 371] on input "*" at bounding box center [283, 378] width 137 height 31
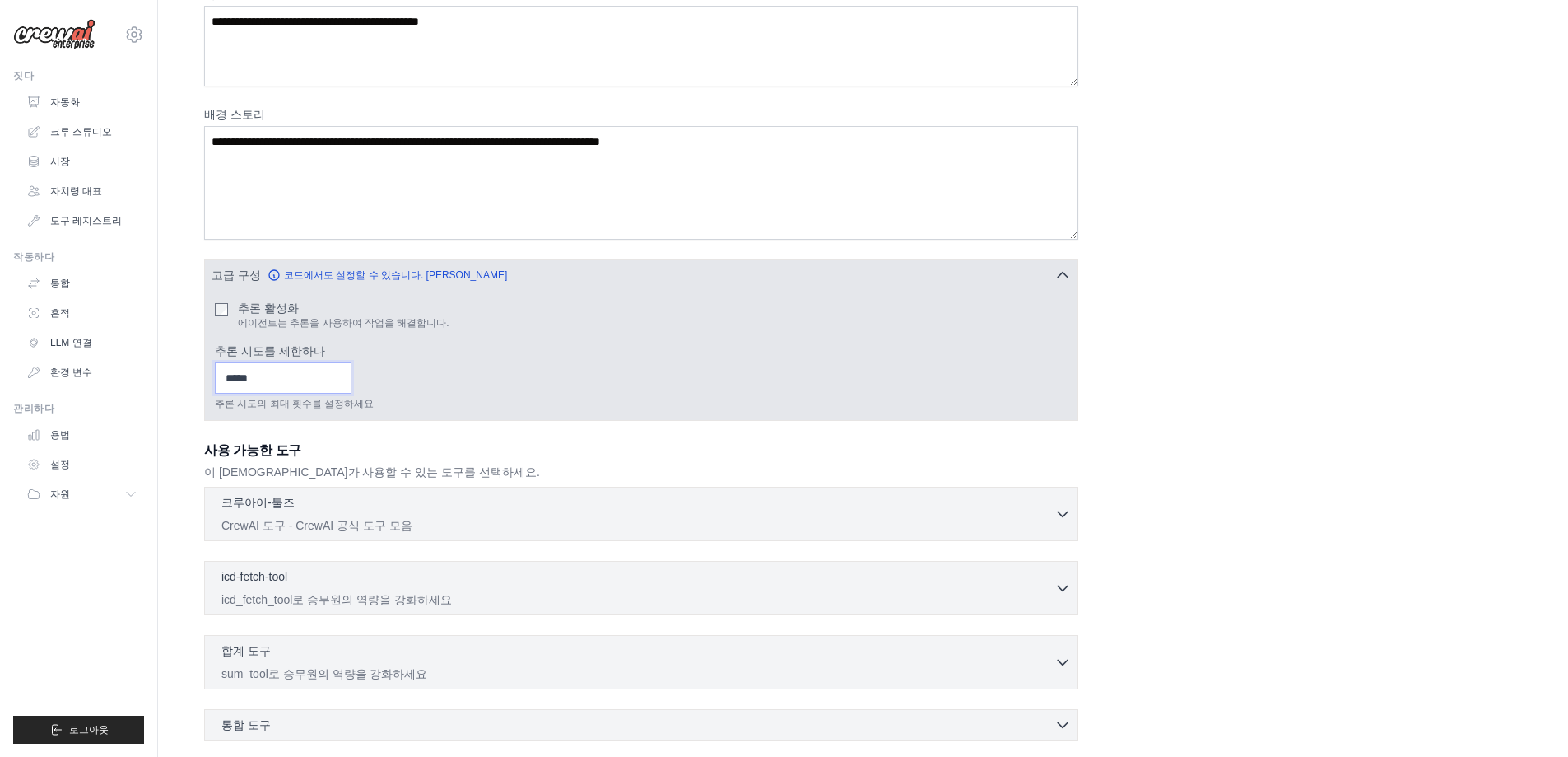
type input "*"
click at [352, 382] on input "*" at bounding box center [283, 378] width 137 height 31
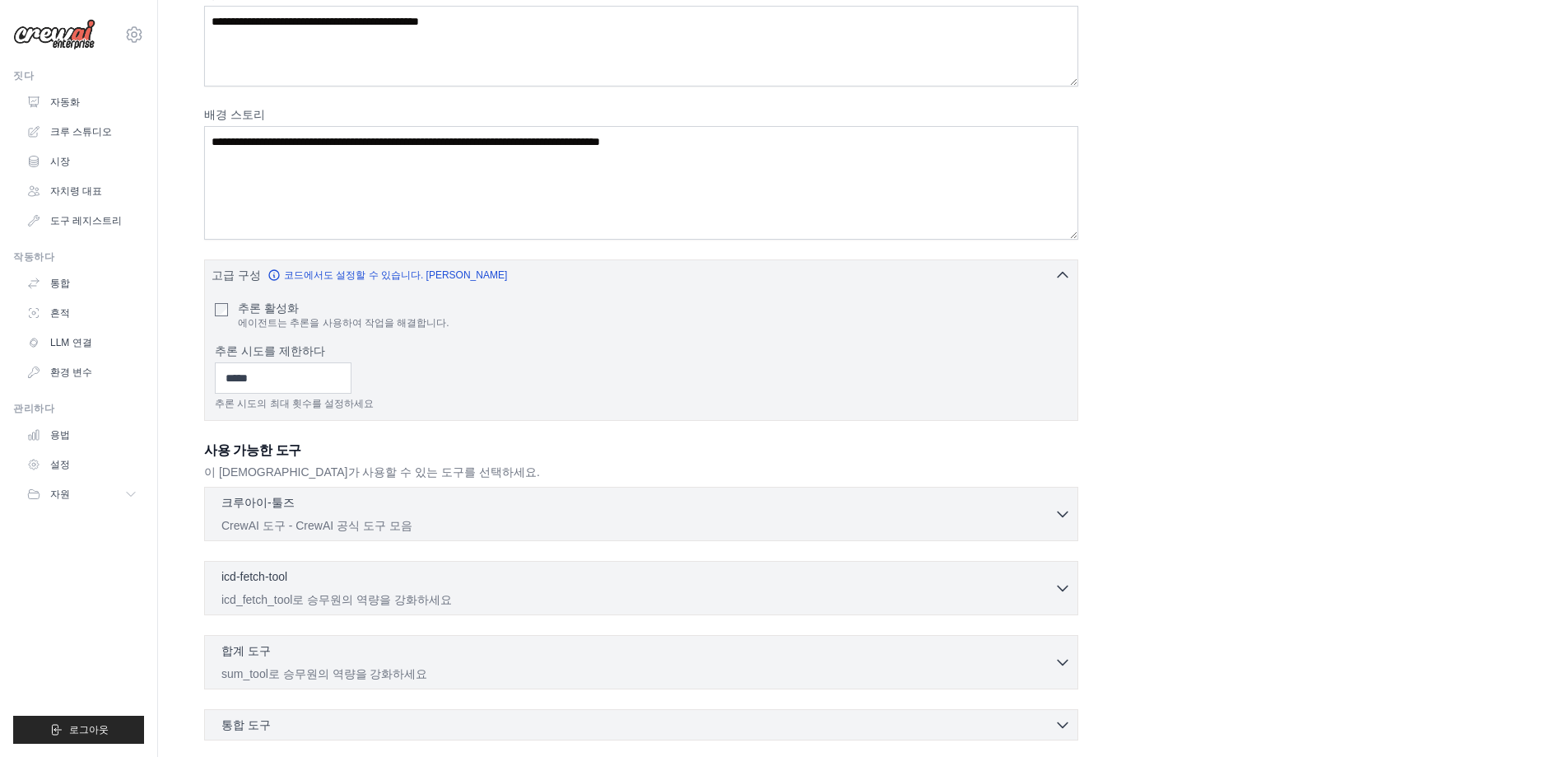
click at [535, 483] on div "사용 가능한 도구 이 에이전트가 사용할 수 있는 도구를 선택하세요. 크루아이-툴즈 0개 선택됨 CrewAI 도구 - CrewAI 공식 도구 모…" at bounding box center [641, 591] width 874 height 300
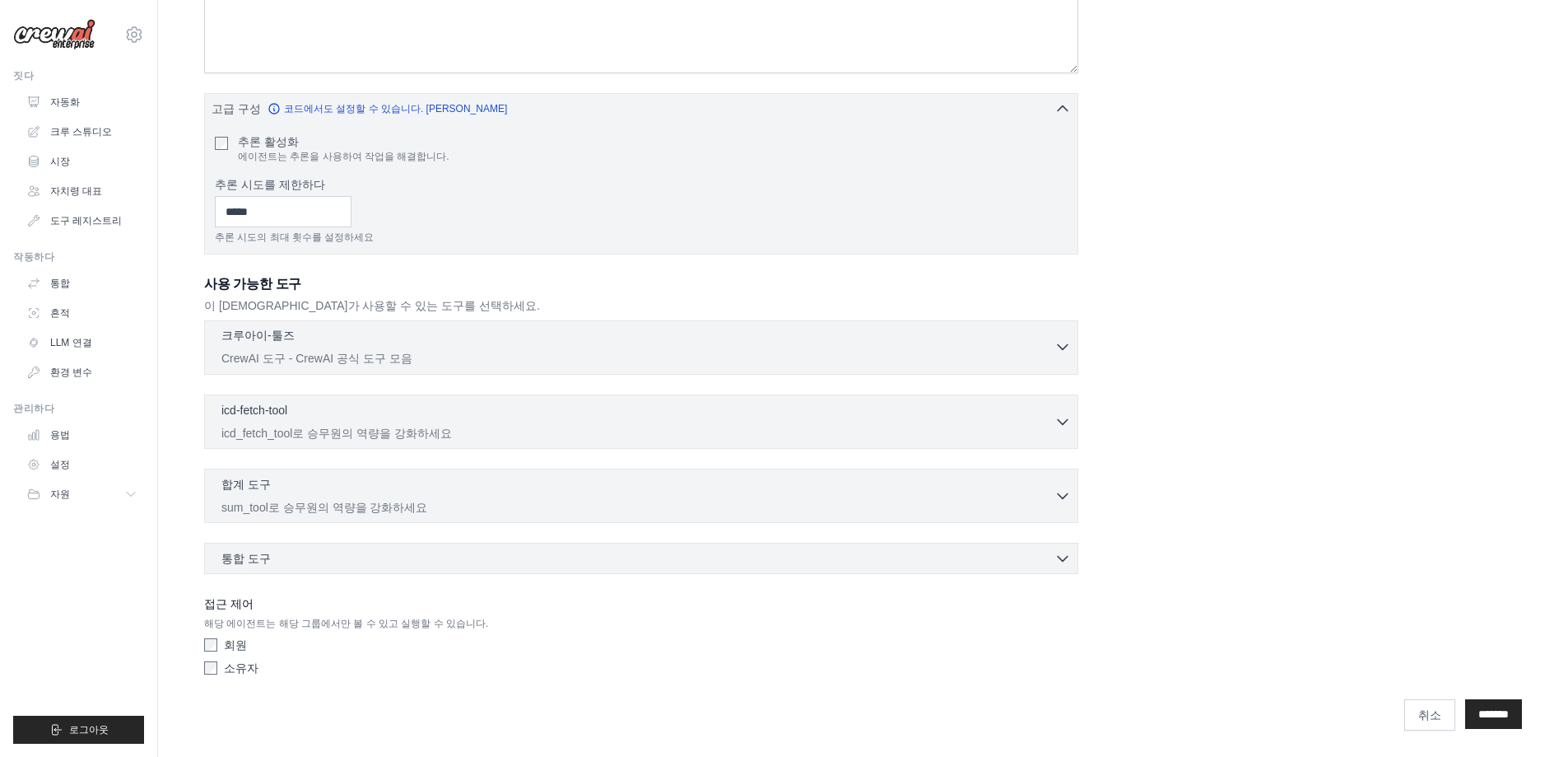
click at [457, 333] on div "크루아이-툴즈 0개 선택됨" at bounding box center [638, 337] width 833 height 20
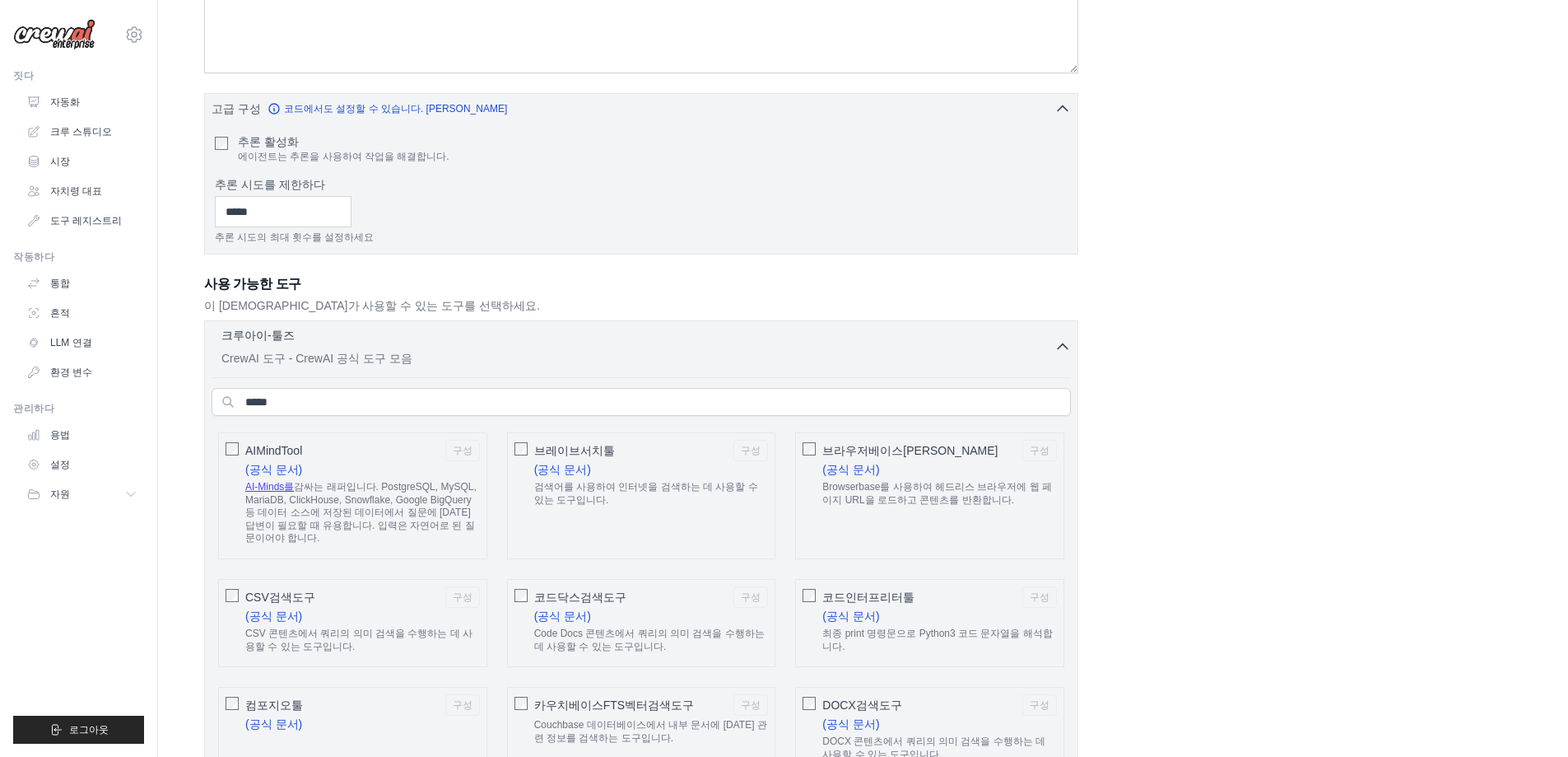
scroll to position [496, 0]
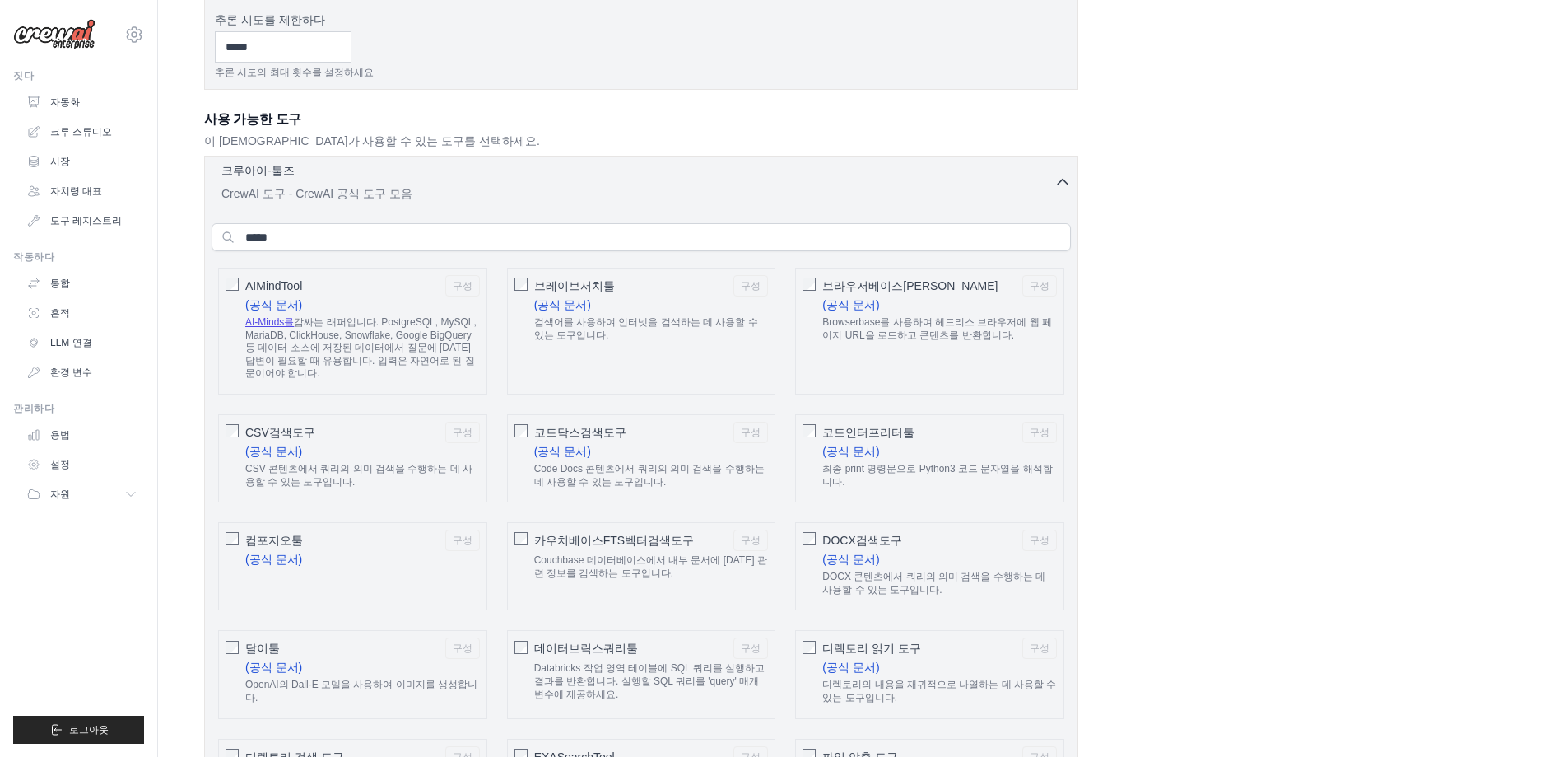
click at [1019, 197] on p "CrewAI 도구 - CrewAI 공식 도구 모음" at bounding box center [638, 193] width 833 height 16
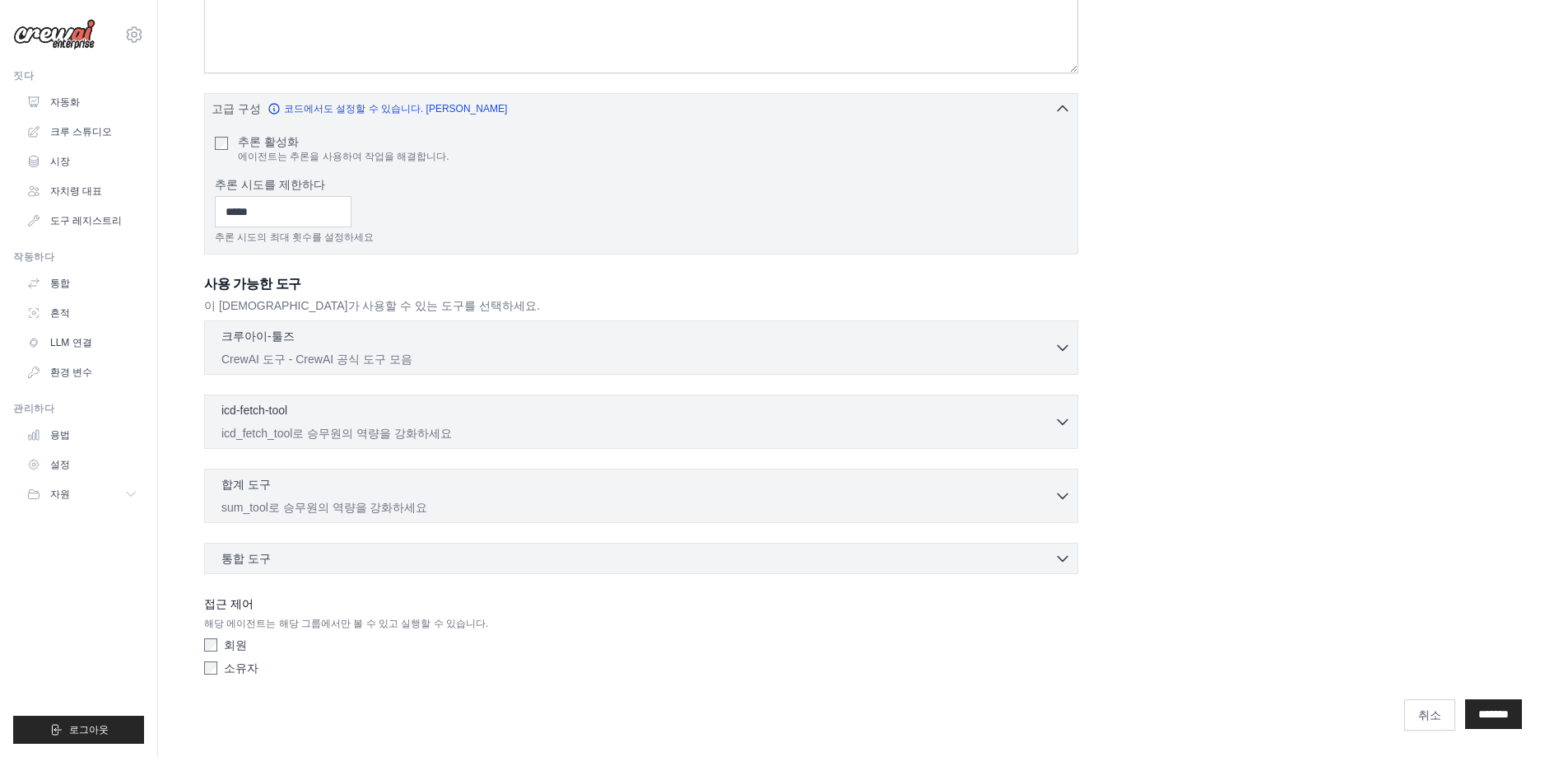
click at [234, 672] on font "소유자" at bounding box center [241, 668] width 34 height 13
click at [232, 650] on font "회원" at bounding box center [235, 645] width 23 height 13
click at [800, 611] on label "접근 제어" at bounding box center [641, 603] width 874 height 20
click at [825, 570] on div "통합 도구 0개 선택됨 상자 Box에 파일 저장" at bounding box center [641, 558] width 874 height 31
click at [864, 564] on div "통합 도구 0개 선택됨" at bounding box center [647, 557] width 849 height 16
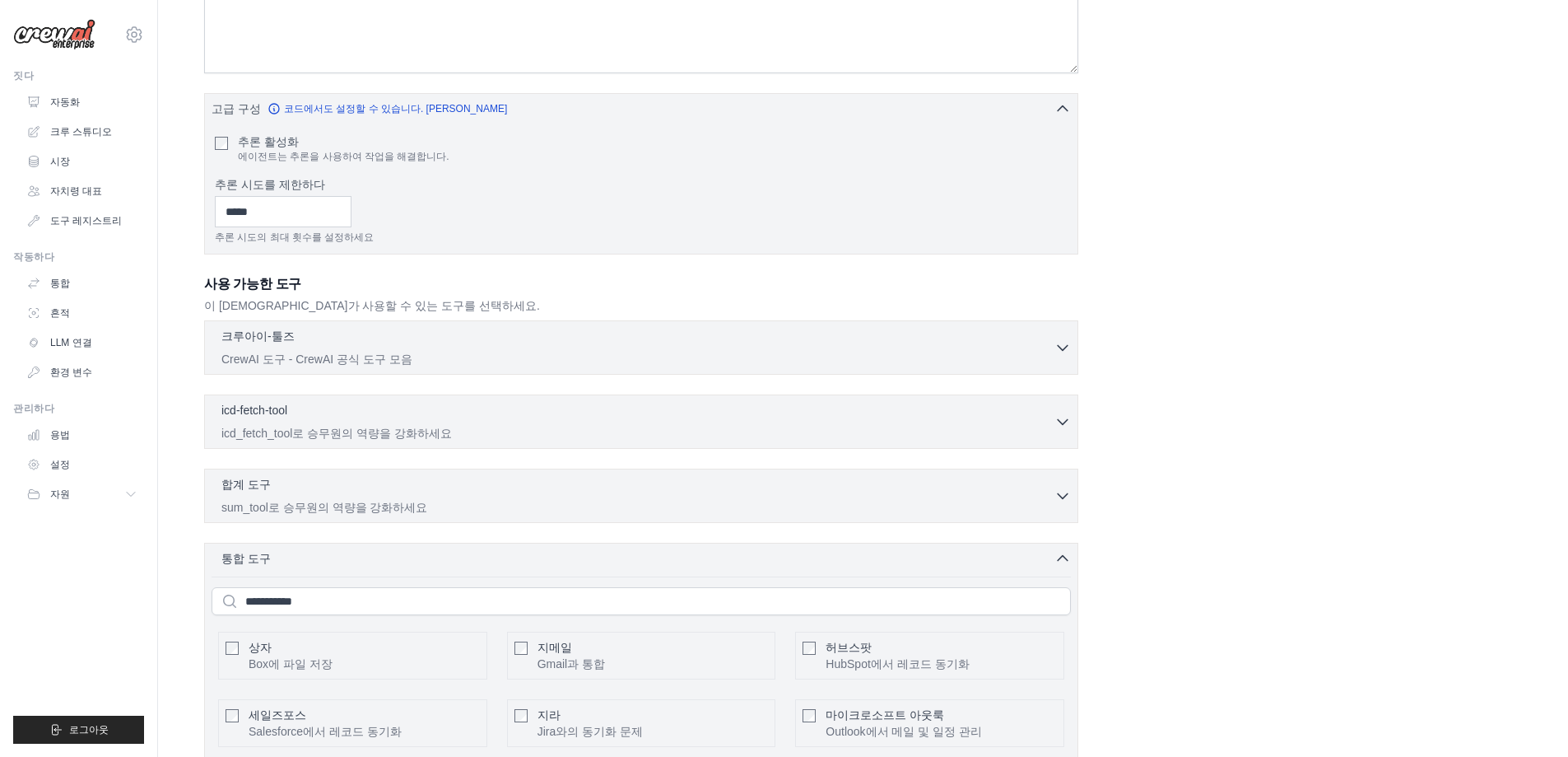
scroll to position [660, 0]
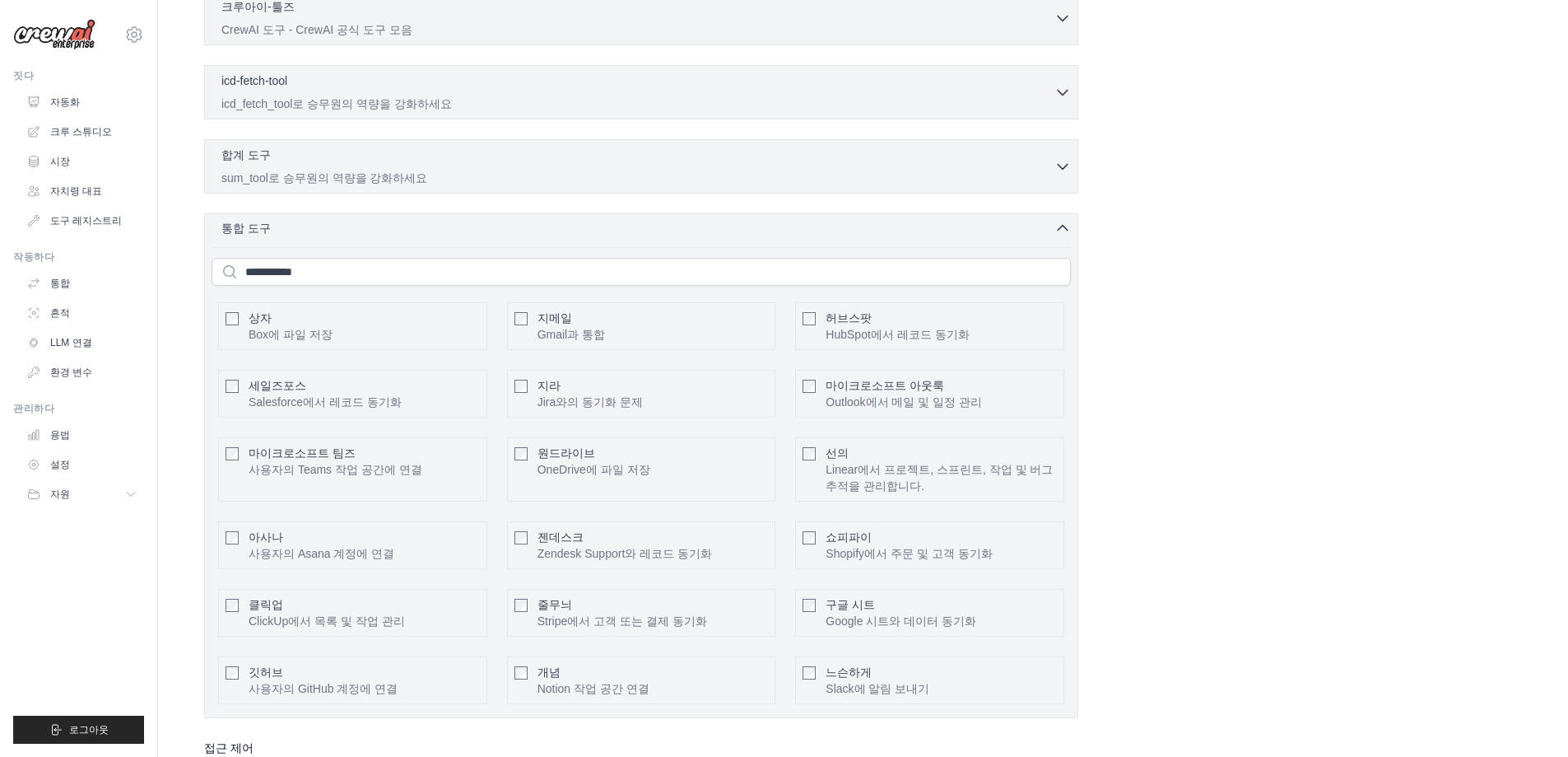
click at [961, 234] on div "통합 도구 0개 선택됨" at bounding box center [647, 228] width 849 height 16
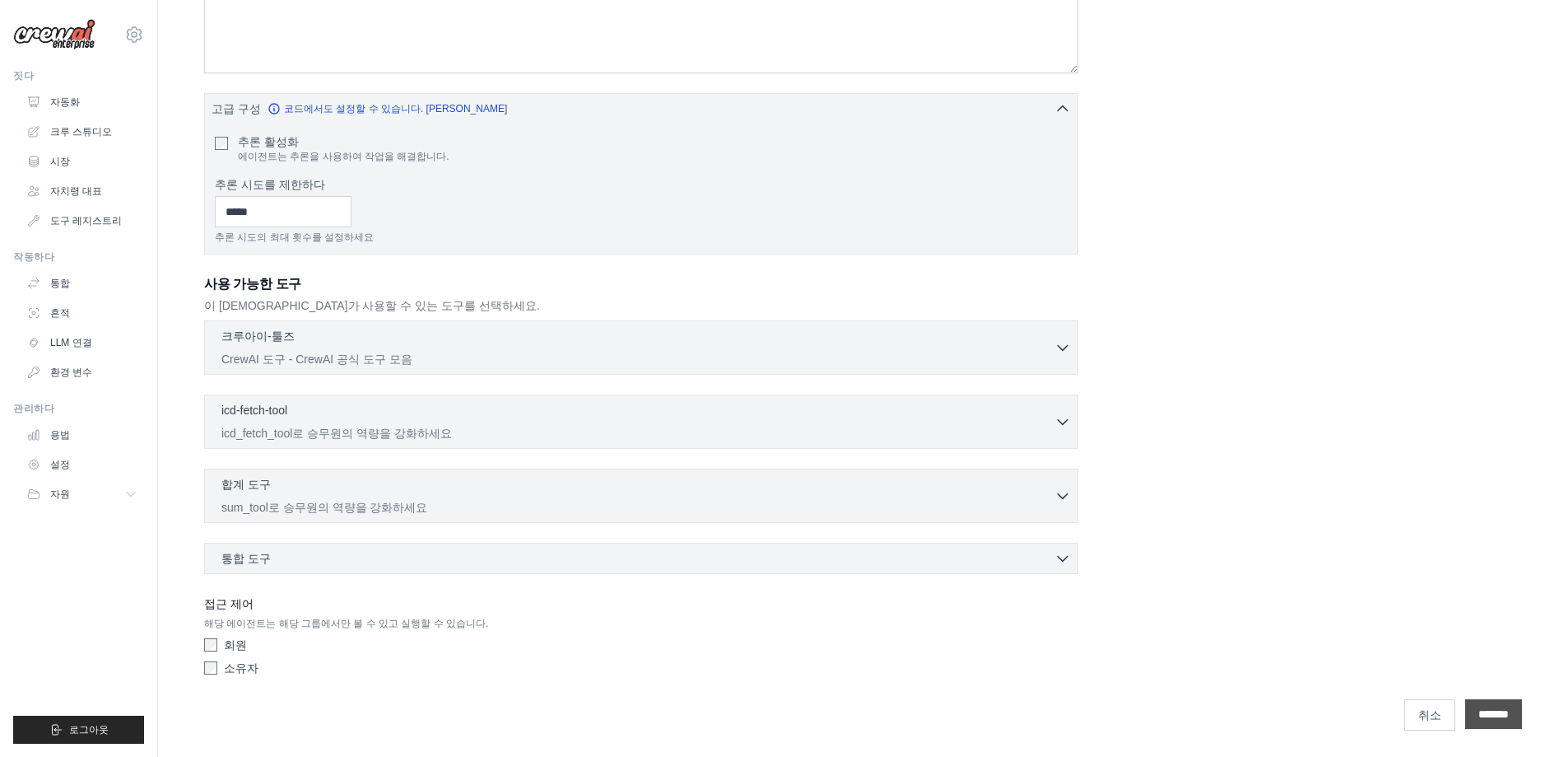
click at [1473, 707] on input "*******" at bounding box center [1494, 713] width 57 height 29
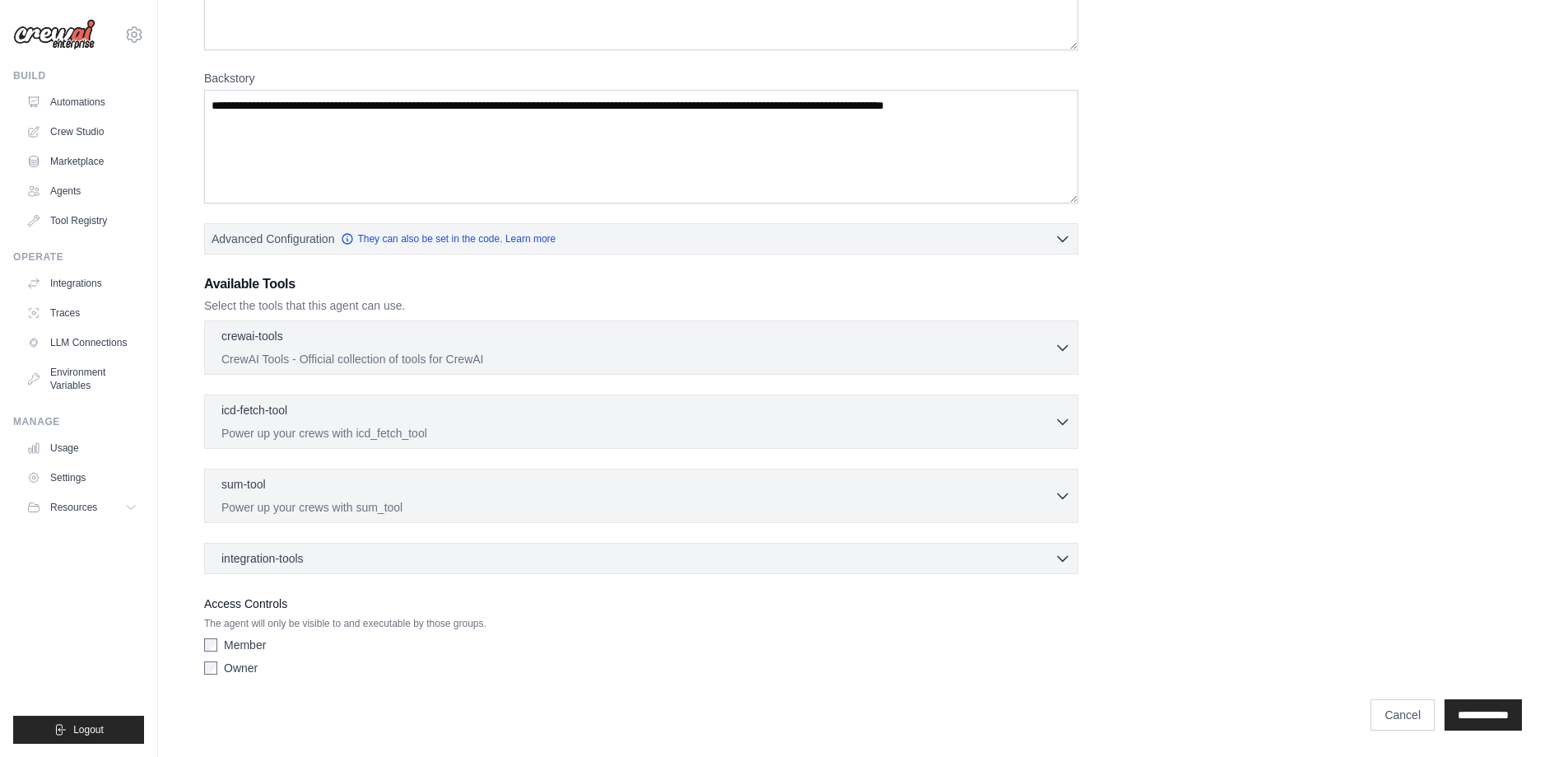
scroll to position [0, 0]
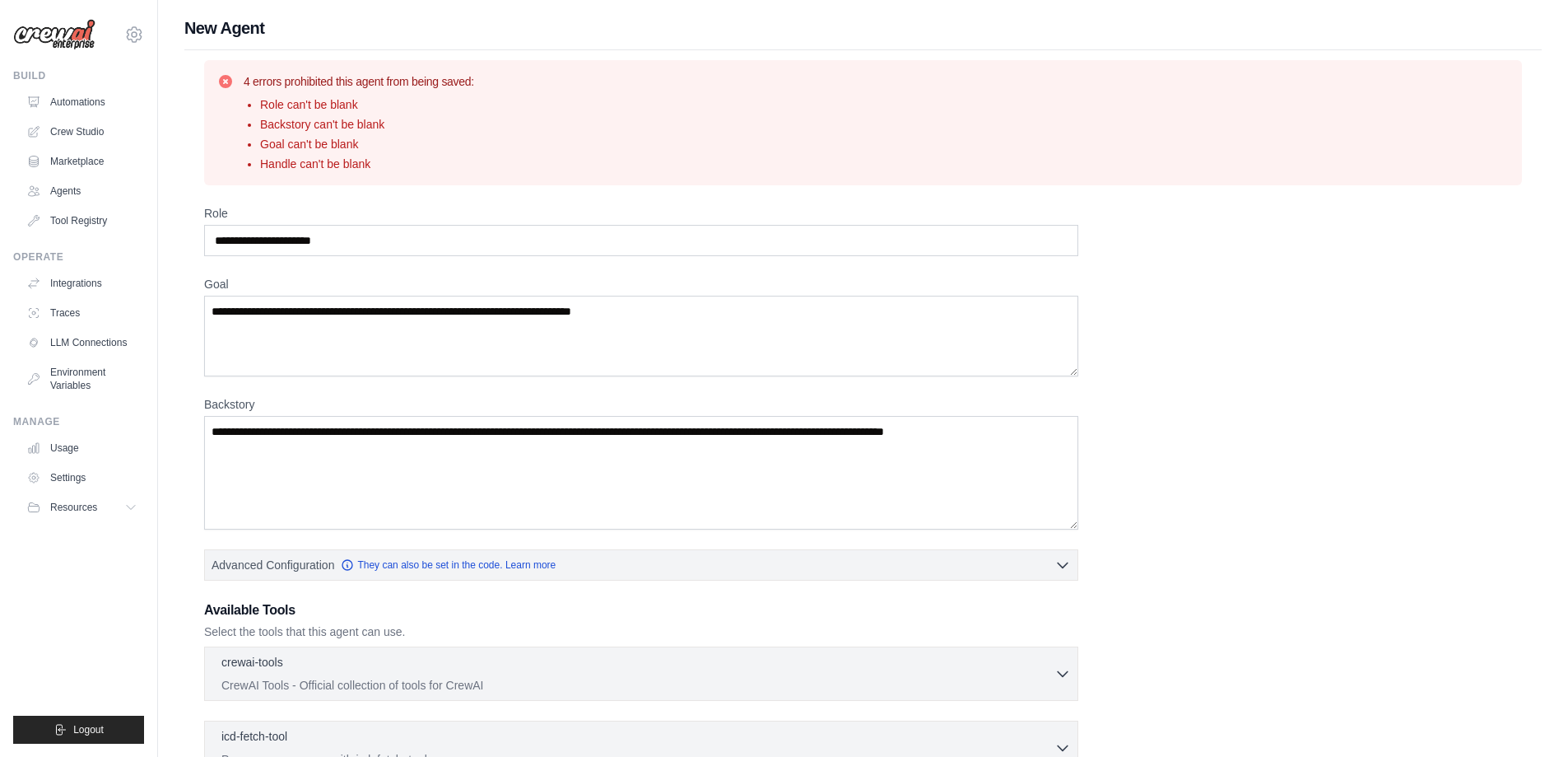
drag, startPoint x: 817, startPoint y: 60, endPoint x: 803, endPoint y: 75, distance: 20.5
click at [816, 60] on div "4 errors prohibited this agent from being saved: Role can't be blank Backstory …" at bounding box center [864, 558] width 1358 height 1016
click at [351, 121] on li "Backstory can't be blank" at bounding box center [367, 123] width 214 height 16
click at [335, 232] on input "Role" at bounding box center [641, 240] width 874 height 31
click at [382, 324] on textarea "Goal" at bounding box center [641, 336] width 874 height 81
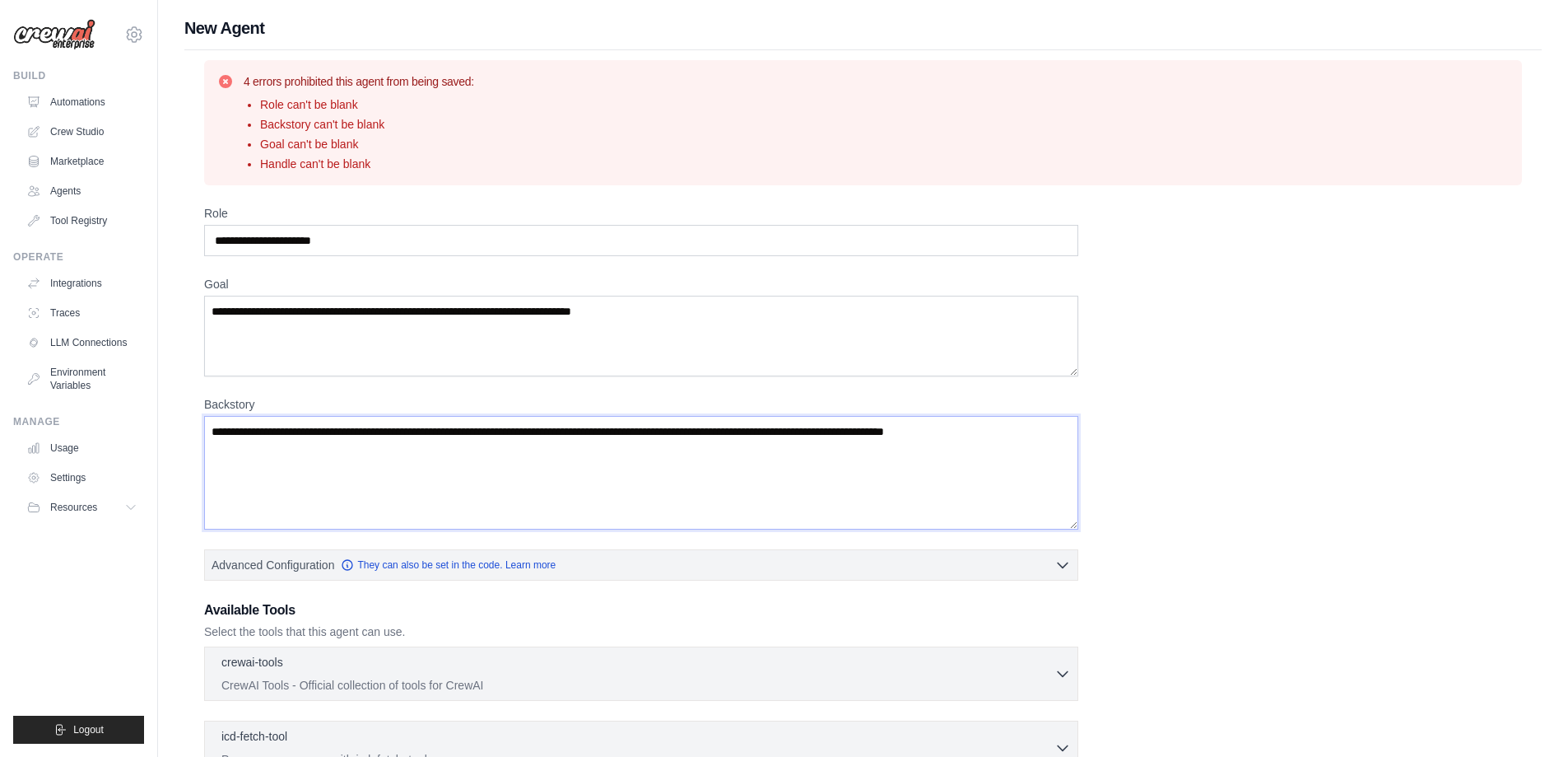
drag, startPoint x: 514, startPoint y: 481, endPoint x: 513, endPoint y: 439, distance: 42.0
click at [514, 482] on textarea "Backstory" at bounding box center [641, 472] width 874 height 114
click at [562, 148] on div "4 errors prohibited this agent from being saved: Role can't be blank Backstory …" at bounding box center [863, 122] width 1291 height 99
click at [97, 166] on link "Marketplace" at bounding box center [83, 161] width 124 height 27
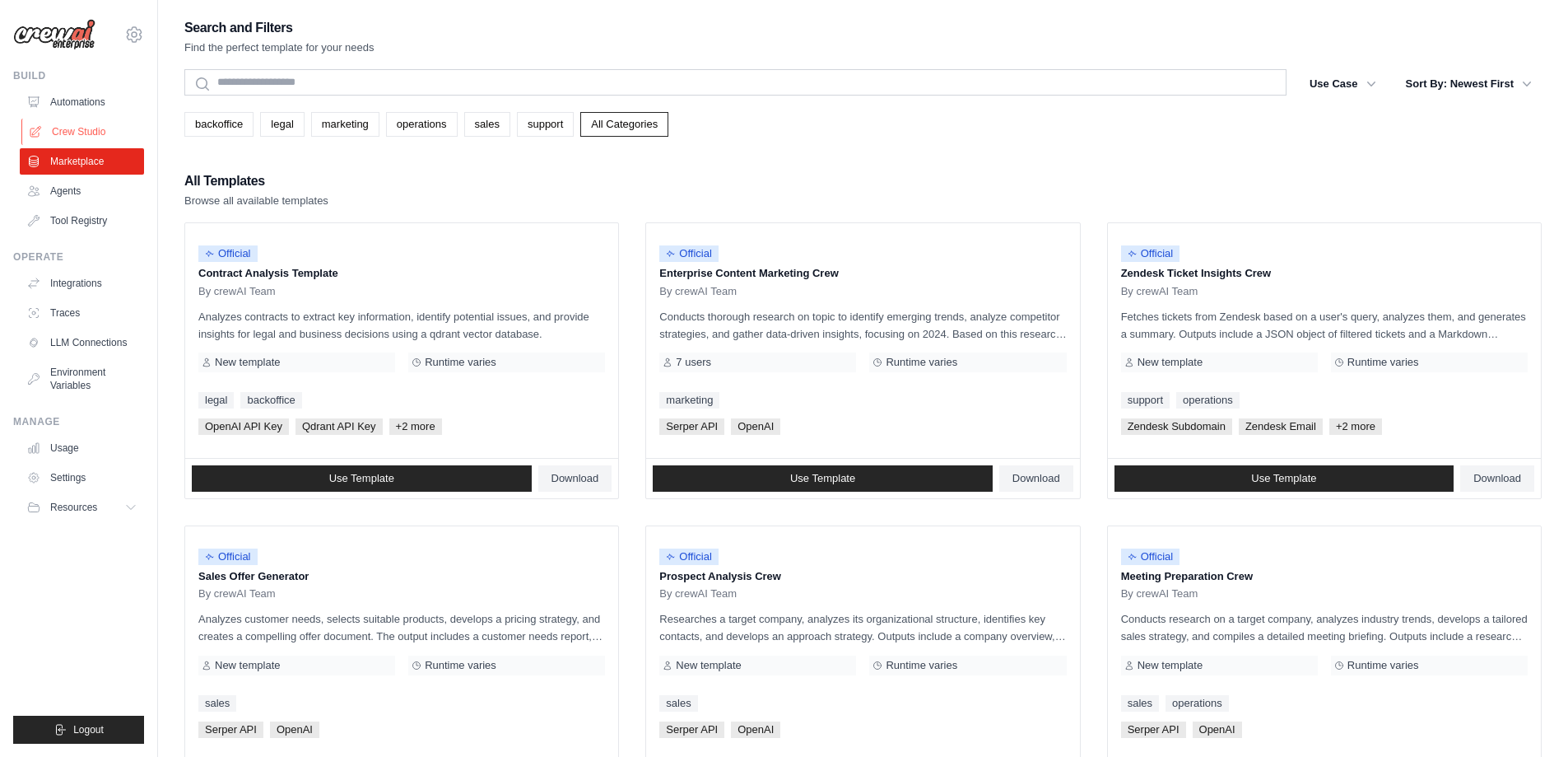
click at [85, 125] on link "Crew Studio" at bounding box center [83, 132] width 124 height 27
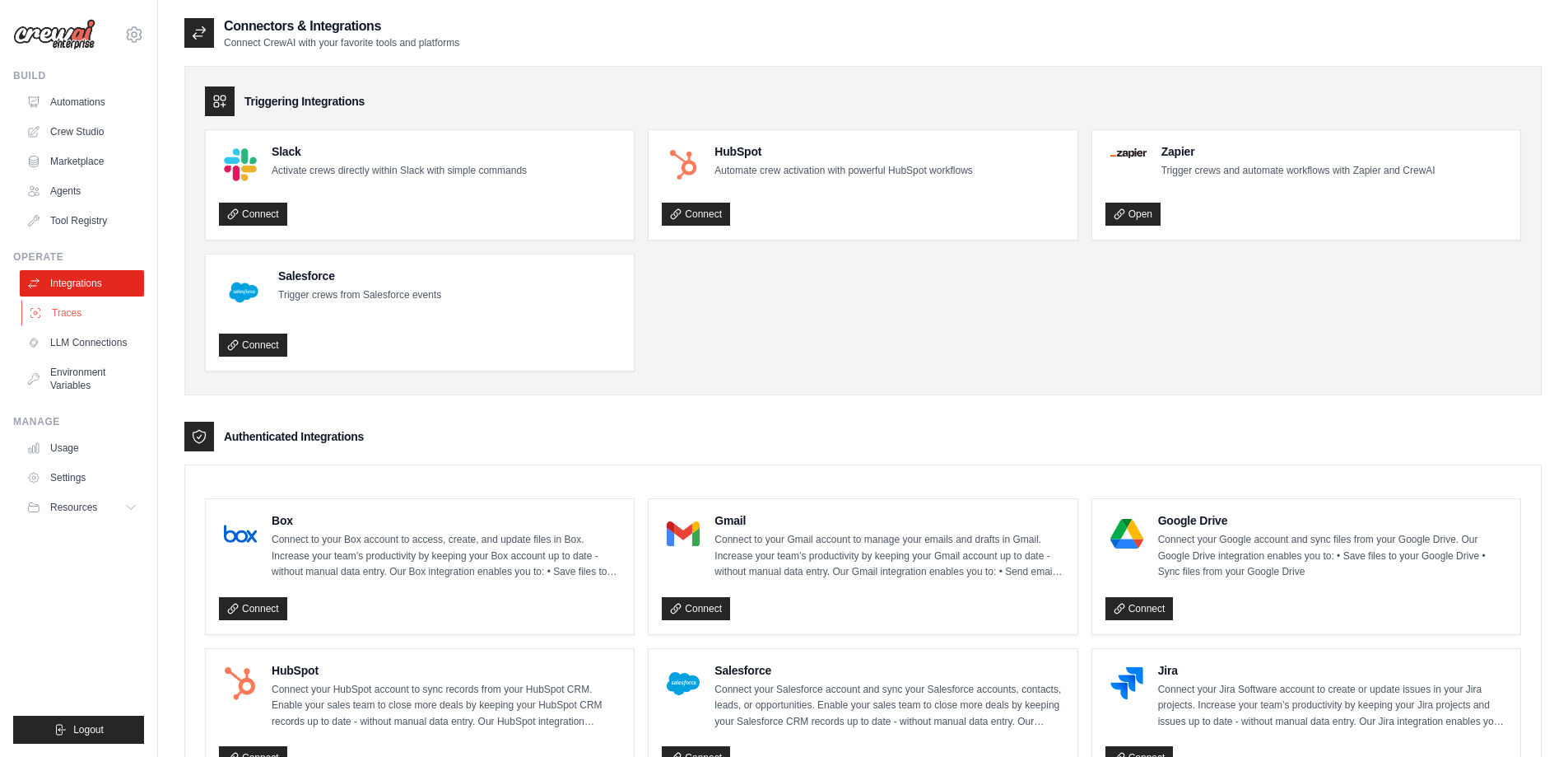
click at [46, 316] on link "Traces" at bounding box center [83, 313] width 124 height 27
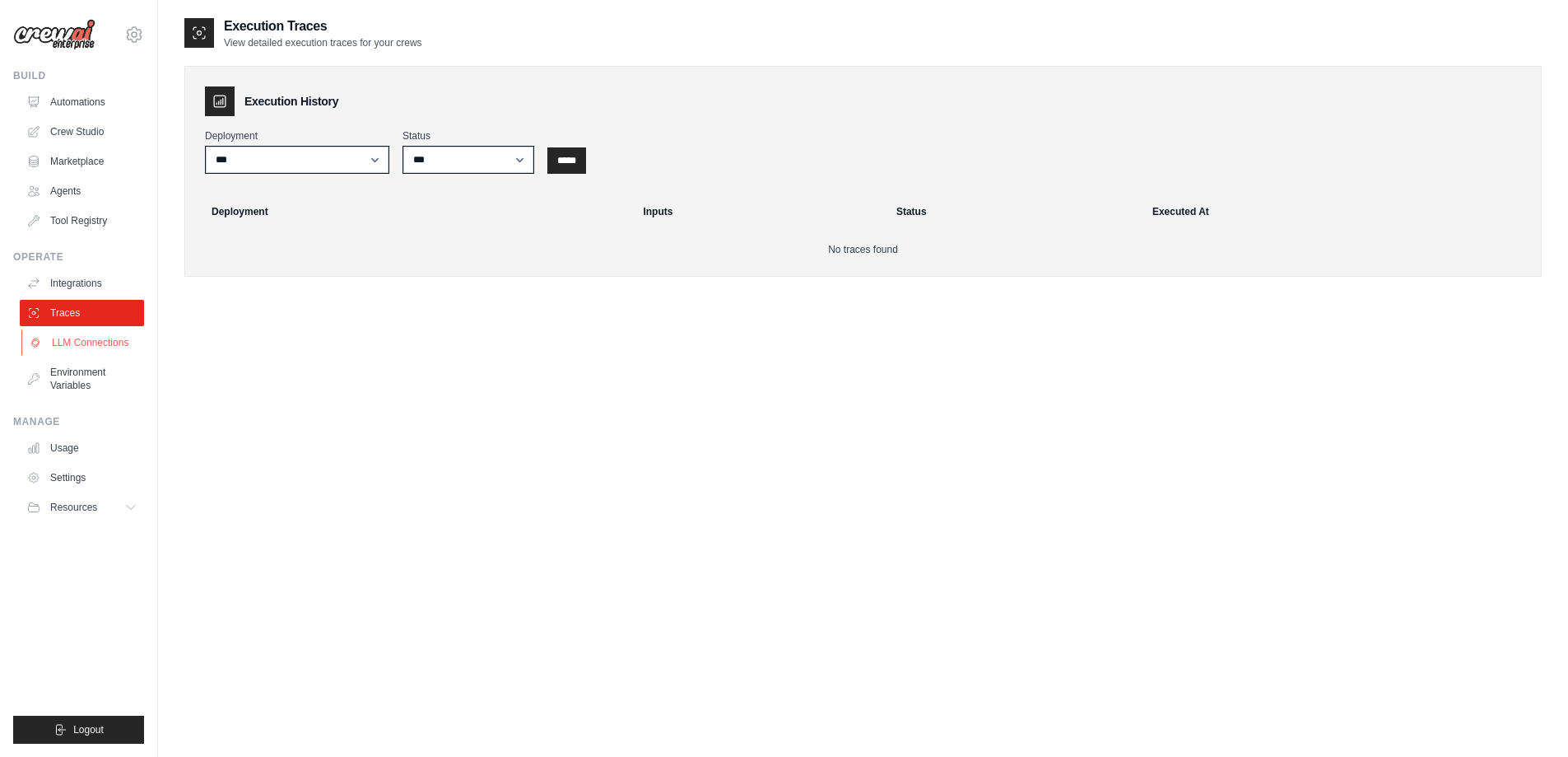
click at [110, 345] on link "LLM Connections" at bounding box center [83, 342] width 124 height 27
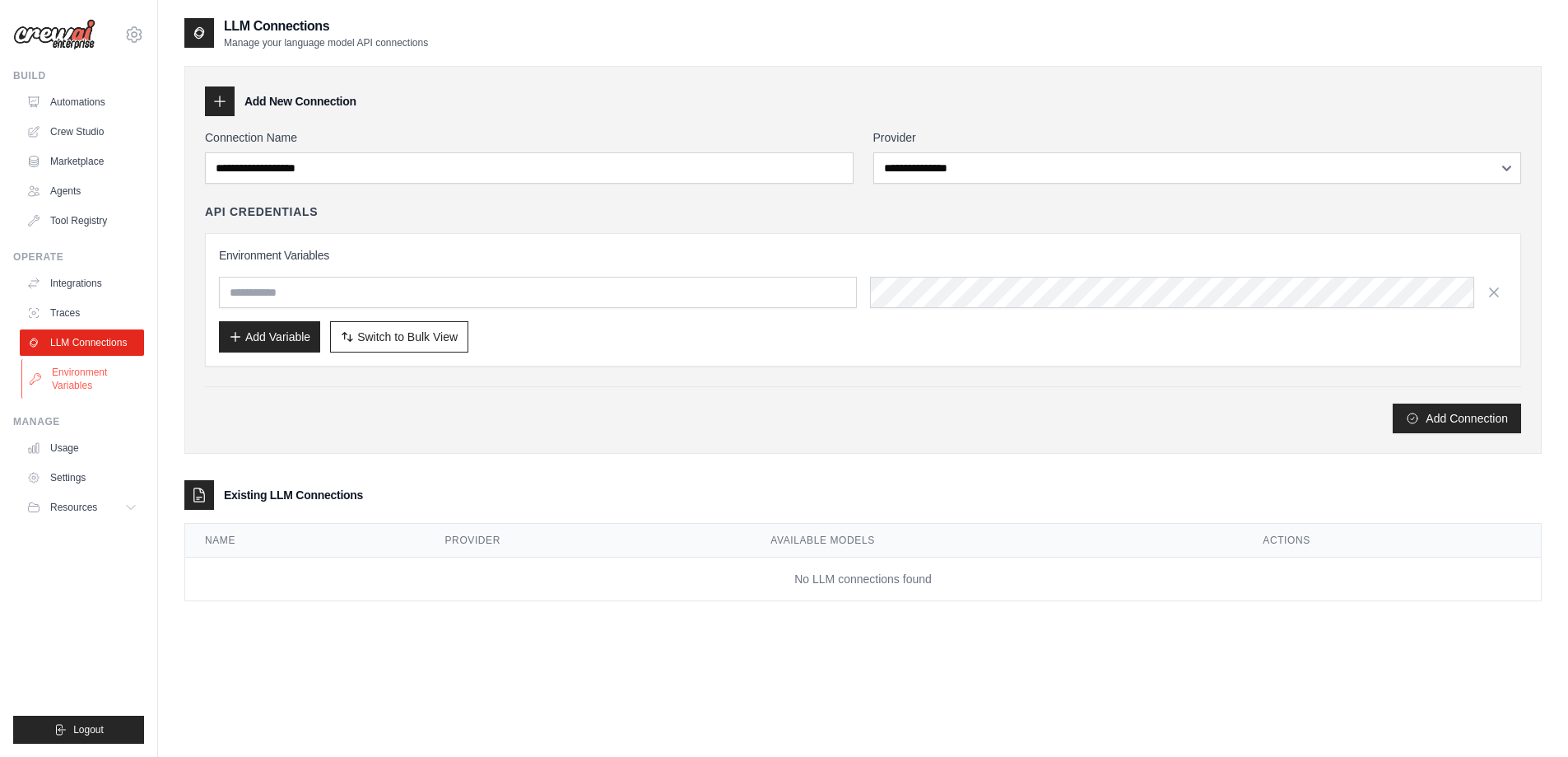
click at [107, 378] on link "Environment Variables" at bounding box center [83, 379] width 124 height 40
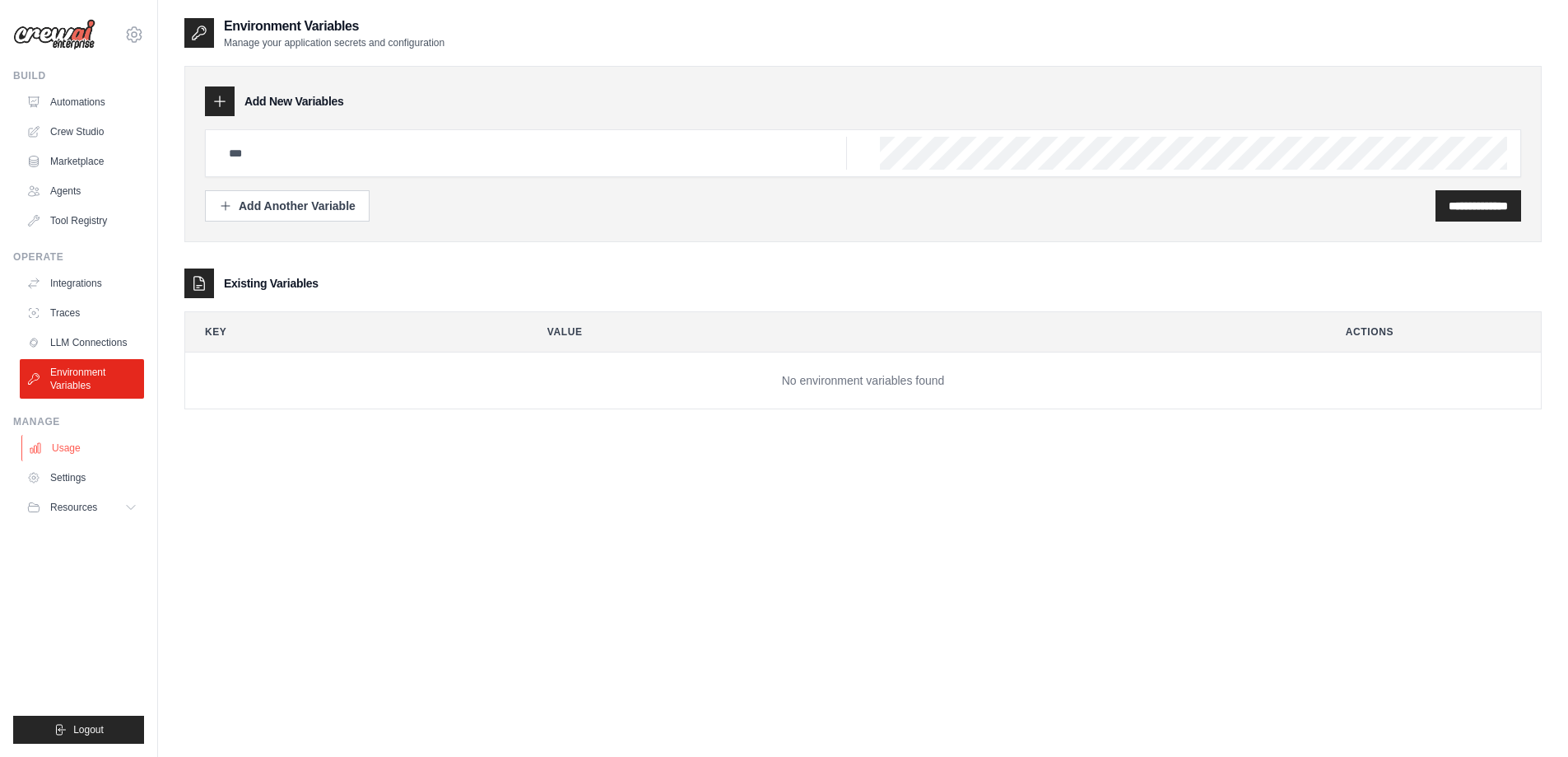
click at [67, 451] on link "Usage" at bounding box center [83, 448] width 124 height 27
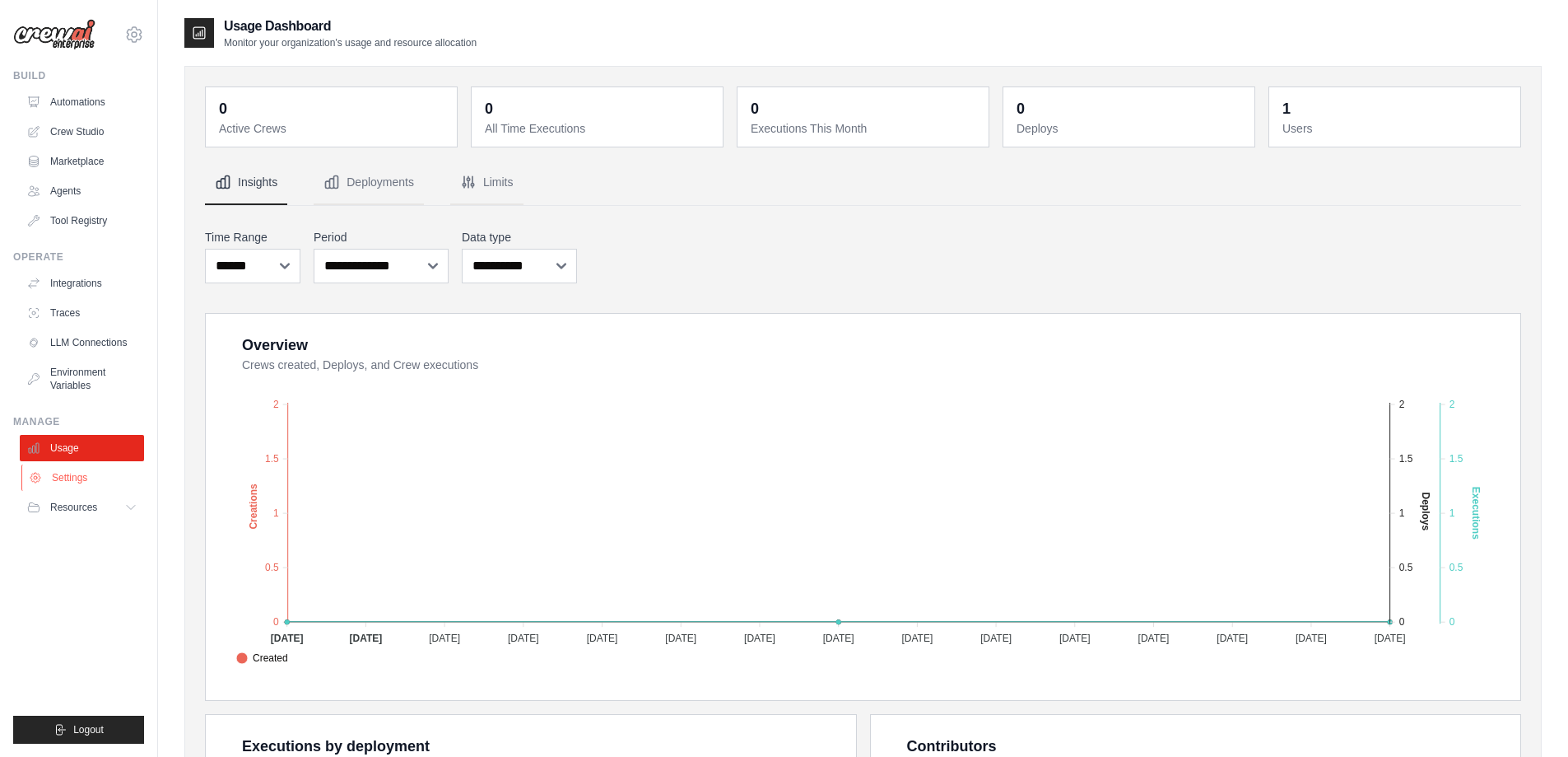
click at [91, 478] on link "Settings" at bounding box center [83, 478] width 124 height 27
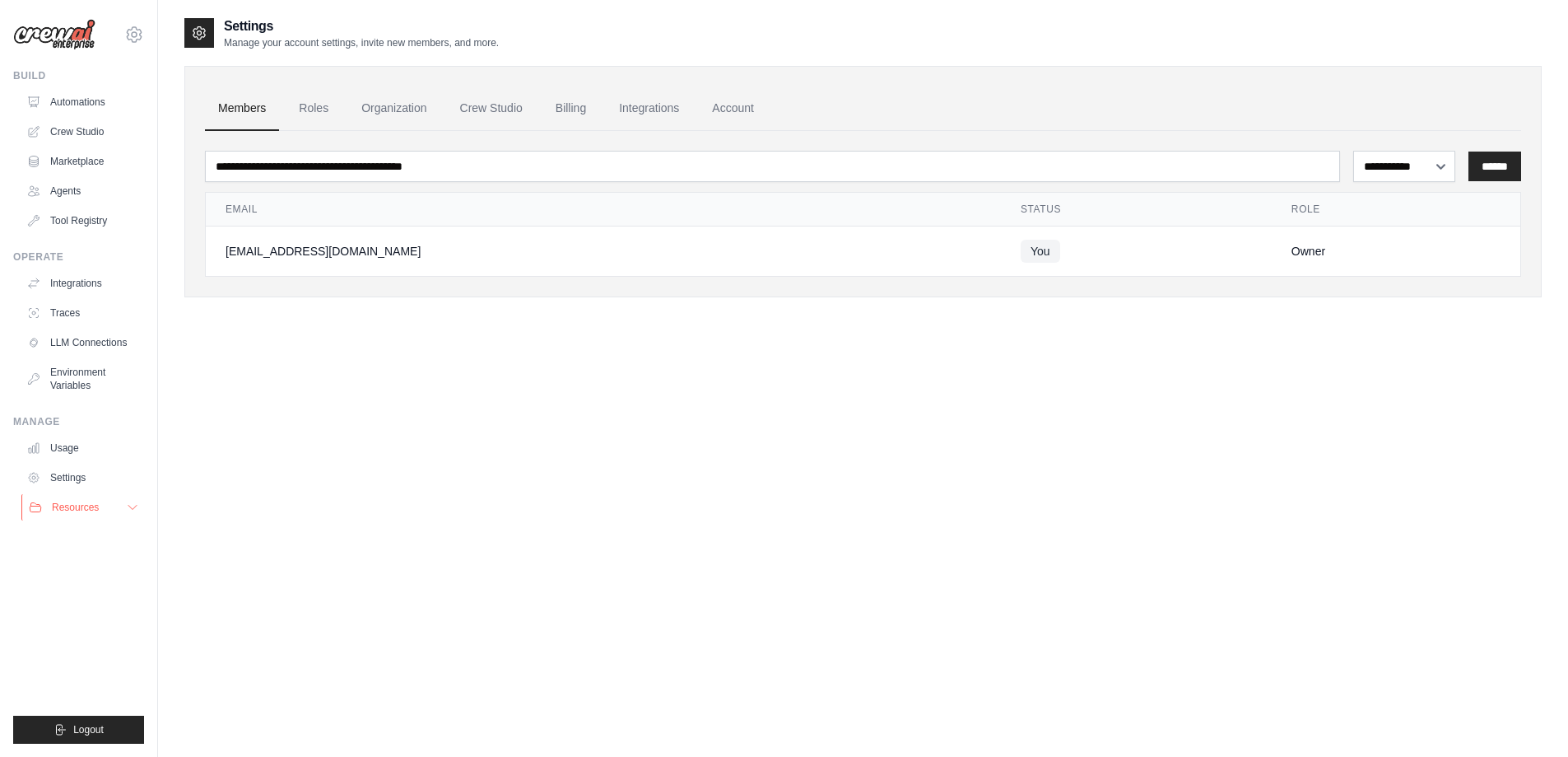
click at [82, 506] on span "Resources" at bounding box center [75, 508] width 46 height 13
click at [82, 509] on span "Resources" at bounding box center [75, 508] width 46 height 13
click at [57, 131] on link "Crew Studio" at bounding box center [83, 132] width 124 height 27
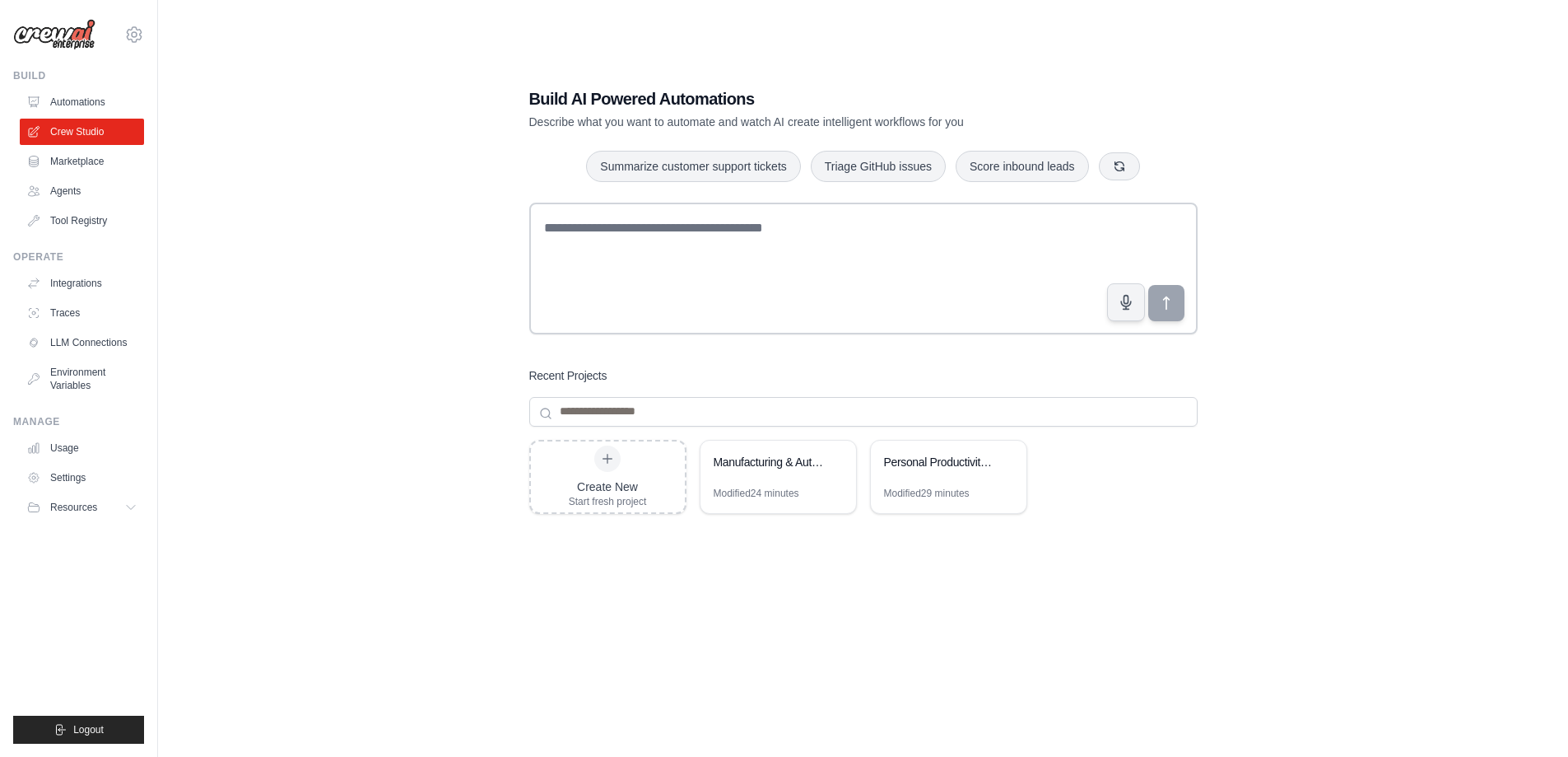
click at [60, 100] on link "Automations" at bounding box center [82, 102] width 124 height 27
